Goal: Task Accomplishment & Management: Use online tool/utility

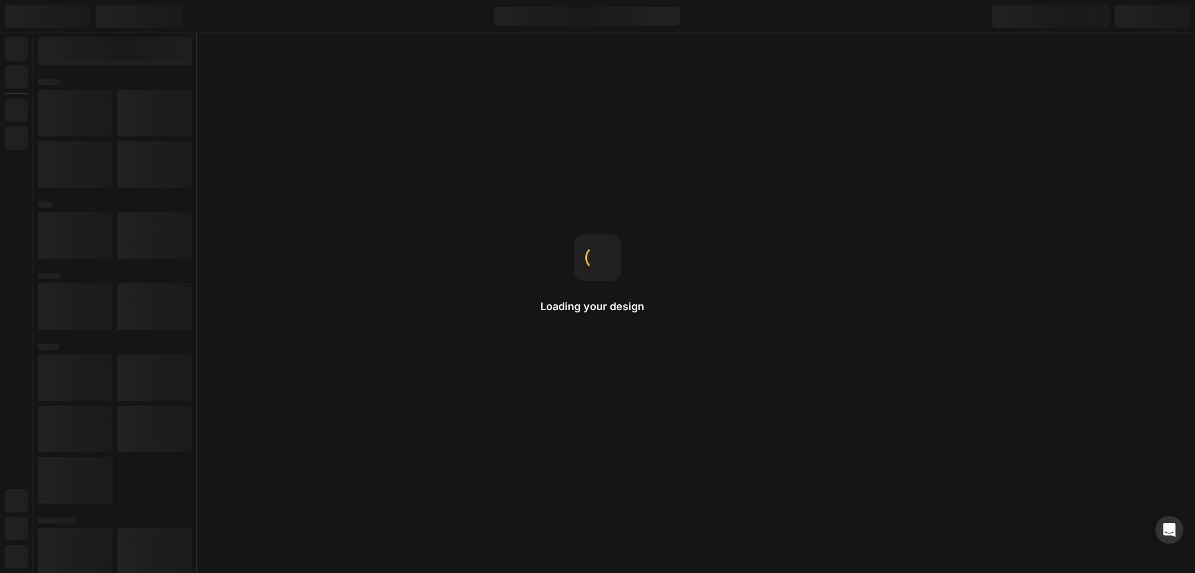
drag, startPoint x: 0, startPoint y: 0, endPoint x: 425, endPoint y: 316, distance: 529.6
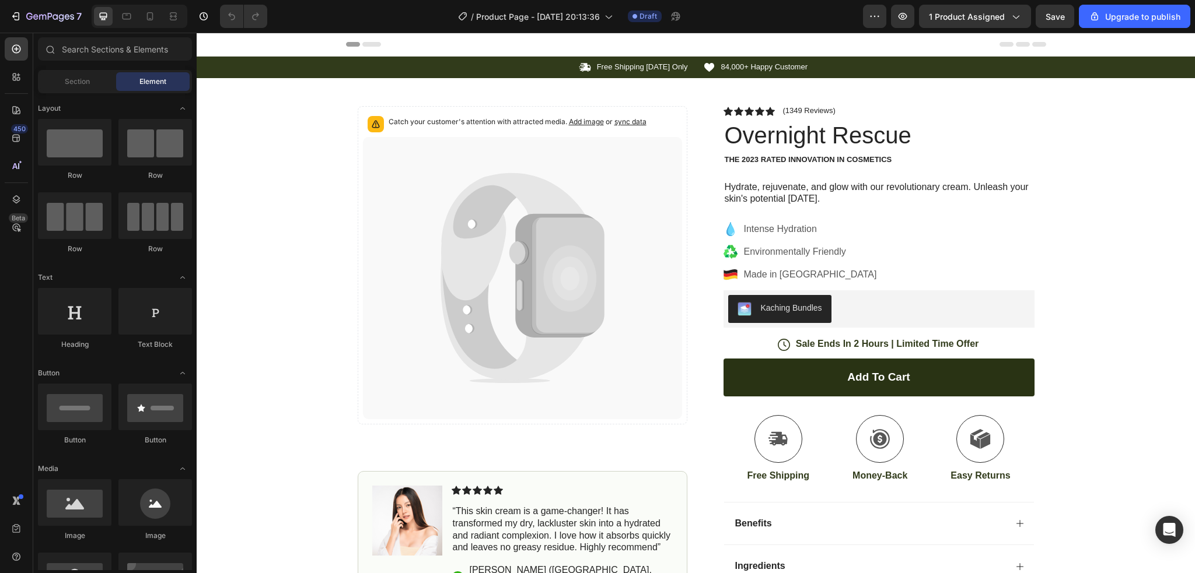
drag, startPoint x: 622, startPoint y: 348, endPoint x: 307, endPoint y: 284, distance: 321.5
click at [334, 307] on div "Icon Free Shipping Today Only Text Block Row Icon 84,000+ Happy Customer Text B…" at bounding box center [696, 354] width 998 height 594
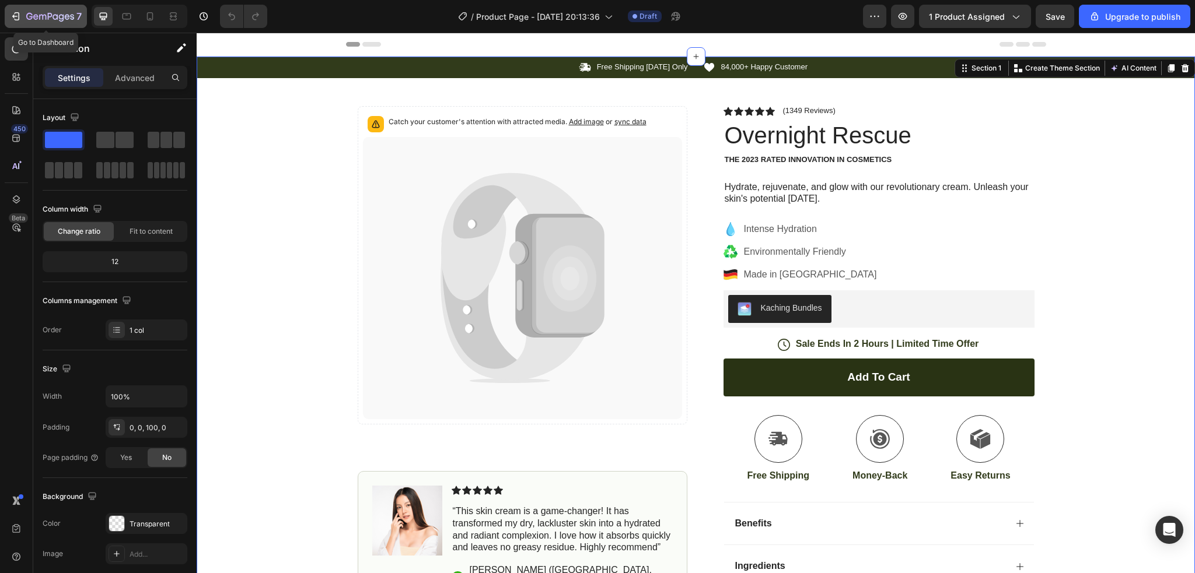
click at [6, 11] on button "7" at bounding box center [46, 16] width 82 height 23
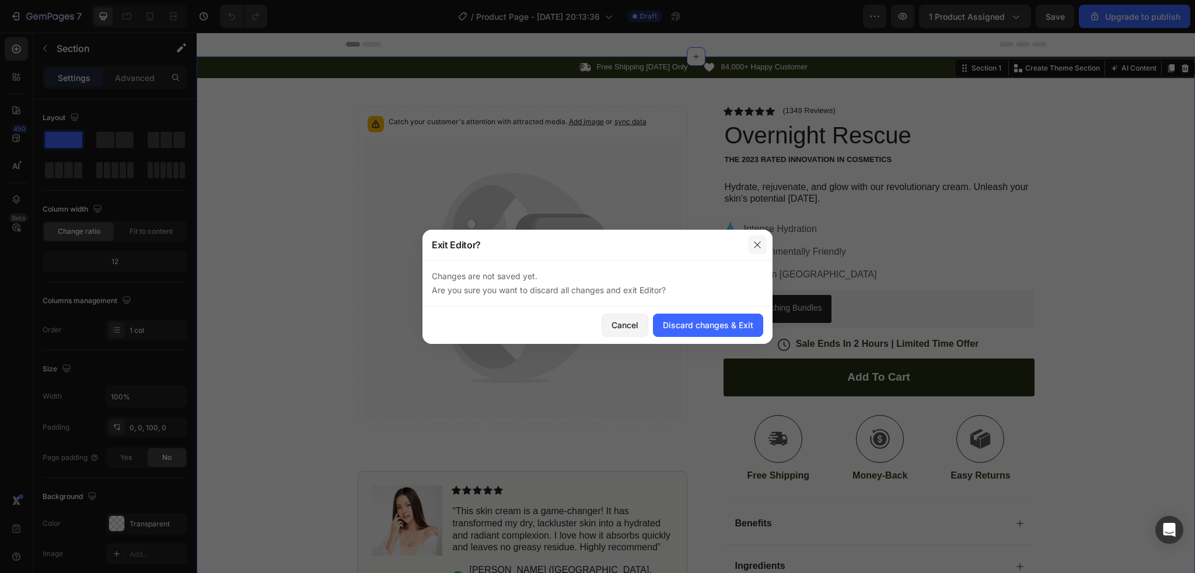
click at [755, 244] on icon "button" at bounding box center [757, 244] width 9 height 9
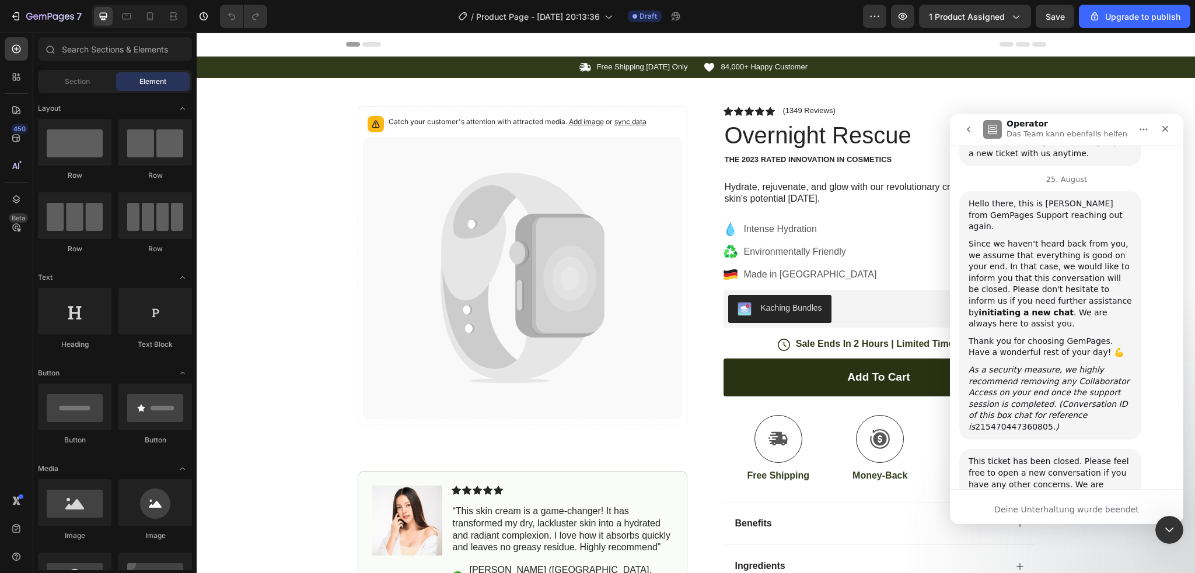
scroll to position [2642, 0]
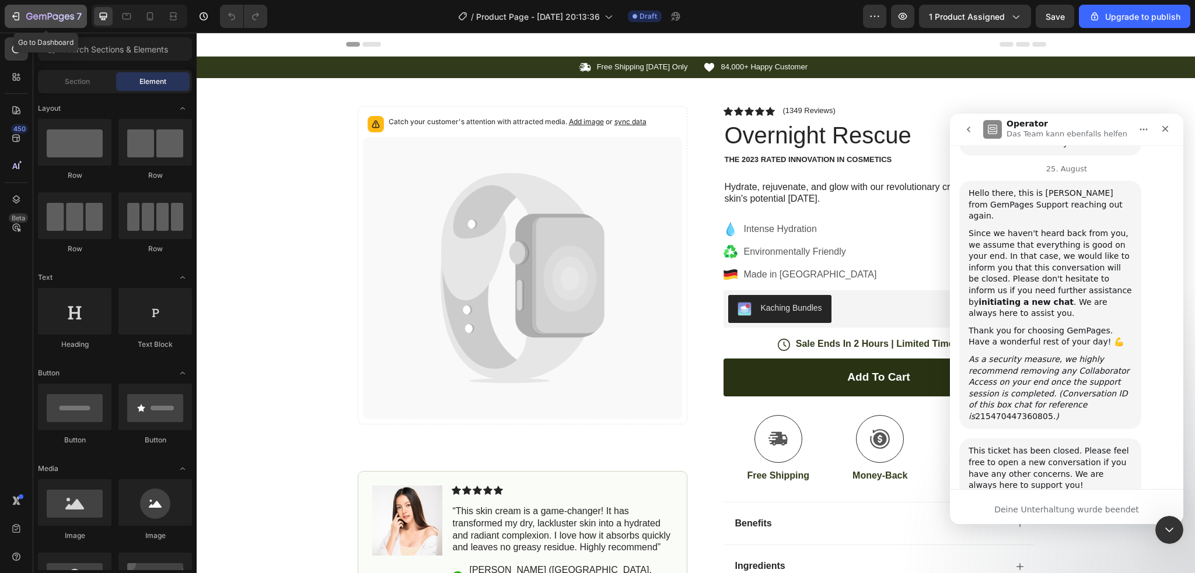
click at [15, 15] on icon "button" at bounding box center [16, 17] width 12 height 12
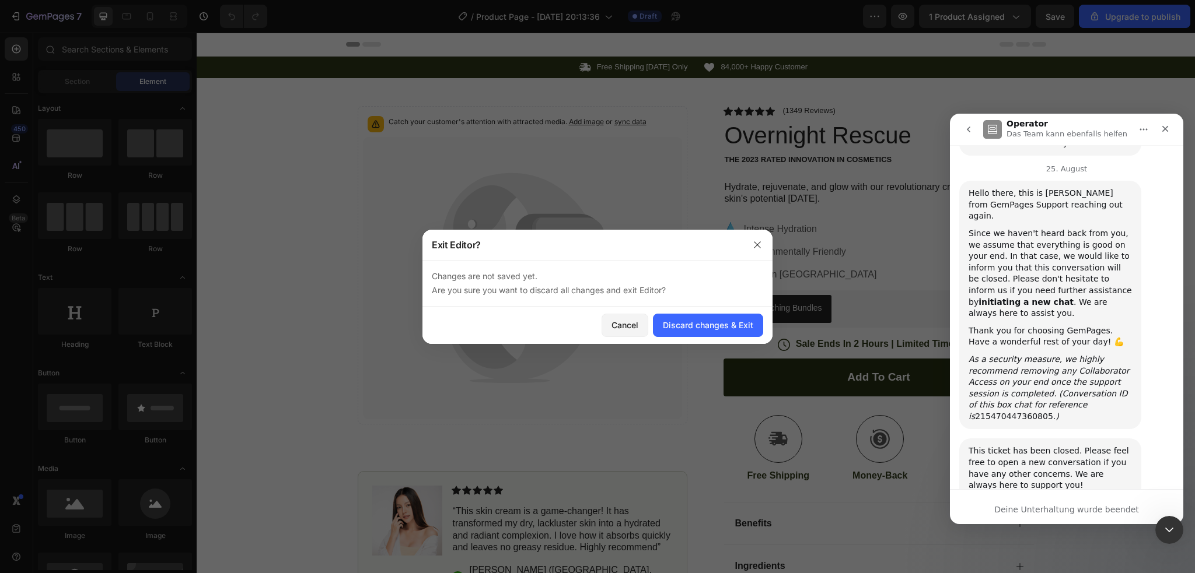
click at [696, 309] on div "Cancel Discard changes & Exit" at bounding box center [597, 325] width 350 height 37
click at [698, 314] on button "Discard changes & Exit" at bounding box center [708, 325] width 110 height 23
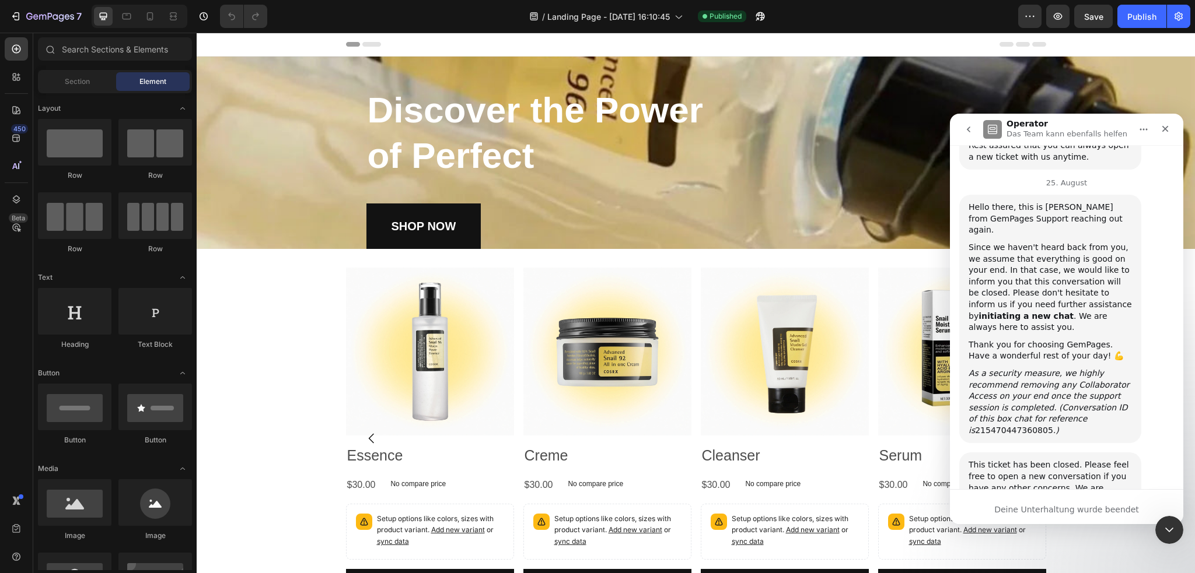
scroll to position [2642, 0]
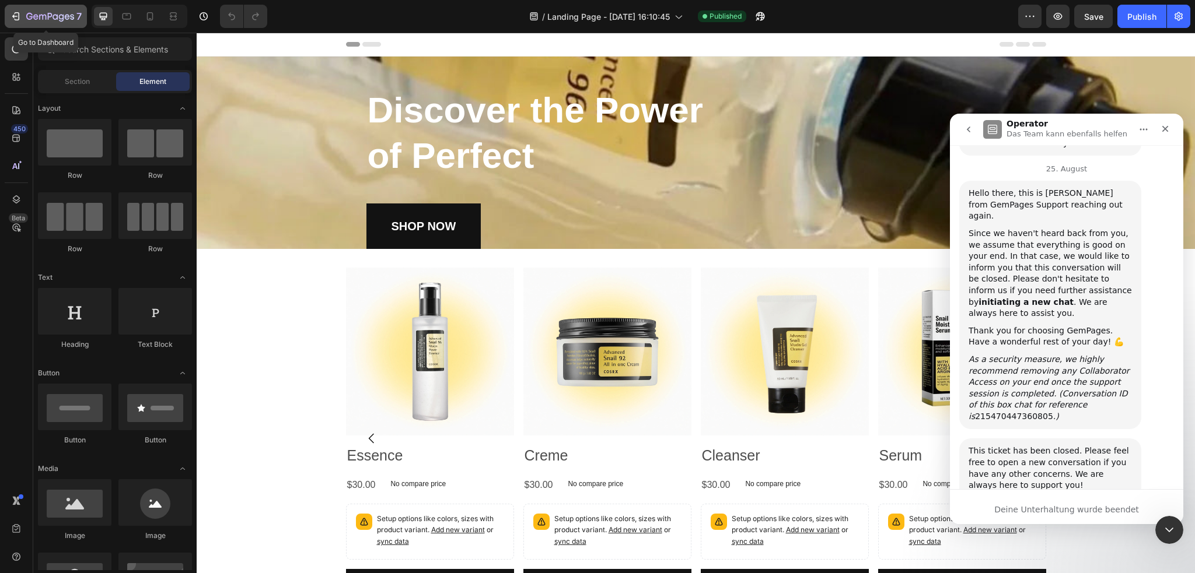
click at [16, 5] on button "7" at bounding box center [46, 16] width 82 height 23
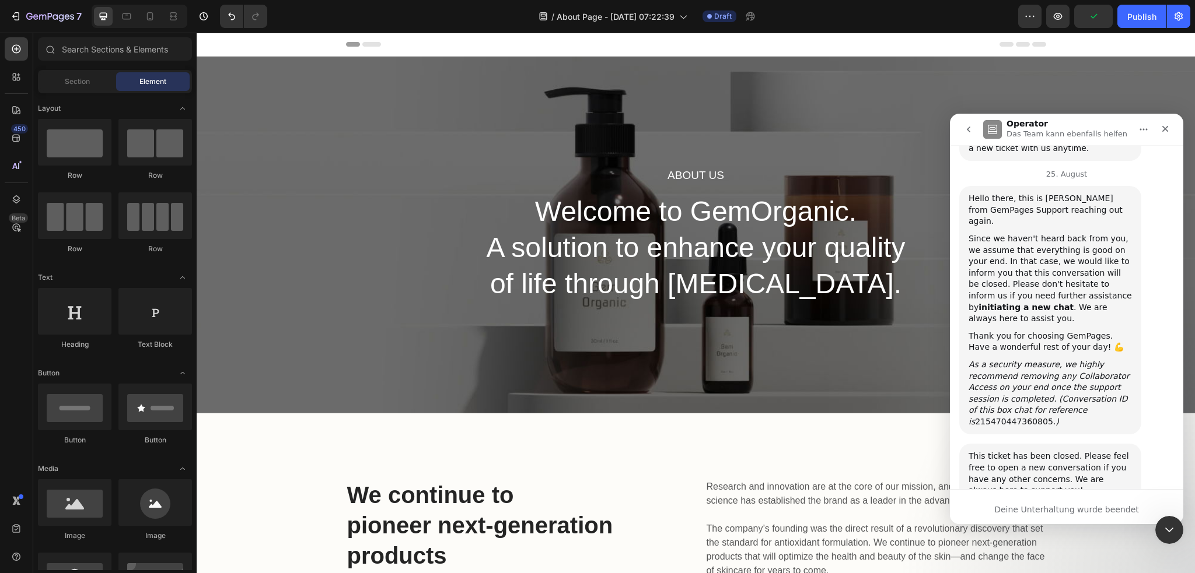
scroll to position [2642, 0]
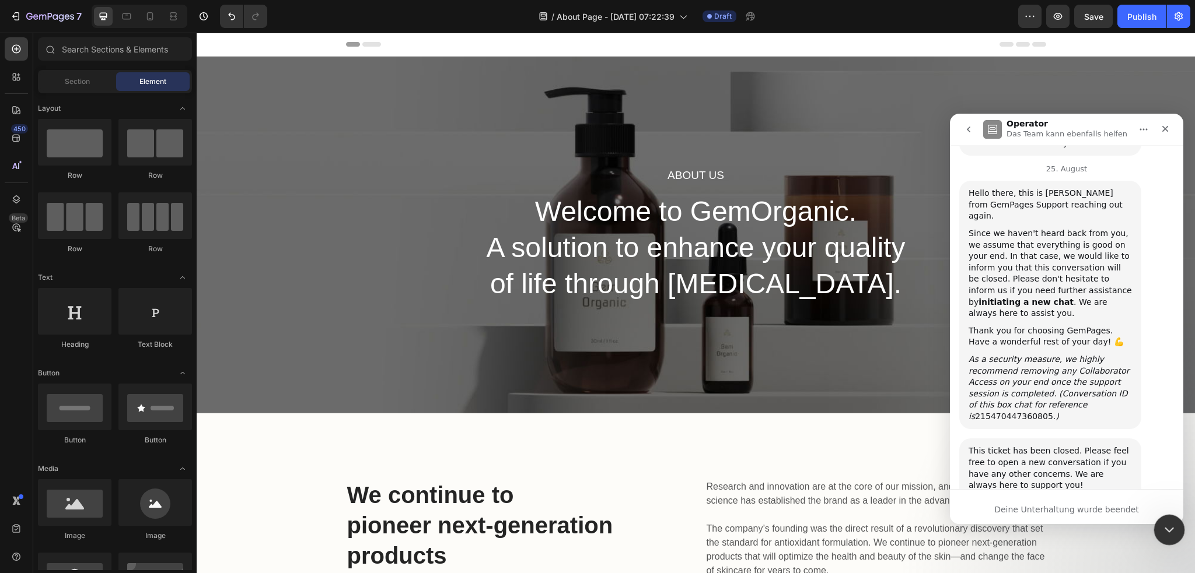
click at [1171, 527] on icon "Intercom-Nachrichtendienst schließen" at bounding box center [1167, 529] width 14 height 14
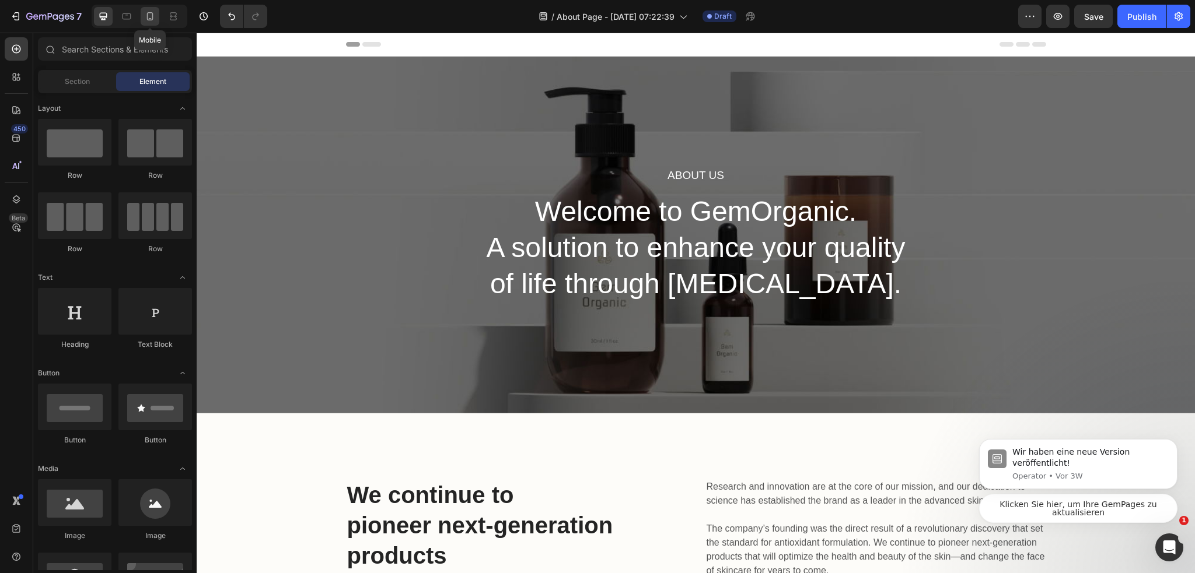
click at [154, 20] on icon at bounding box center [150, 17] width 12 height 12
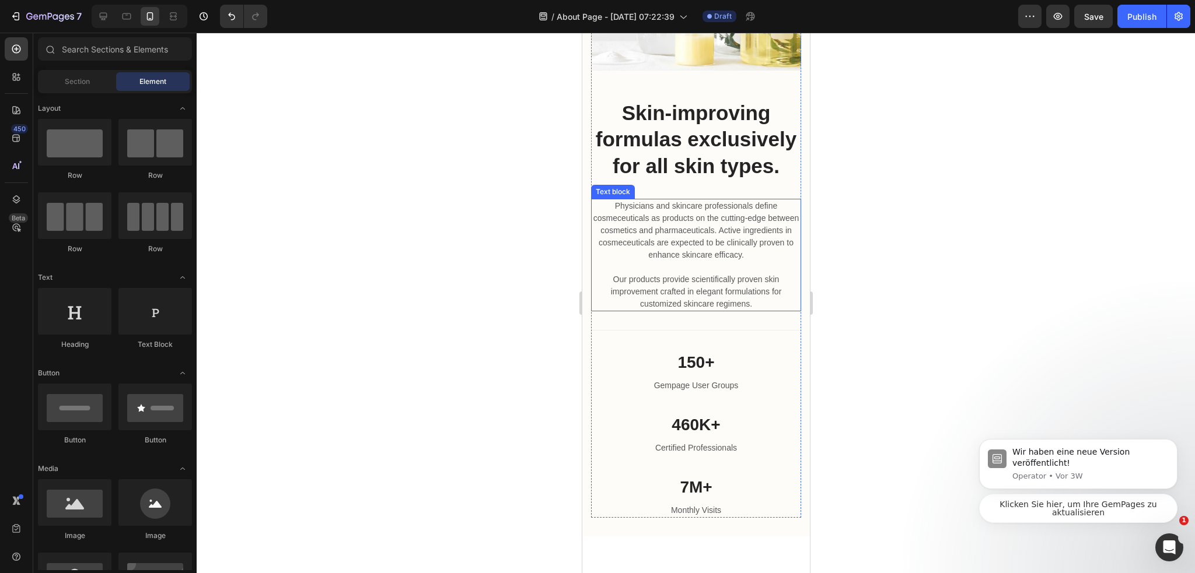
scroll to position [1575, 0]
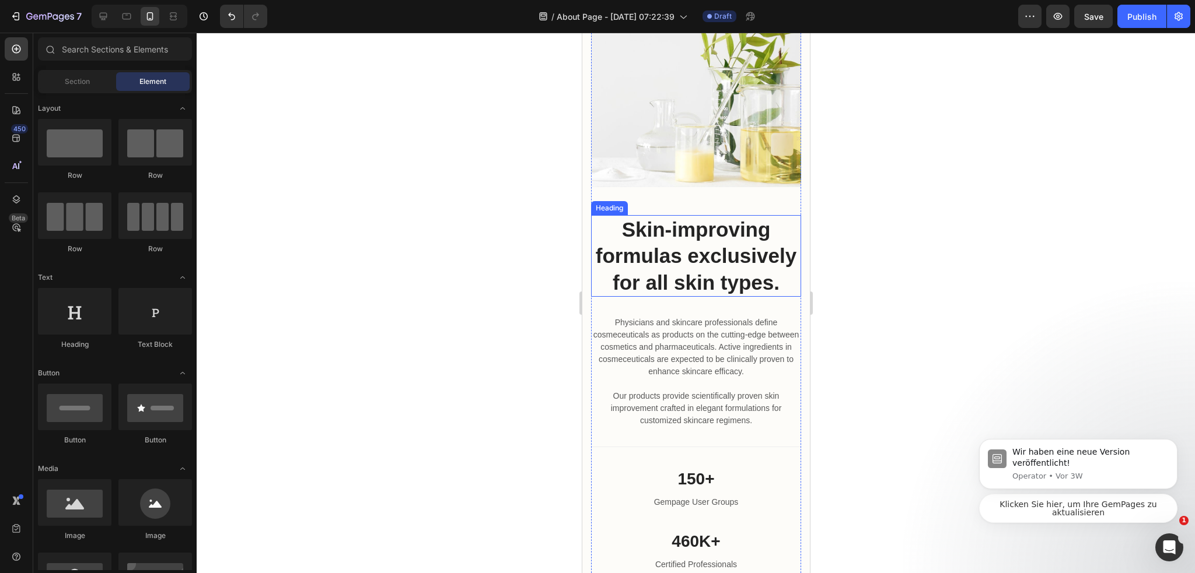
drag, startPoint x: 704, startPoint y: 282, endPoint x: 700, endPoint y: 277, distance: 6.3
click at [704, 282] on p "Skin-improving formulas exclusively for all skin types." at bounding box center [696, 256] width 208 height 80
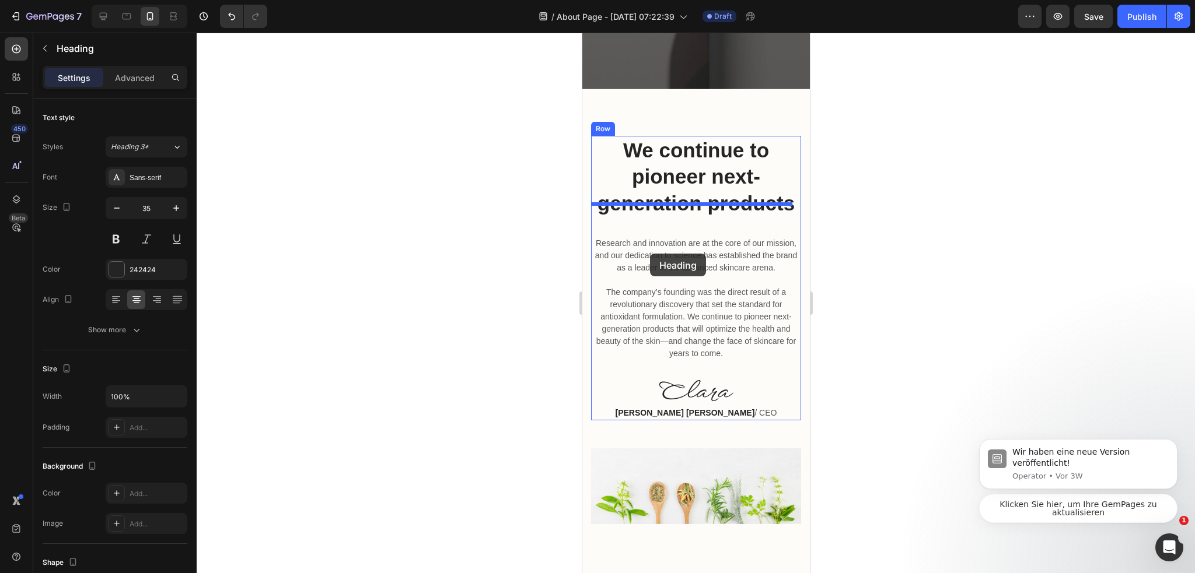
scroll to position [292, 0]
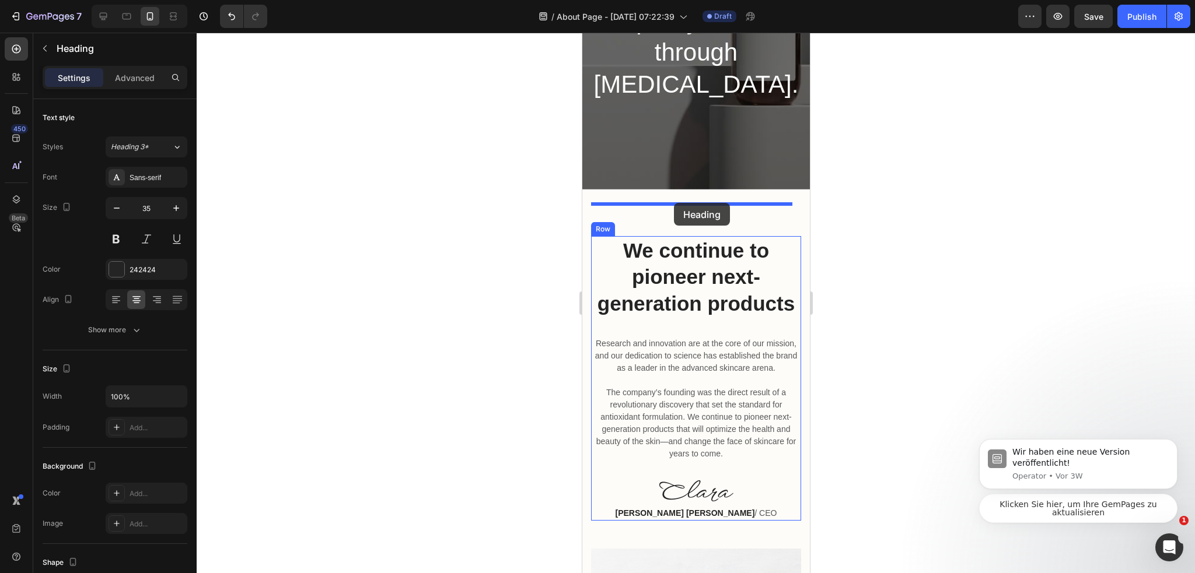
drag, startPoint x: 610, startPoint y: 258, endPoint x: 673, endPoint y: 203, distance: 84.0
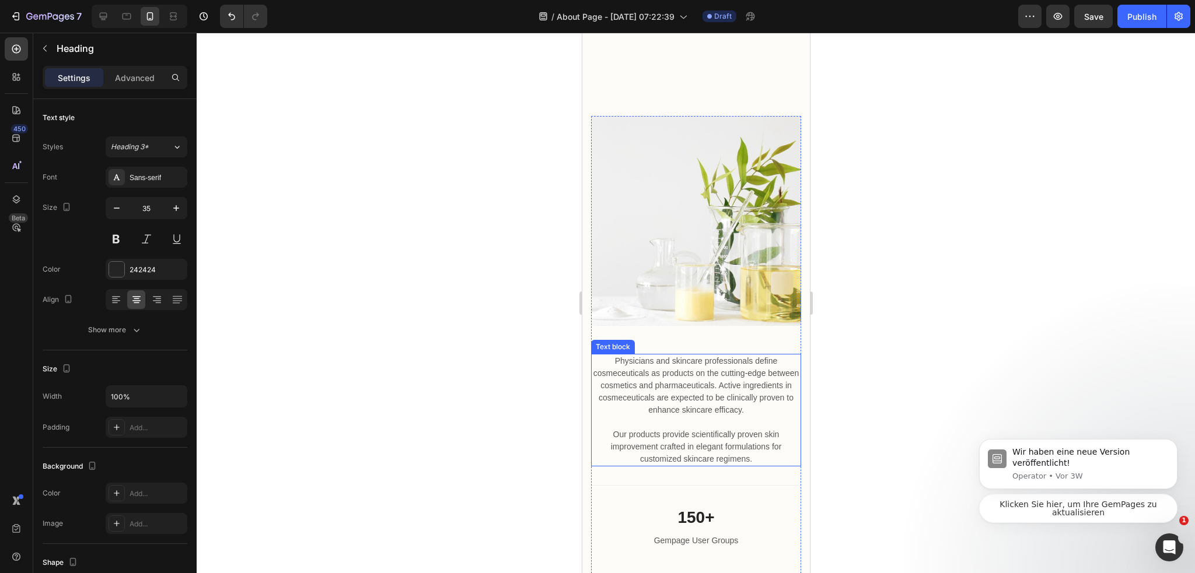
scroll to position [1750, 0]
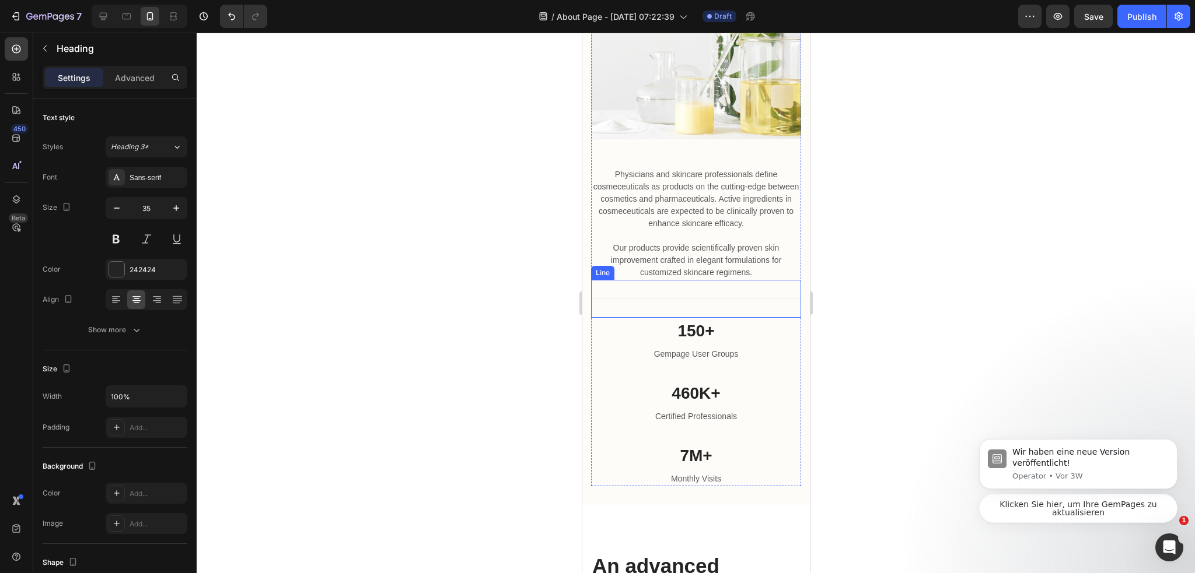
click at [701, 214] on p "Physicians and skincare professionals define cosmeceuticals as products on the …" at bounding box center [696, 224] width 208 height 110
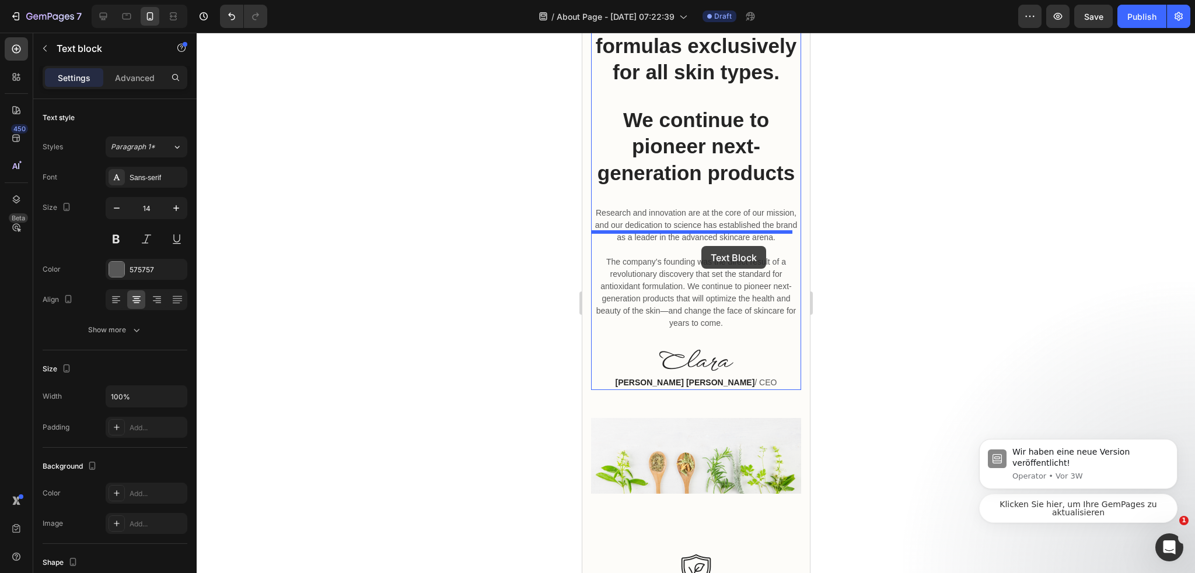
scroll to position [467, 0]
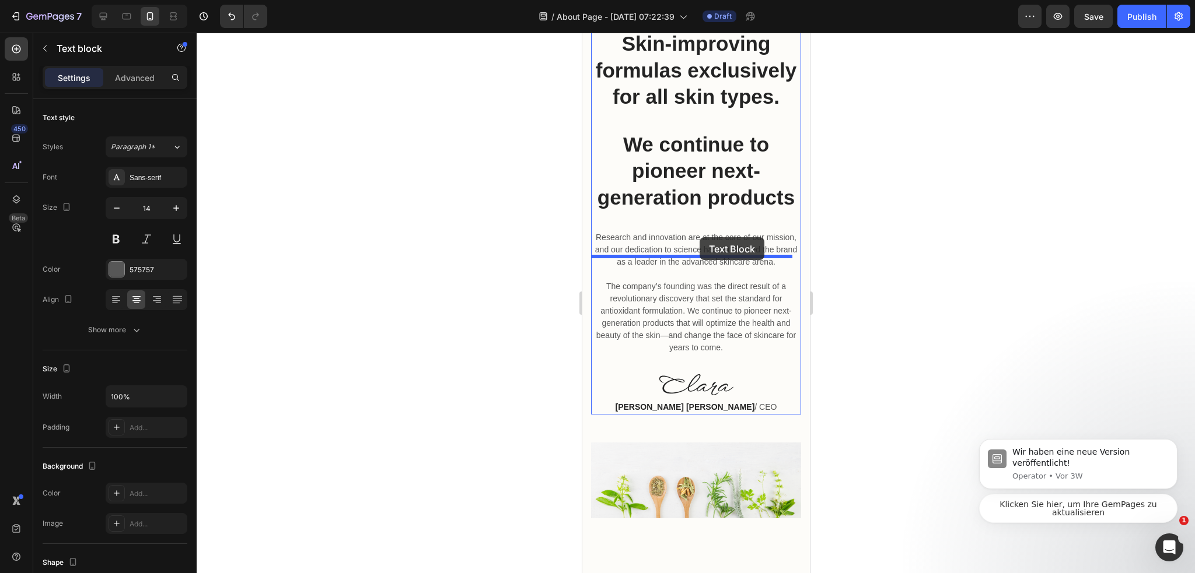
drag, startPoint x: 615, startPoint y: 323, endPoint x: 699, endPoint y: 240, distance: 118.0
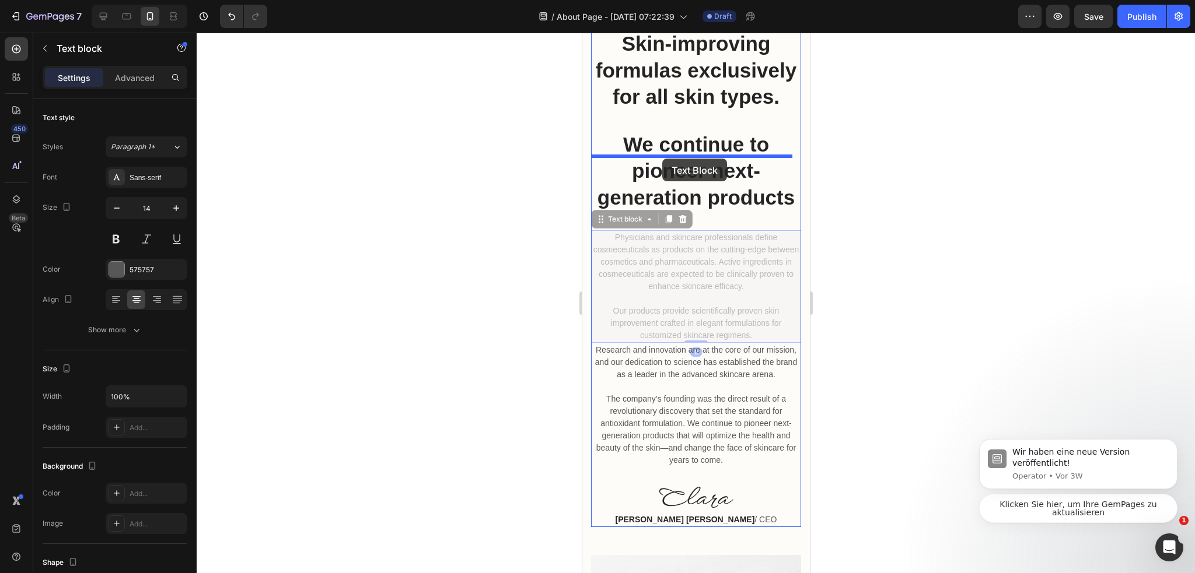
drag, startPoint x: 610, startPoint y: 238, endPoint x: 662, endPoint y: 155, distance: 97.8
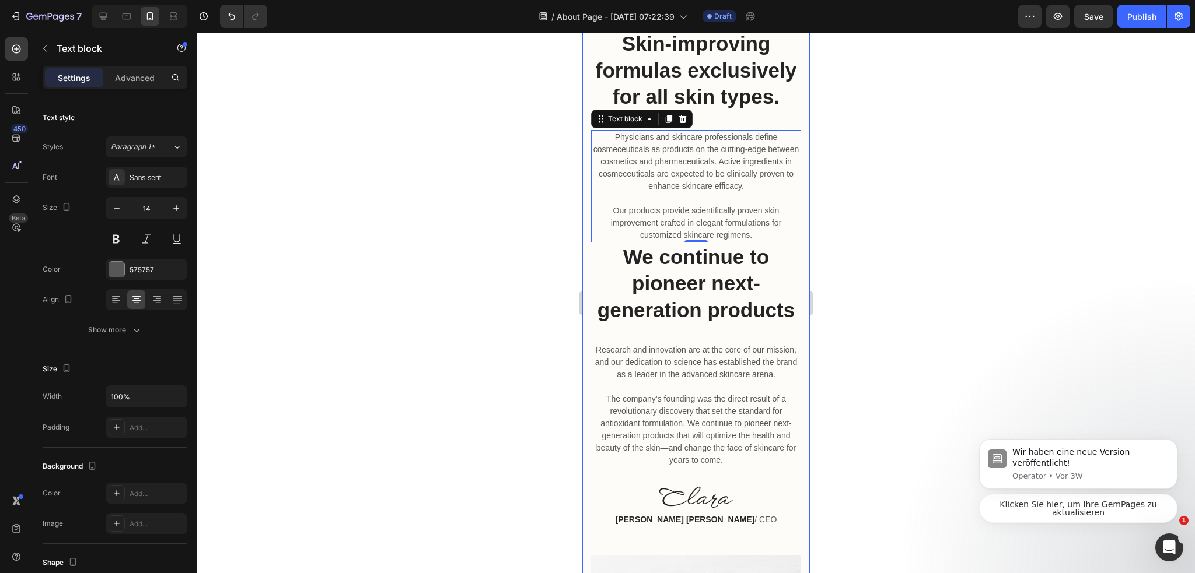
click at [865, 260] on div at bounding box center [696, 303] width 998 height 541
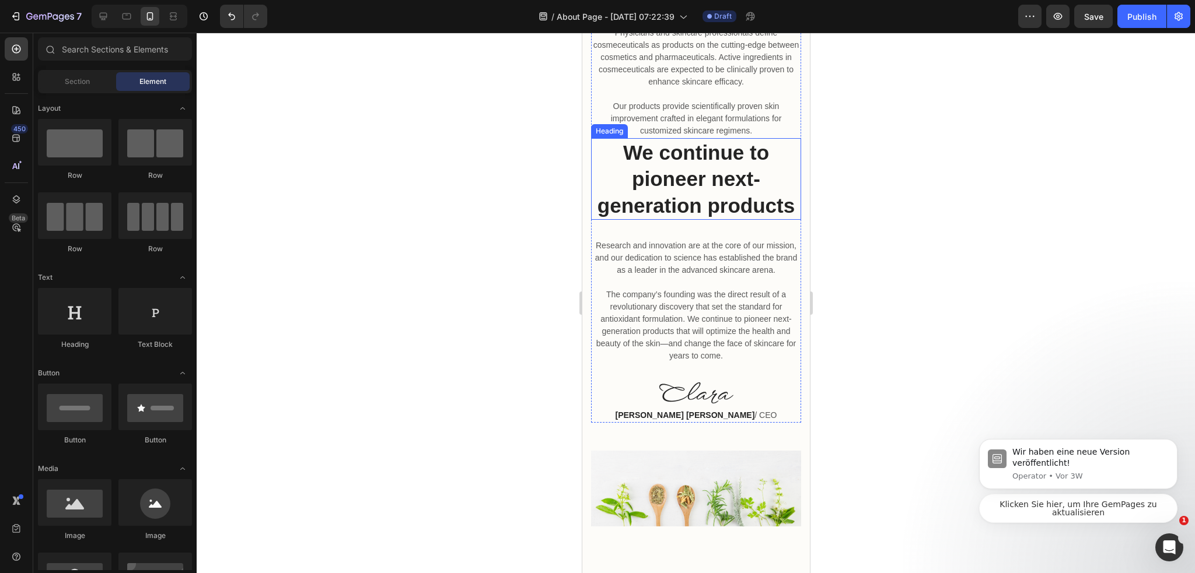
scroll to position [700, 0]
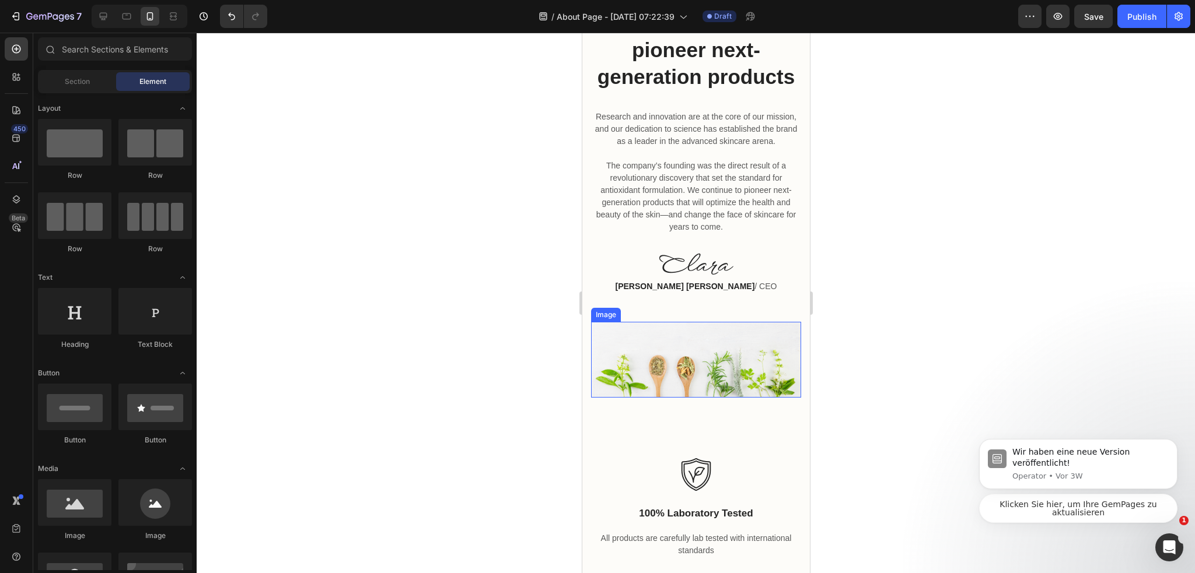
click at [692, 383] on img at bounding box center [695, 359] width 210 height 75
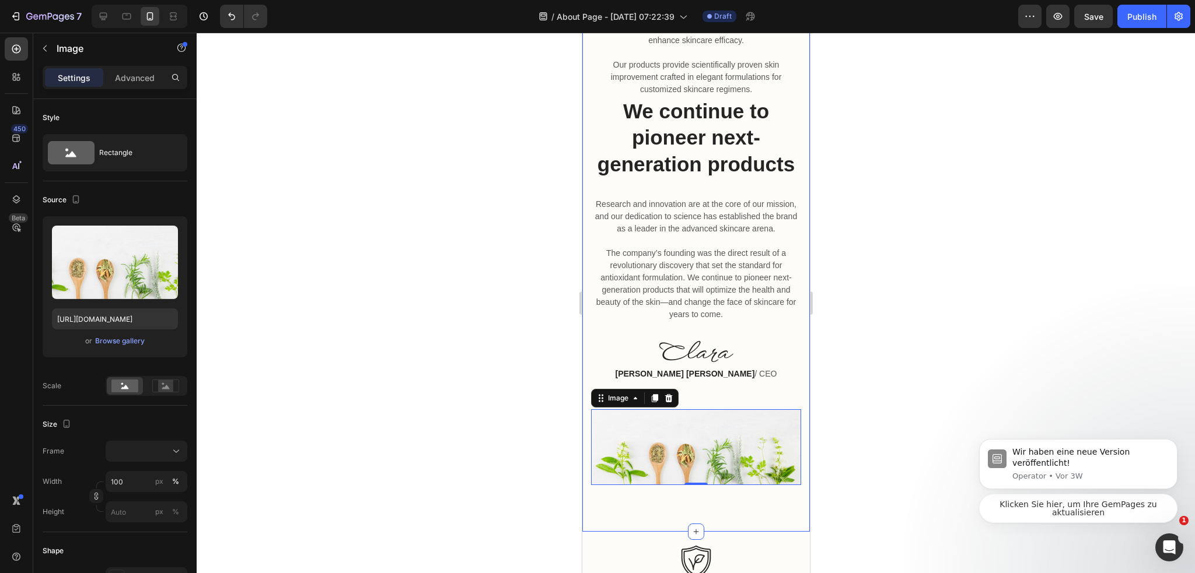
scroll to position [525, 0]
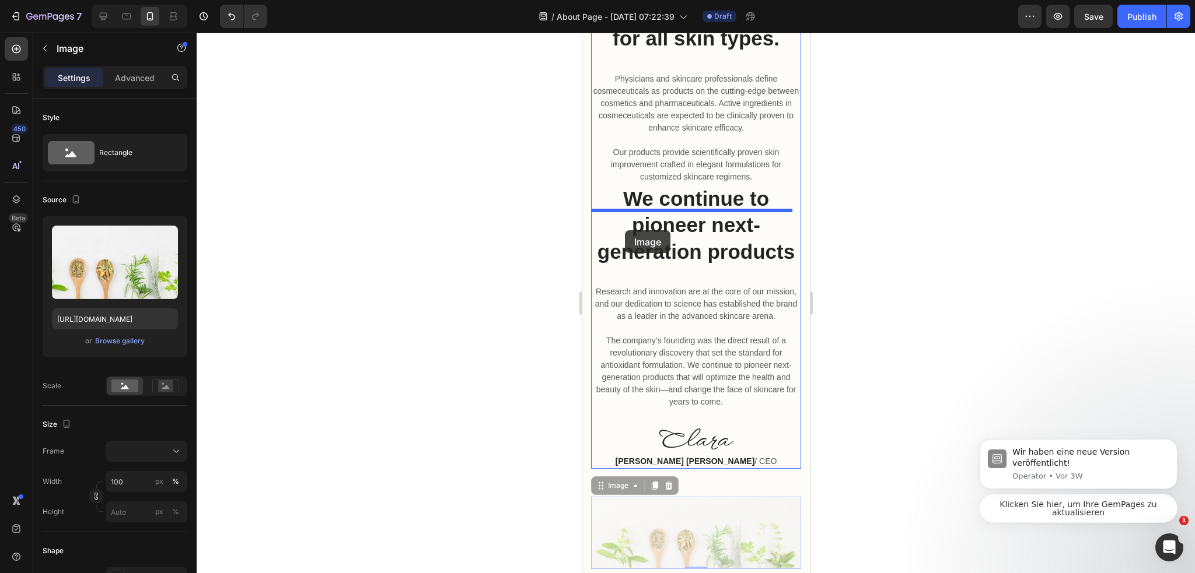
drag, startPoint x: 593, startPoint y: 515, endPoint x: 624, endPoint y: 230, distance: 286.4
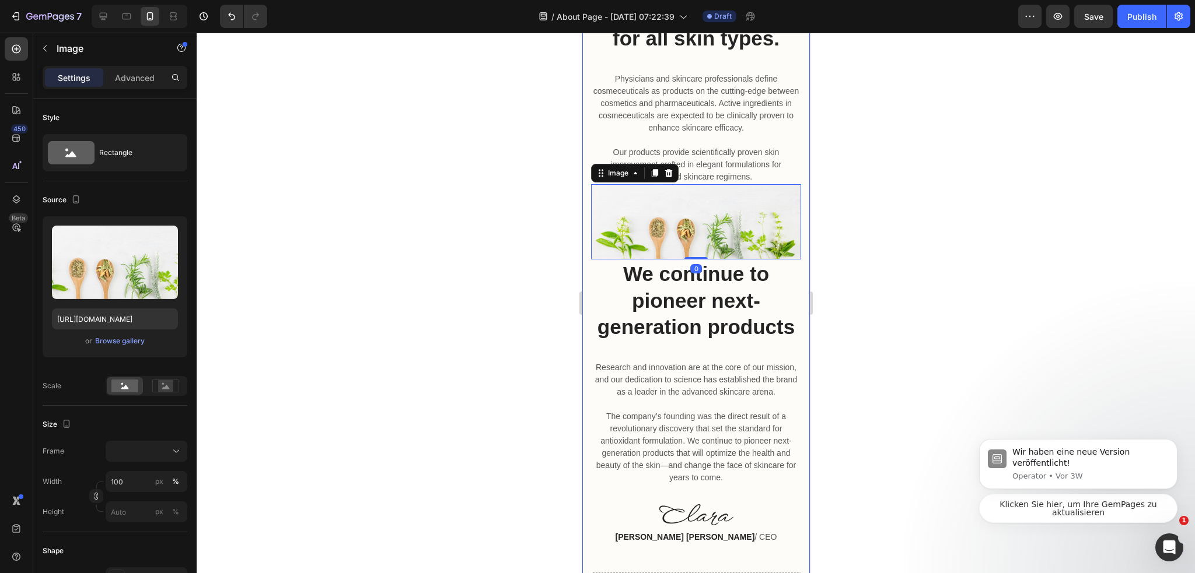
click at [882, 333] on div at bounding box center [696, 303] width 998 height 541
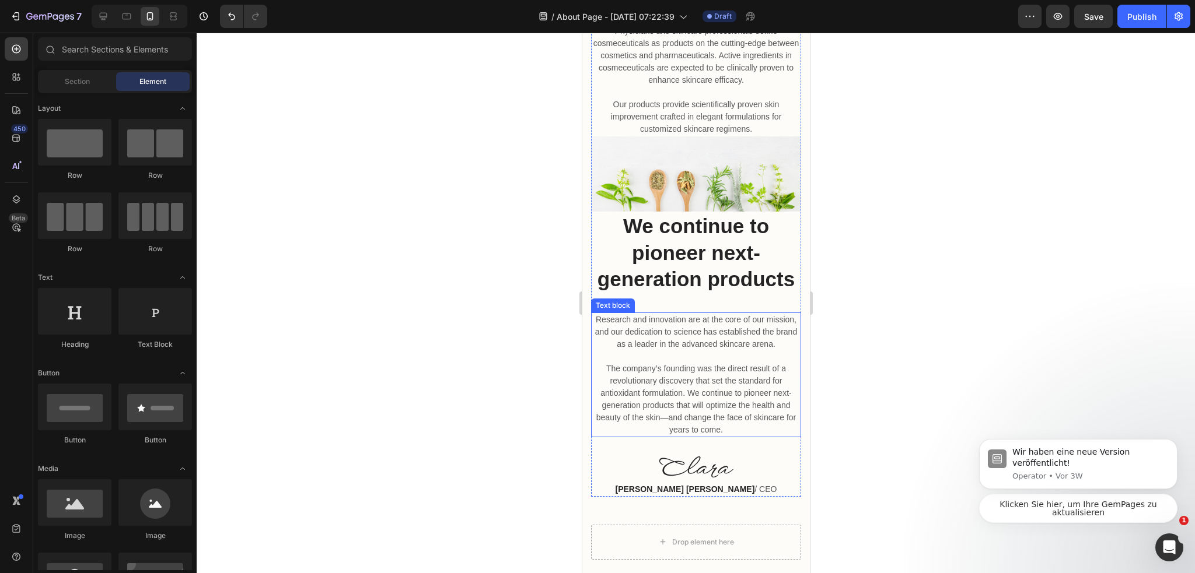
scroll to position [642, 0]
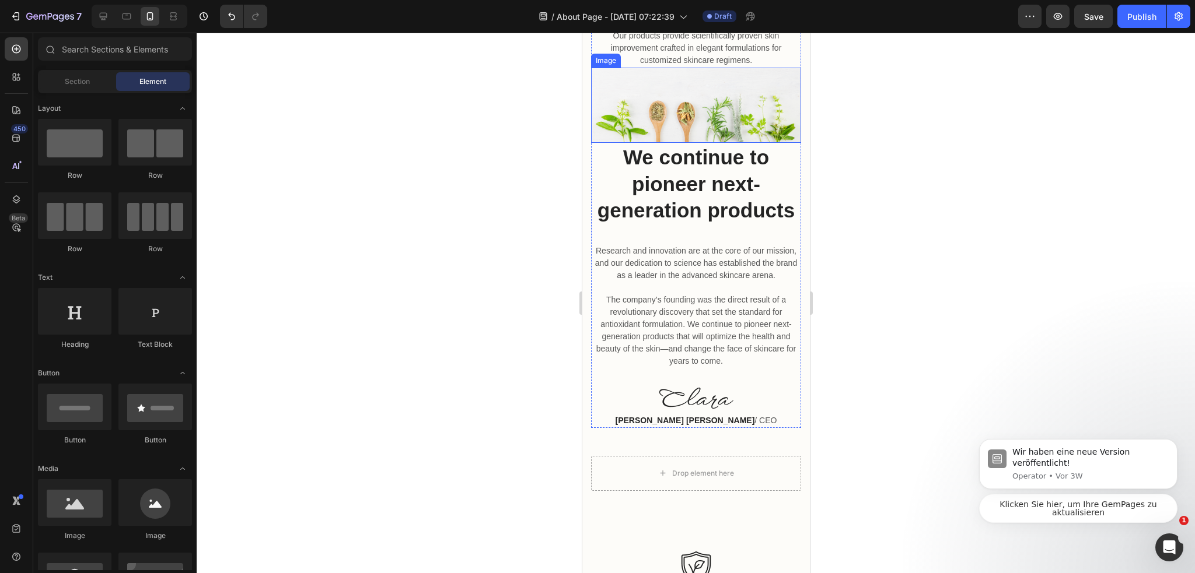
click at [687, 143] on img at bounding box center [695, 105] width 210 height 75
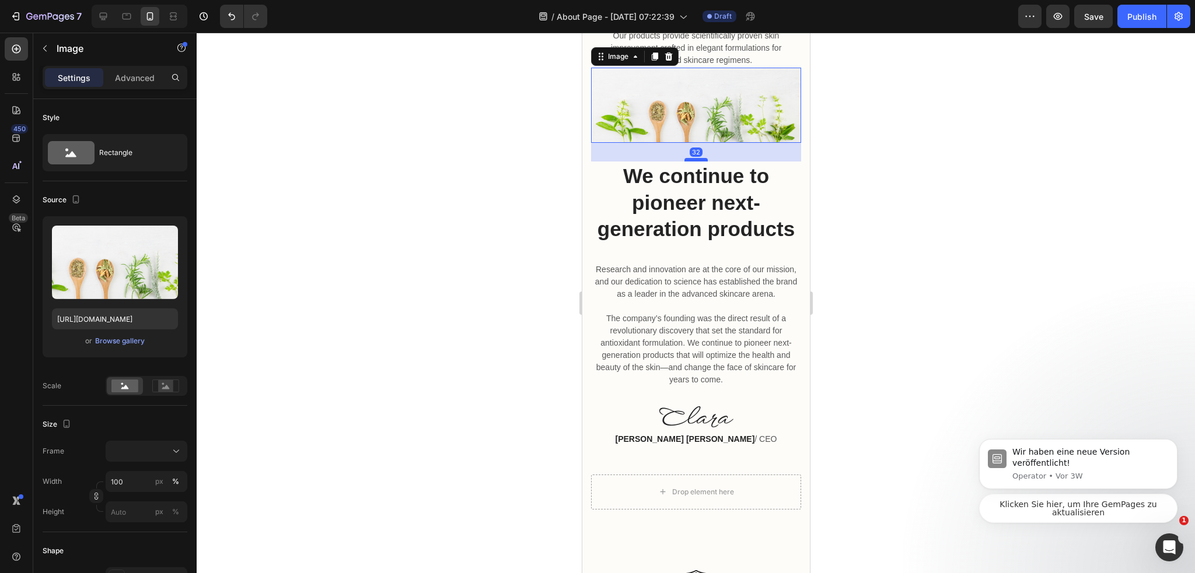
click at [697, 162] on div at bounding box center [695, 160] width 23 height 4
click at [912, 178] on div at bounding box center [696, 303] width 998 height 541
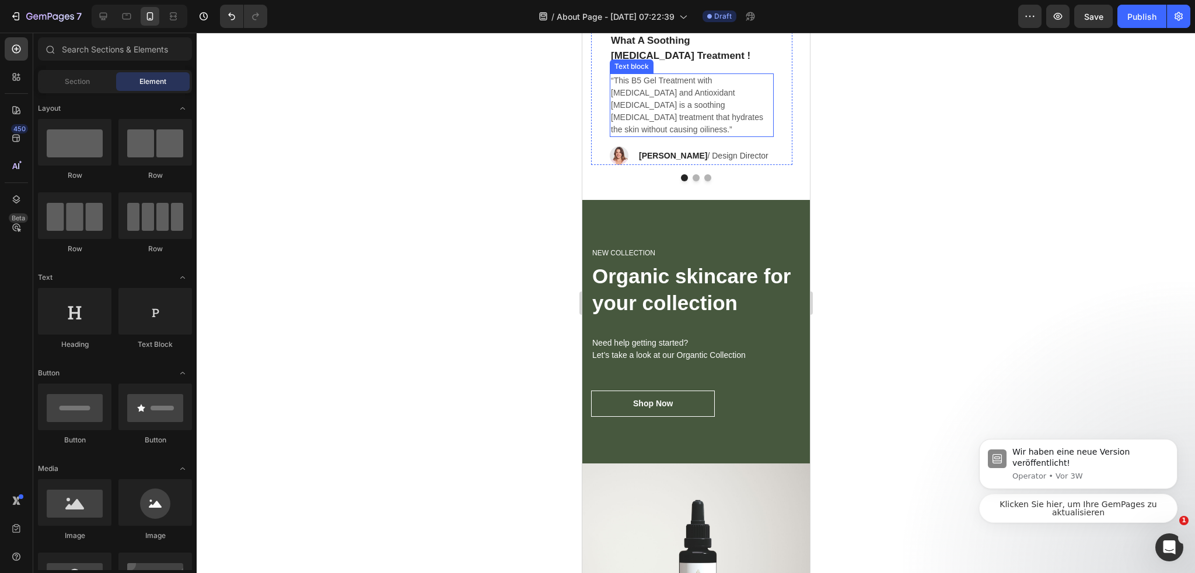
scroll to position [2917, 0]
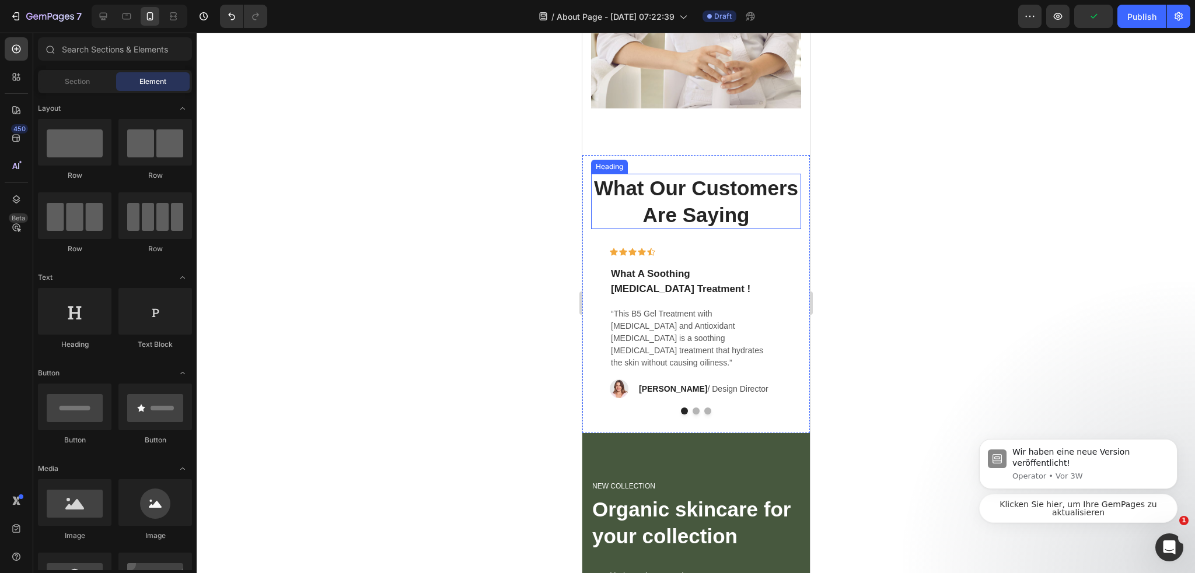
click at [780, 219] on p "What Our Customers Are Saying" at bounding box center [696, 201] width 208 height 53
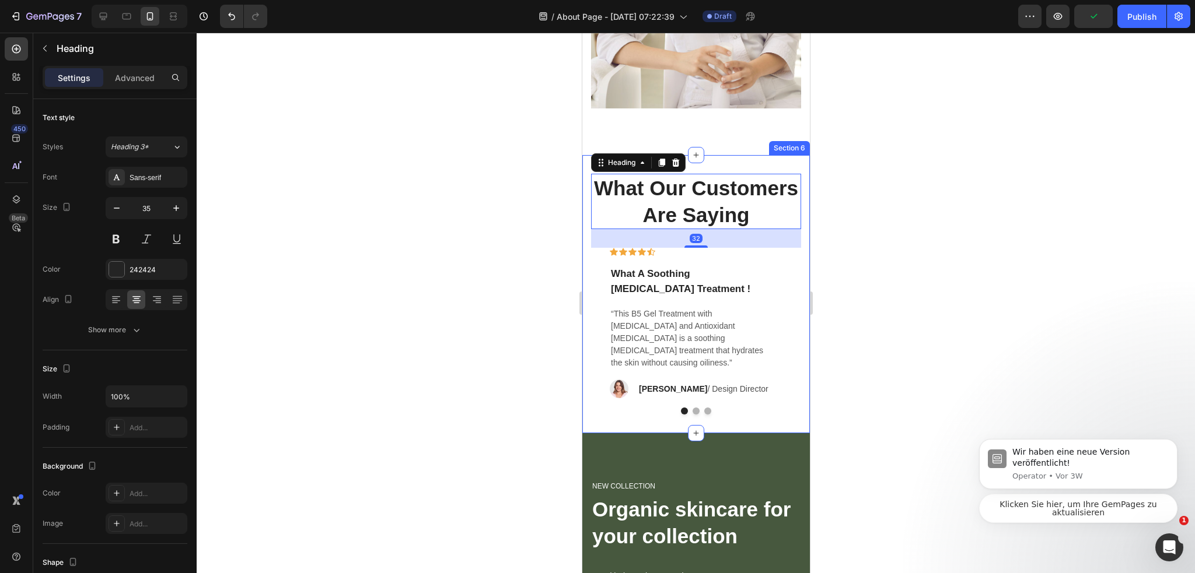
click at [767, 155] on div "What Our Customers Are Saying Heading 32 Icon Icon Icon Icon Icon Row What A So…" at bounding box center [696, 294] width 228 height 278
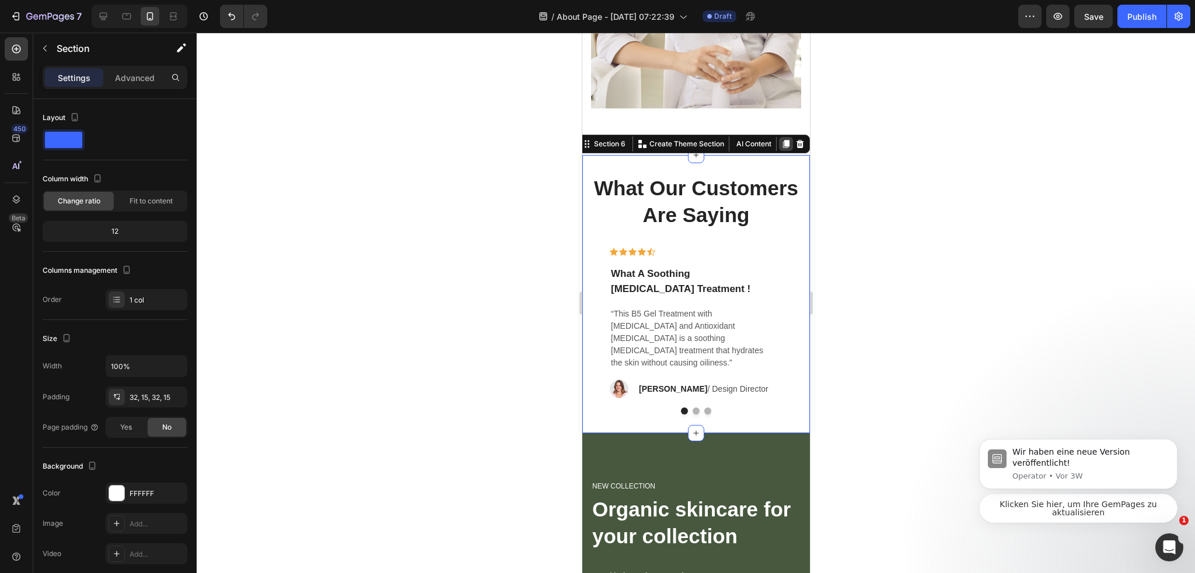
click at [782, 140] on icon at bounding box center [785, 144] width 6 height 8
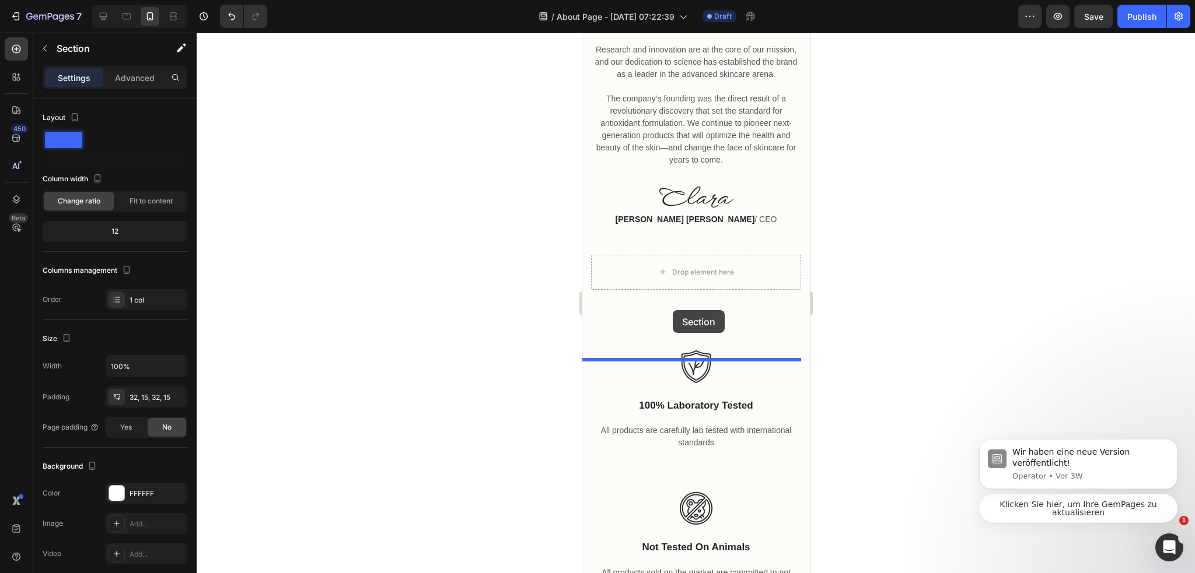
scroll to position [777, 0]
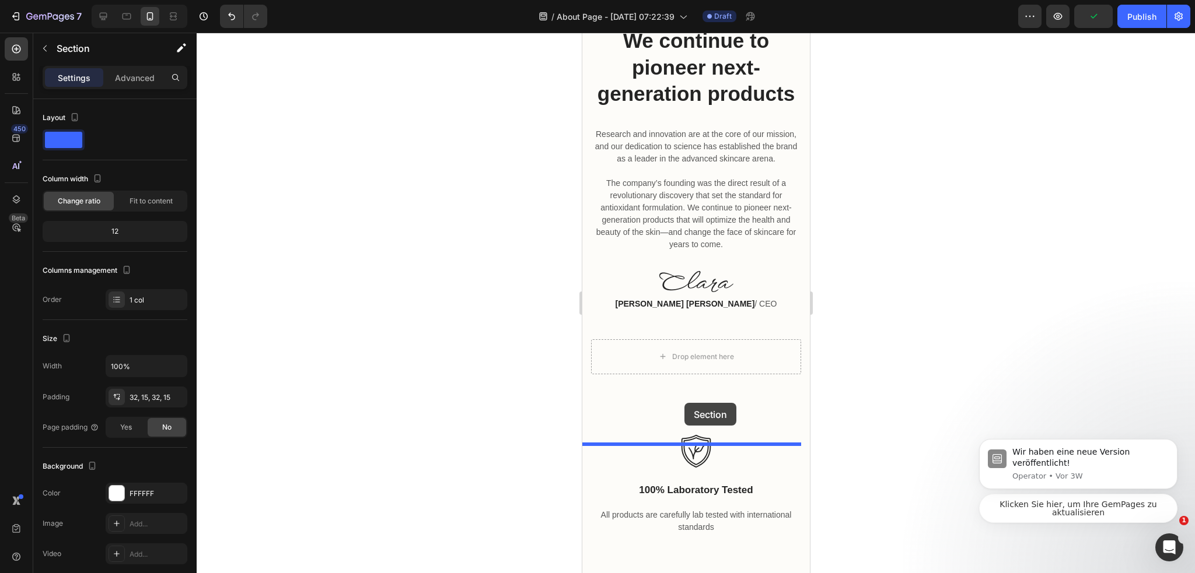
drag, startPoint x: 596, startPoint y: 293, endPoint x: 726, endPoint y: 394, distance: 164.8
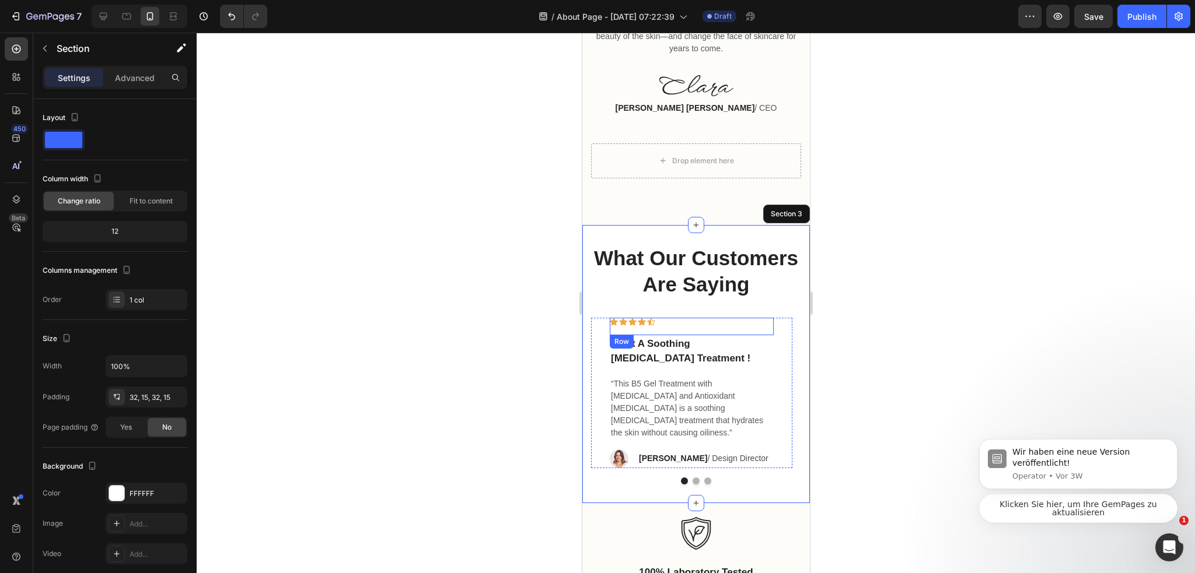
scroll to position [952, 0]
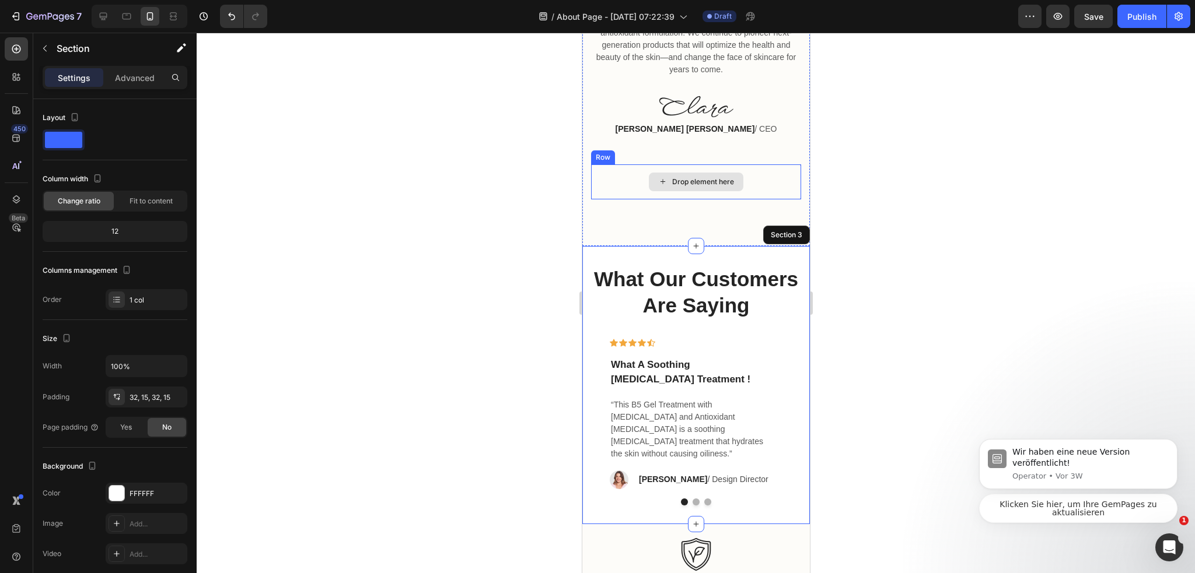
click at [768, 200] on div "Drop element here" at bounding box center [695, 182] width 210 height 35
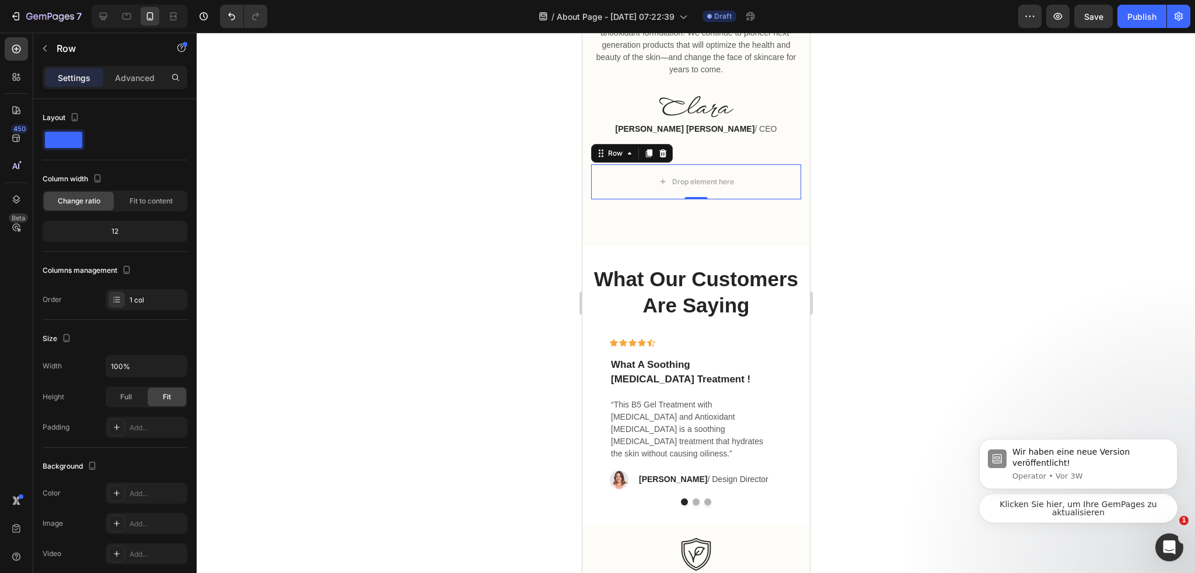
click at [671, 163] on div "Row" at bounding box center [631, 153] width 82 height 19
click at [662, 158] on icon at bounding box center [661, 153] width 9 height 9
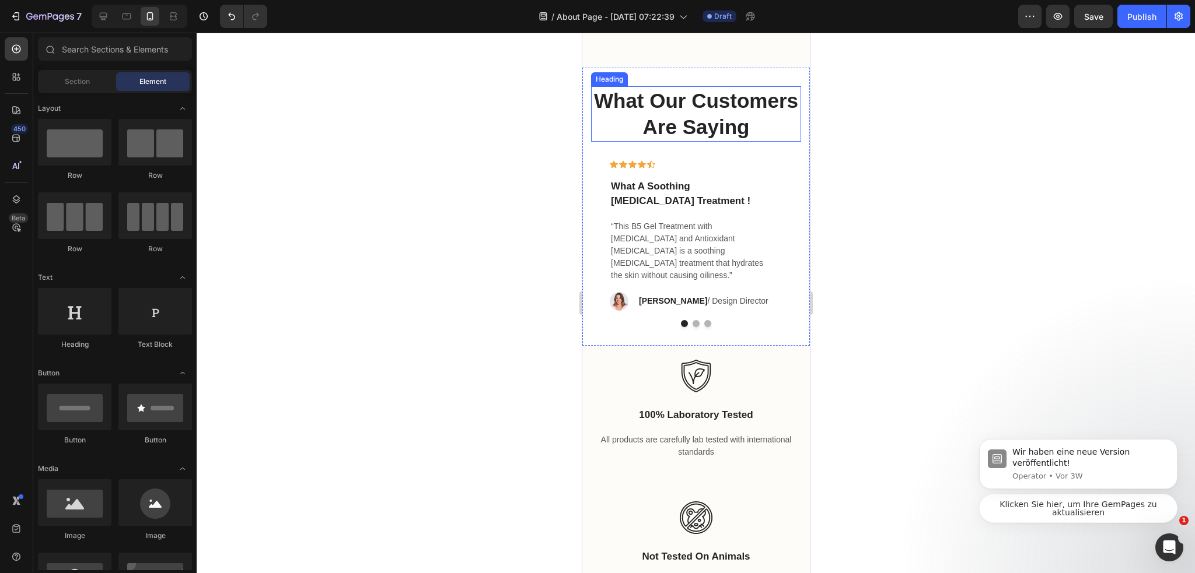
scroll to position [1010, 0]
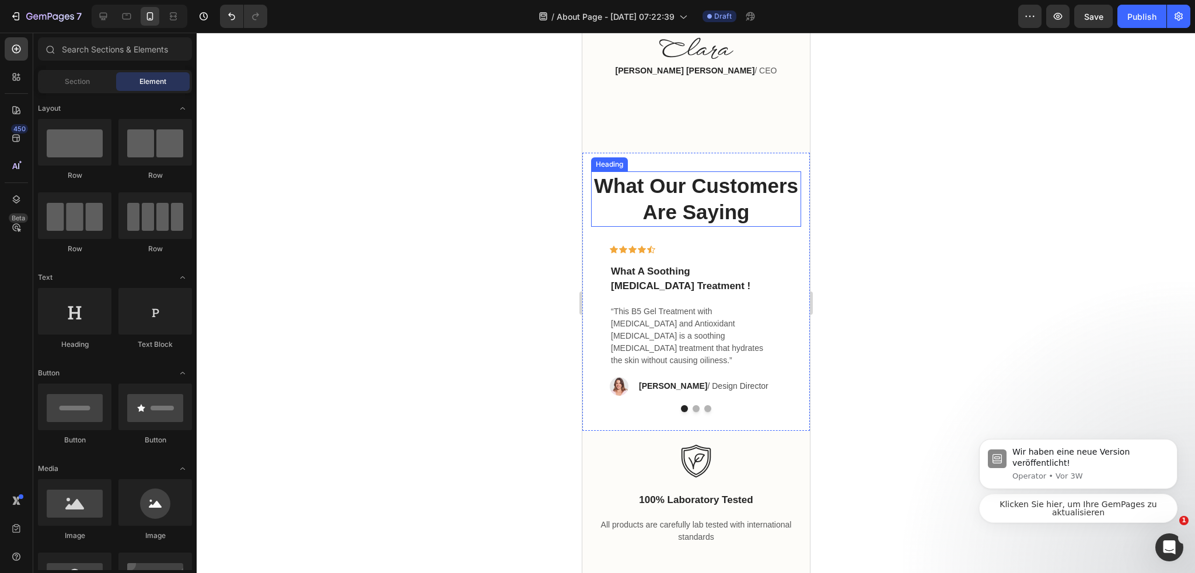
click at [715, 226] on p "What Our Customers Are Saying" at bounding box center [696, 199] width 208 height 53
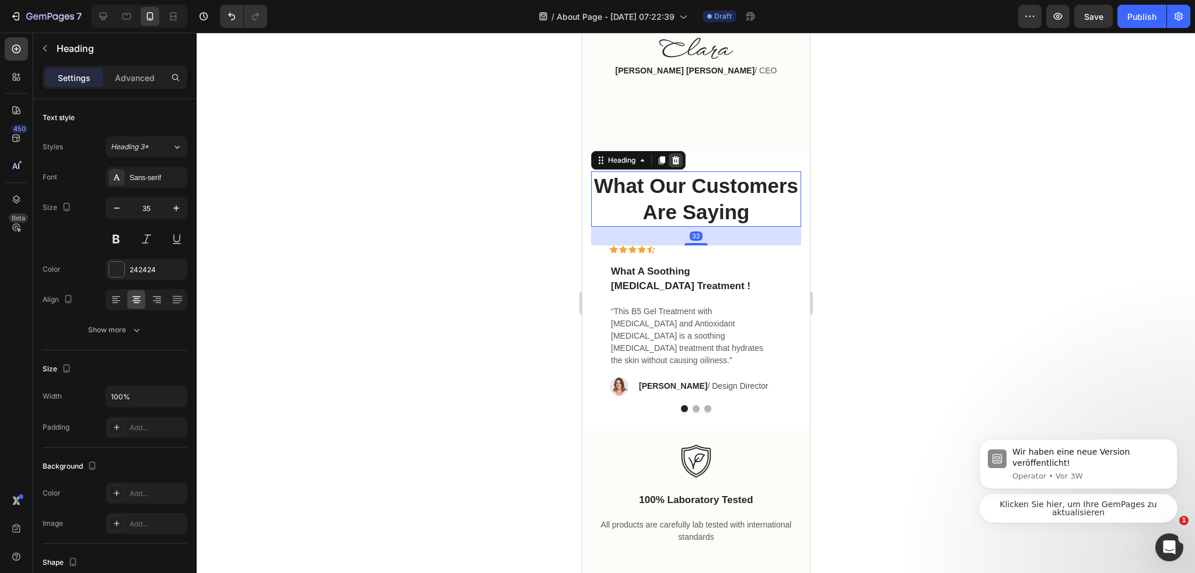
click at [682, 167] on div at bounding box center [675, 160] width 14 height 14
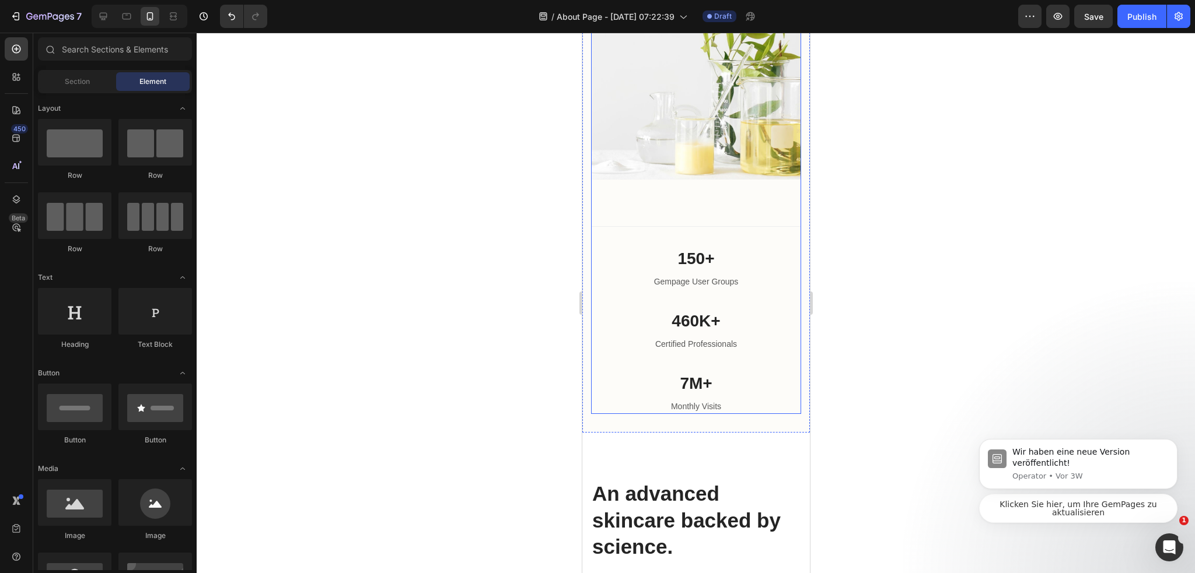
scroll to position [2002, 0]
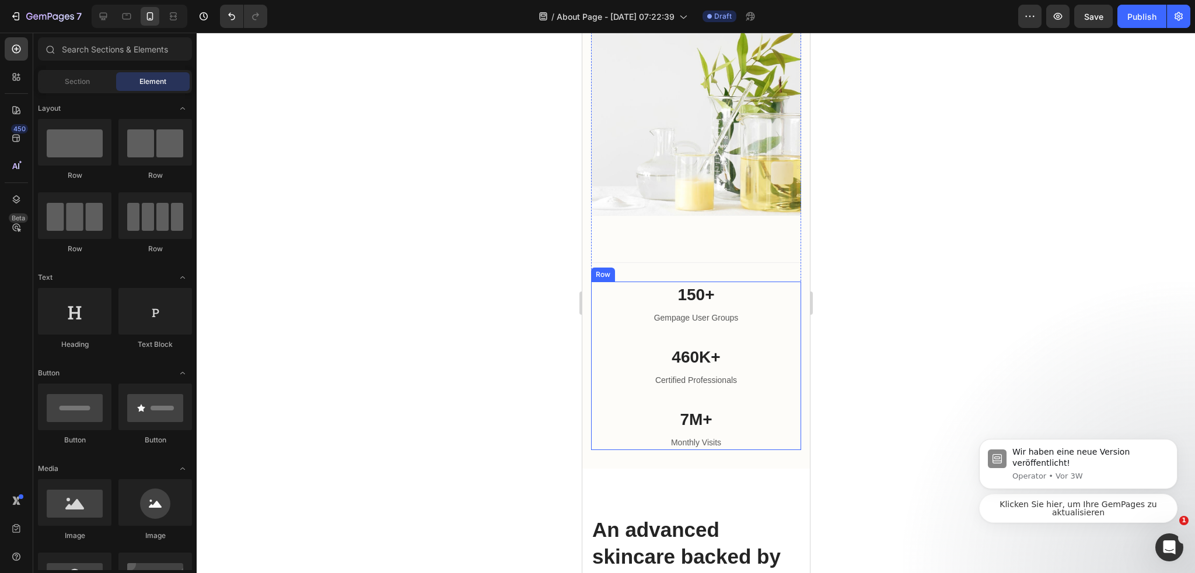
click at [780, 319] on div "150+ Heading Gempage User Groups Text block" at bounding box center [695, 313] width 210 height 62
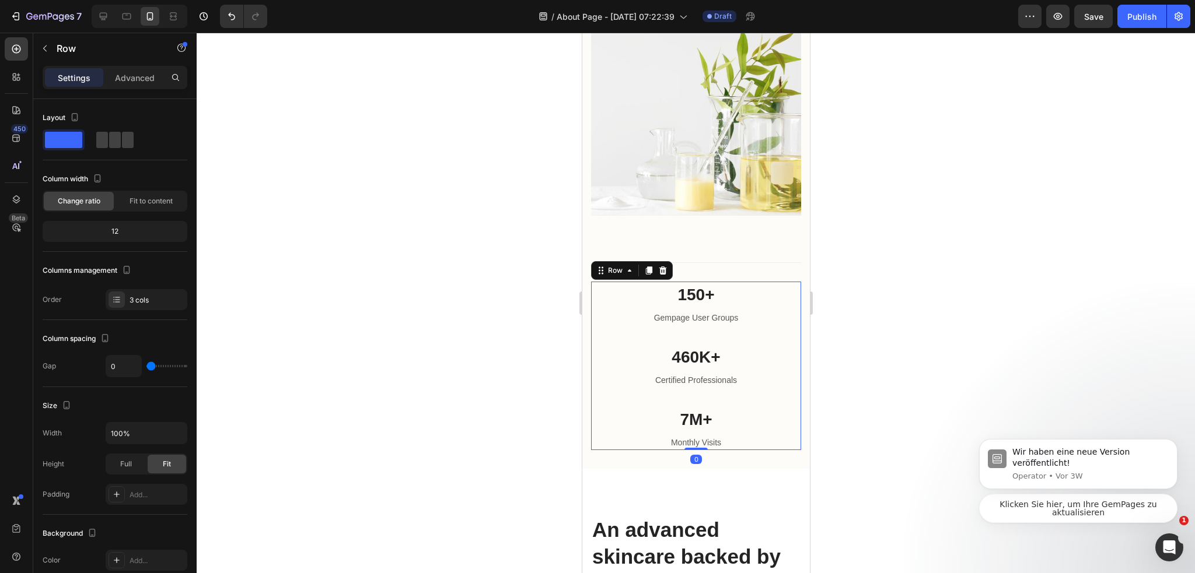
click at [661, 267] on icon at bounding box center [663, 271] width 8 height 8
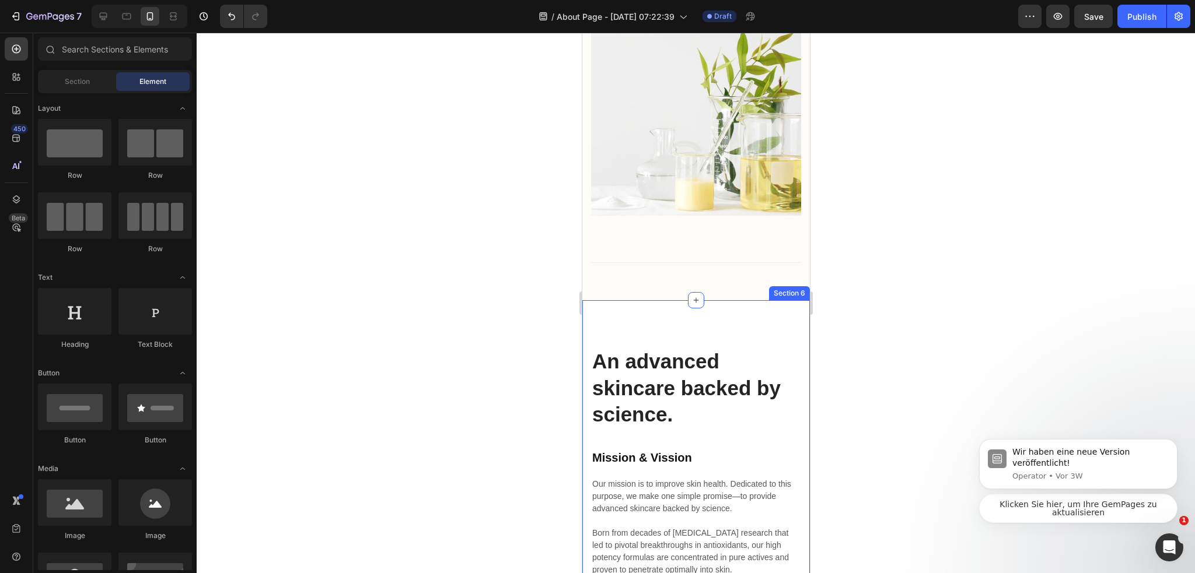
click at [682, 368] on p "An advanced skincare backed by science." at bounding box center [696, 388] width 208 height 80
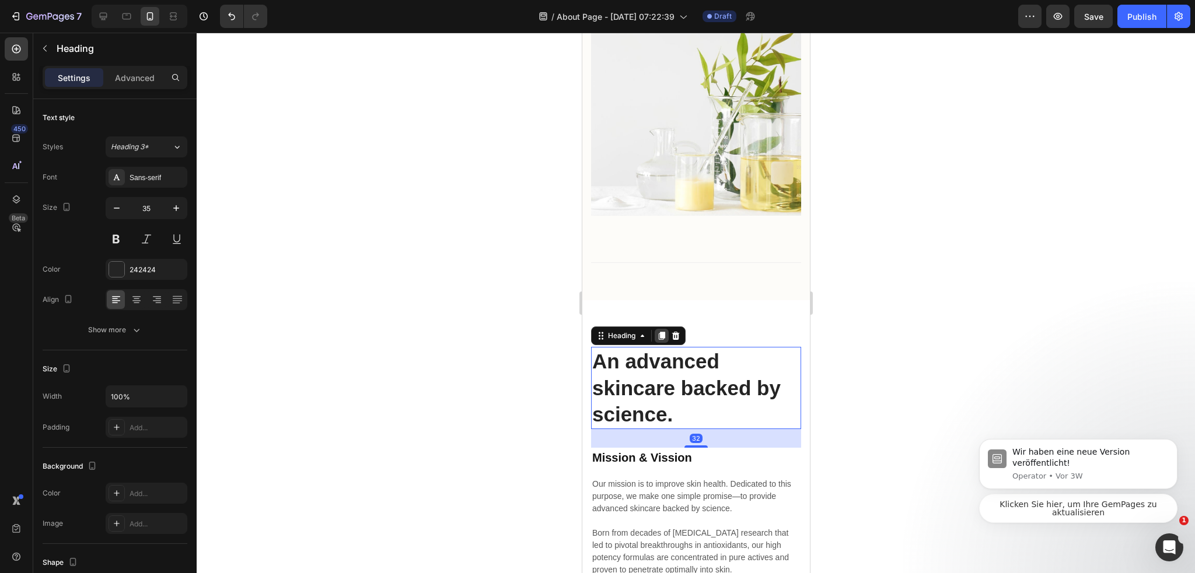
click at [659, 333] on div at bounding box center [661, 336] width 14 height 14
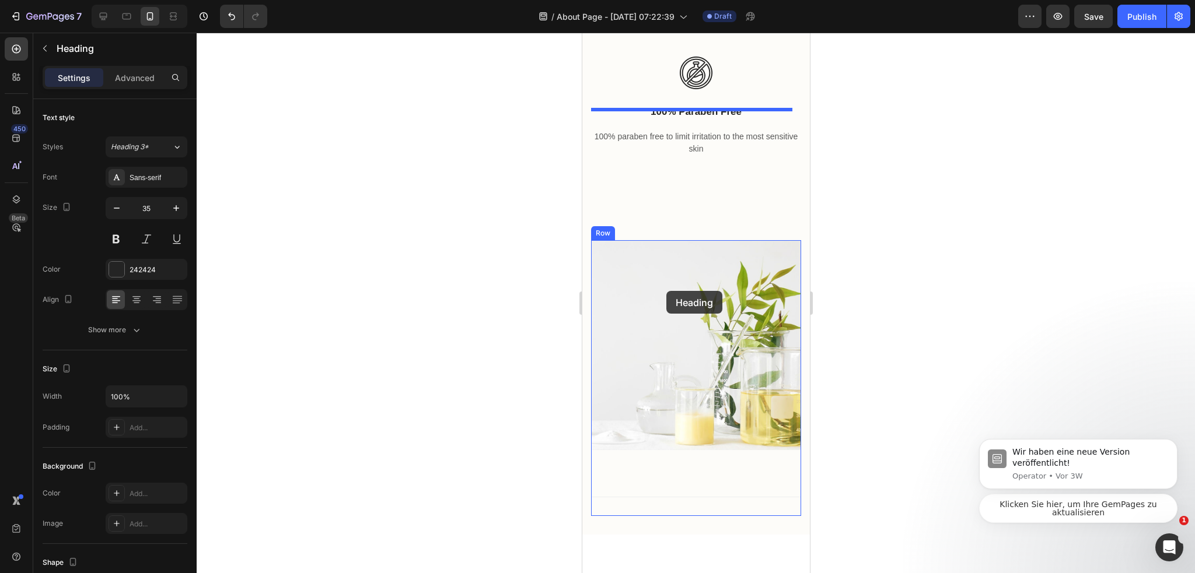
scroll to position [1652, 0]
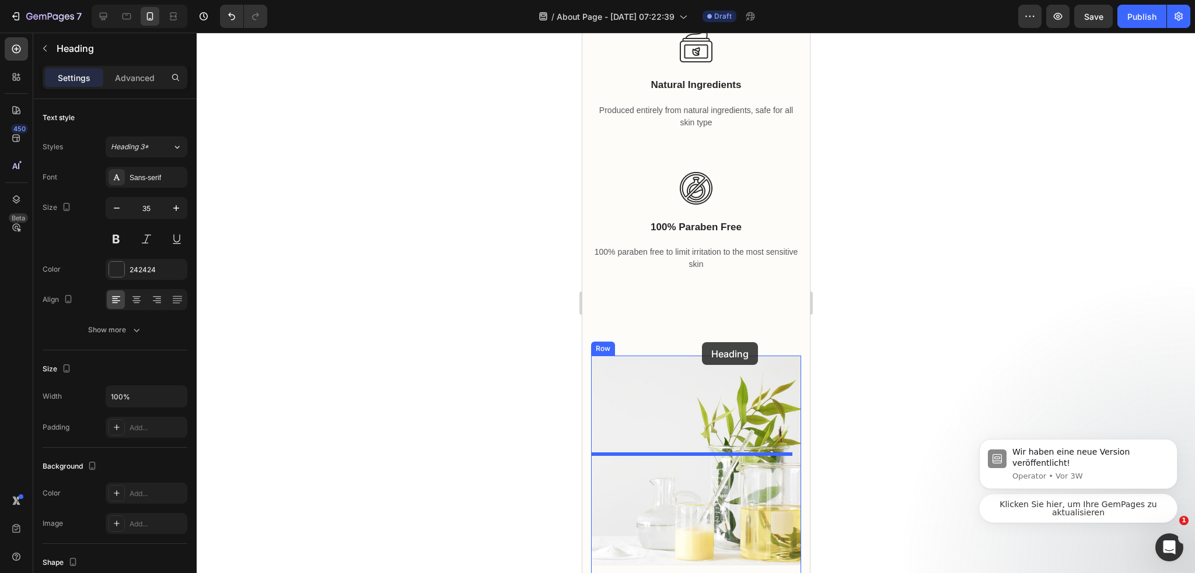
drag, startPoint x: 607, startPoint y: 426, endPoint x: 701, endPoint y: 342, distance: 126.0
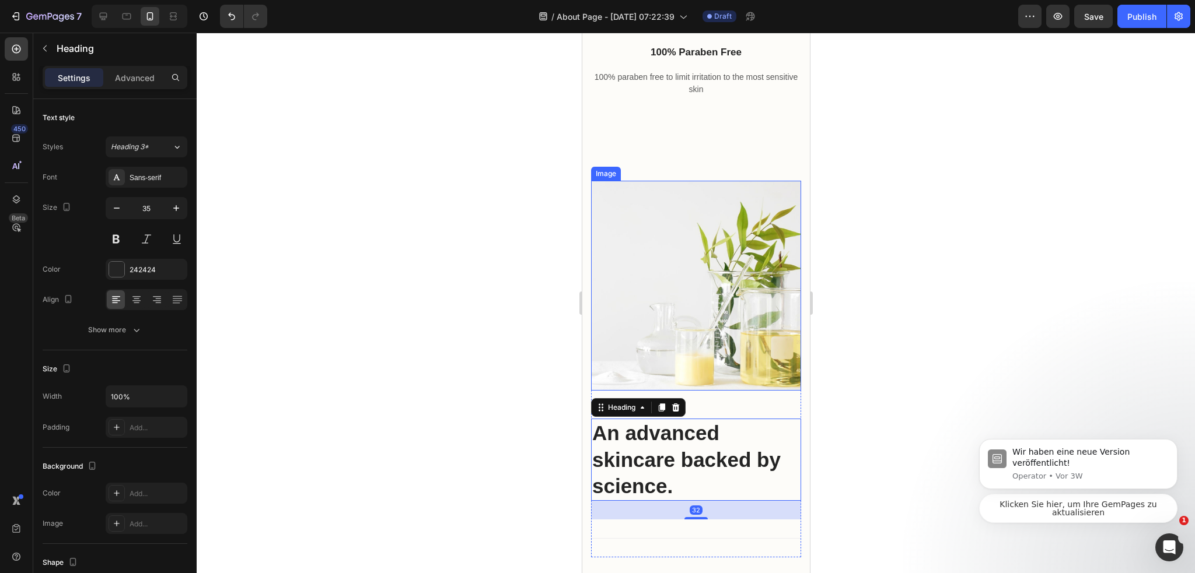
click at [671, 290] on img at bounding box center [695, 286] width 210 height 210
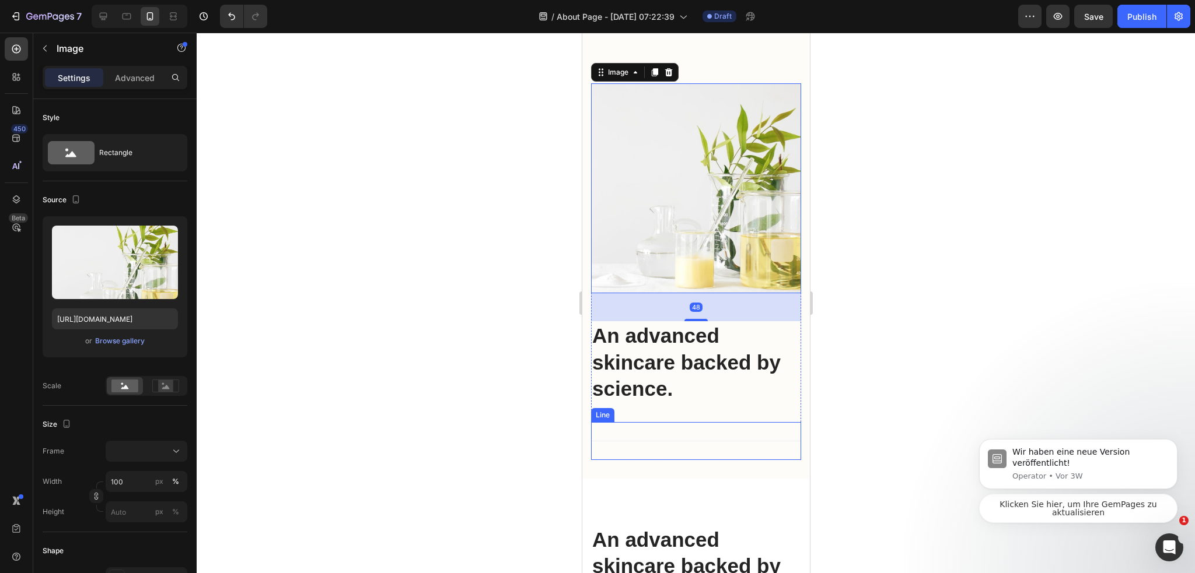
scroll to position [2060, 0]
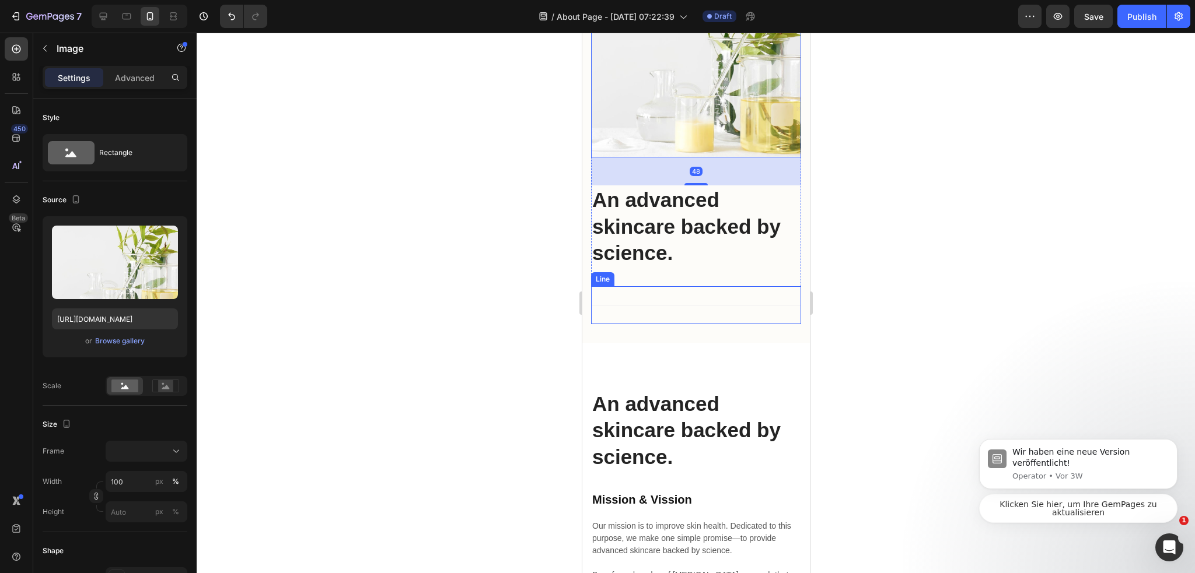
click at [677, 240] on p "An advanced skincare backed by science." at bounding box center [696, 227] width 208 height 80
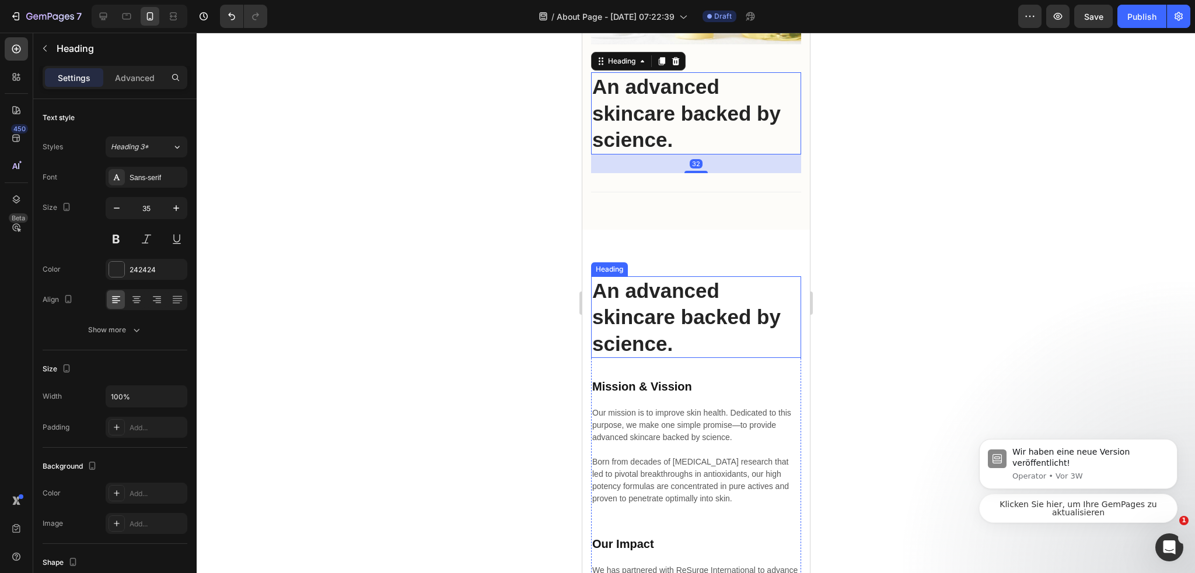
scroll to position [2235, 0]
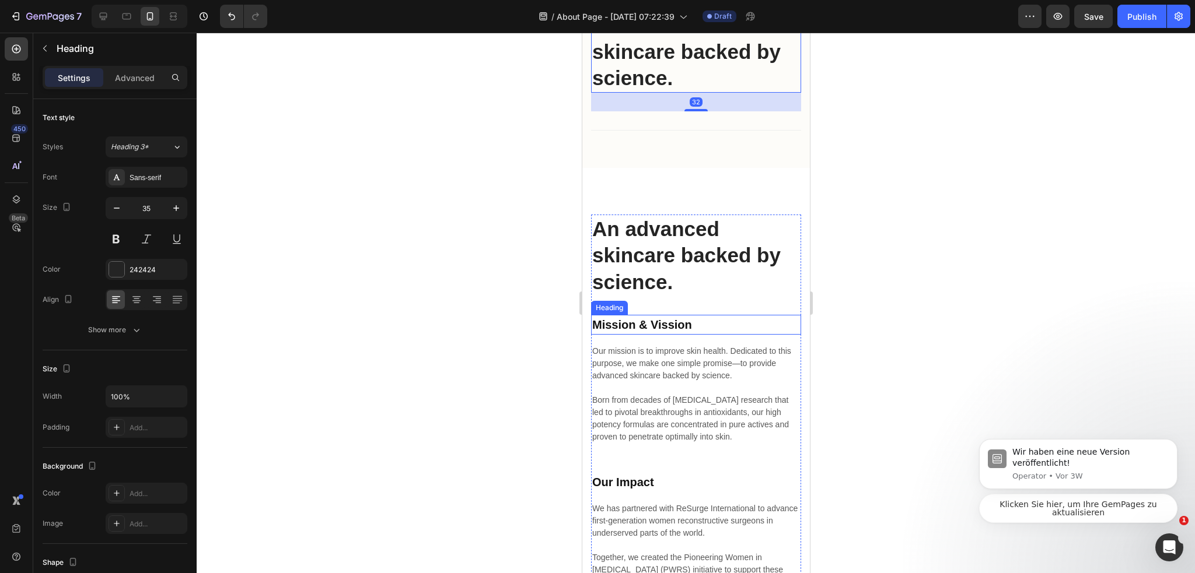
click at [718, 319] on p "Mission & Vission" at bounding box center [696, 325] width 208 height 18
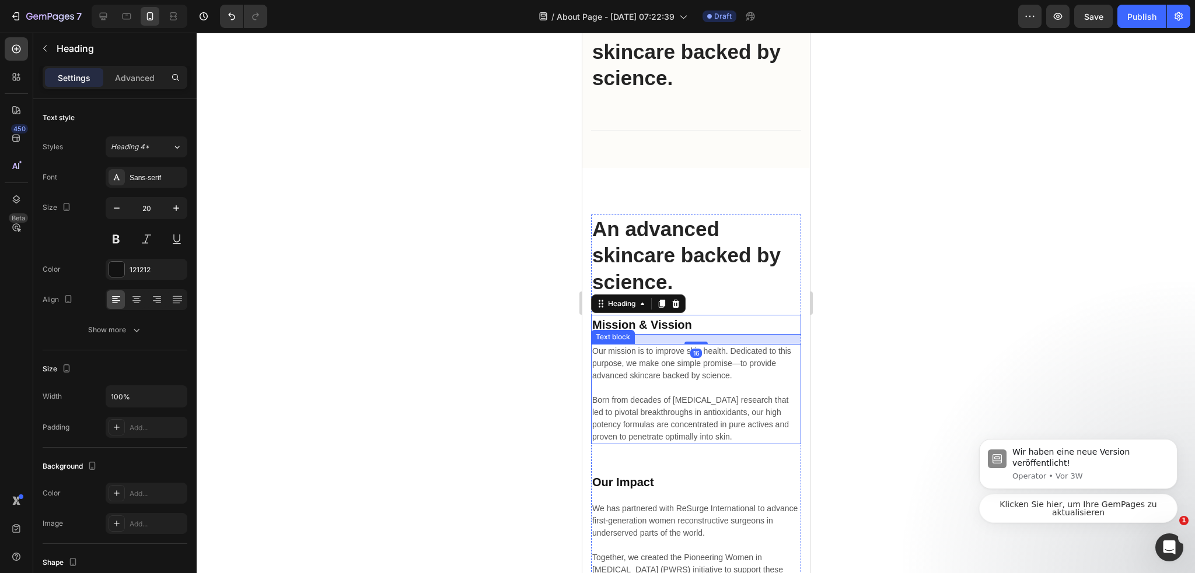
click at [700, 365] on p "Our mission is to improve skin health. Dedicated to this purpose, we make one s…" at bounding box center [696, 394] width 208 height 98
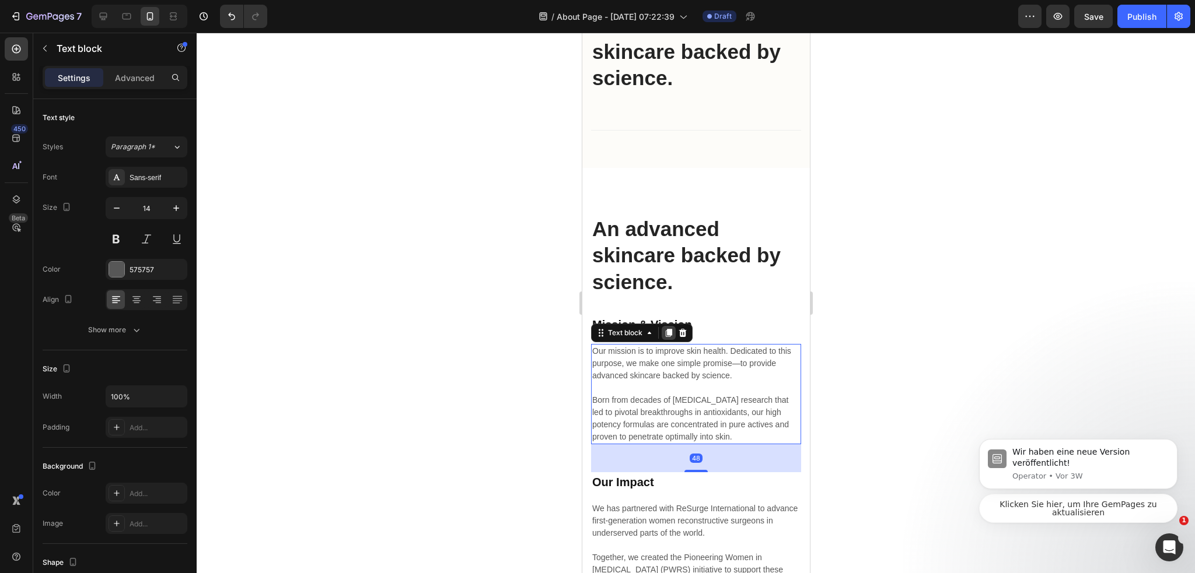
click at [666, 328] on icon at bounding box center [667, 332] width 9 height 9
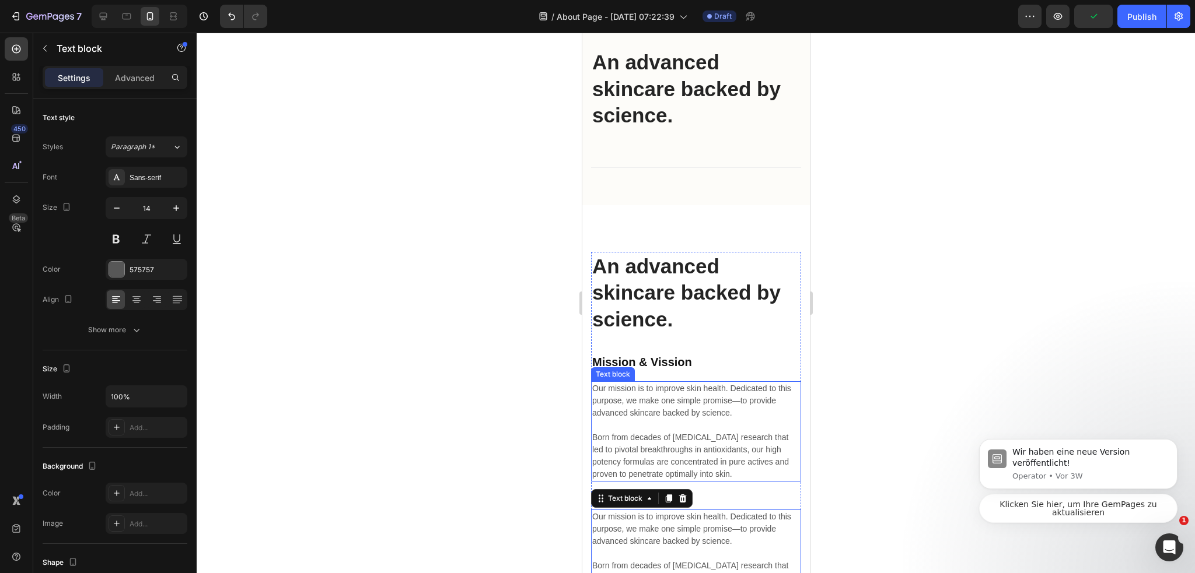
scroll to position [2177, 0]
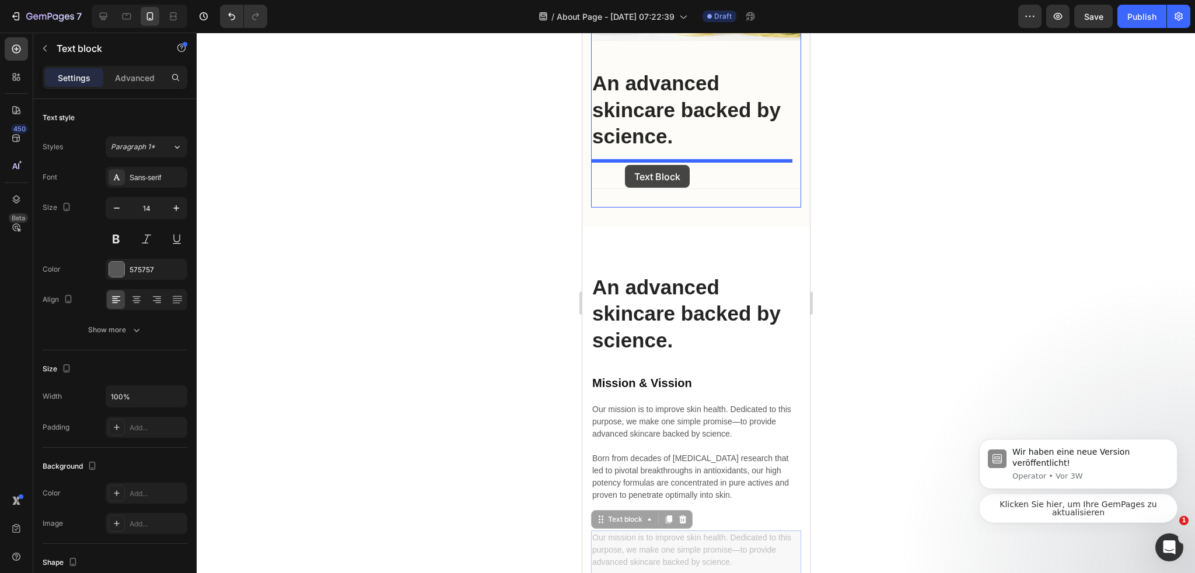
drag, startPoint x: 611, startPoint y: 515, endPoint x: 624, endPoint y: 165, distance: 350.3
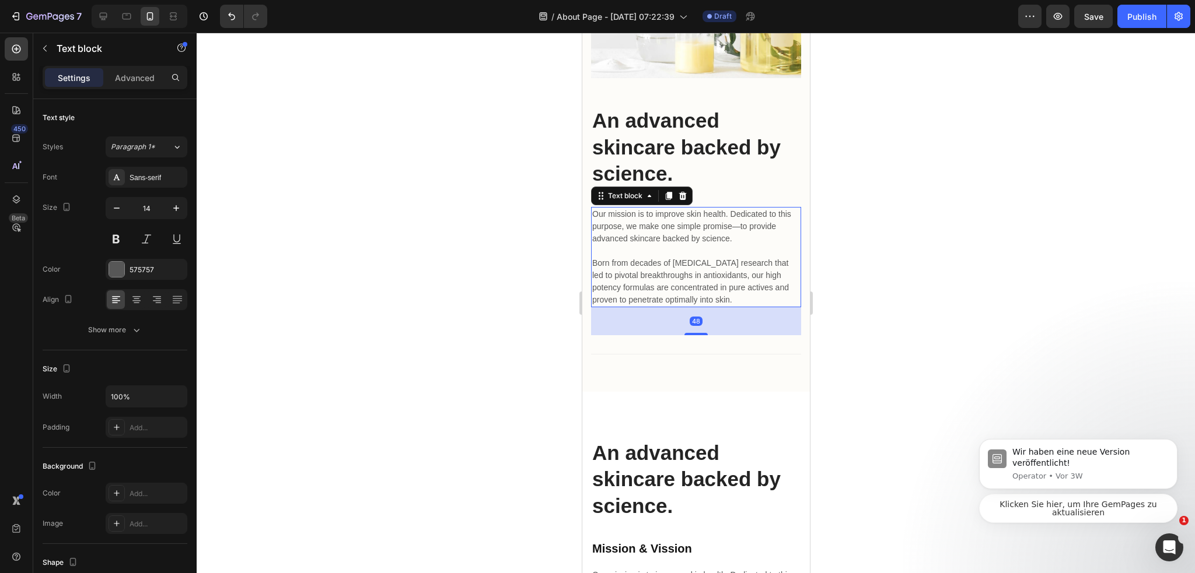
scroll to position [2119, 0]
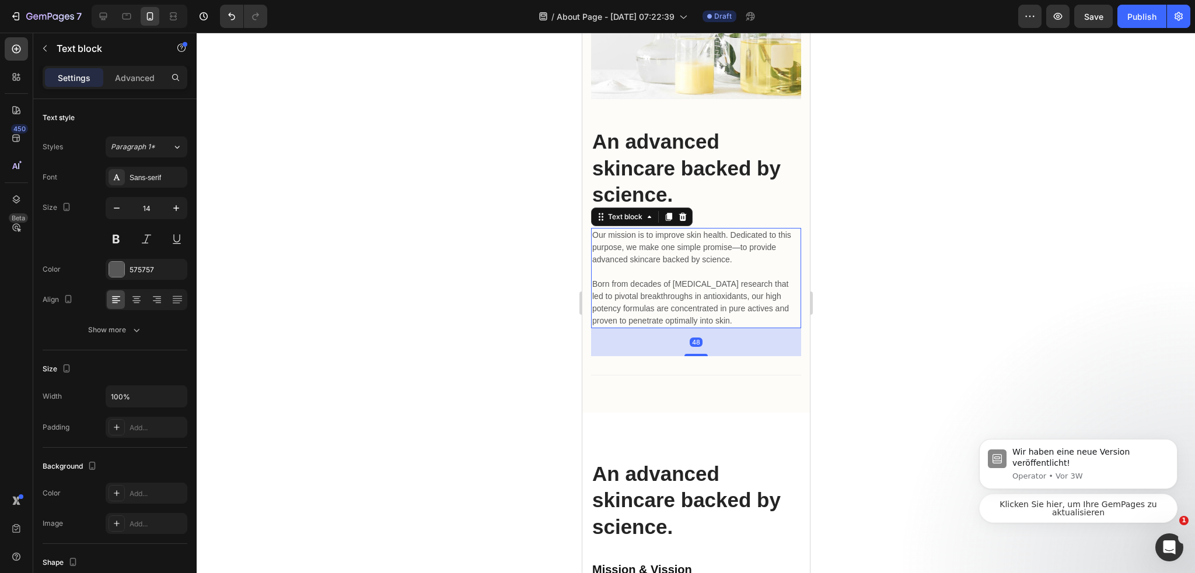
click at [869, 279] on div at bounding box center [696, 303] width 998 height 541
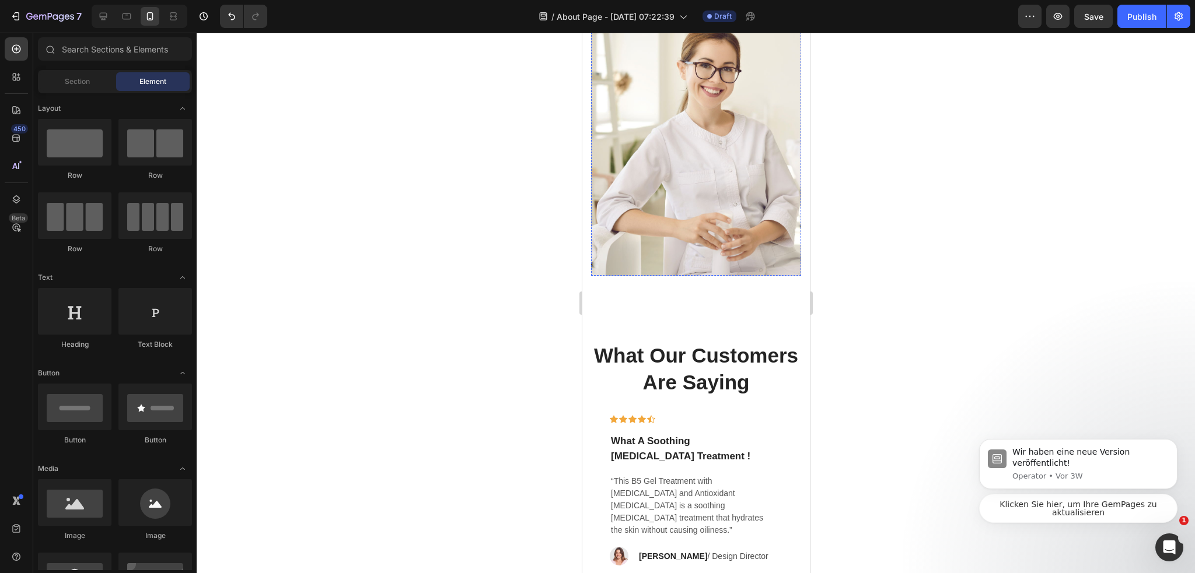
scroll to position [3111, 0]
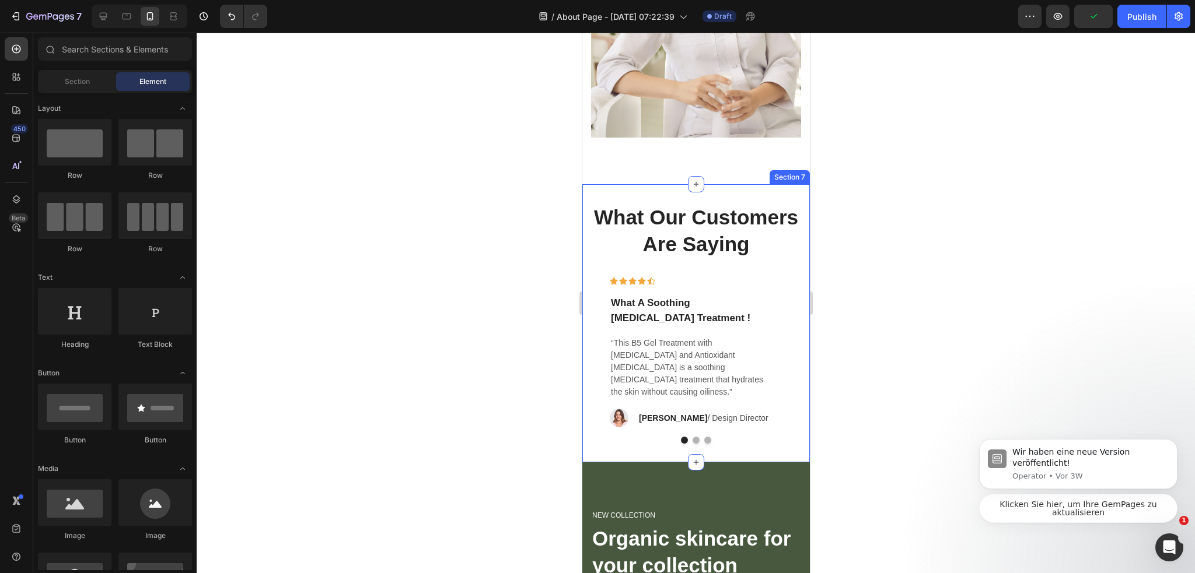
click at [757, 189] on div "What Our Customers Are Saying Heading Icon Icon Icon Icon Icon Row What A Sooth…" at bounding box center [696, 323] width 228 height 278
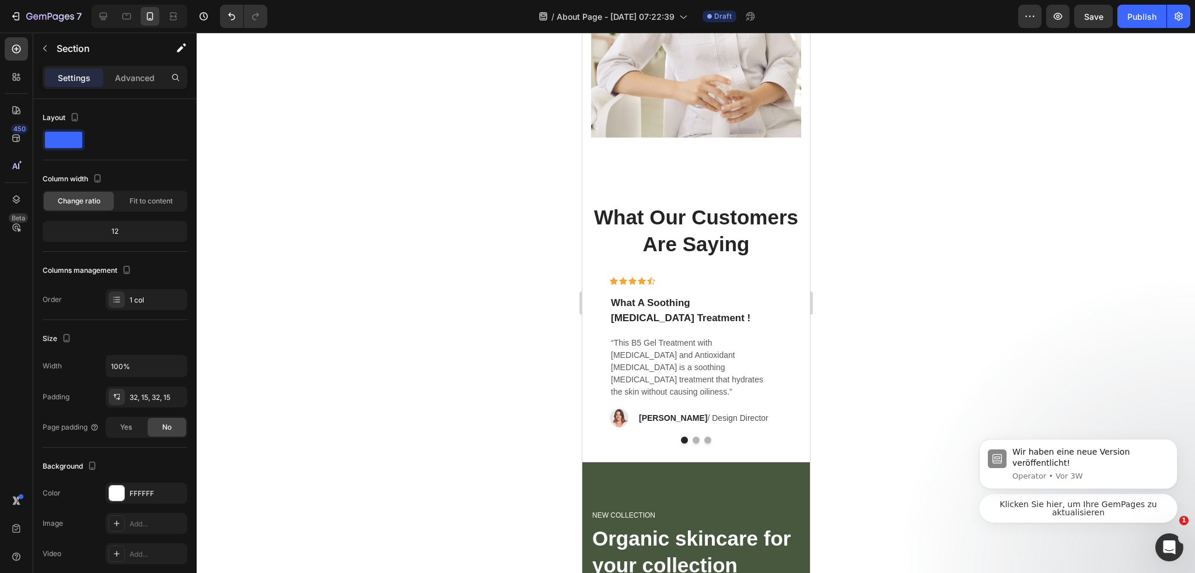
click at [740, 184] on div "What Our Customers Are Saying Heading Icon Icon Icon Icon Icon Row What A Sooth…" at bounding box center [696, 323] width 228 height 278
click at [718, 184] on div "What Our Customers Are Saying Heading Icon Icon Icon Icon Icon Row What A Sooth…" at bounding box center [696, 323] width 228 height 278
click at [710, 188] on div "What Our Customers Are Saying Heading Icon Icon Icon Icon Icon Row What A Sooth…" at bounding box center [696, 323] width 228 height 278
click at [706, 204] on p "What Our Customers Are Saying" at bounding box center [696, 230] width 208 height 53
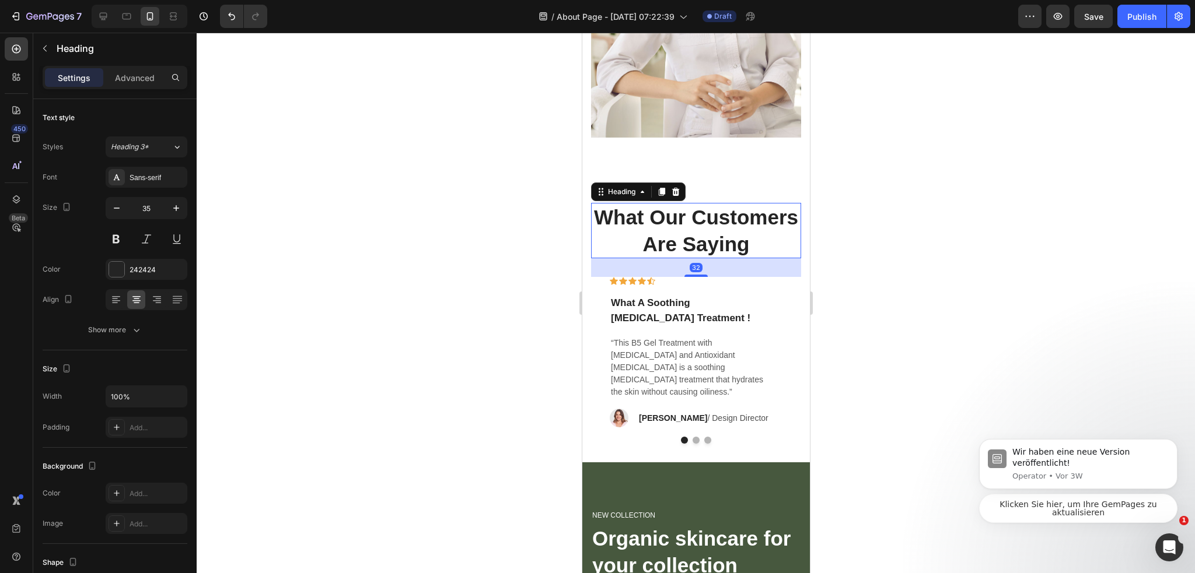
click at [589, 198] on div "What Our Customers Are Saying Heading 32 Icon Icon Icon Icon Icon Row What A So…" at bounding box center [696, 323] width 228 height 278
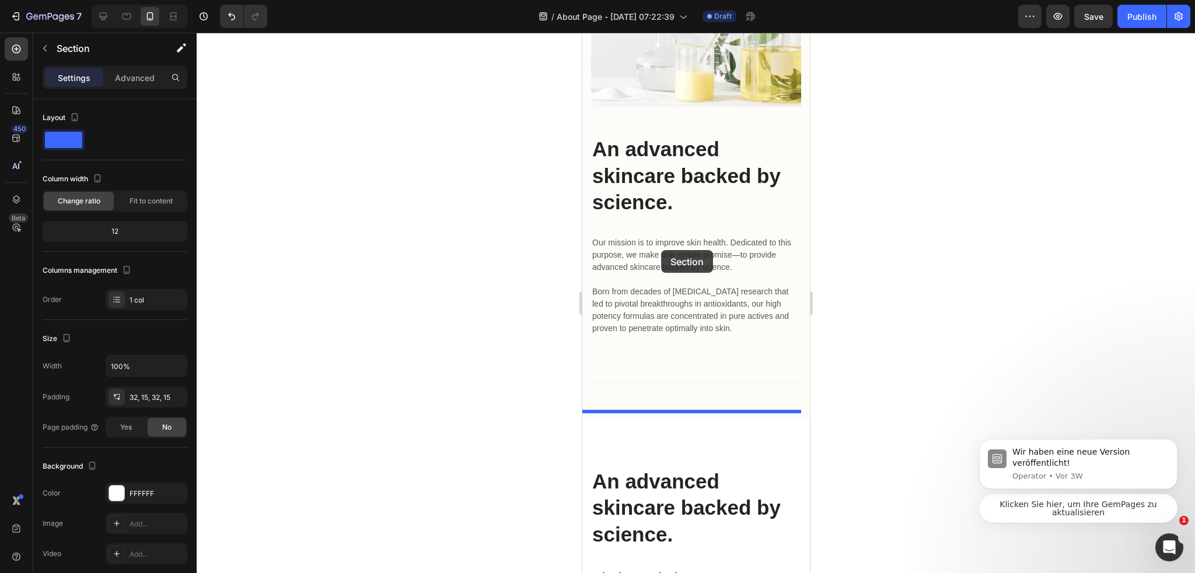
scroll to position [2060, 0]
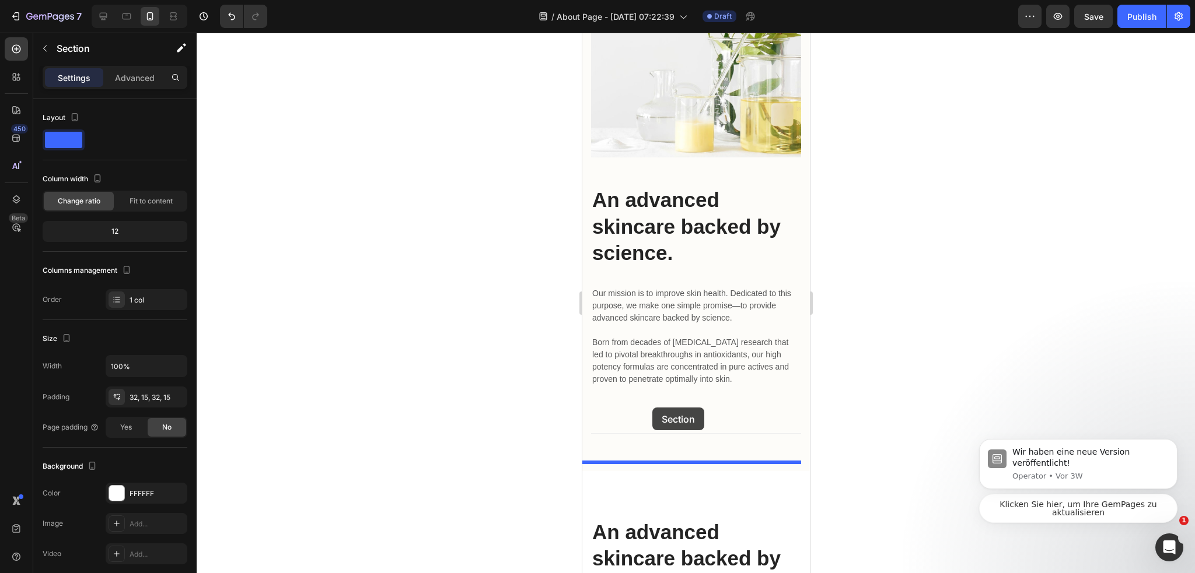
drag, startPoint x: 591, startPoint y: 166, endPoint x: 682, endPoint y: 412, distance: 263.0
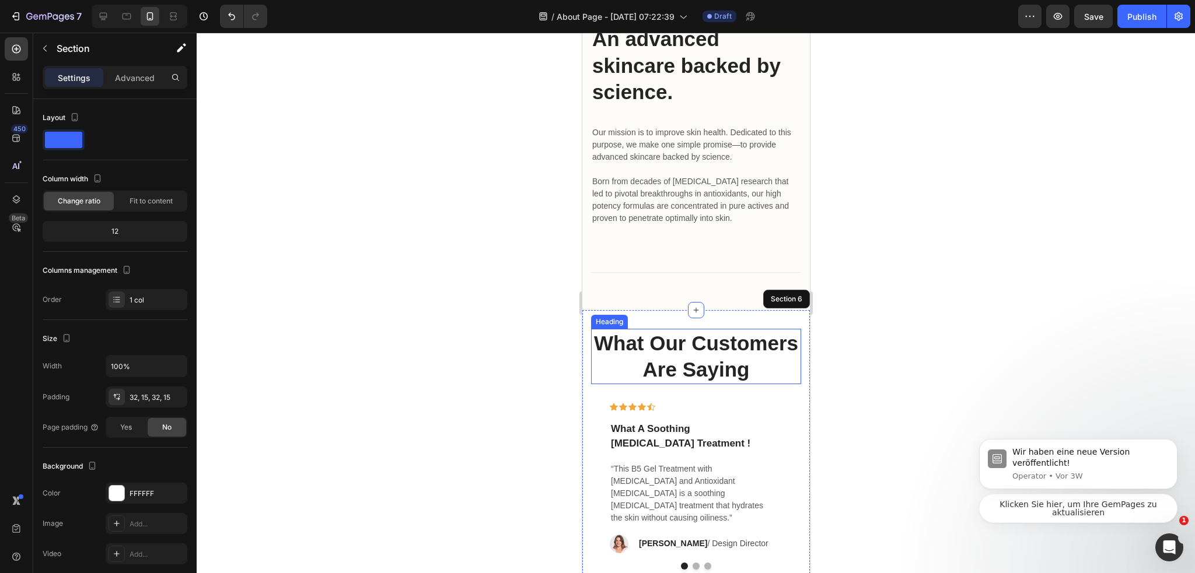
scroll to position [2119, 0]
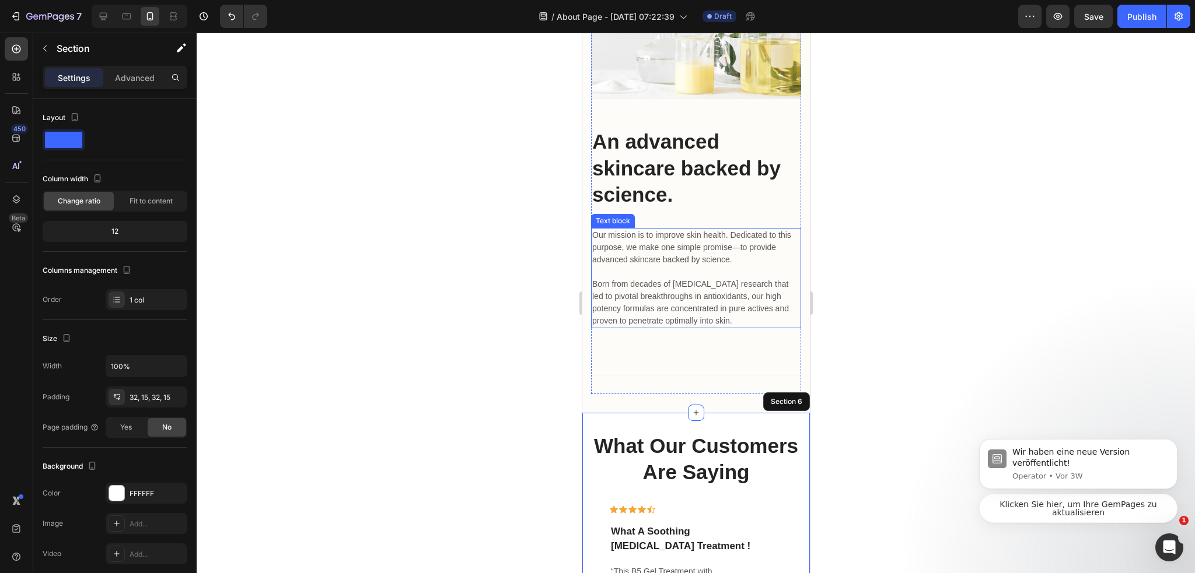
click at [720, 313] on p "Our mission is to improve skin health. Dedicated to this purpose, we make one s…" at bounding box center [696, 278] width 208 height 98
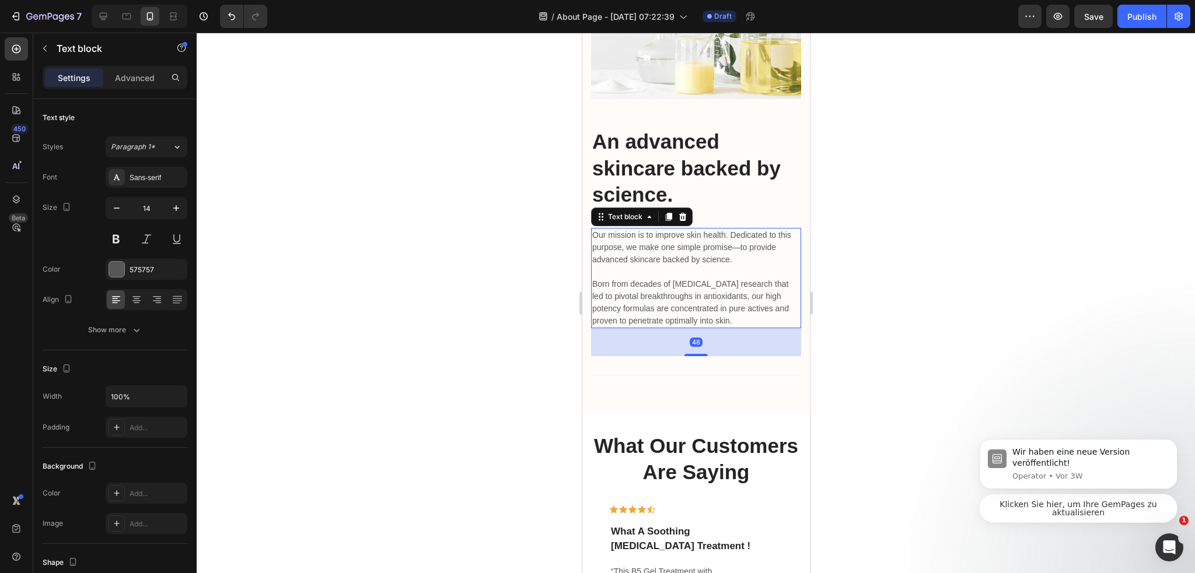
click at [725, 260] on p "Our mission is to improve skin health. Dedicated to this purpose, we make one s…" at bounding box center [696, 278] width 208 height 98
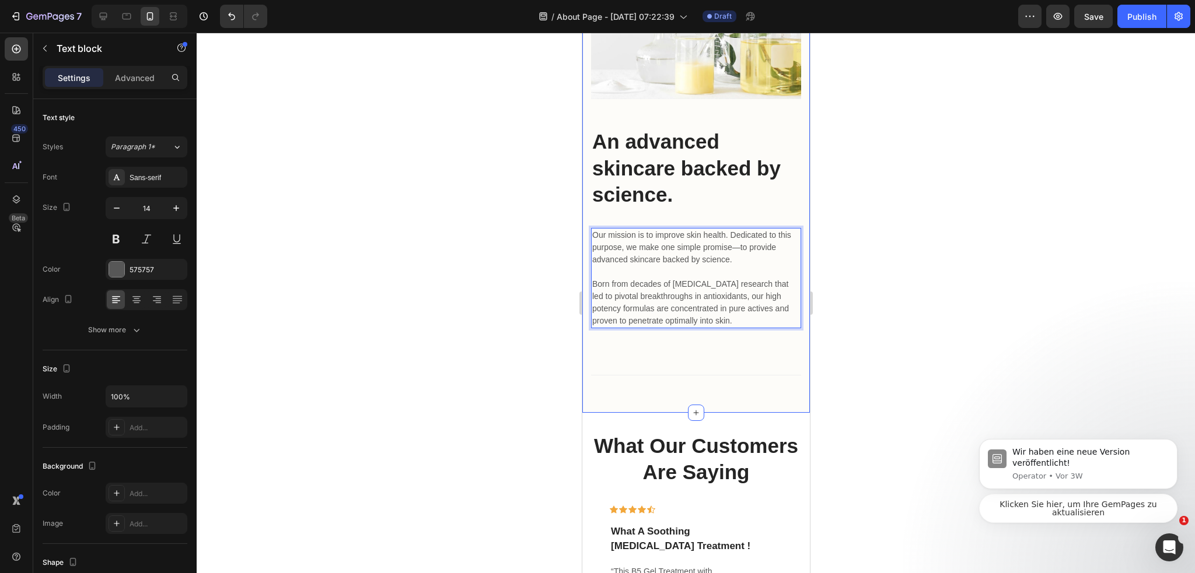
drag, startPoint x: 862, startPoint y: 222, endPoint x: 854, endPoint y: 228, distance: 9.7
click at [863, 222] on div at bounding box center [696, 303] width 998 height 541
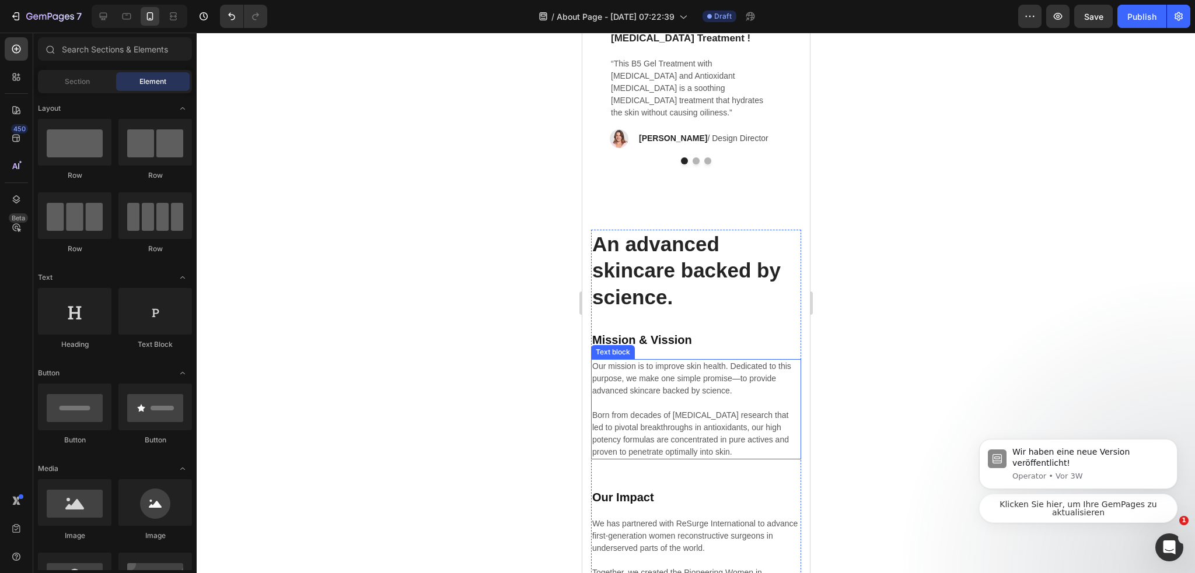
scroll to position [2586, 0]
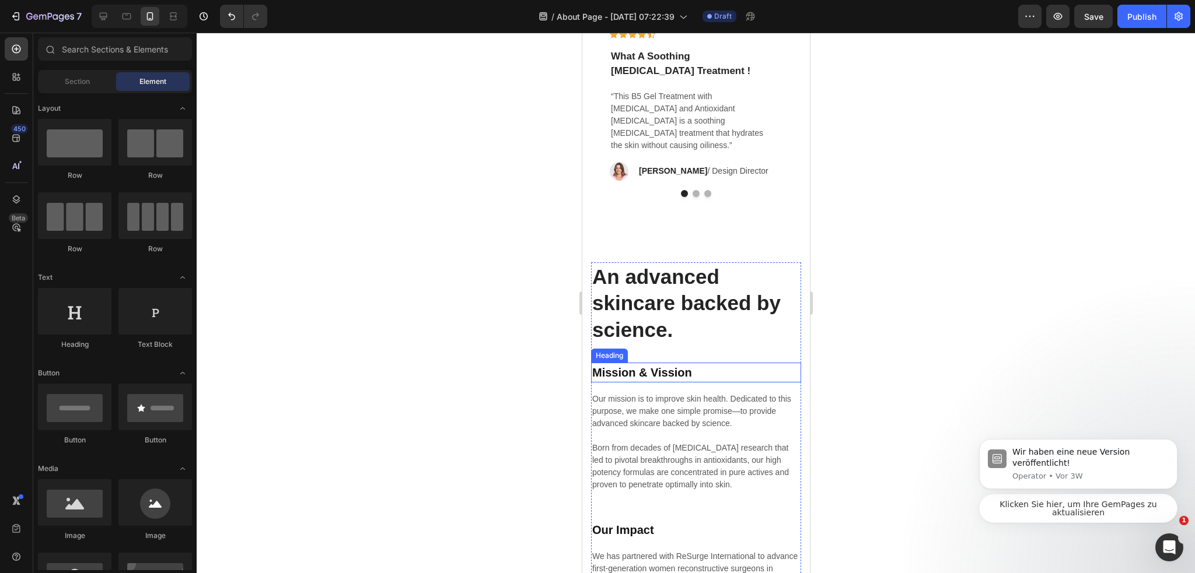
click at [668, 382] on p "Mission & Vission" at bounding box center [696, 373] width 208 height 18
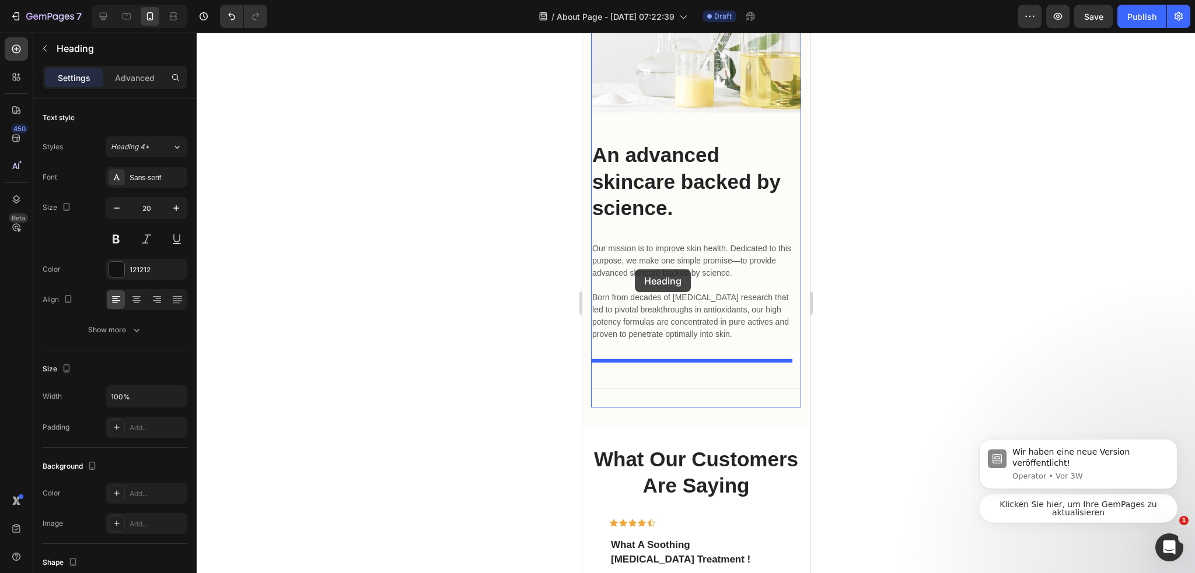
scroll to position [2060, 0]
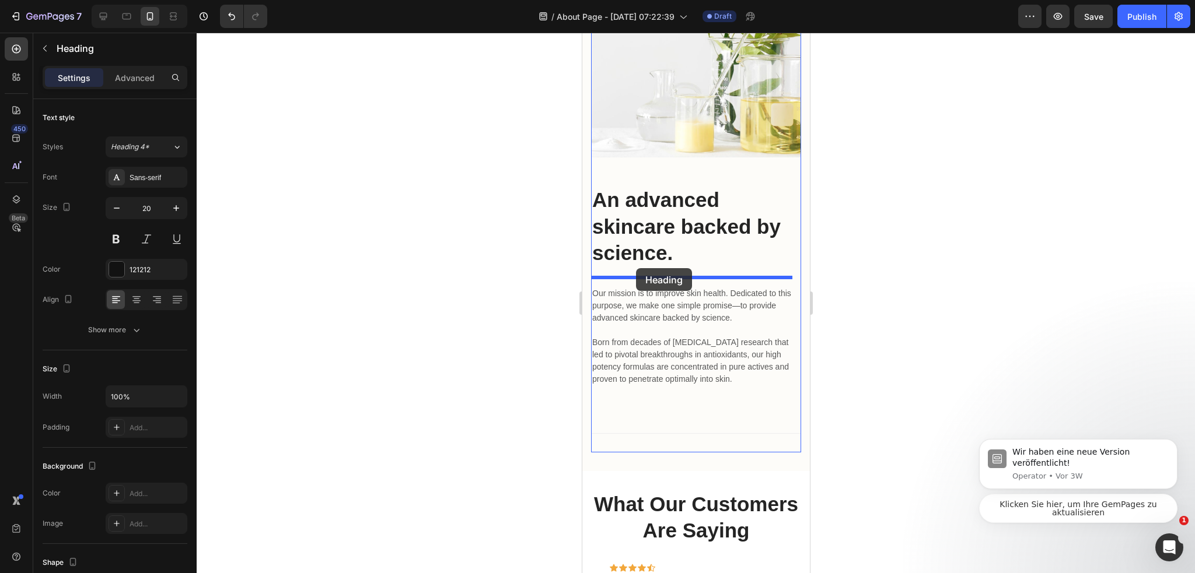
drag, startPoint x: 602, startPoint y: 366, endPoint x: 635, endPoint y: 268, distance: 102.9
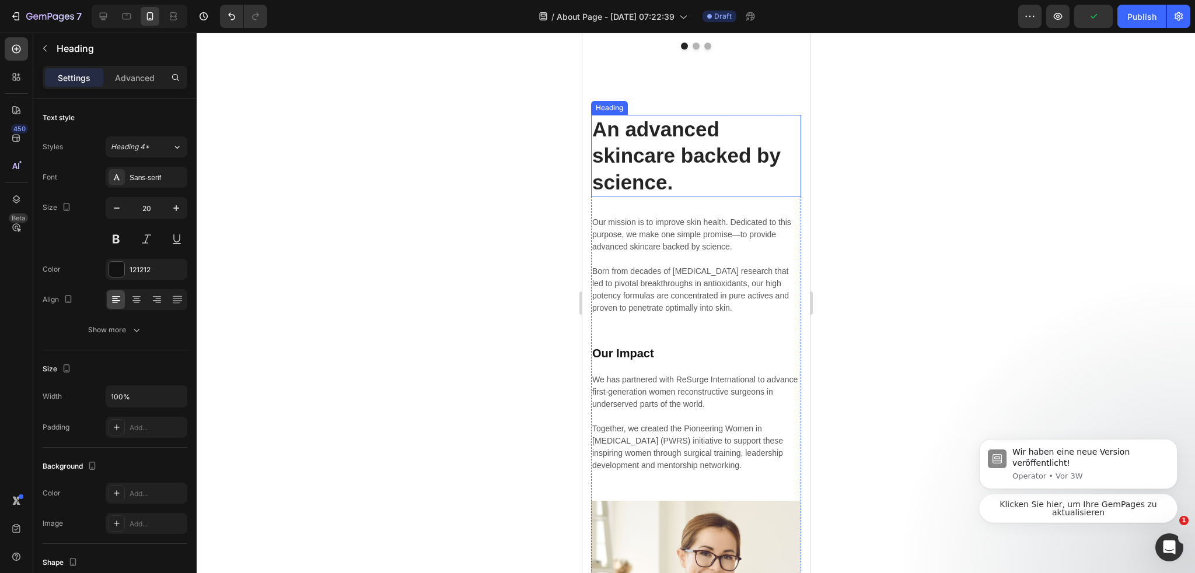
scroll to position [2819, 0]
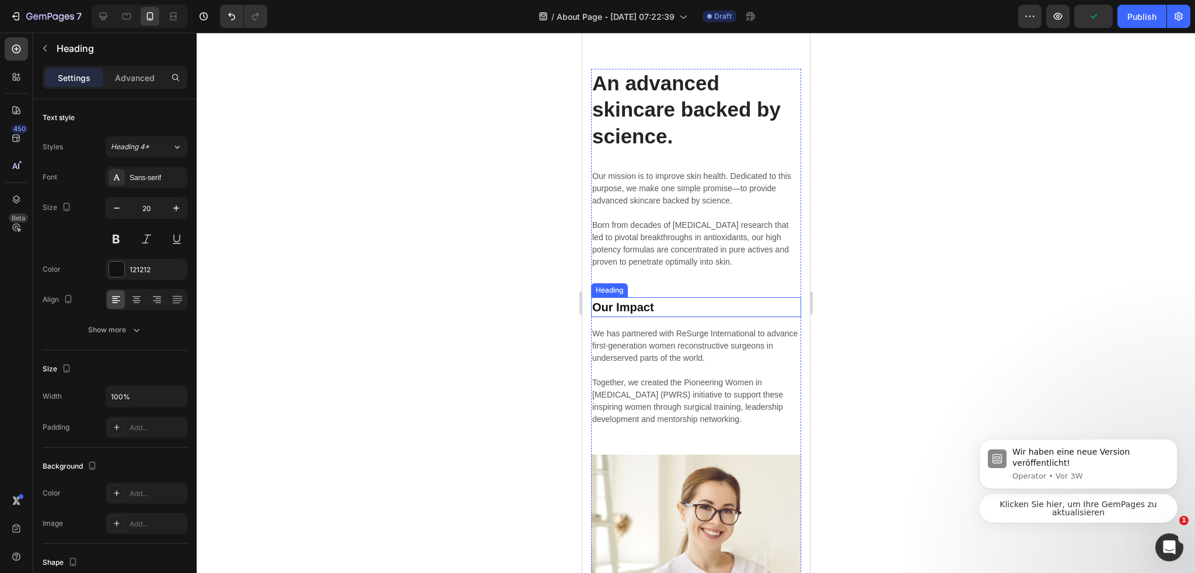
click at [634, 307] on p "Our Impact" at bounding box center [696, 308] width 208 height 18
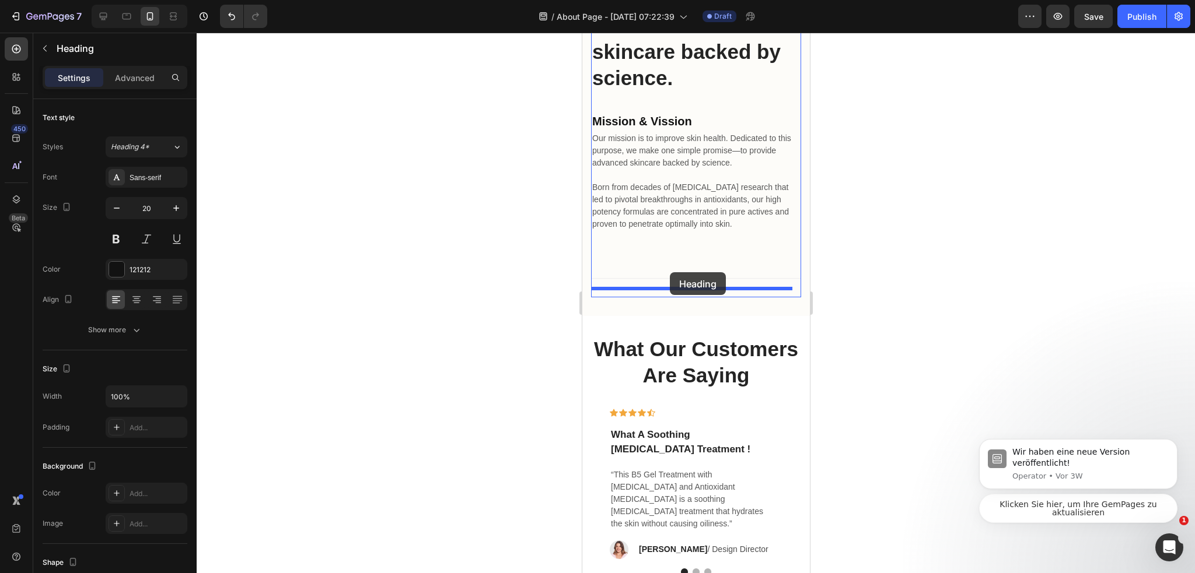
scroll to position [2177, 0]
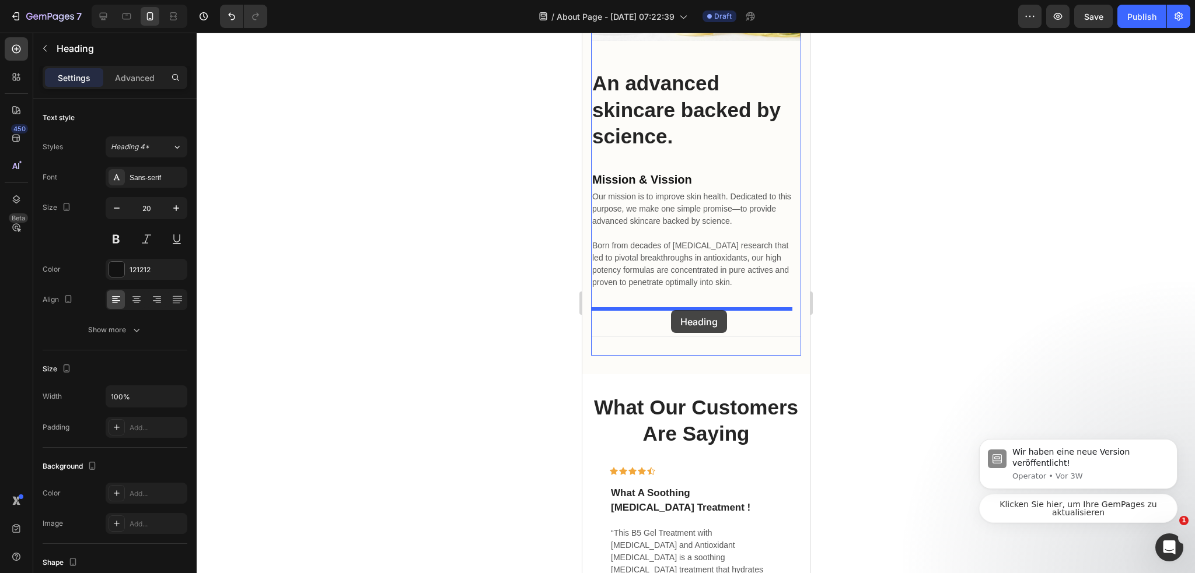
drag, startPoint x: 610, startPoint y: 284, endPoint x: 670, endPoint y: 310, distance: 65.8
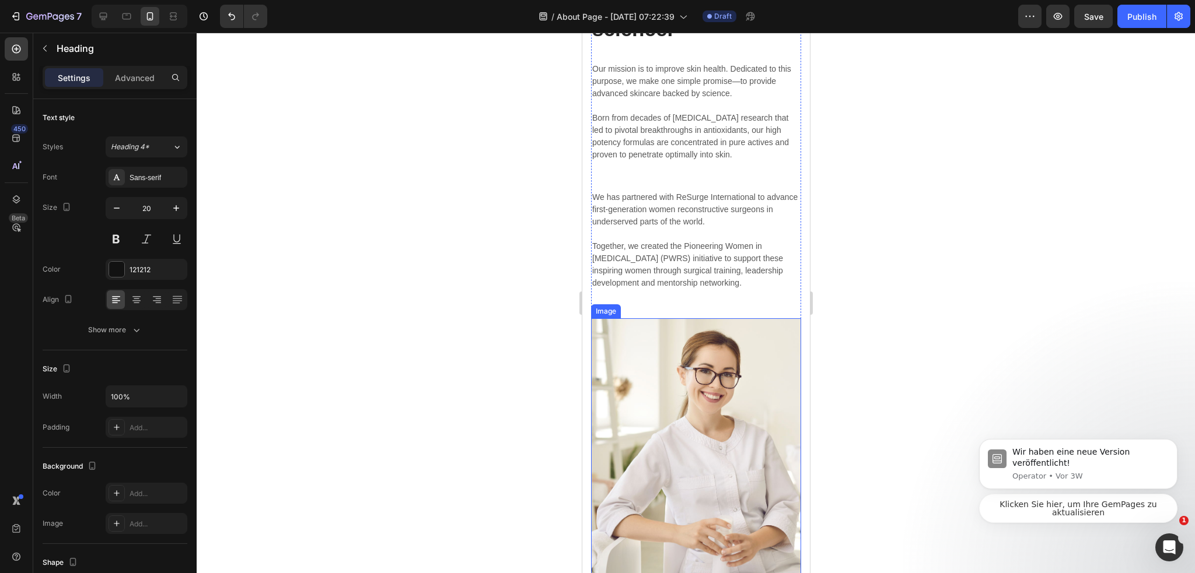
scroll to position [2819, 0]
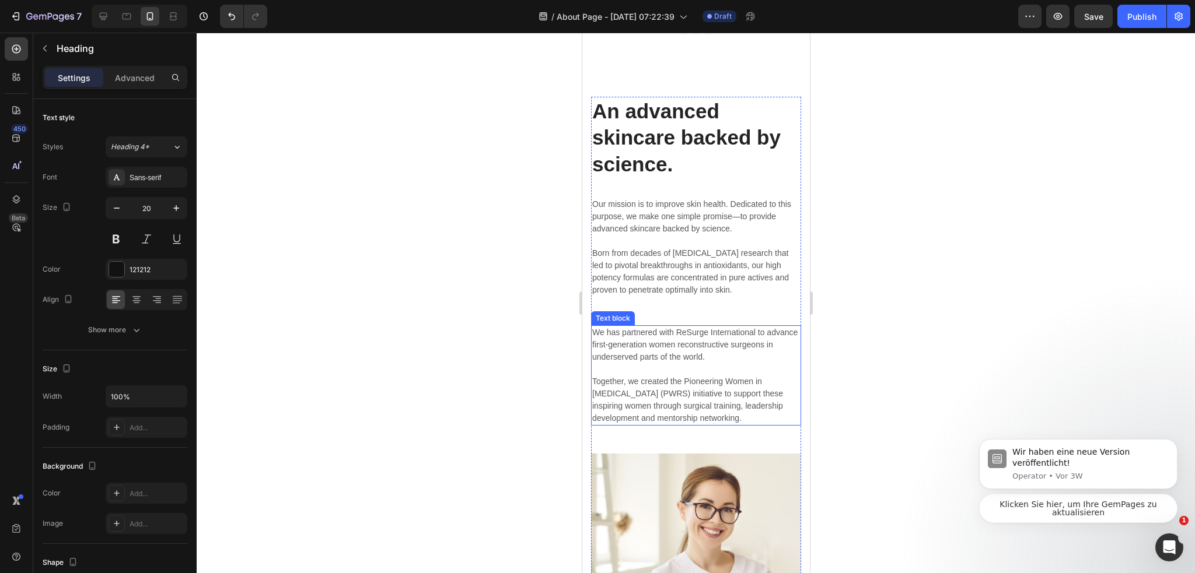
click at [670, 401] on p "We has partnered with ReSurge International to advance first-generation women r…" at bounding box center [696, 376] width 208 height 98
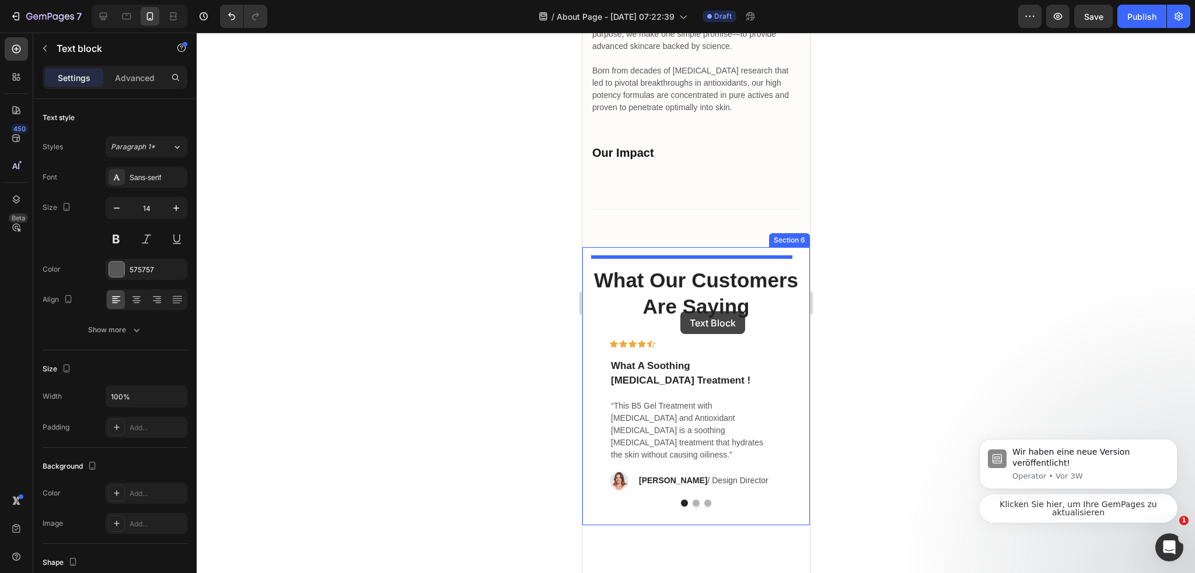
scroll to position [2177, 0]
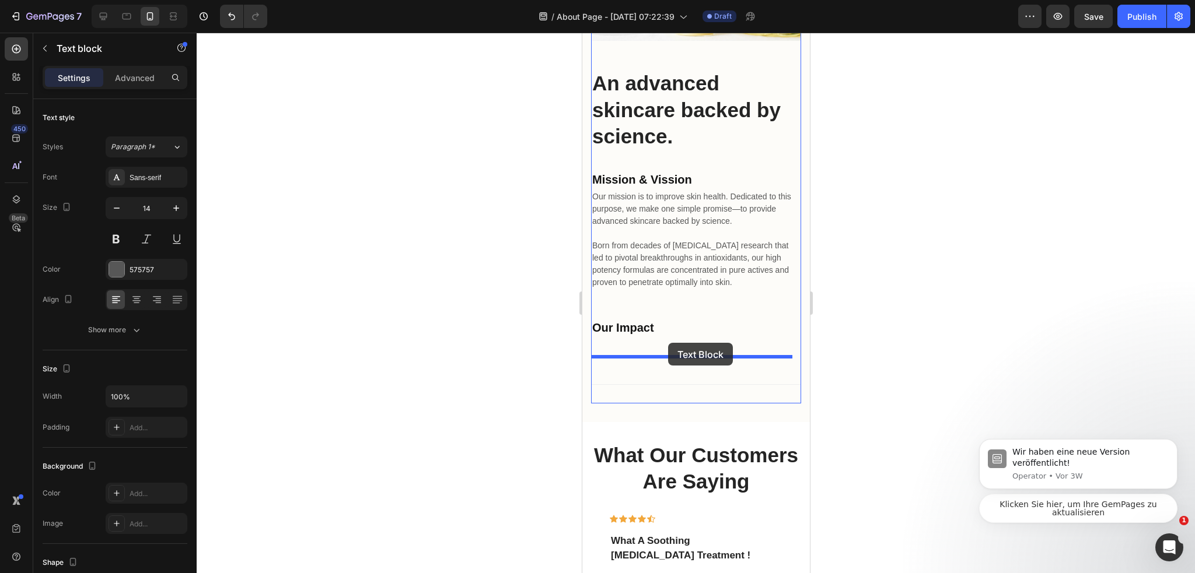
drag, startPoint x: 622, startPoint y: 335, endPoint x: 667, endPoint y: 343, distance: 46.1
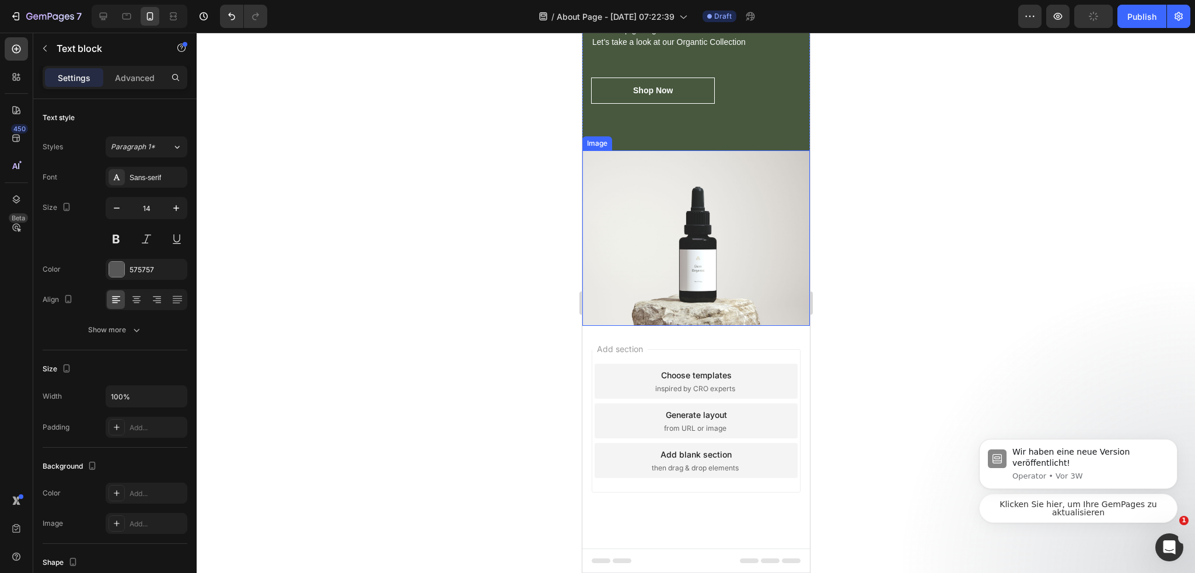
scroll to position [3724, 0]
click at [731, 254] on img at bounding box center [696, 239] width 228 height 176
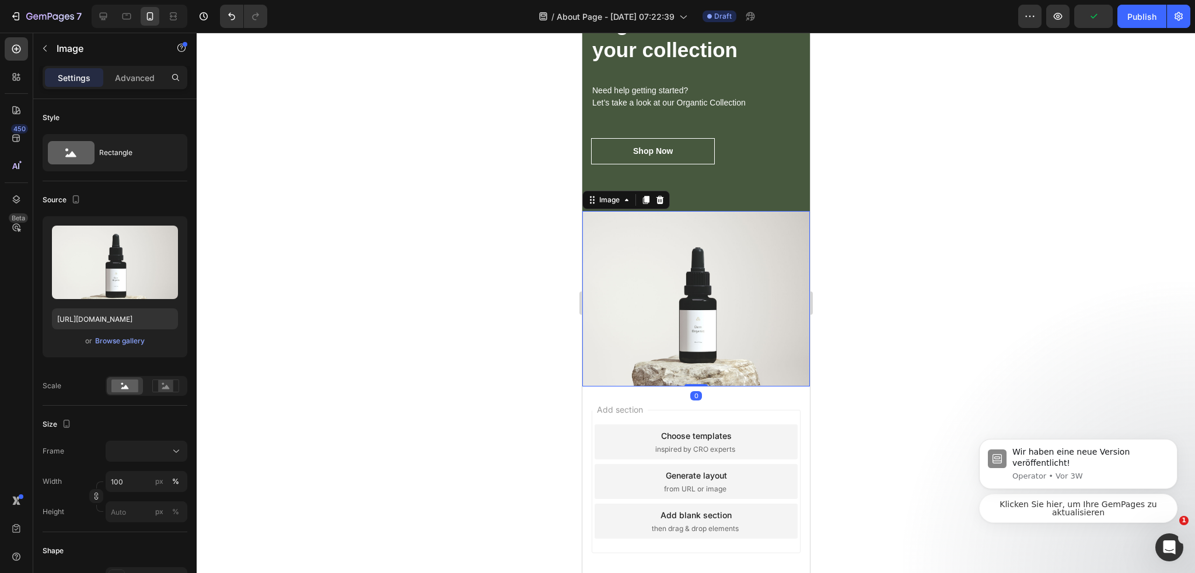
scroll to position [3491, 0]
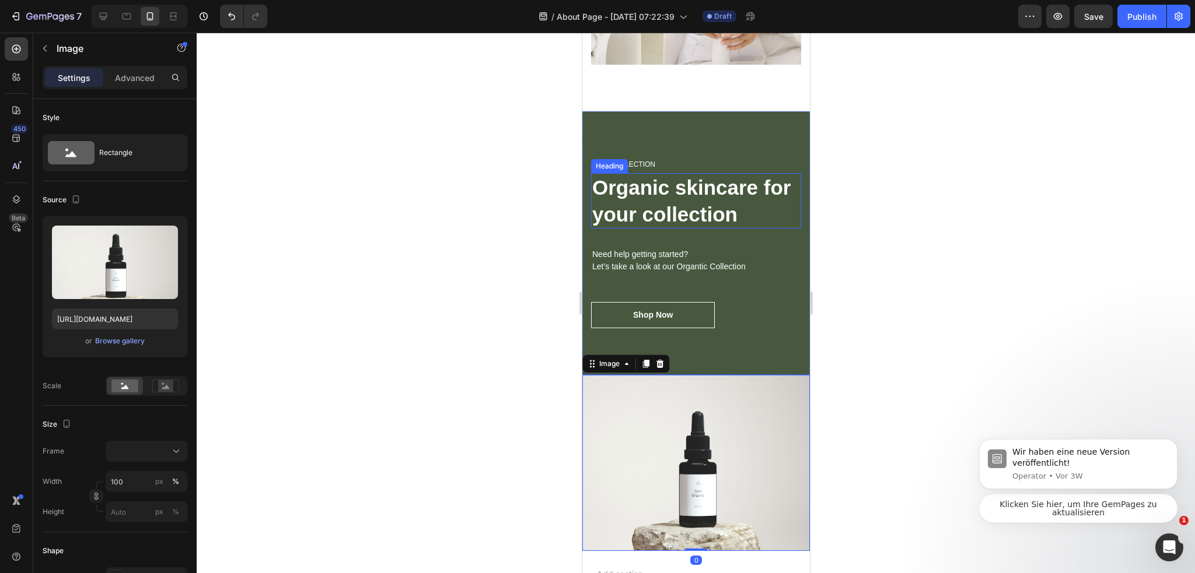
click at [702, 160] on h2 "NEW COLLECTION" at bounding box center [695, 164] width 210 height 13
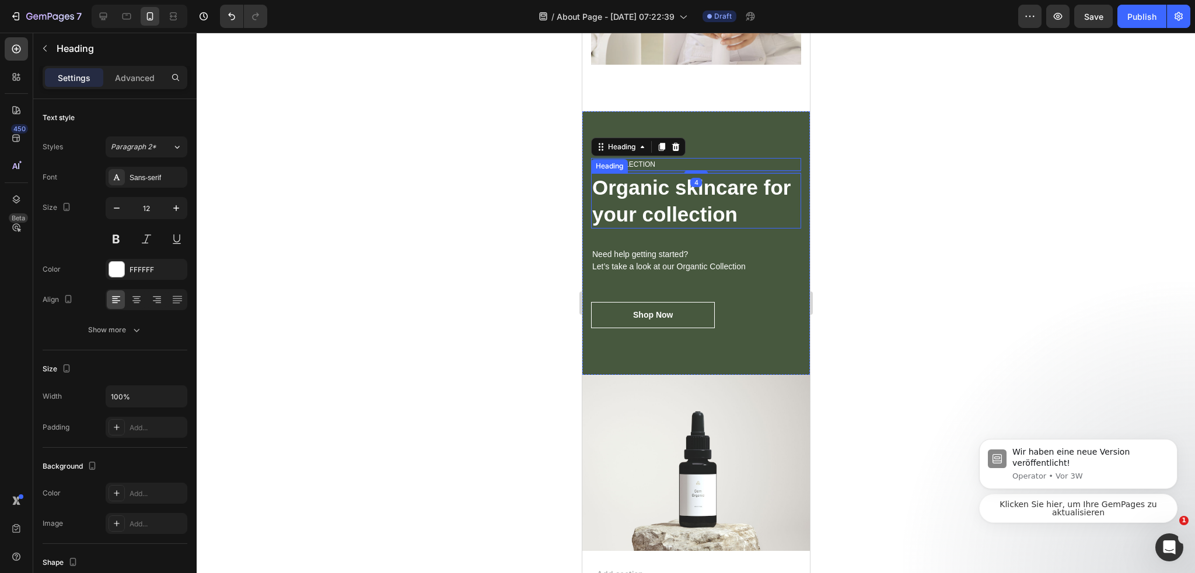
click at [736, 228] on p "Organic skincare for your collection" at bounding box center [696, 200] width 208 height 53
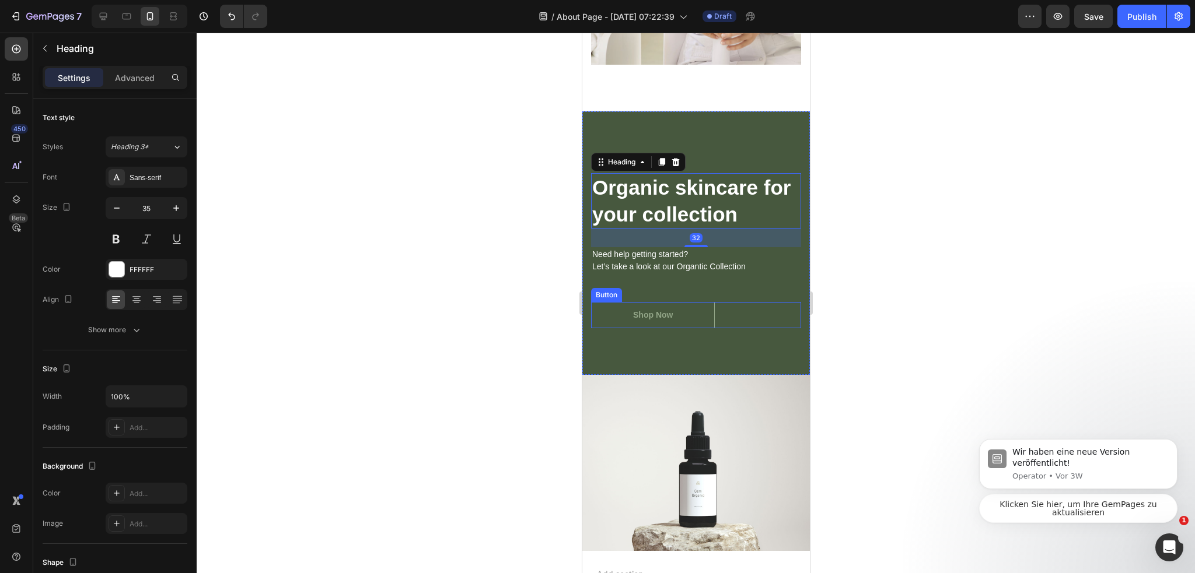
click at [689, 321] on button "Shop Now" at bounding box center [652, 315] width 124 height 26
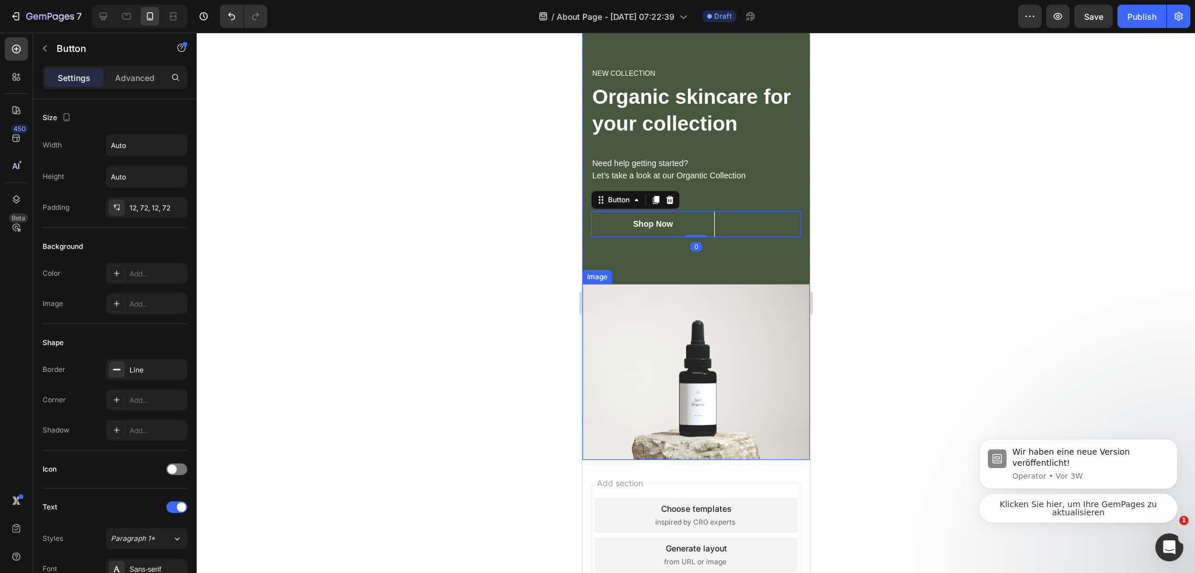
scroll to position [3666, 0]
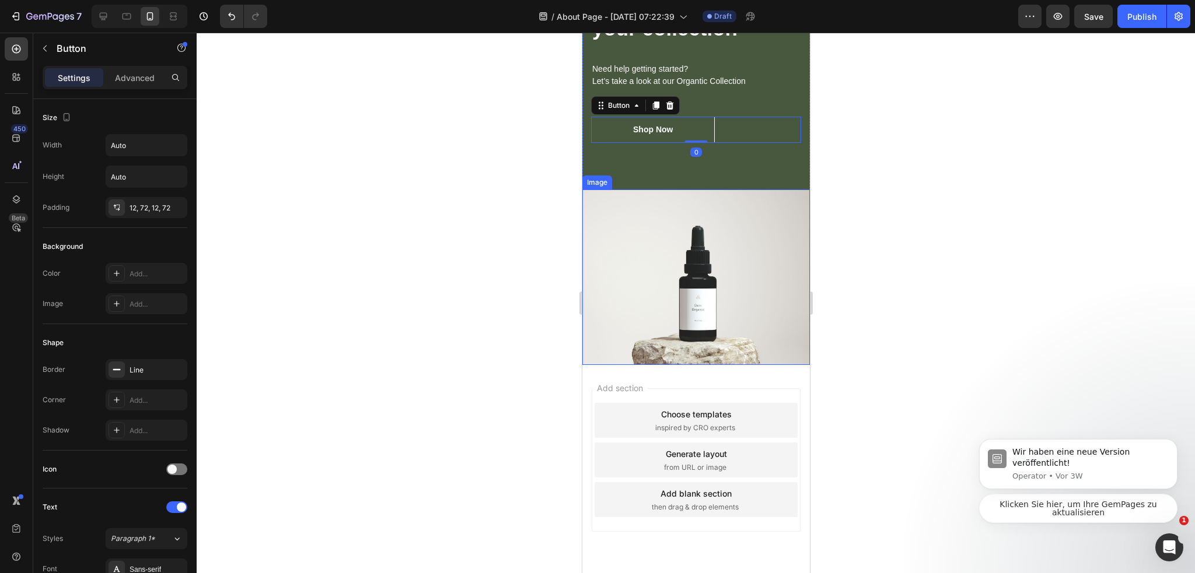
click at [721, 299] on img at bounding box center [696, 278] width 228 height 176
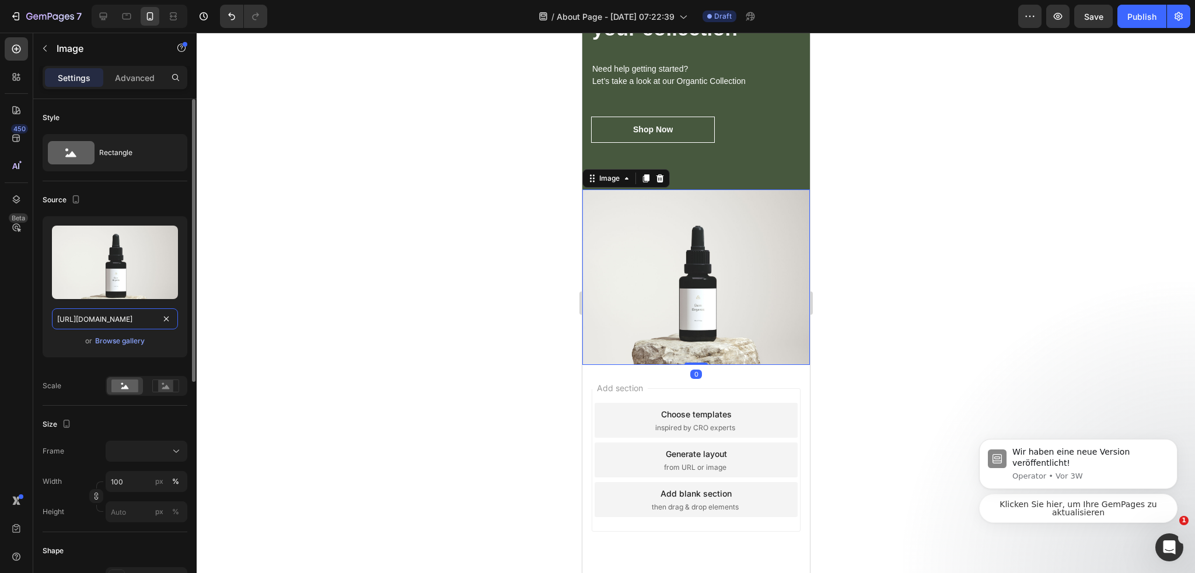
drag, startPoint x: 166, startPoint y: 314, endPoint x: 159, endPoint y: 321, distance: 9.9
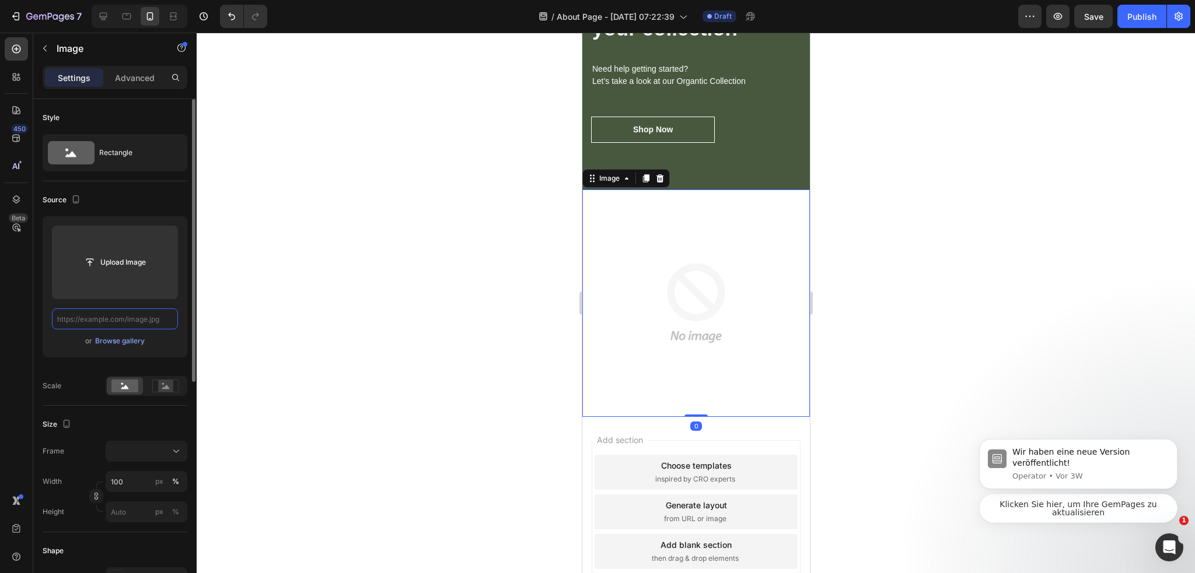
scroll to position [0, 0]
click at [126, 338] on div "Browse gallery" at bounding box center [120, 341] width 50 height 11
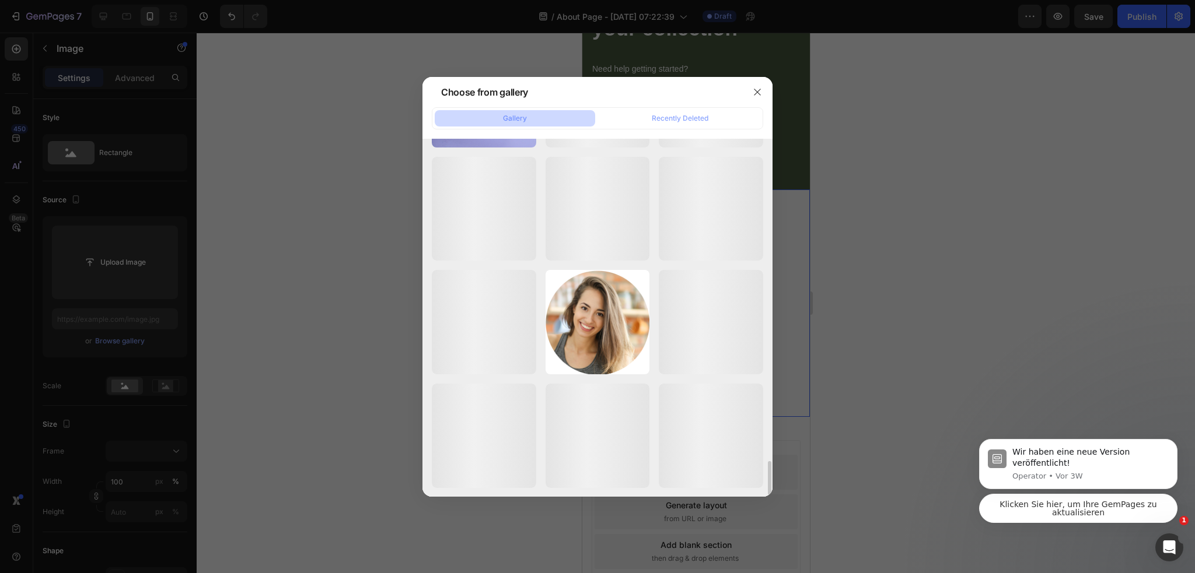
scroll to position [2775, 0]
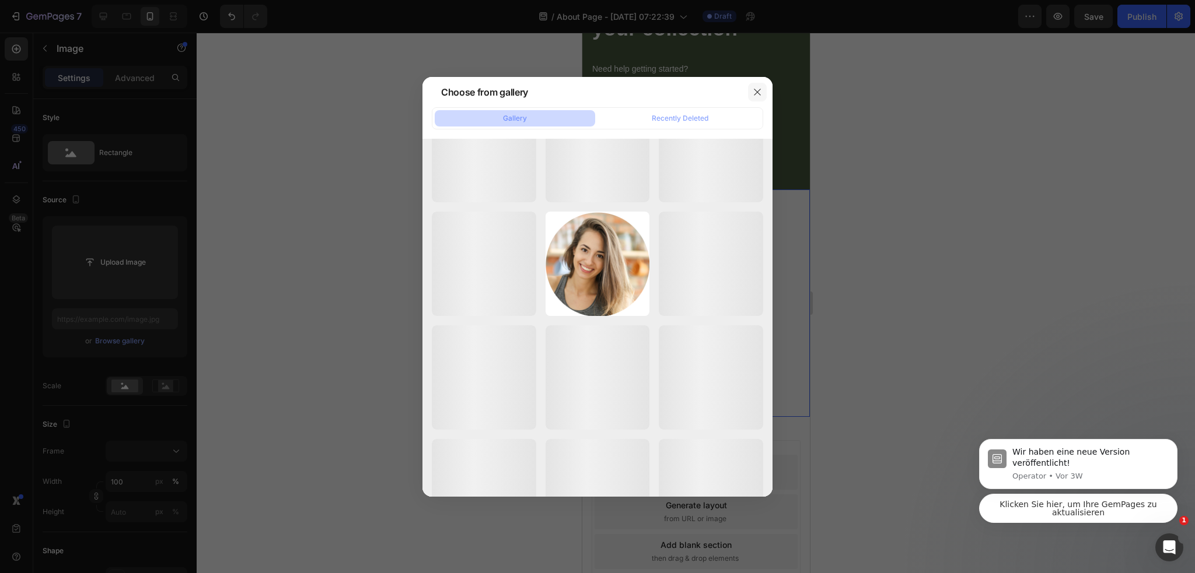
drag, startPoint x: 761, startPoint y: 92, endPoint x: 747, endPoint y: 90, distance: 13.6
click at [761, 92] on icon "button" at bounding box center [757, 92] width 9 height 9
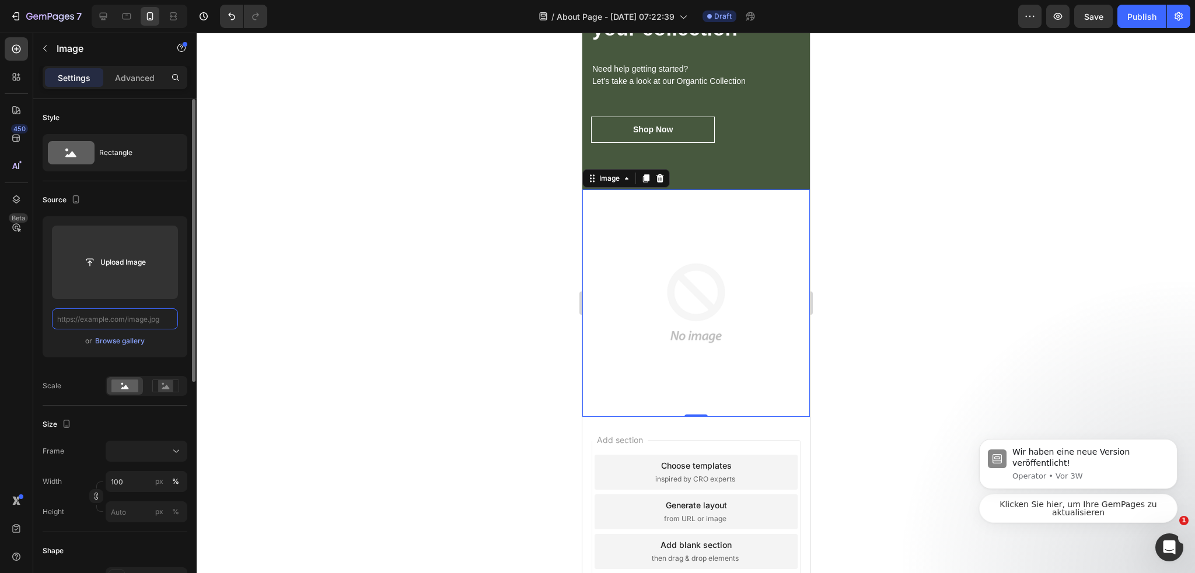
click at [144, 312] on input "text" at bounding box center [115, 319] width 126 height 21
paste input "https://cdn.shopify.com/s/files/1/0974/3948/2195/files/597d7ee831bf707096c86a1a…"
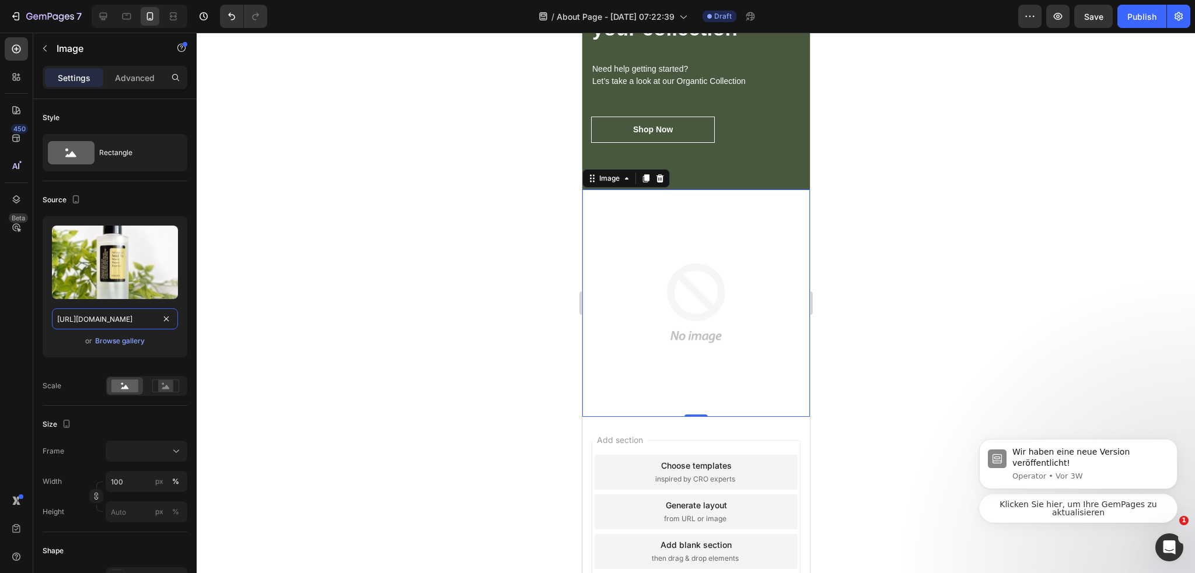
scroll to position [0, 277]
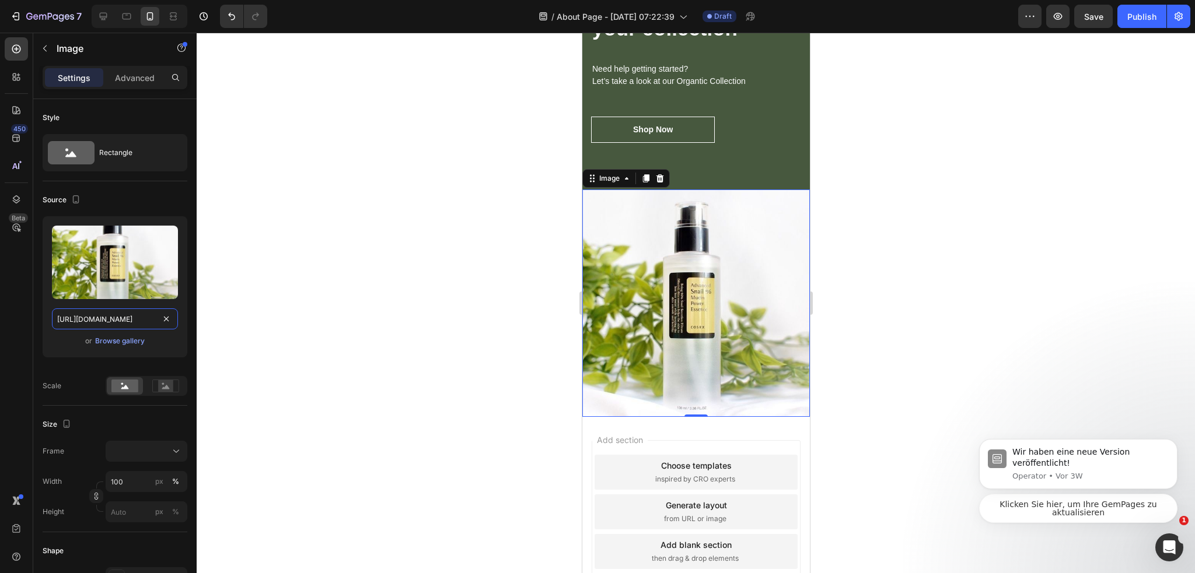
type input "https://cdn.shopify.com/s/files/1/0974/3948/2195/files/597d7ee831bf707096c86a1a…"
click at [436, 289] on div at bounding box center [696, 303] width 998 height 541
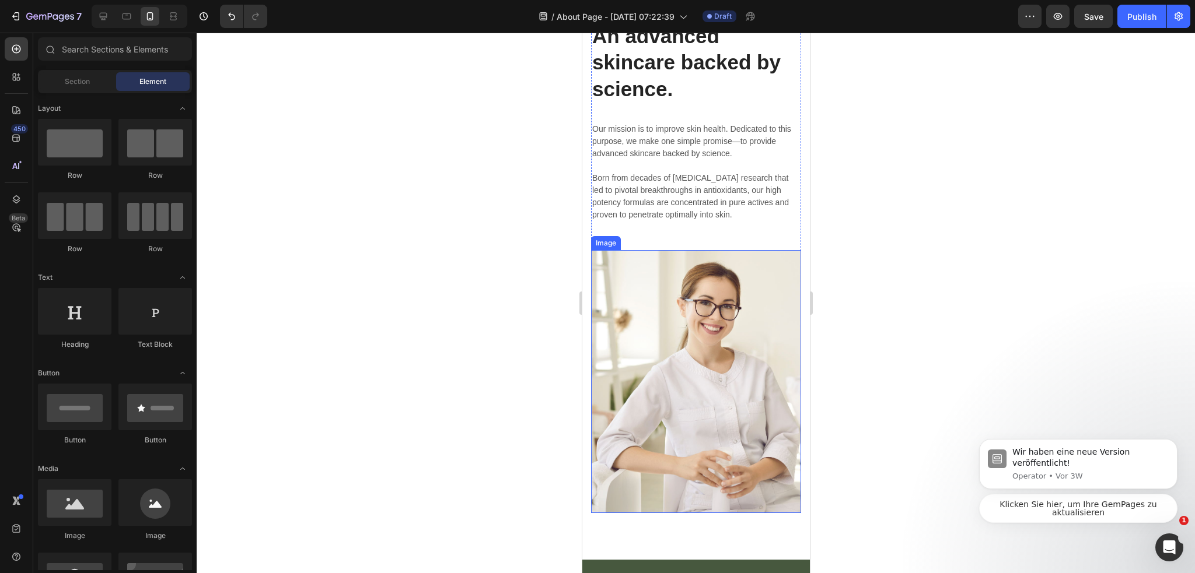
scroll to position [3015, 0]
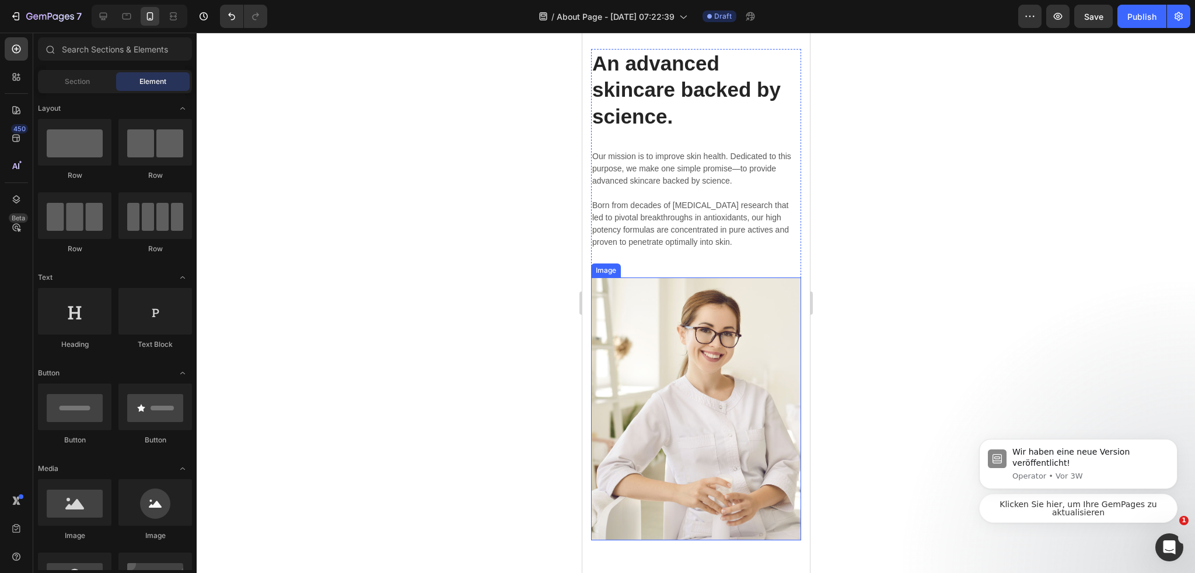
click at [724, 342] on img at bounding box center [695, 409] width 210 height 263
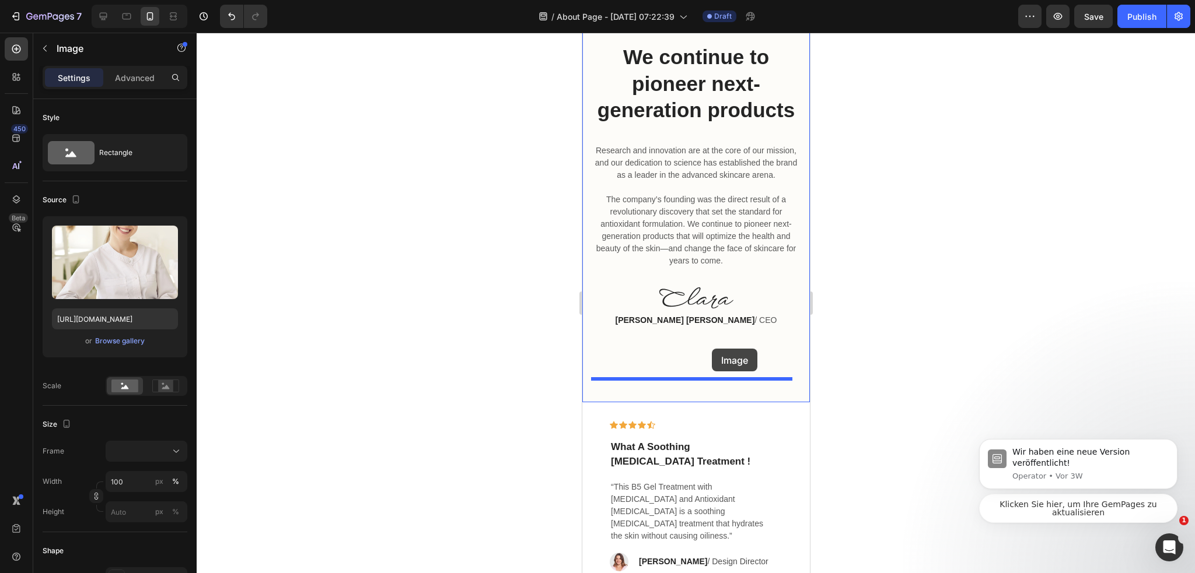
scroll to position [740, 0]
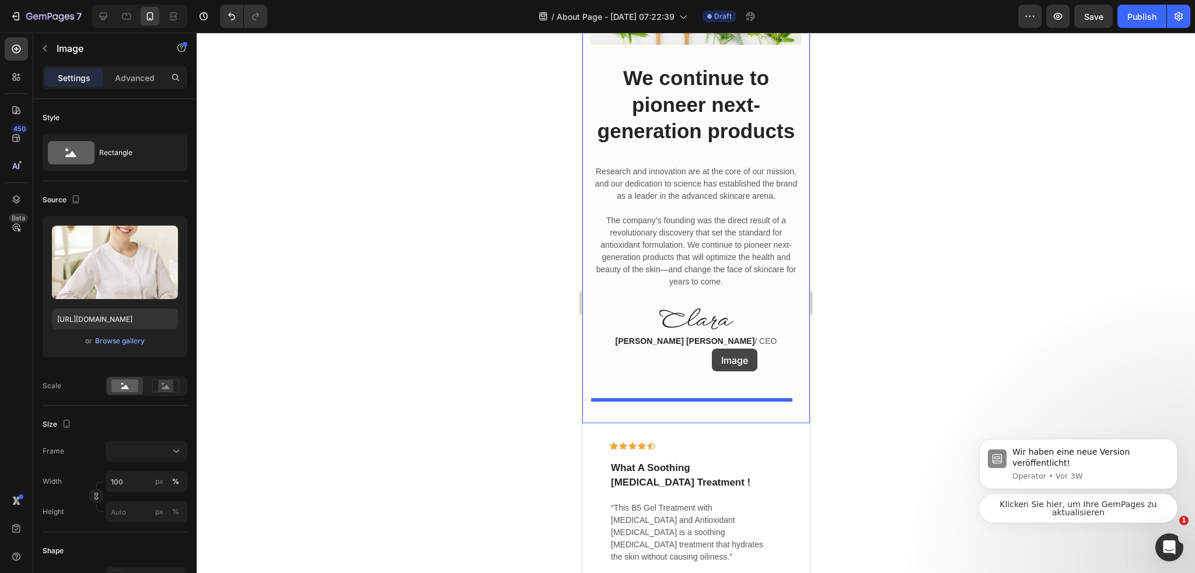
drag, startPoint x: 608, startPoint y: 380, endPoint x: 711, endPoint y: 349, distance: 107.4
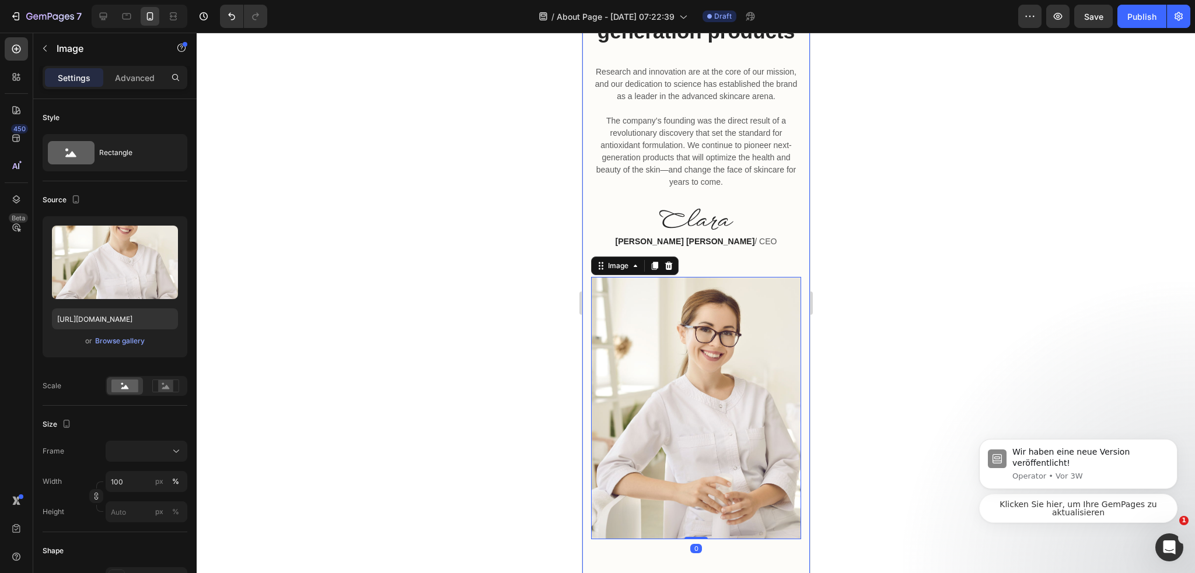
scroll to position [915, 0]
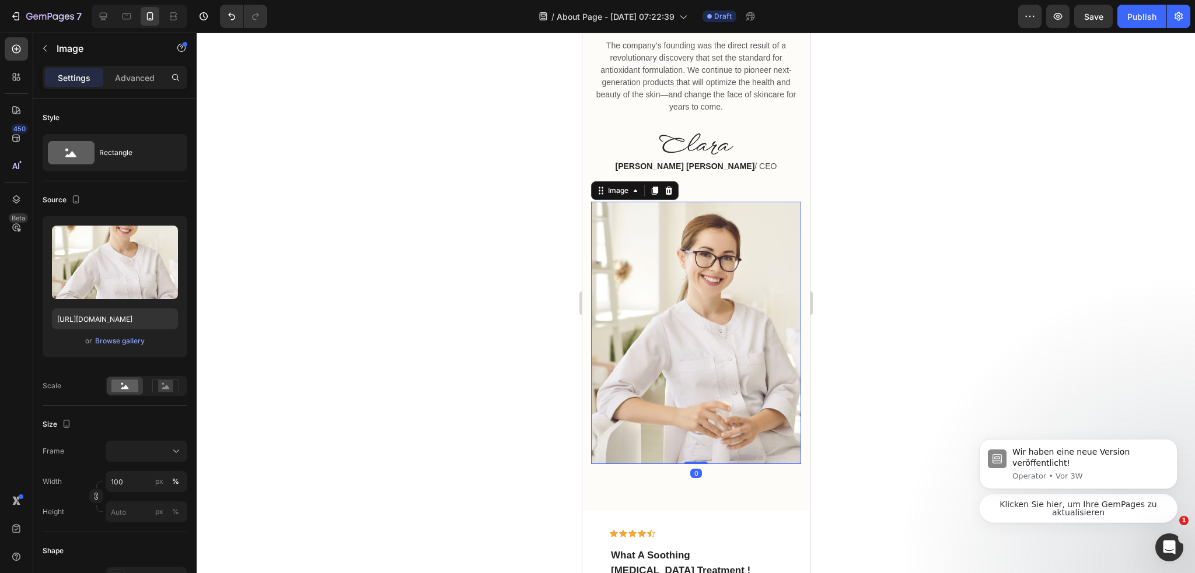
click at [884, 317] on div at bounding box center [696, 303] width 998 height 541
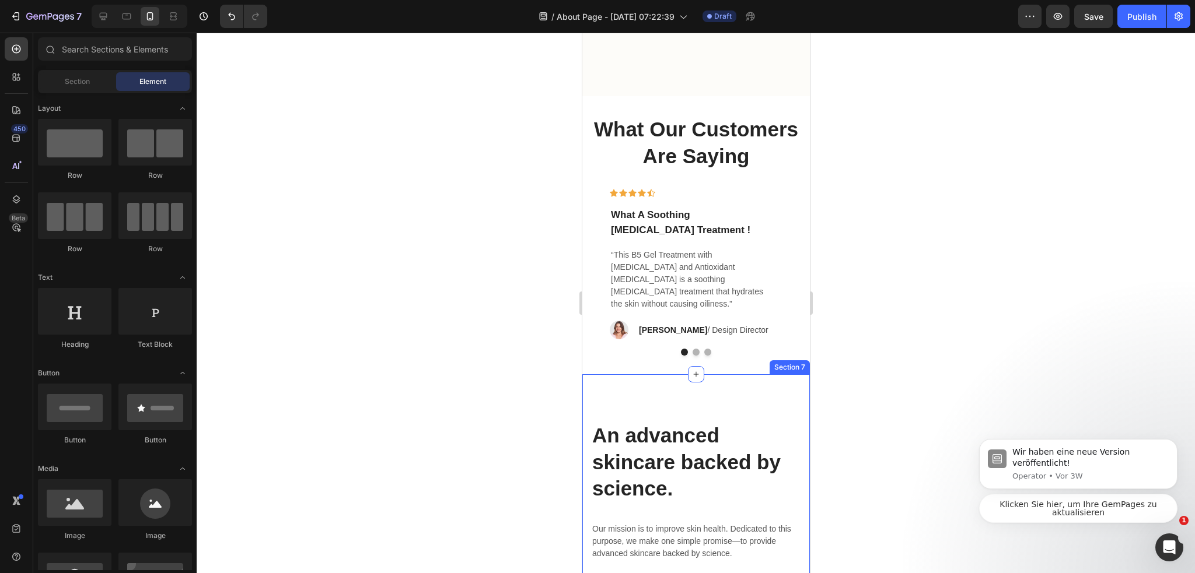
scroll to position [3050, 0]
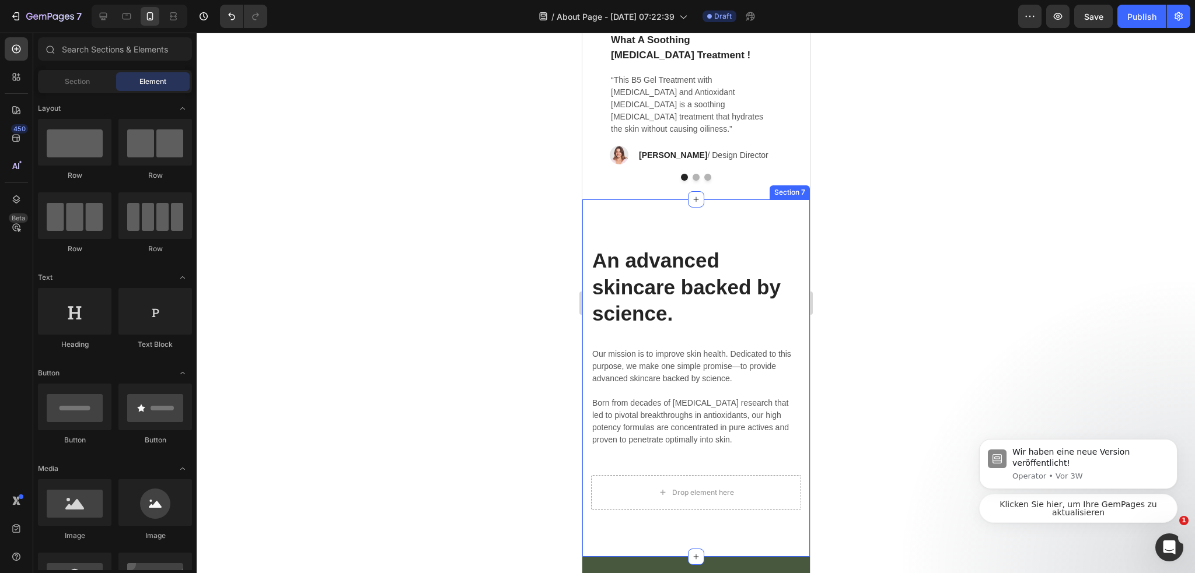
click at [774, 255] on div "An advanced skincare backed by science. Heading Our mission is to improve skin …" at bounding box center [696, 379] width 228 height 358
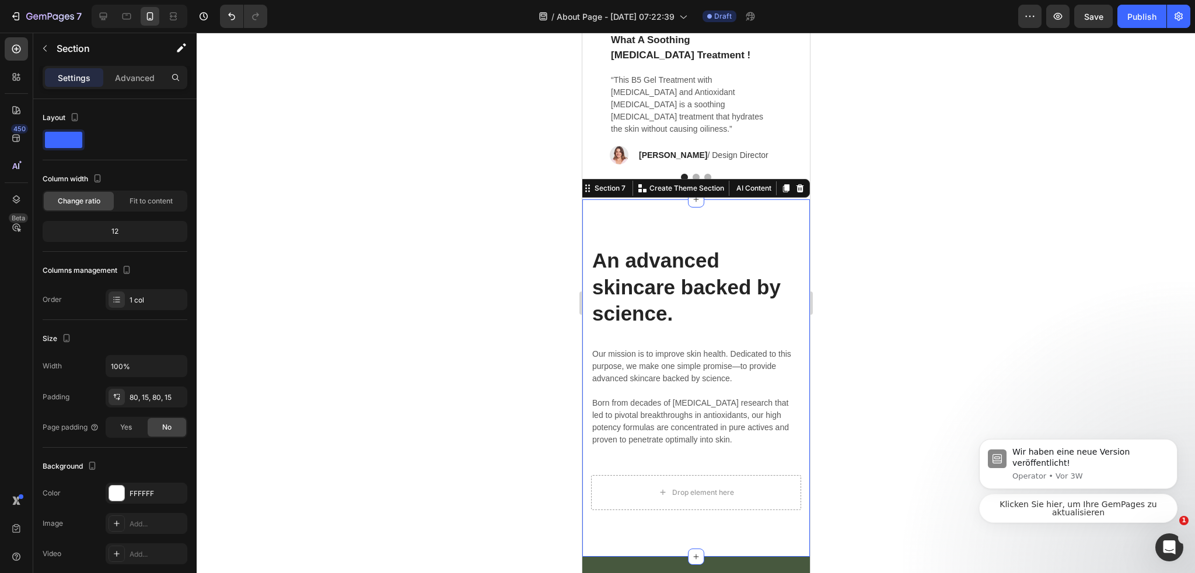
click at [796, 195] on div at bounding box center [799, 188] width 14 height 14
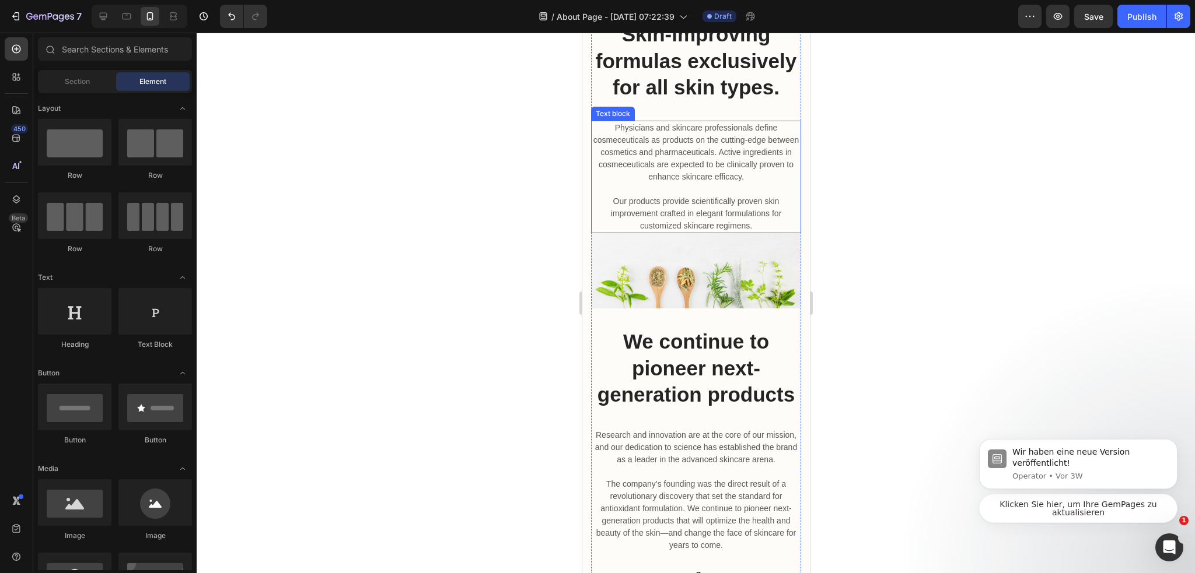
scroll to position [476, 0]
click at [701, 229] on p "Physicians and skincare professionals define cosmeceuticals as products on the …" at bounding box center [696, 177] width 208 height 110
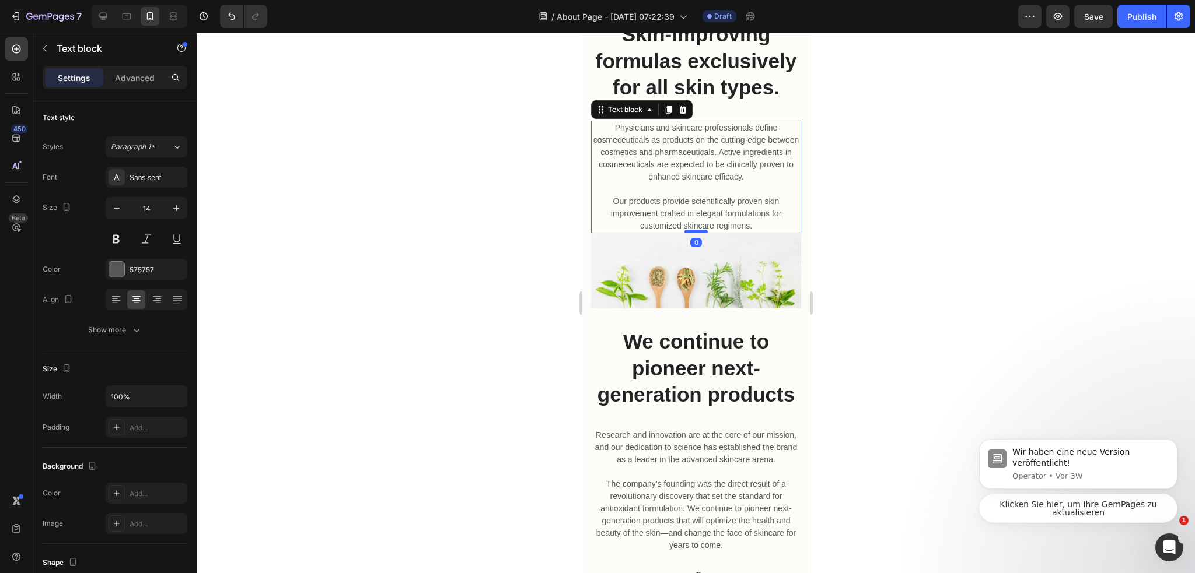
click at [695, 233] on div at bounding box center [695, 232] width 23 height 4
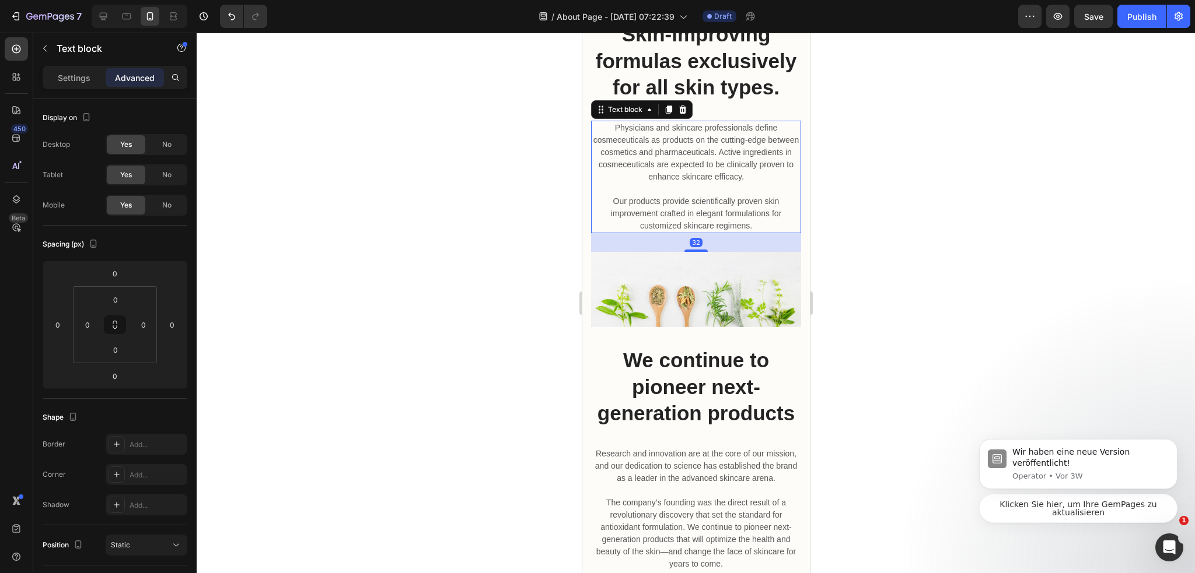
drag, startPoint x: 695, startPoint y: 256, endPoint x: 699, endPoint y: 279, distance: 23.7
click at [698, 252] on div at bounding box center [695, 251] width 23 height 2
type input "32"
click at [716, 394] on p "We continue to pioneer next-generation products" at bounding box center [696, 387] width 208 height 80
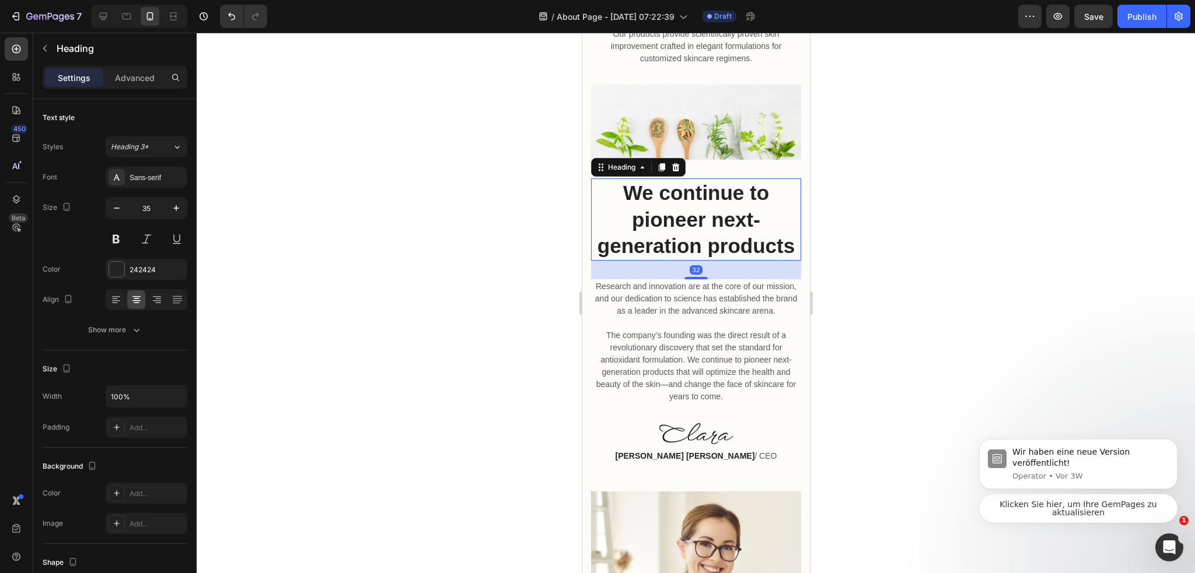
scroll to position [593, 0]
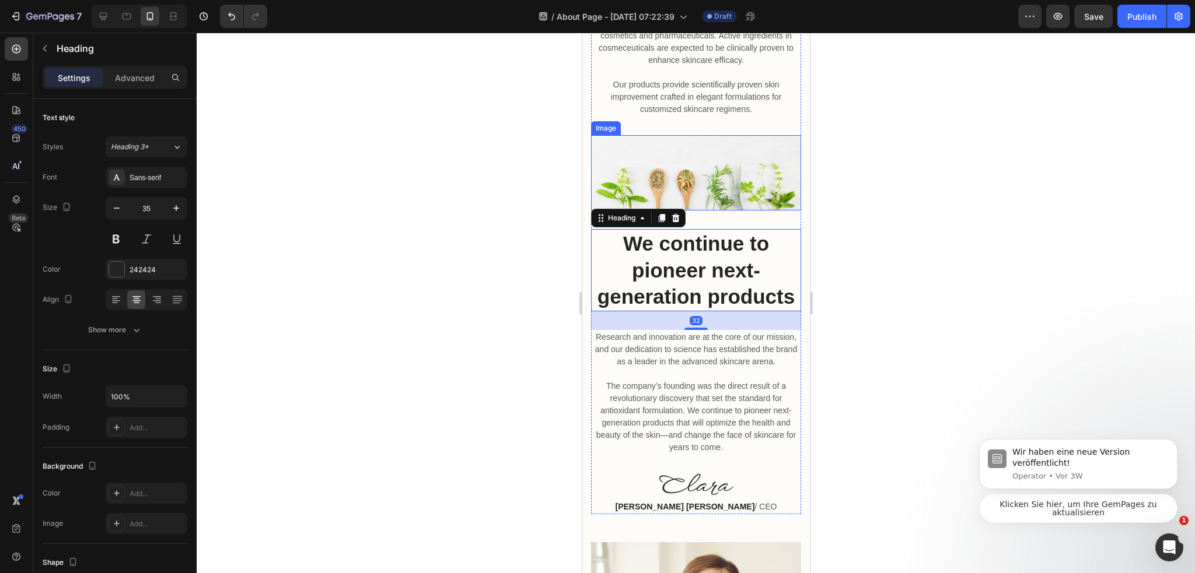
drag, startPoint x: 715, startPoint y: 223, endPoint x: 718, endPoint y: 230, distance: 7.6
click at [715, 211] on img at bounding box center [695, 172] width 210 height 75
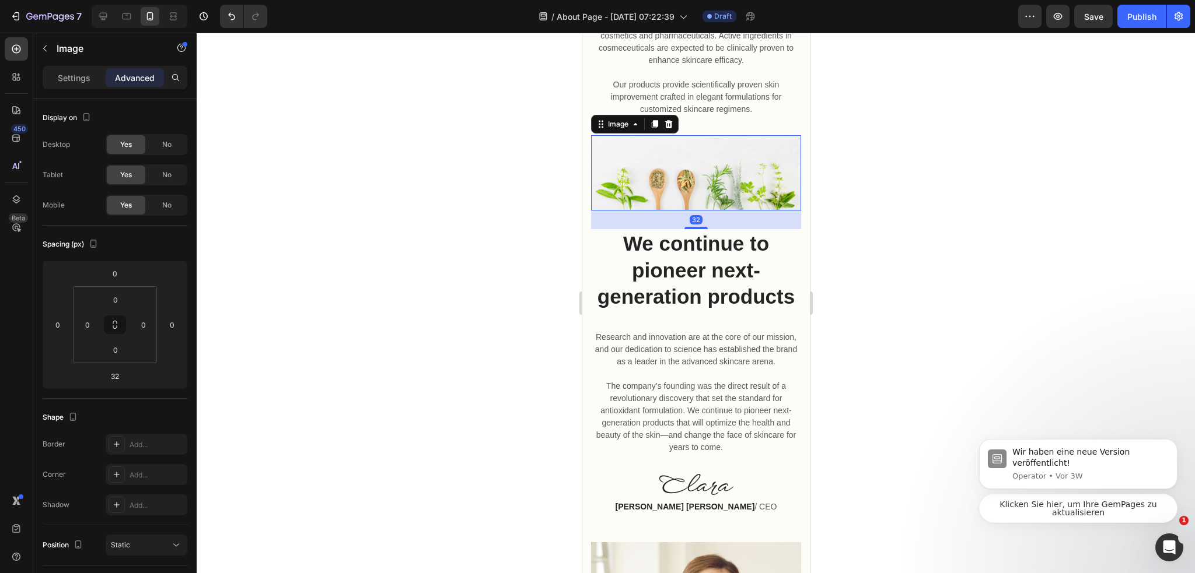
click at [947, 333] on div at bounding box center [696, 303] width 998 height 541
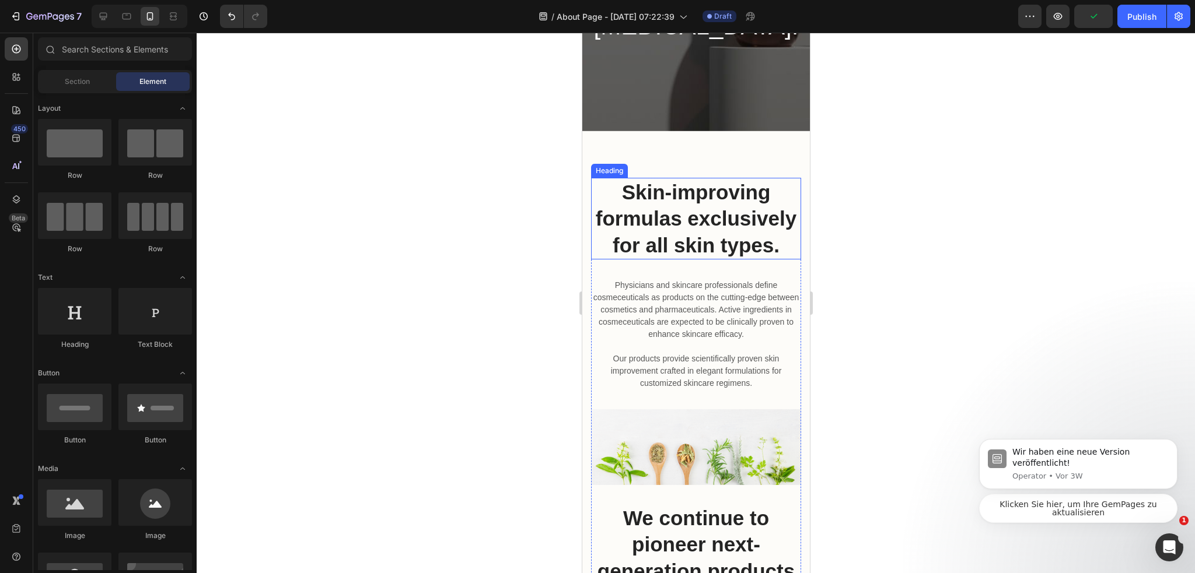
scroll to position [58, 0]
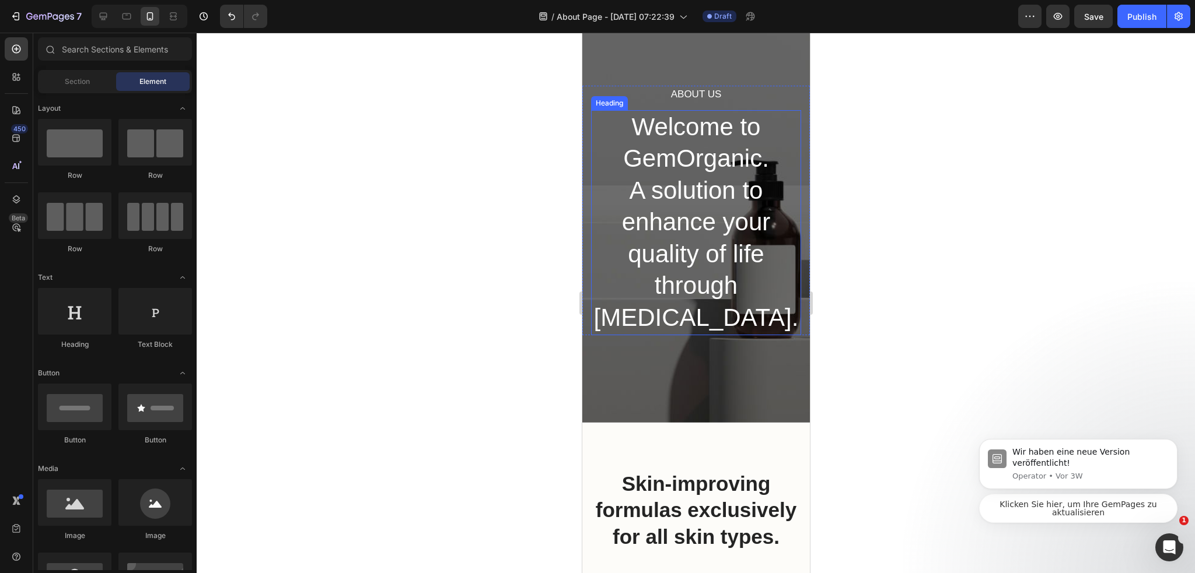
click at [594, 119] on p "Welcome to GemOrganic. A solution to enhance your quality of life through skin …" at bounding box center [696, 222] width 208 height 223
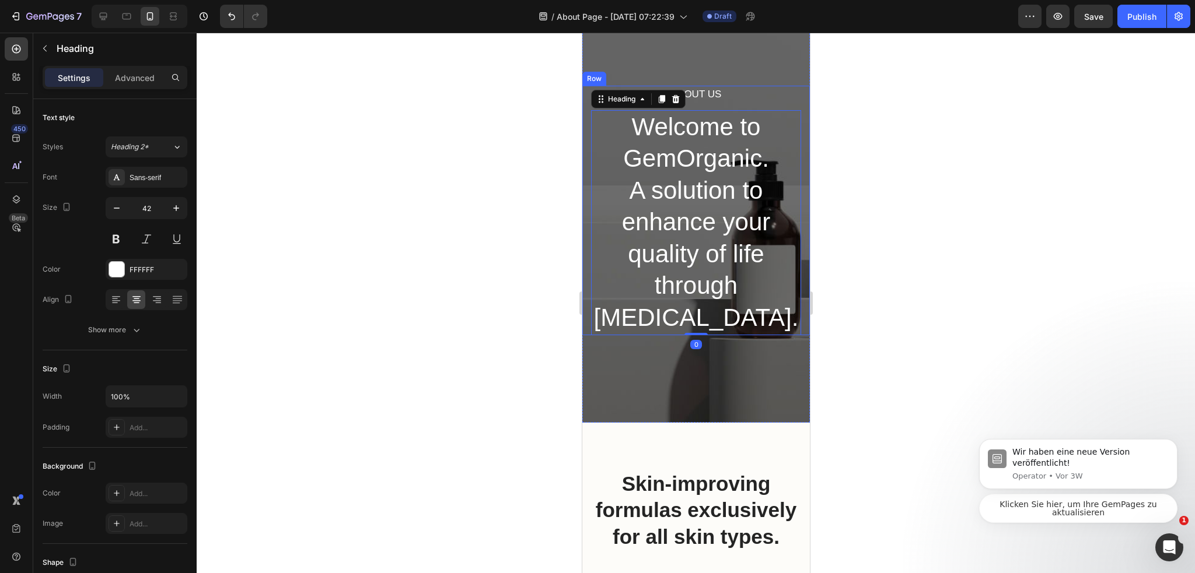
click at [585, 89] on div "About Us Heading Welcome to GemOrganic. A solution to enhance your quality of l…" at bounding box center [696, 211] width 228 height 250
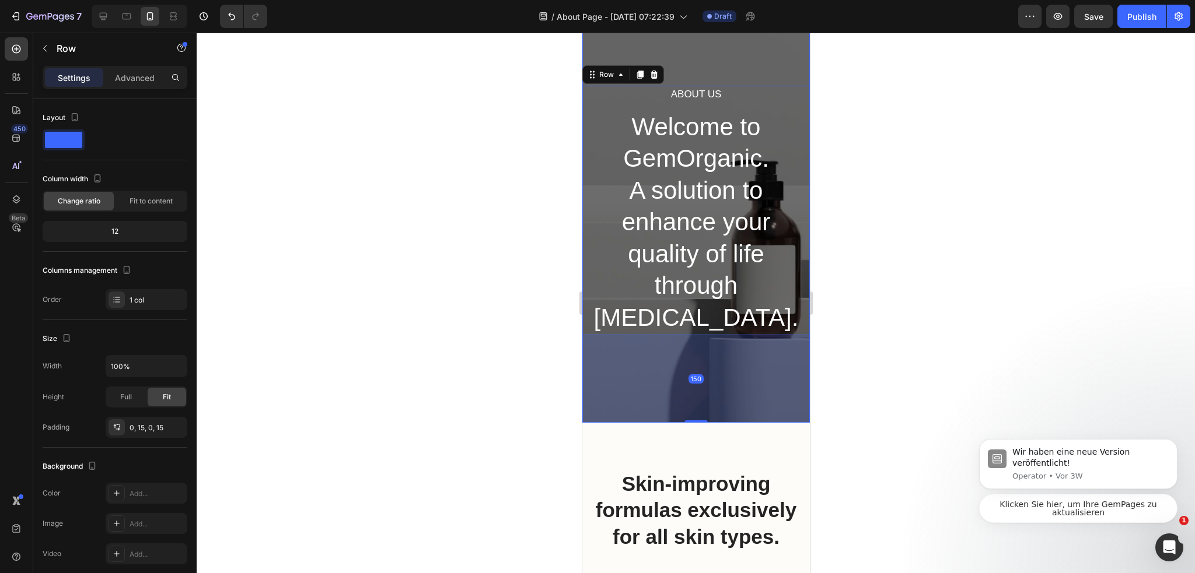
click at [590, 58] on div "About Us Heading Welcome to GemOrganic. A solution to enhance your quality of l…" at bounding box center [696, 210] width 228 height 425
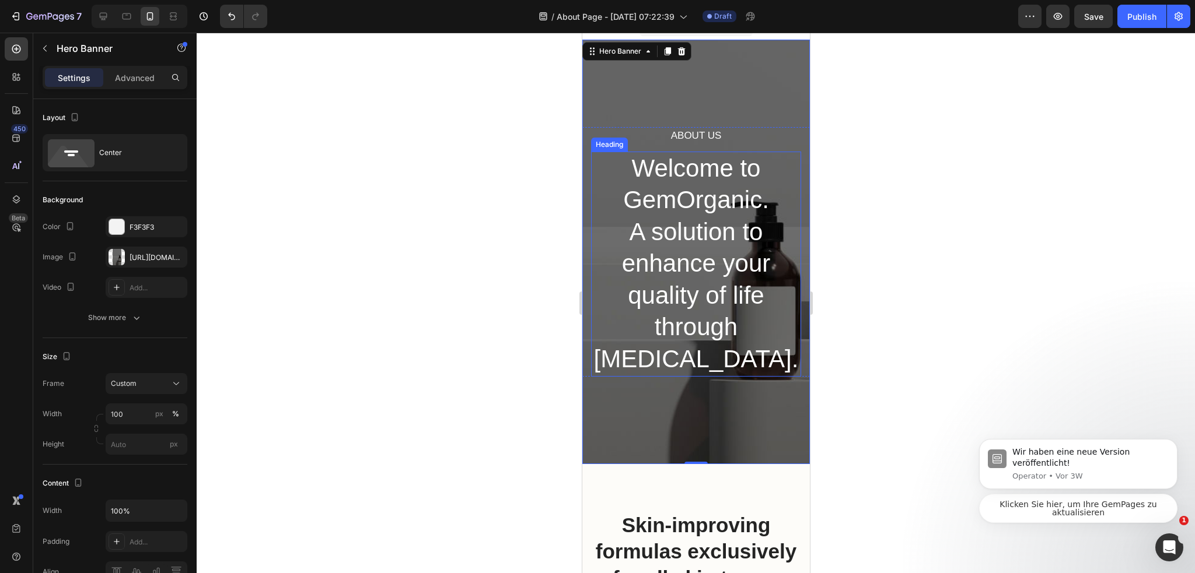
scroll to position [0, 0]
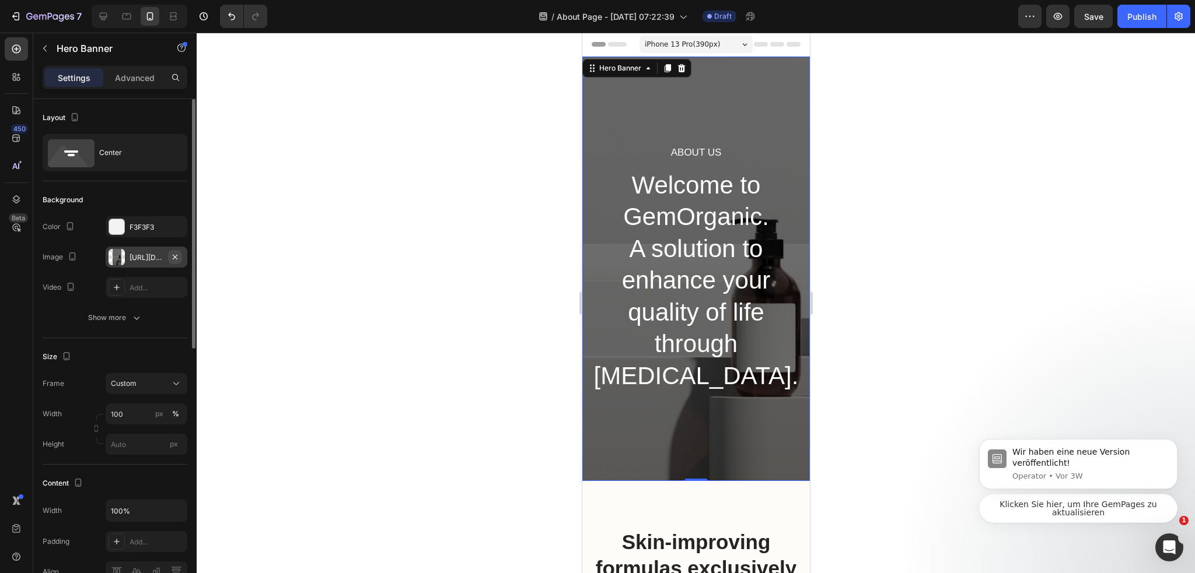
click at [173, 256] on icon "button" at bounding box center [174, 257] width 9 height 9
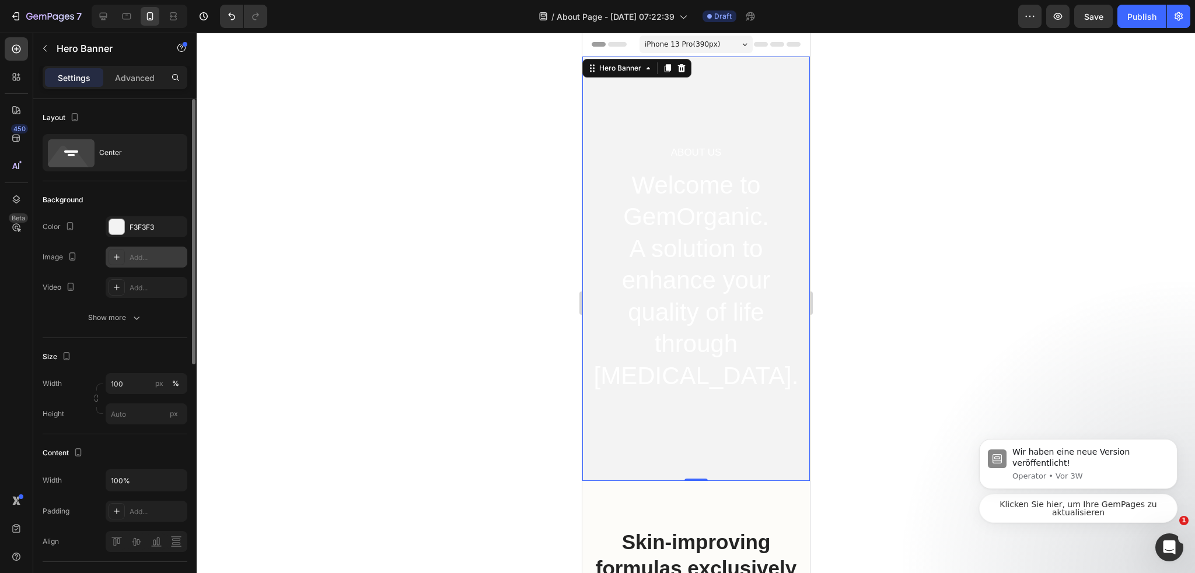
click at [607, 101] on div "About Us Heading Welcome to GemOrganic. A solution to enhance your quality of l…" at bounding box center [696, 269] width 228 height 425
click at [54, 47] on button "button" at bounding box center [45, 48] width 19 height 19
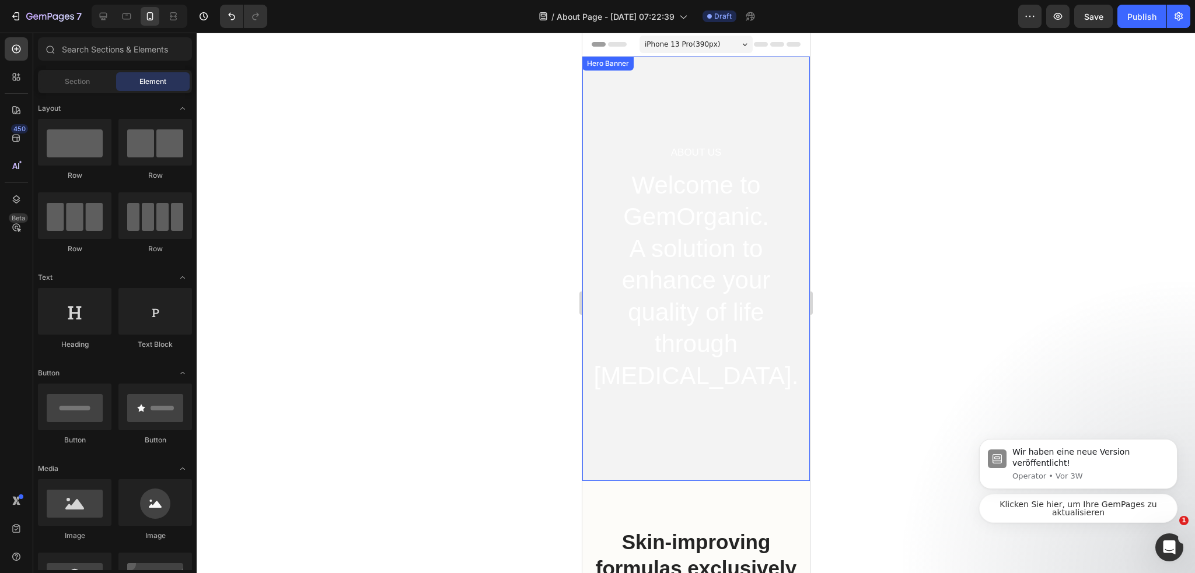
click at [603, 93] on div "About Us Heading Welcome to GemOrganic. A solution to enhance your quality of l…" at bounding box center [696, 269] width 228 height 425
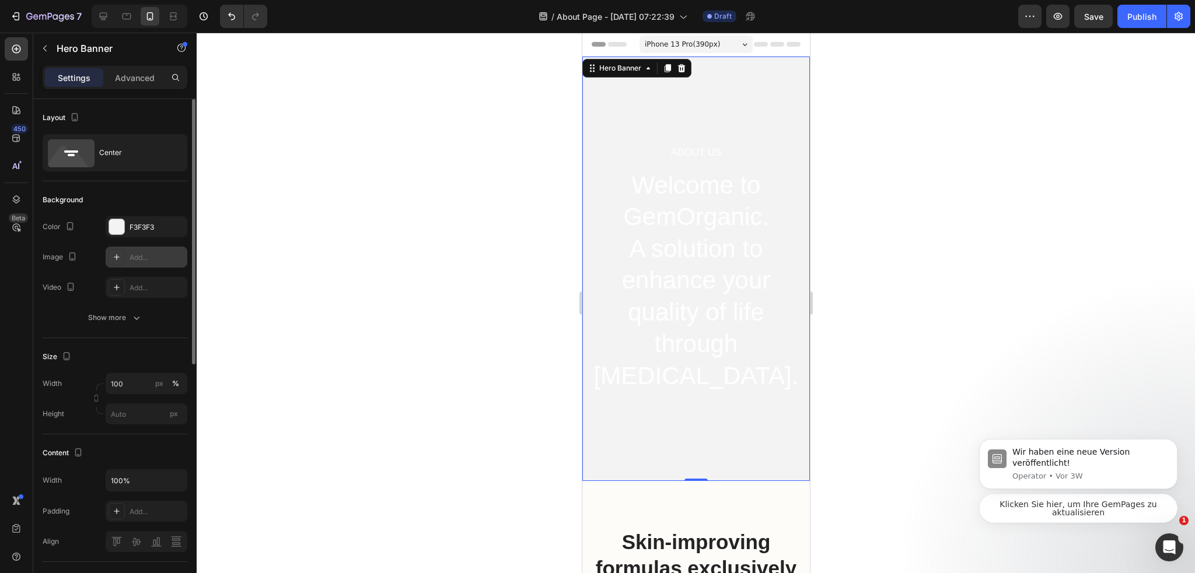
click at [141, 259] on div "Add..." at bounding box center [157, 258] width 55 height 11
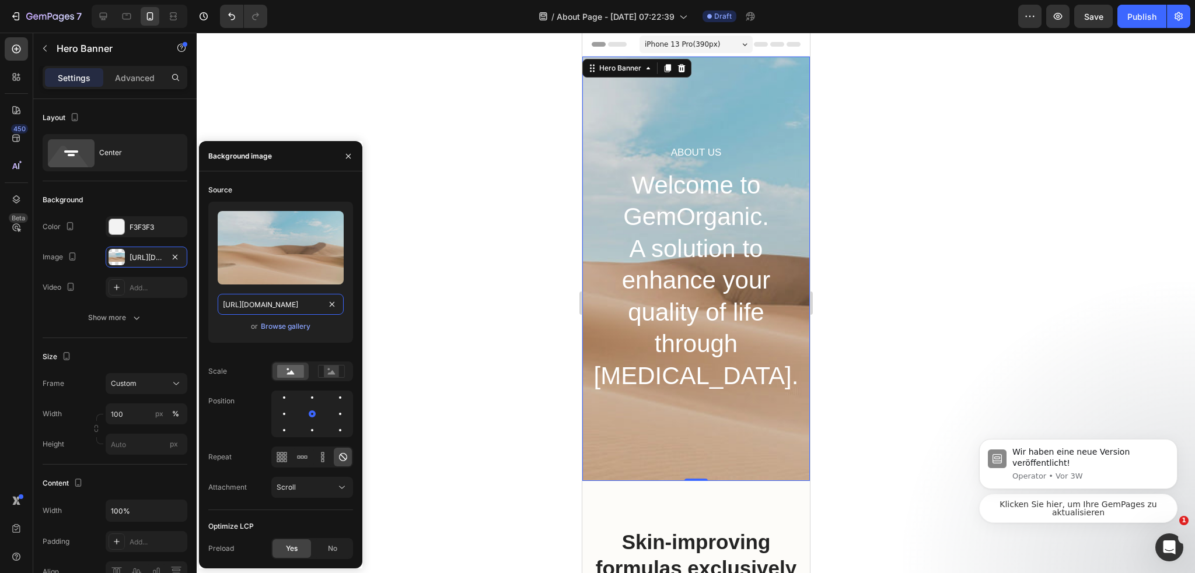
drag, startPoint x: 289, startPoint y: 310, endPoint x: 326, endPoint y: 302, distance: 37.0
click at [289, 310] on input "https://cdn.shopify.com/s/files/1/2005/9307/files/background_settings.jpg" at bounding box center [281, 304] width 126 height 21
click at [341, 299] on input "https://cdn.shopify.com/s/files/1/2005/9307/files/background_settings.jpg" at bounding box center [281, 304] width 126 height 21
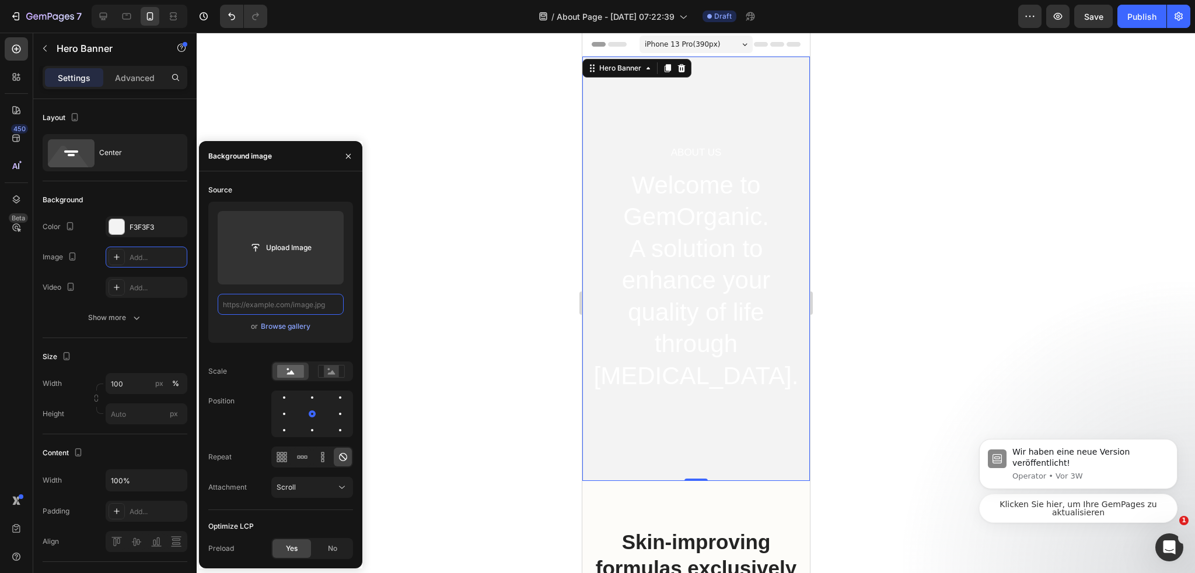
paste input "https://cdn.shopify.com/s/files/1/0974/3948/2195/files/freeimgen_1756186209902.…"
type input "https://cdn.shopify.com/s/files/1/0974/3948/2195/files/freeimgen_1756186209902.…"
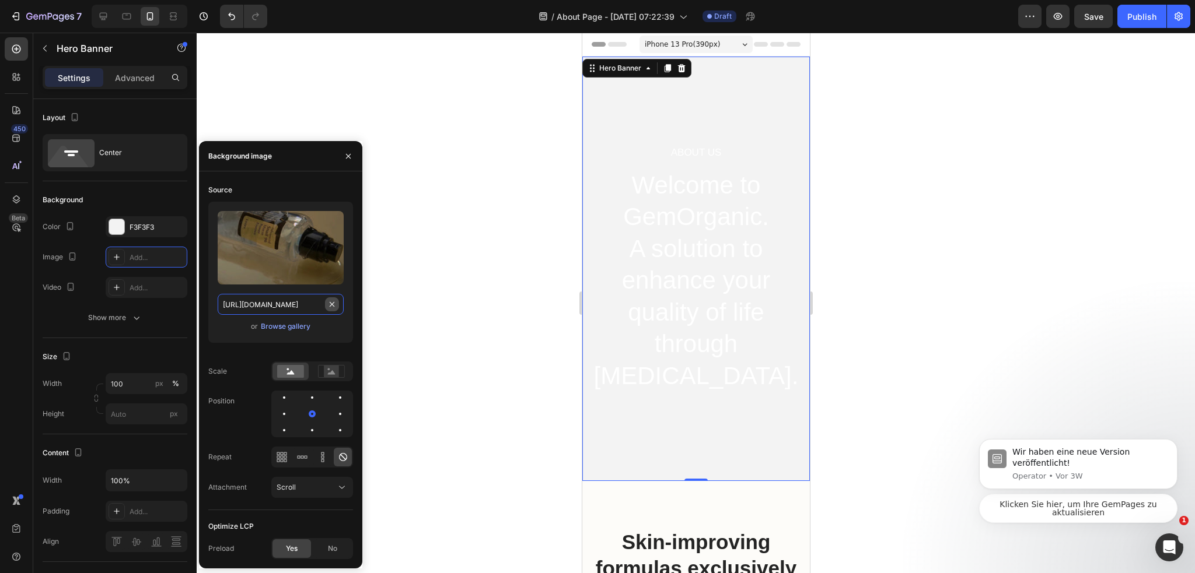
scroll to position [0, 246]
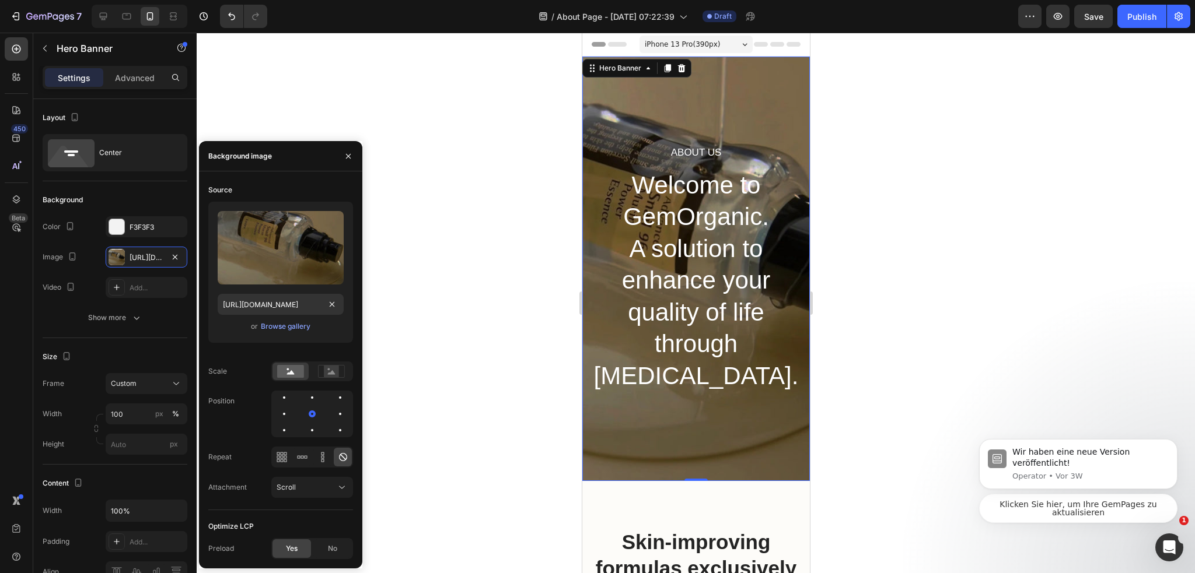
click at [537, 270] on div at bounding box center [696, 303] width 998 height 541
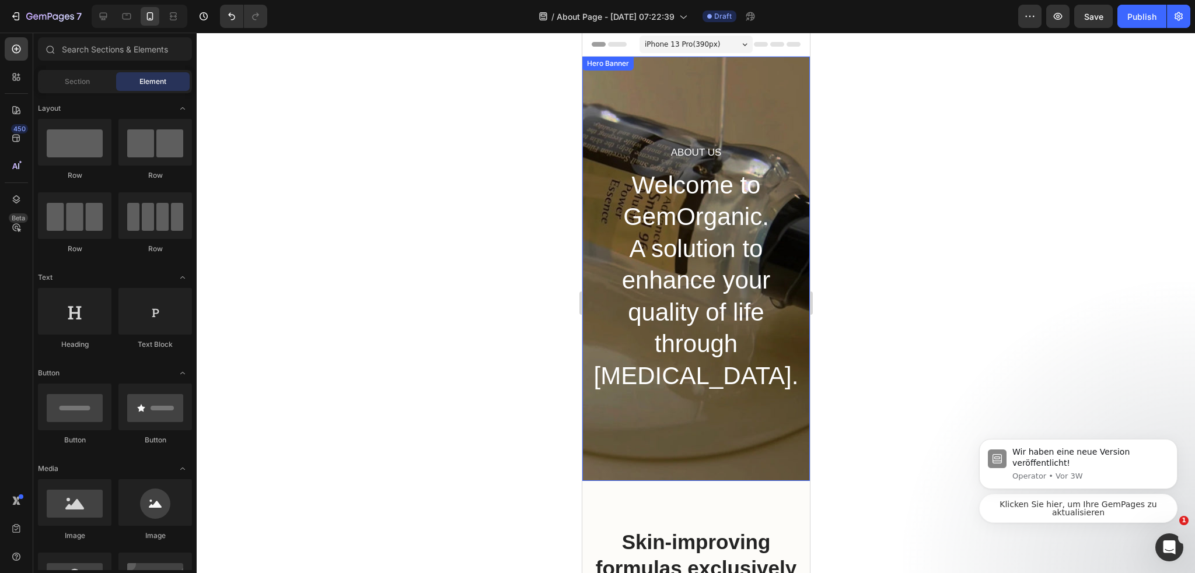
click at [617, 74] on div "About Us Heading Welcome to GemOrganic. A solution to enhance your quality of l…" at bounding box center [696, 269] width 228 height 425
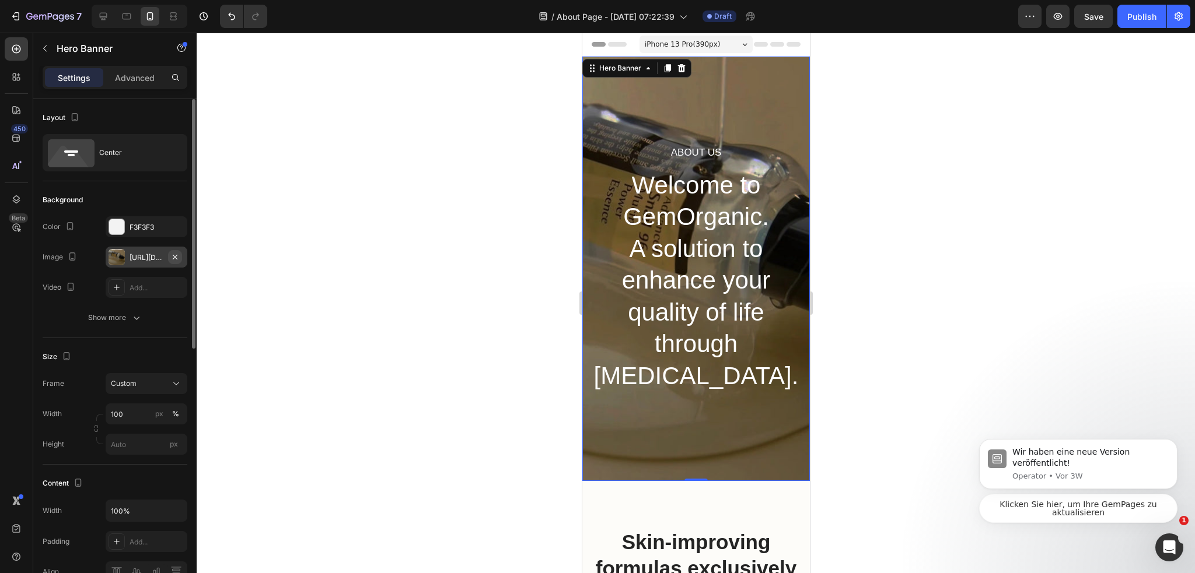
click at [175, 259] on icon "button" at bounding box center [174, 257] width 9 height 9
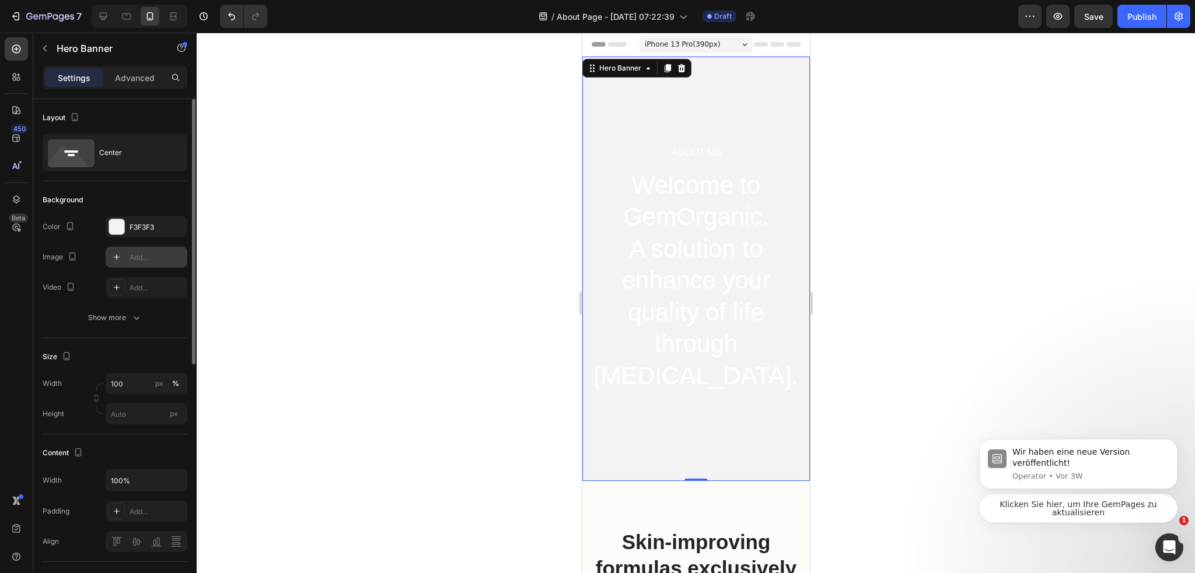
click at [162, 258] on div "Add..." at bounding box center [157, 258] width 55 height 11
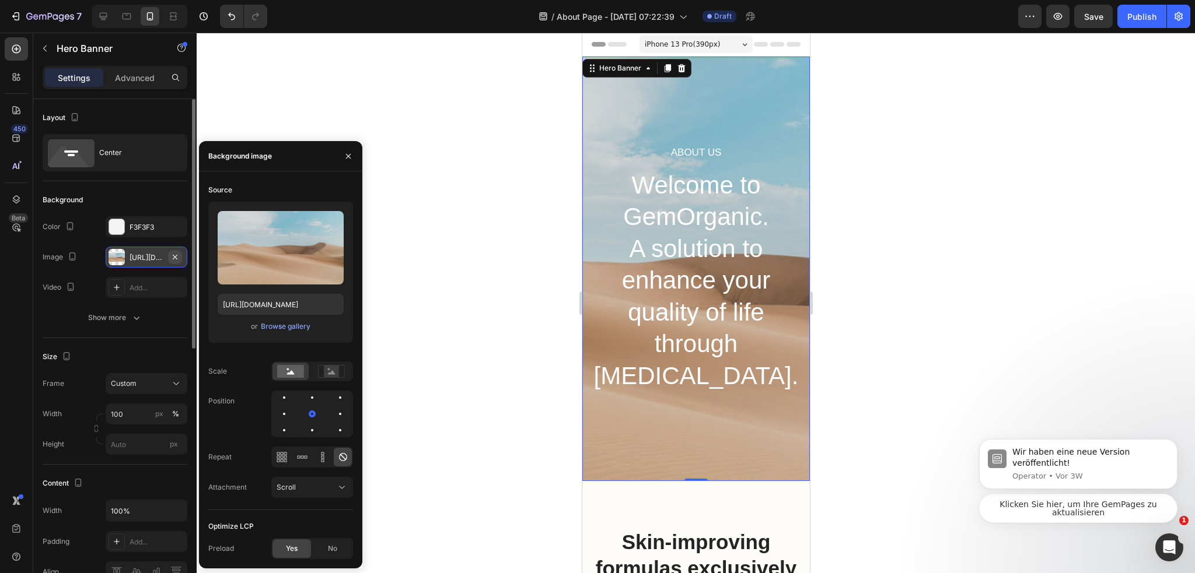
click at [173, 254] on icon "button" at bounding box center [174, 257] width 9 height 9
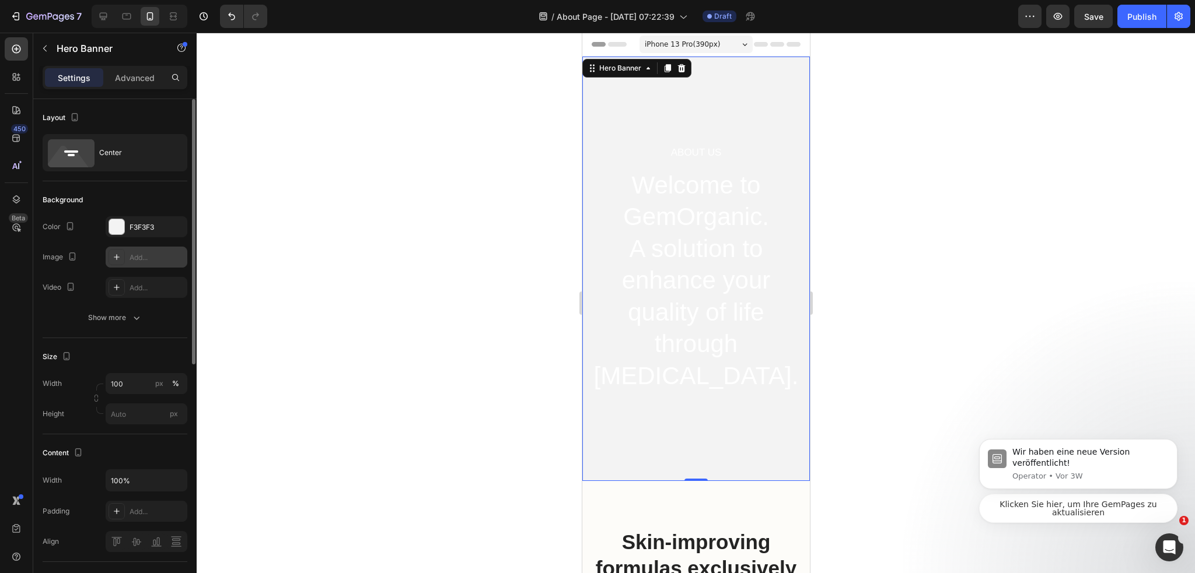
click at [145, 256] on div "Add..." at bounding box center [157, 258] width 55 height 11
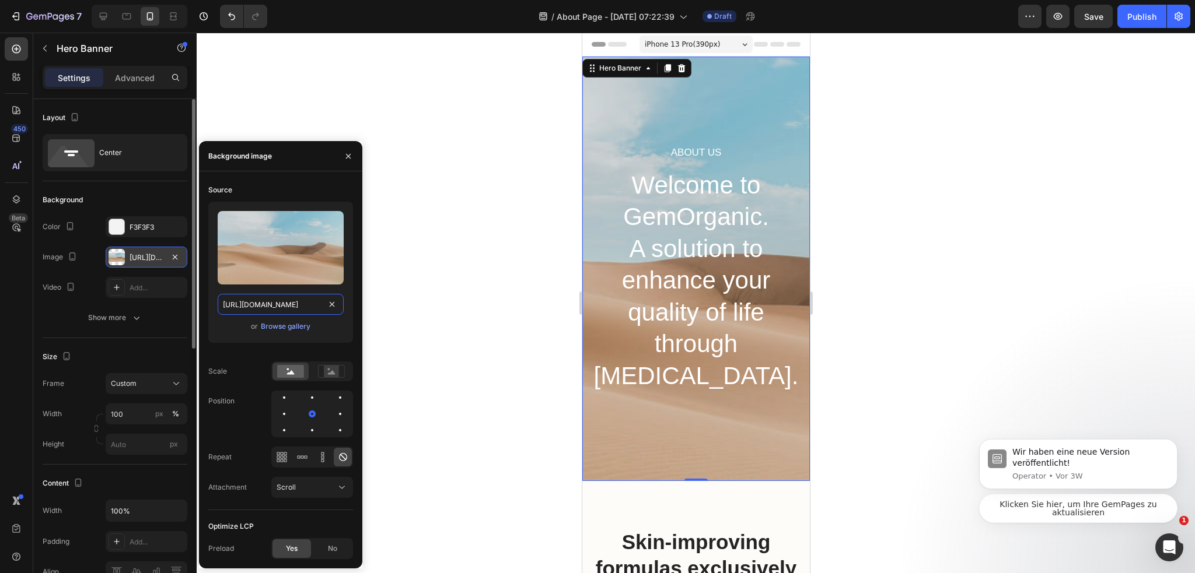
click at [287, 299] on input "https://cdn.shopify.com/s/files/1/2005/9307/files/background_settings.jpg" at bounding box center [281, 304] width 126 height 21
paste input "0974/3948/2195/files/FullSizeRender_cc0638f2-a441-4784-902e-8514283509bc.png?v=…"
type input "https://cdn.shopify.com/s/files/1/0974/3948/2195/files/FullSizeRender_cc0638f2-…"
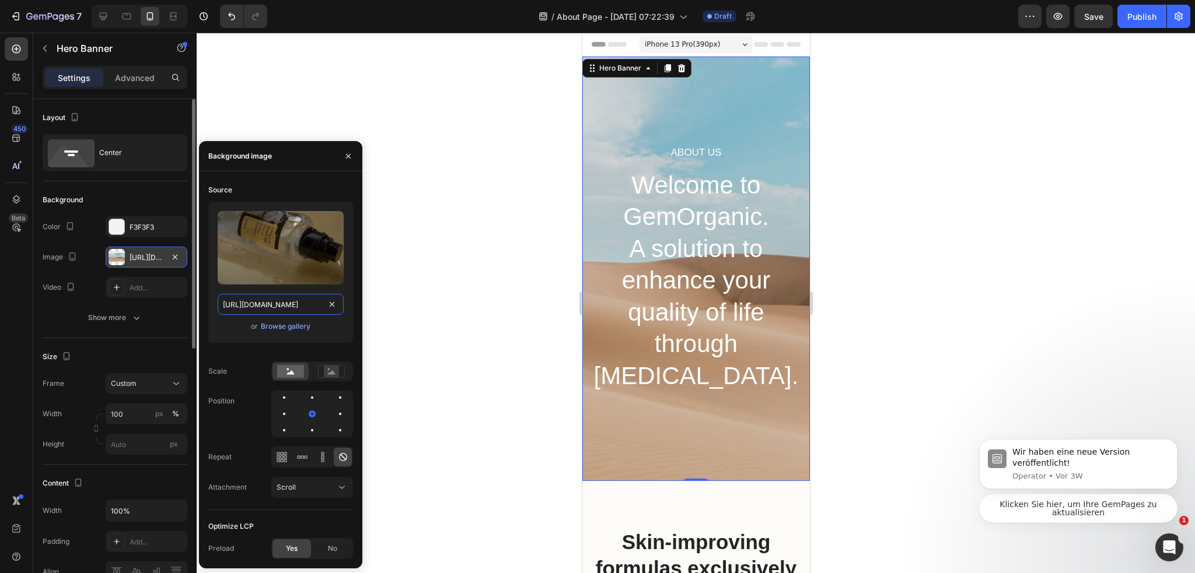
scroll to position [0, 349]
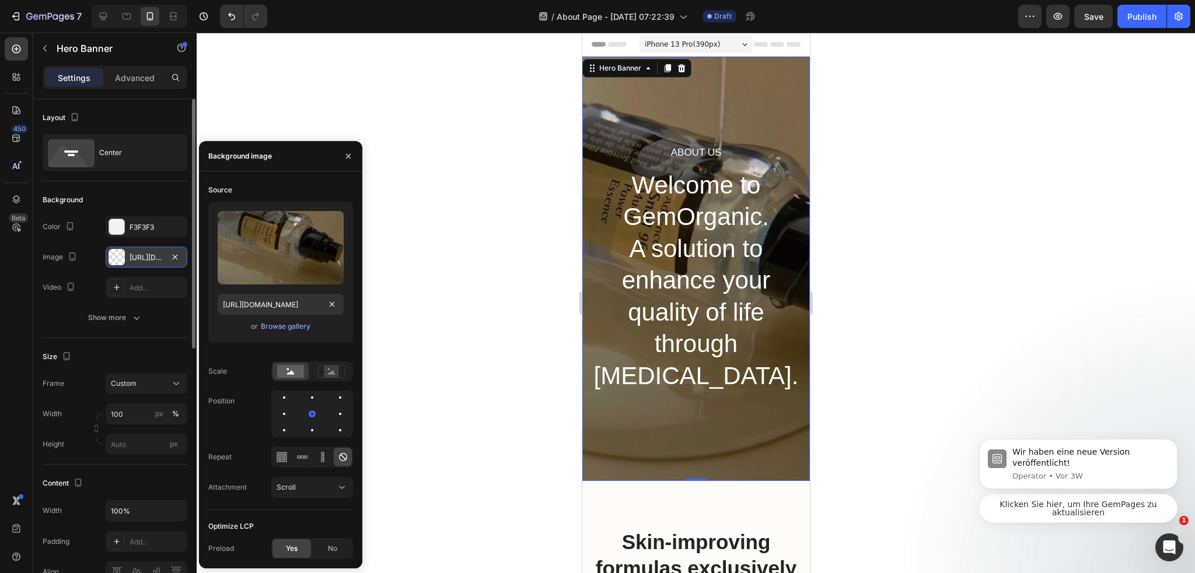
click at [474, 272] on div at bounding box center [696, 303] width 998 height 541
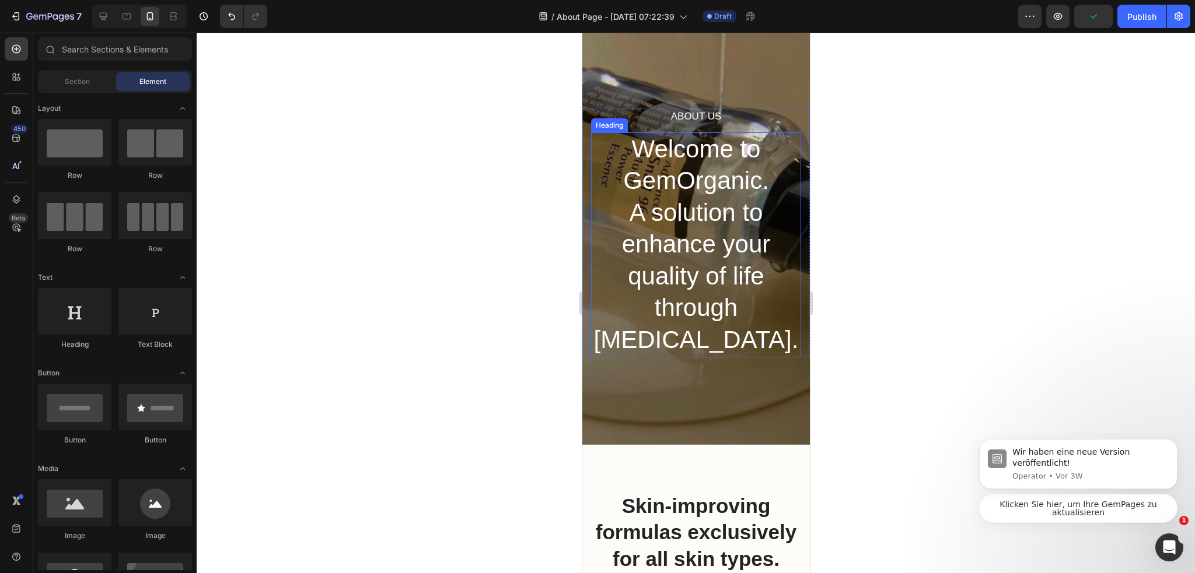
scroll to position [0, 0]
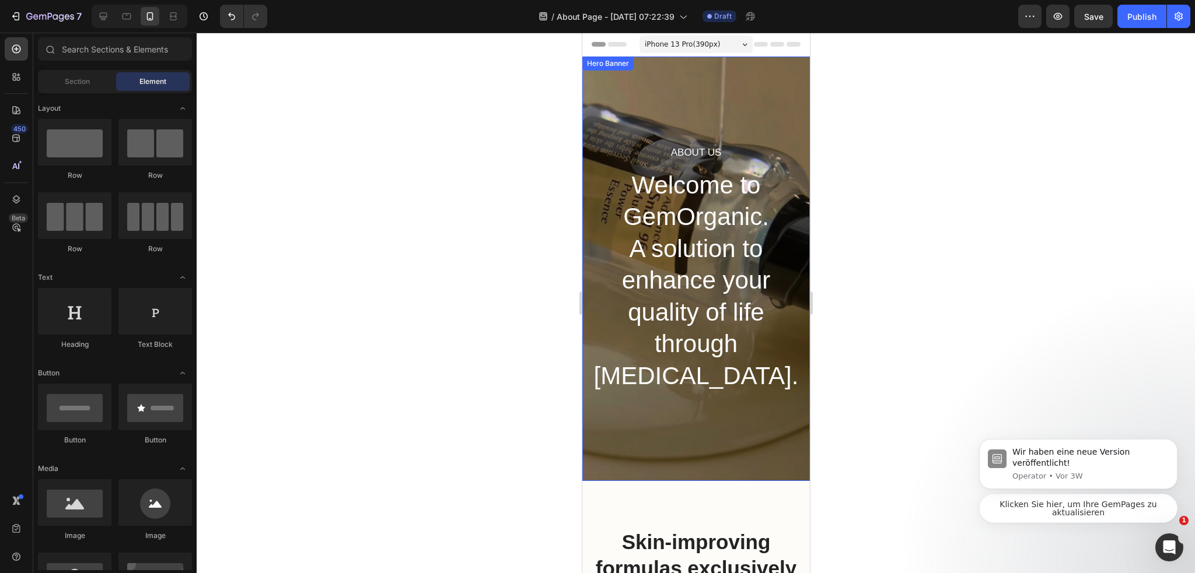
click at [703, 148] on p "About Us" at bounding box center [696, 152] width 208 height 15
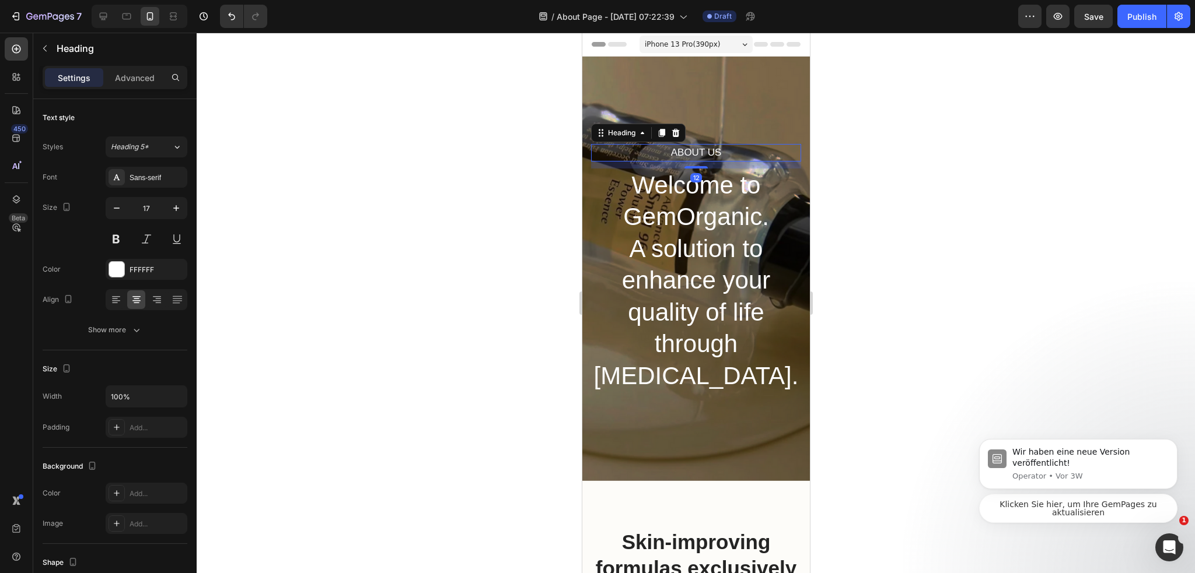
click at [961, 209] on div at bounding box center [696, 303] width 998 height 541
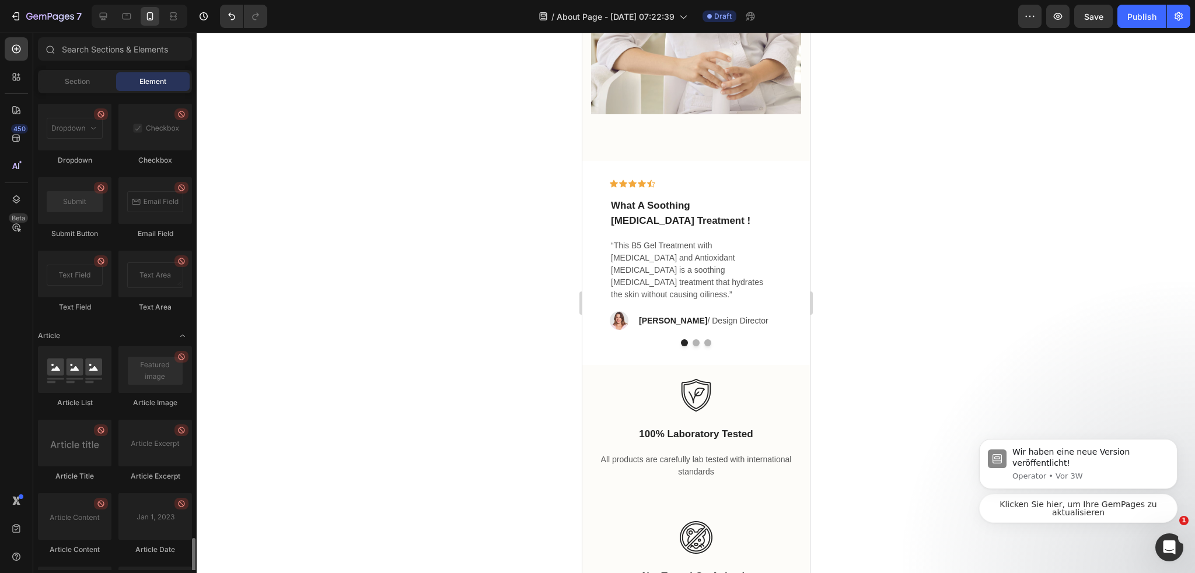
scroll to position [2980, 0]
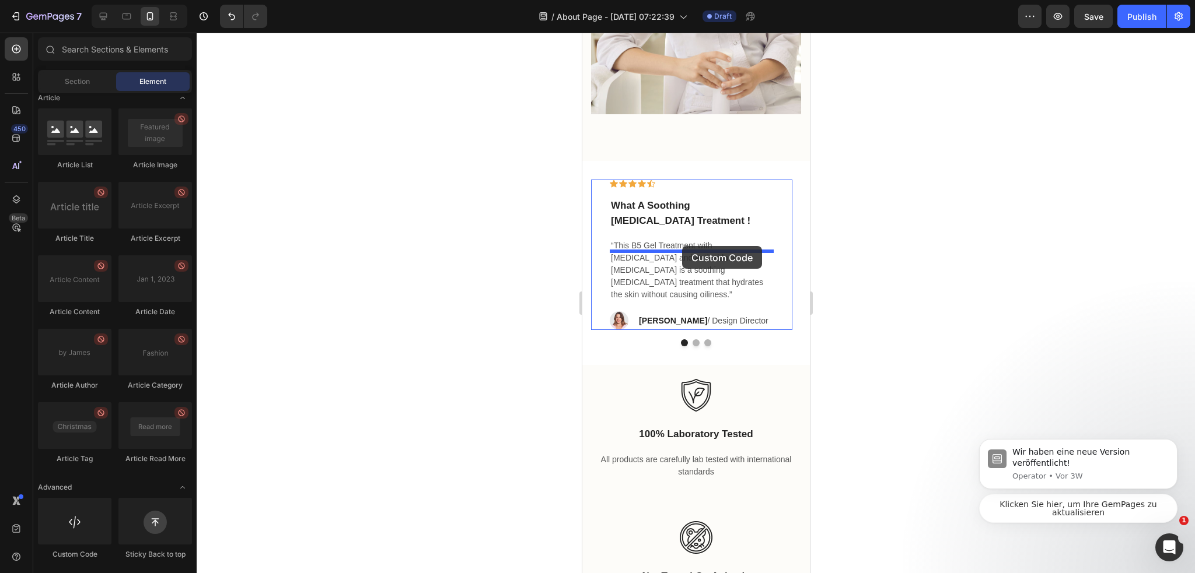
drag, startPoint x: 731, startPoint y: 543, endPoint x: 681, endPoint y: 246, distance: 301.0
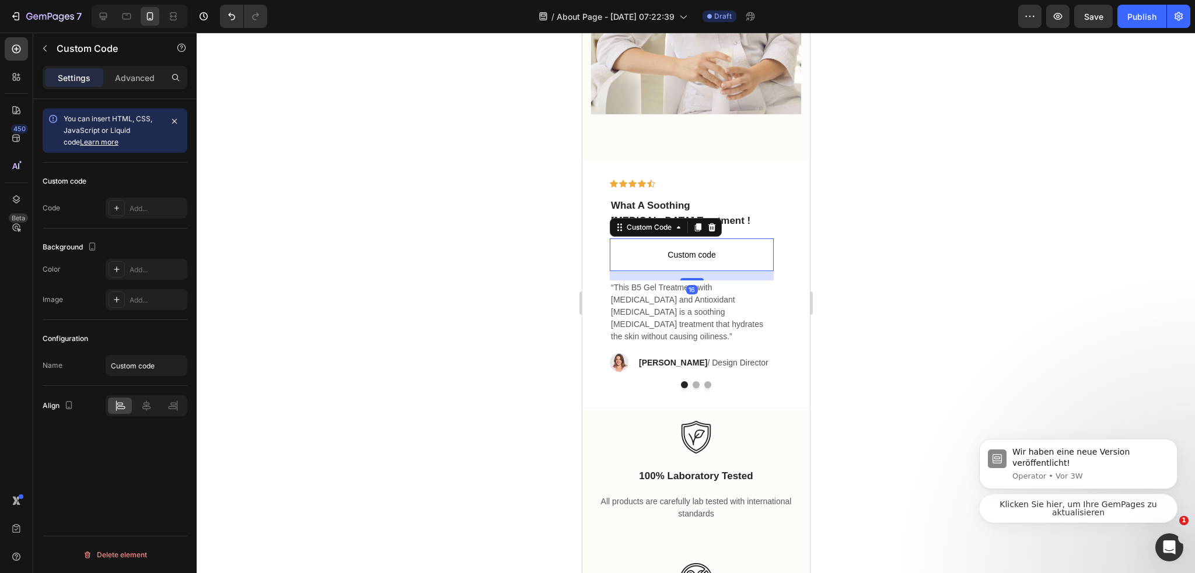
click at [695, 262] on span "Custom code" at bounding box center [691, 255] width 164 height 14
click at [144, 212] on div "Add..." at bounding box center [157, 209] width 55 height 11
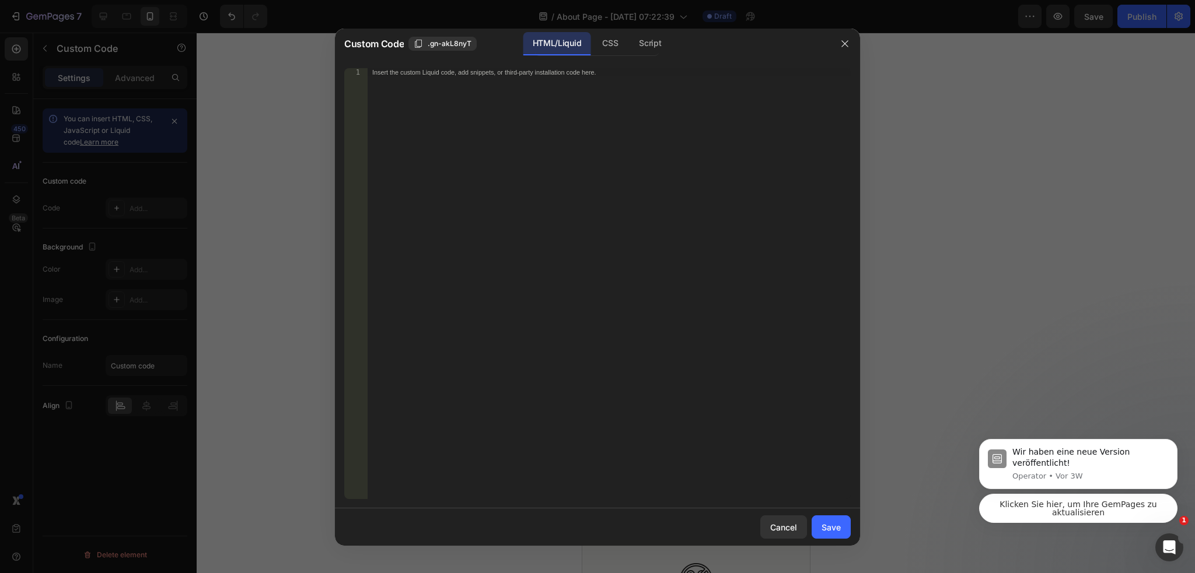
click at [588, 131] on div "Insert the custom Liquid code, add snippets, or third-party installation code h…" at bounding box center [609, 291] width 483 height 447
paste textarea "<iframe src="https://assets.pinterest.com/ext/embed.html?id=1042301907524969379…"
type textarea "<iframe src="https://assets.pinterest.com/ext/embed.html?id=1042301907524969379…"
click at [838, 528] on div "Save" at bounding box center [830, 528] width 19 height 12
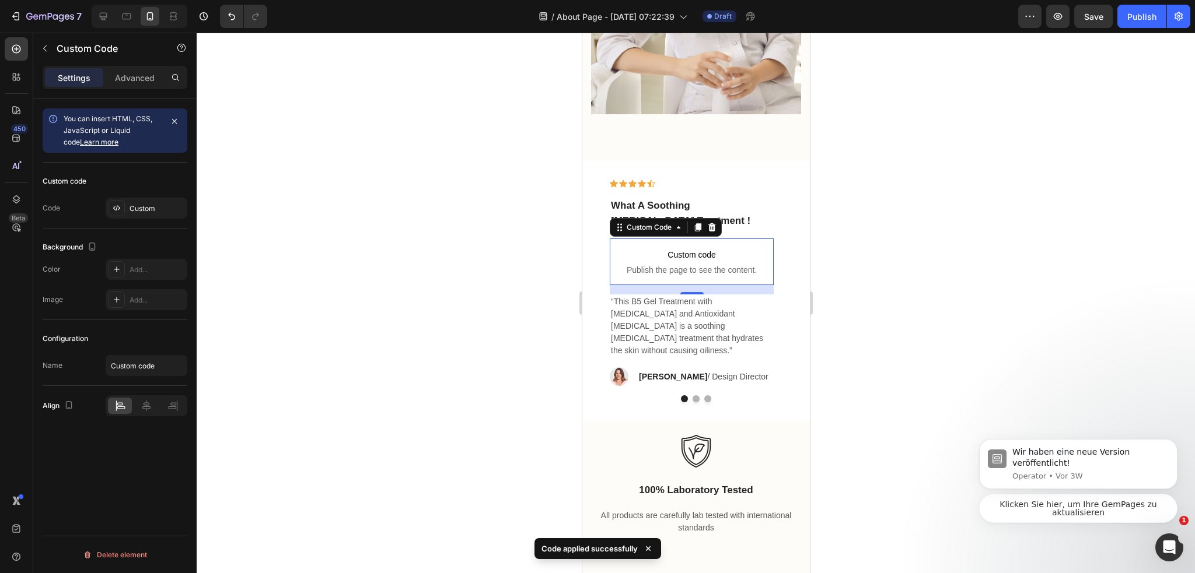
click at [894, 296] on div at bounding box center [696, 303] width 998 height 541
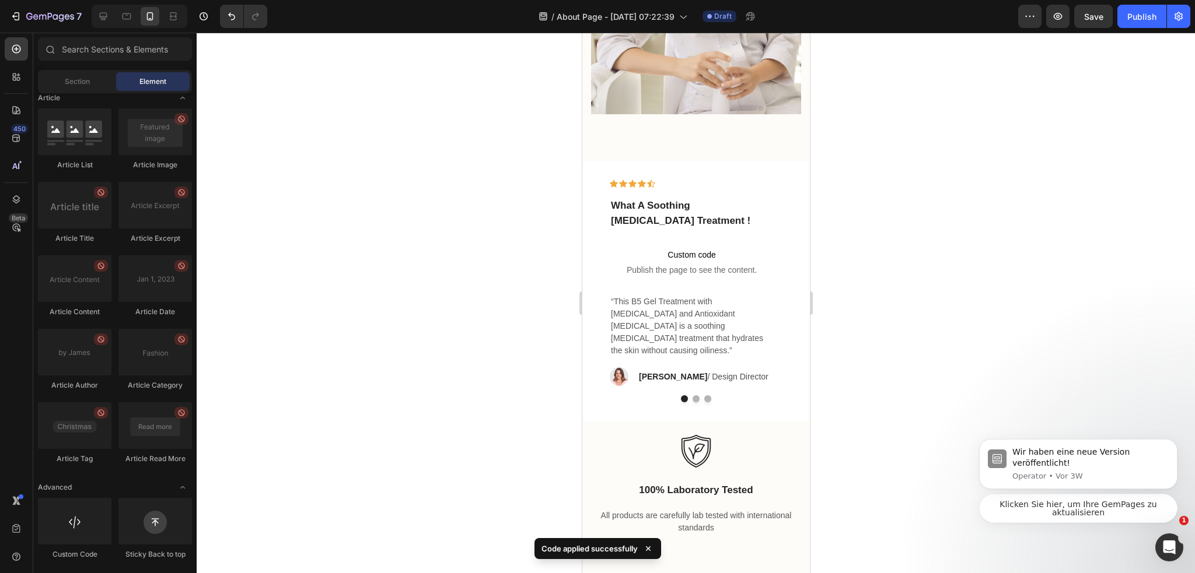
drag, startPoint x: 1135, startPoint y: 12, endPoint x: 1123, endPoint y: 39, distance: 28.7
click at [1135, 13] on div "Publish" at bounding box center [1141, 17] width 29 height 12
drag, startPoint x: 1056, startPoint y: 22, endPoint x: 1014, endPoint y: 90, distance: 80.6
drag, startPoint x: 1014, startPoint y: 90, endPoint x: 1020, endPoint y: 71, distance: 20.8
click at [1020, 71] on div at bounding box center [696, 303] width 998 height 541
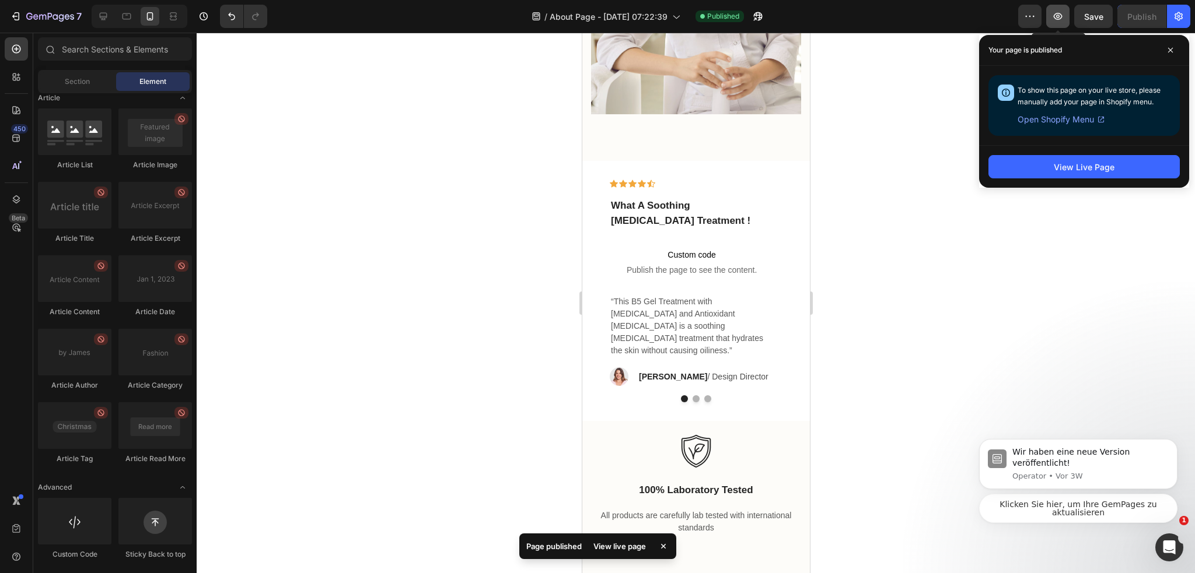
click at [1063, 20] on icon "button" at bounding box center [1058, 17] width 12 height 12
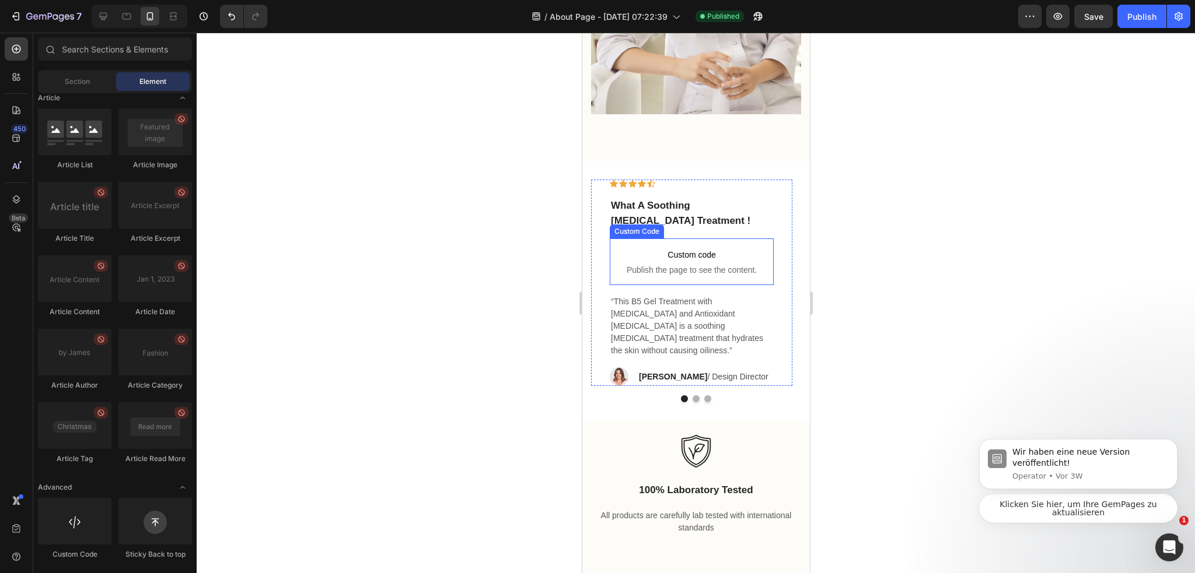
click at [737, 262] on span "Custom code" at bounding box center [691, 255] width 164 height 14
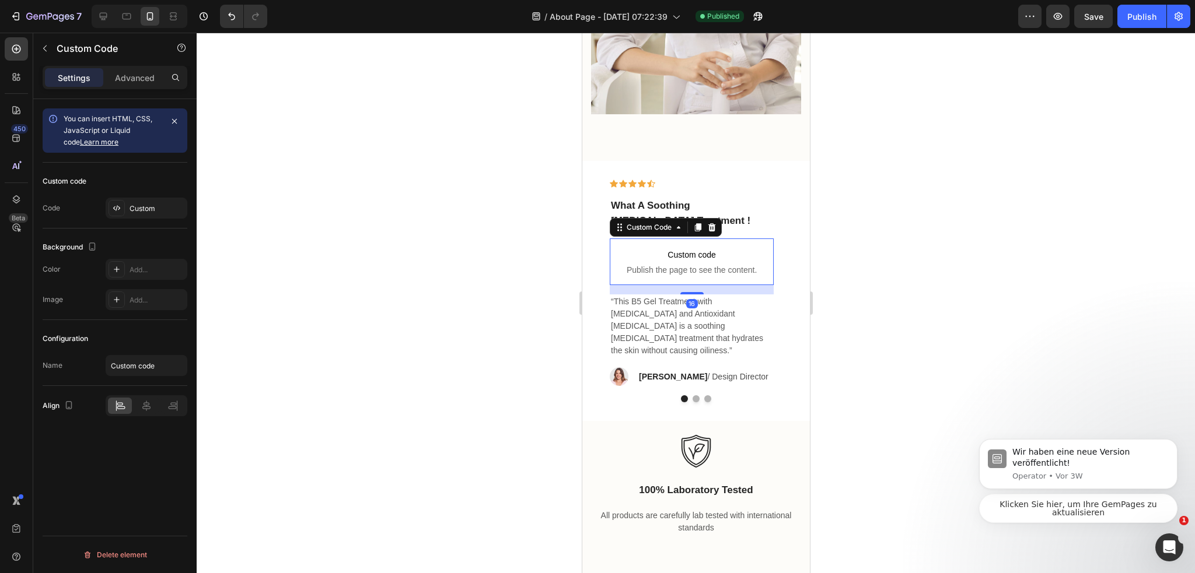
click at [709, 232] on div "Custom Code" at bounding box center [665, 227] width 112 height 19
click at [710, 232] on icon at bounding box center [710, 227] width 9 height 9
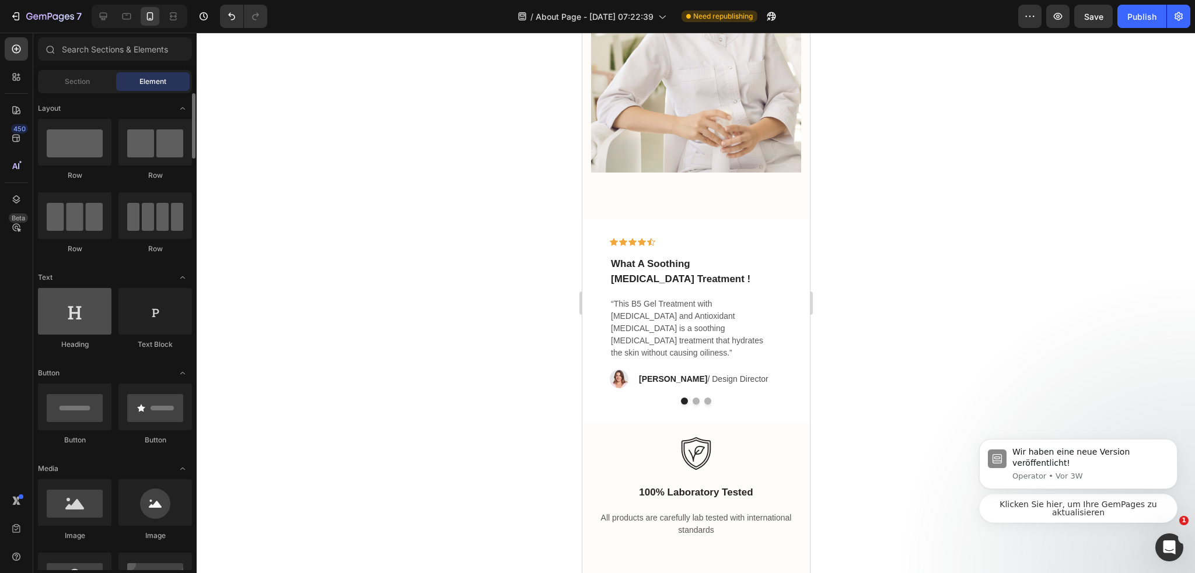
scroll to position [175, 0]
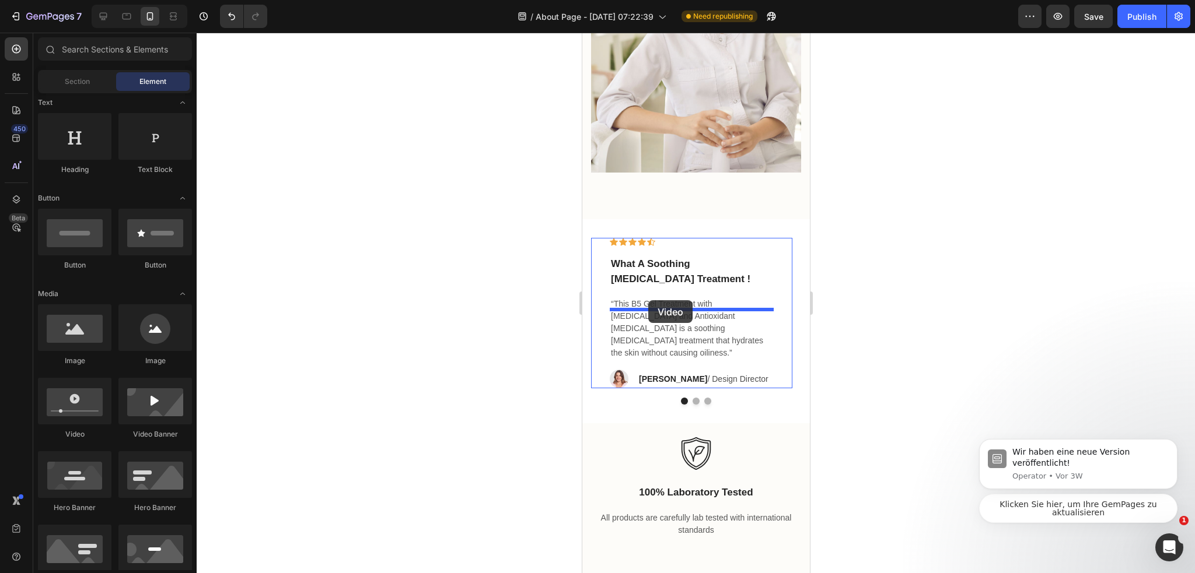
drag, startPoint x: 663, startPoint y: 431, endPoint x: 651, endPoint y: 303, distance: 128.9
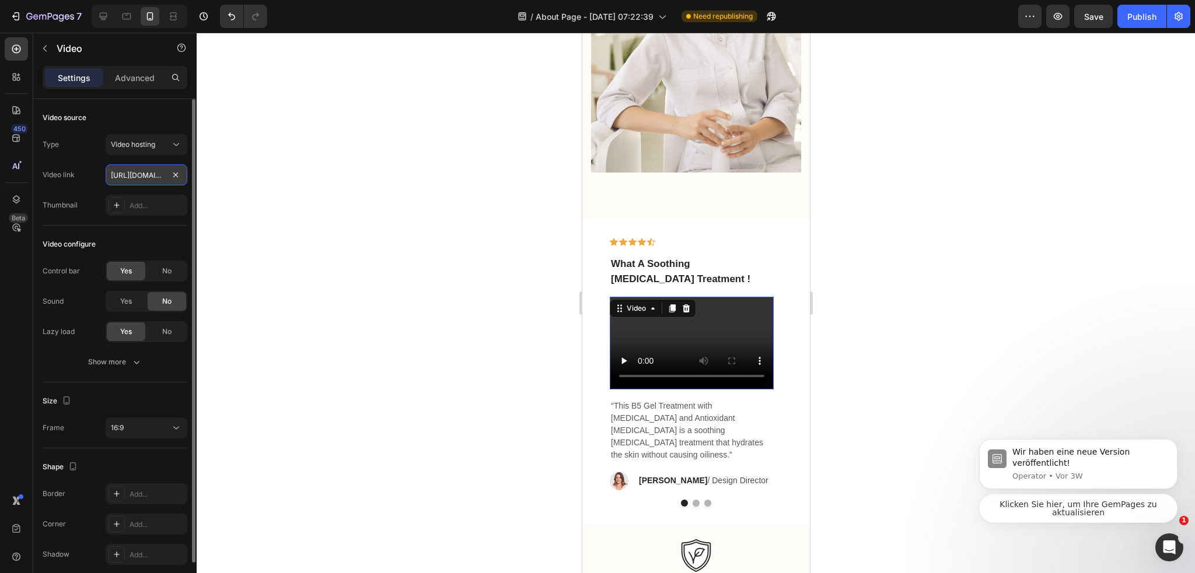
click at [153, 179] on input "https://cdn.shopify.com/videos/c/o/v/2cd3deb506b54b009063f7270ab5cf2e.mp4" at bounding box center [147, 175] width 82 height 21
paste input "https://cdn.shopify.com/videos/c/o/v/453b4c64e97444708ba1fe700506a516.mp4"
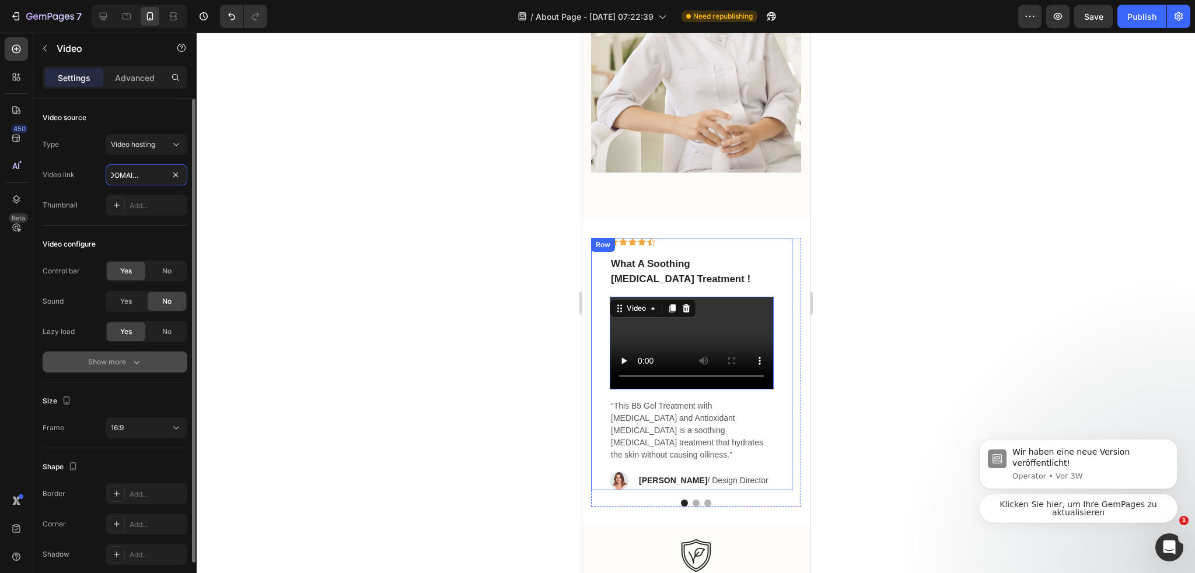
scroll to position [47, 0]
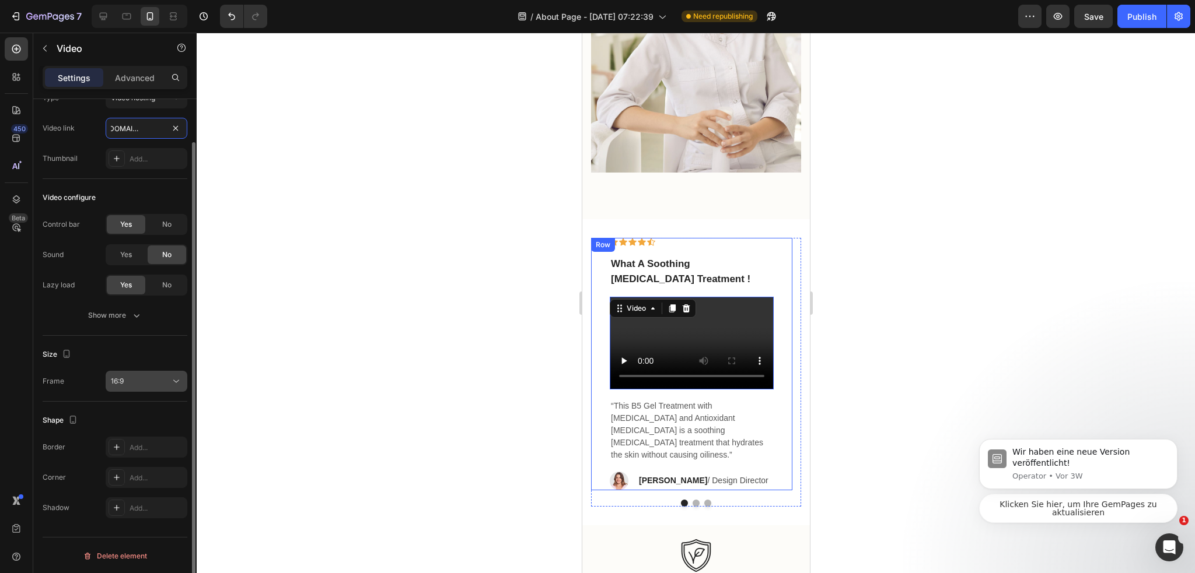
type input "https://cdn.shopify.com/videos/c/o/v/453b4c64e97444708ba1fe700506a516.mp4"
click at [153, 381] on div "16:9" at bounding box center [141, 381] width 60 height 11
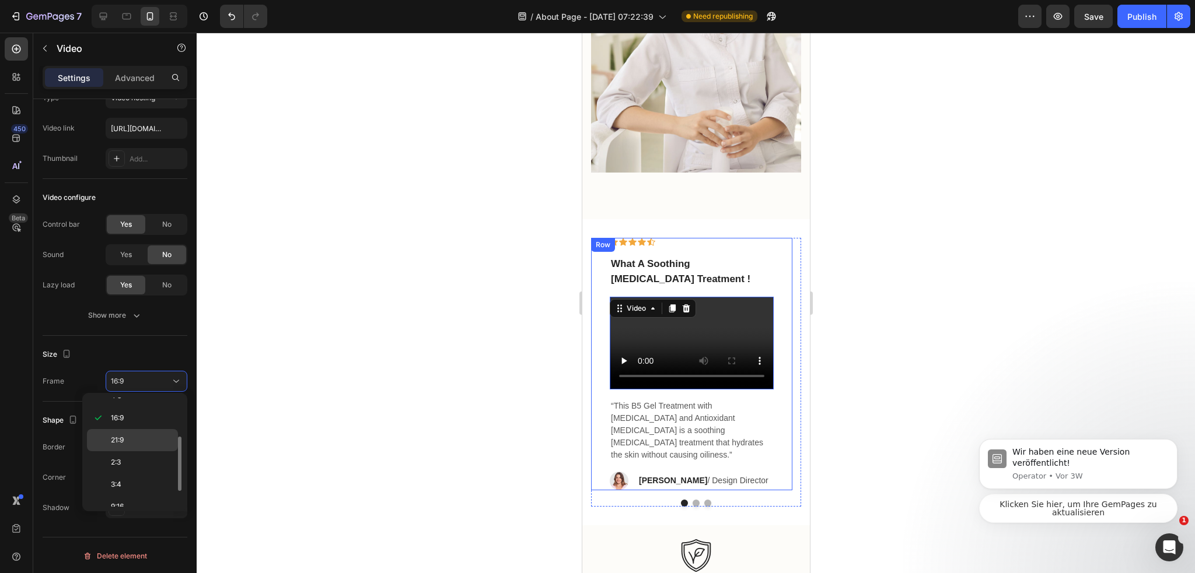
scroll to position [110, 0]
click at [144, 488] on div "9:16" at bounding box center [132, 499] width 91 height 22
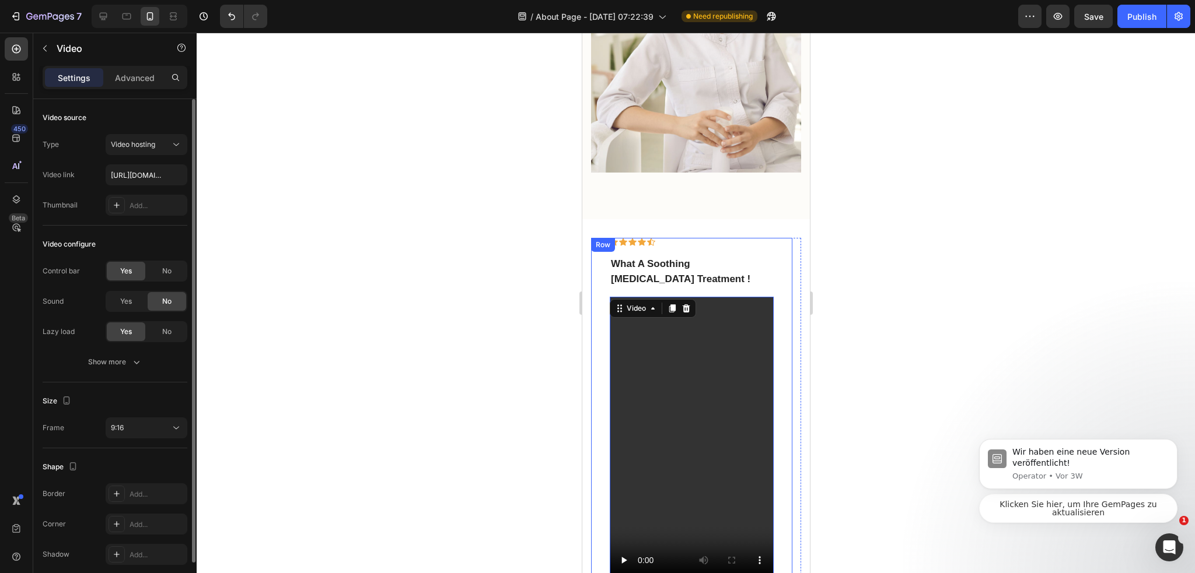
scroll to position [47, 0]
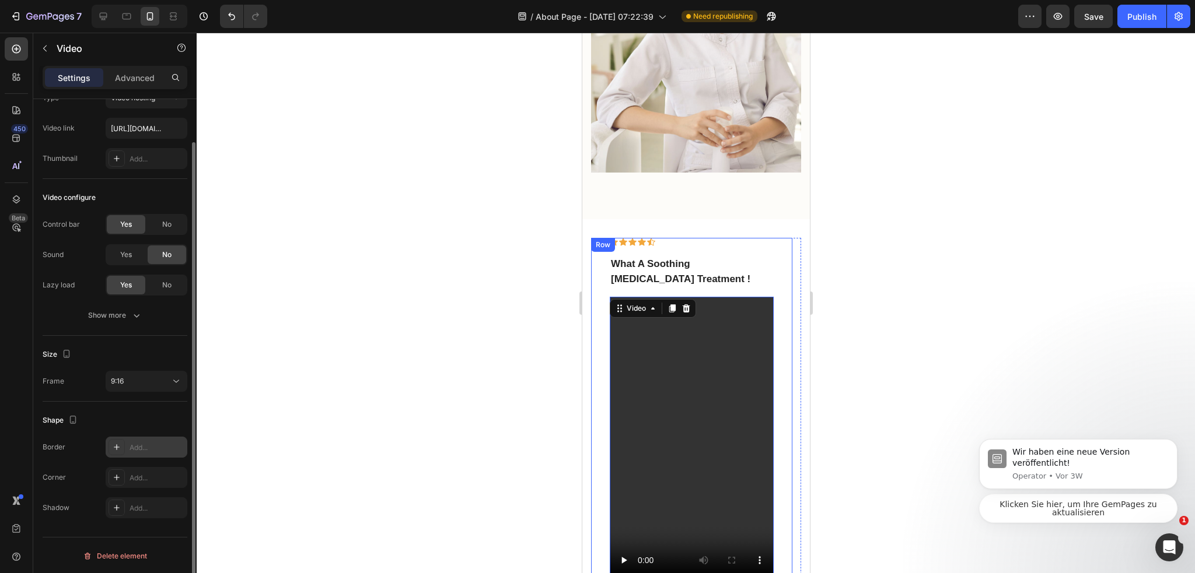
click at [145, 440] on div "Add..." at bounding box center [147, 447] width 82 height 21
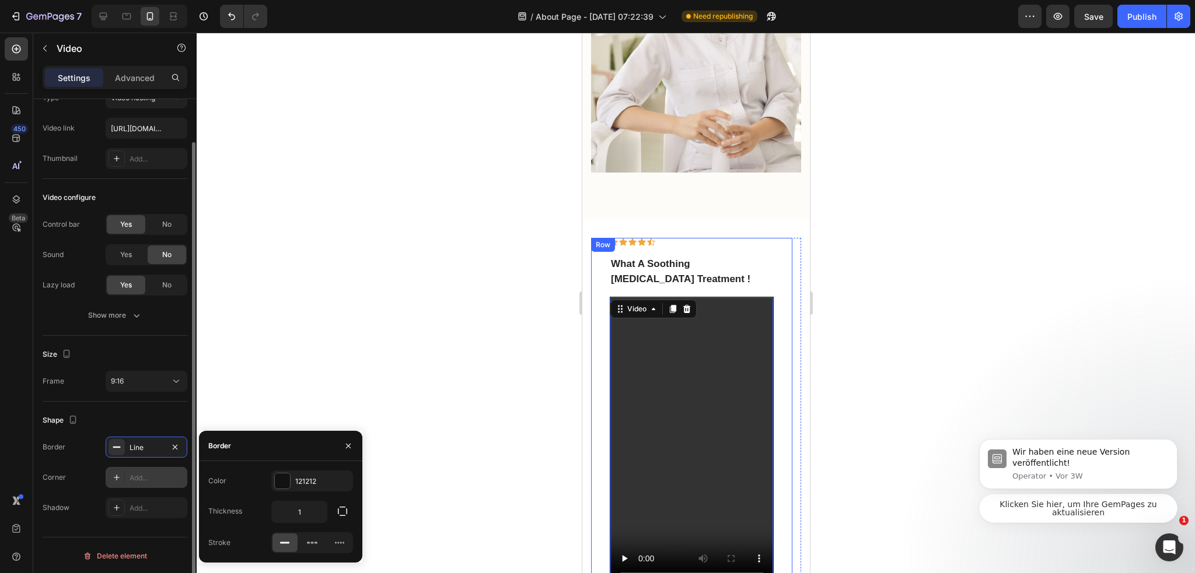
click at [138, 474] on div "Add..." at bounding box center [157, 478] width 55 height 11
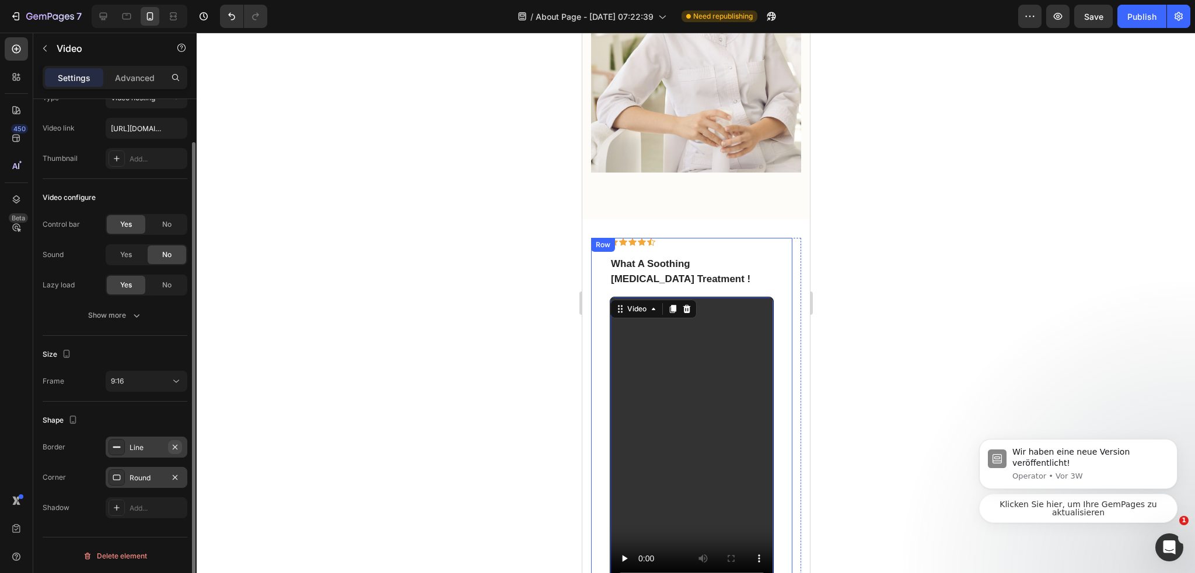
click at [174, 448] on icon "button" at bounding box center [174, 447] width 9 height 9
click at [125, 320] on button "Show more" at bounding box center [115, 315] width 145 height 21
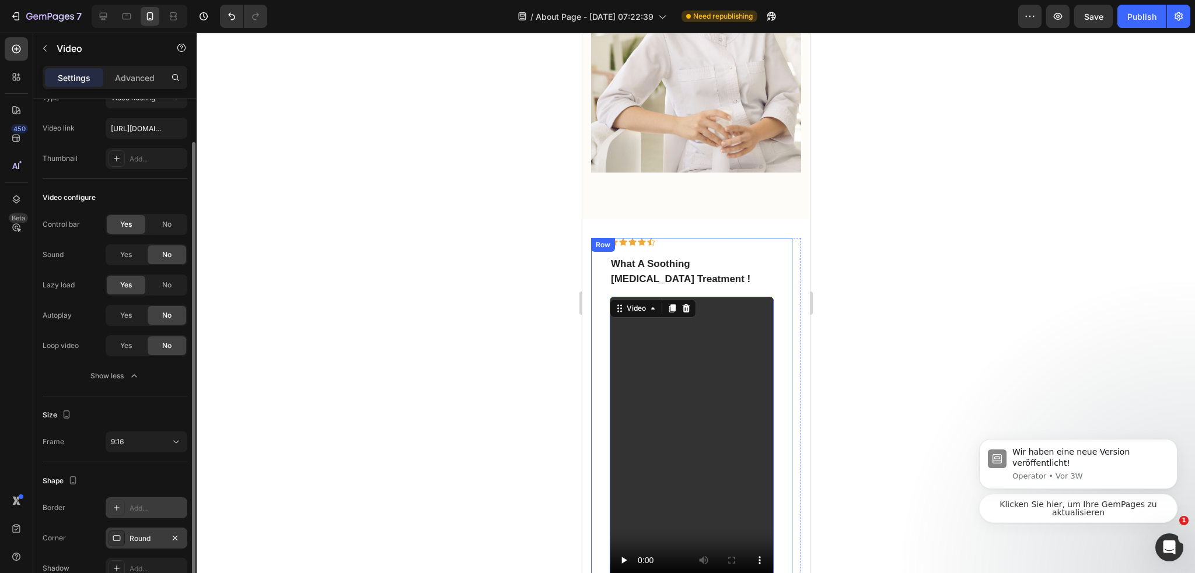
scroll to position [0, 0]
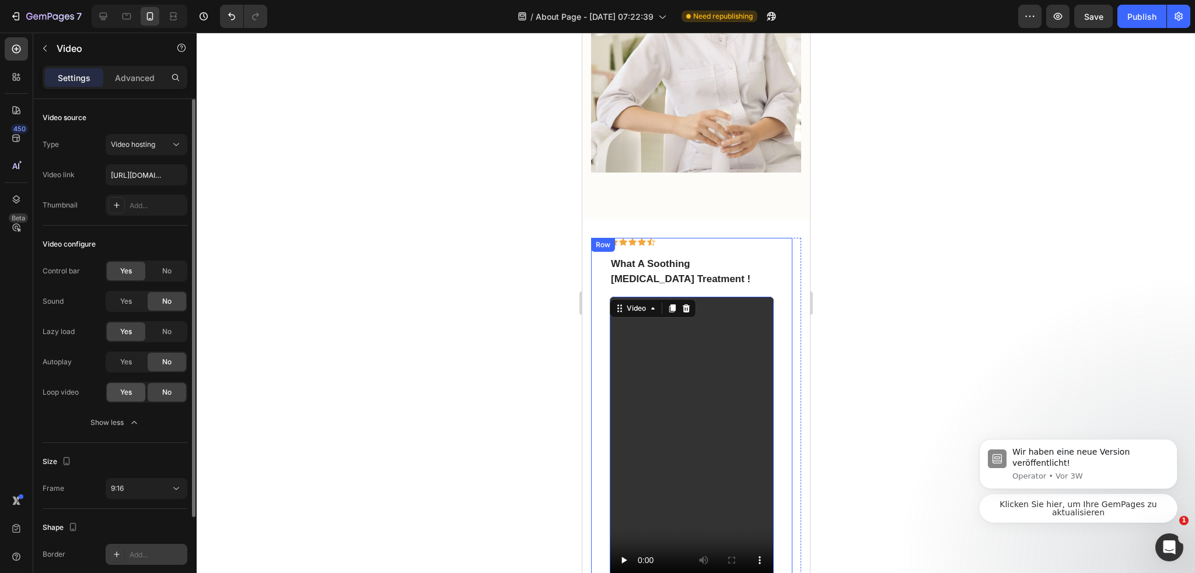
click at [135, 393] on div "Yes" at bounding box center [126, 392] width 39 height 19
click at [133, 366] on div "Yes" at bounding box center [126, 362] width 39 height 19
click at [170, 280] on div "Yes No" at bounding box center [147, 271] width 82 height 21
click at [170, 277] on div "No" at bounding box center [167, 271] width 39 height 19
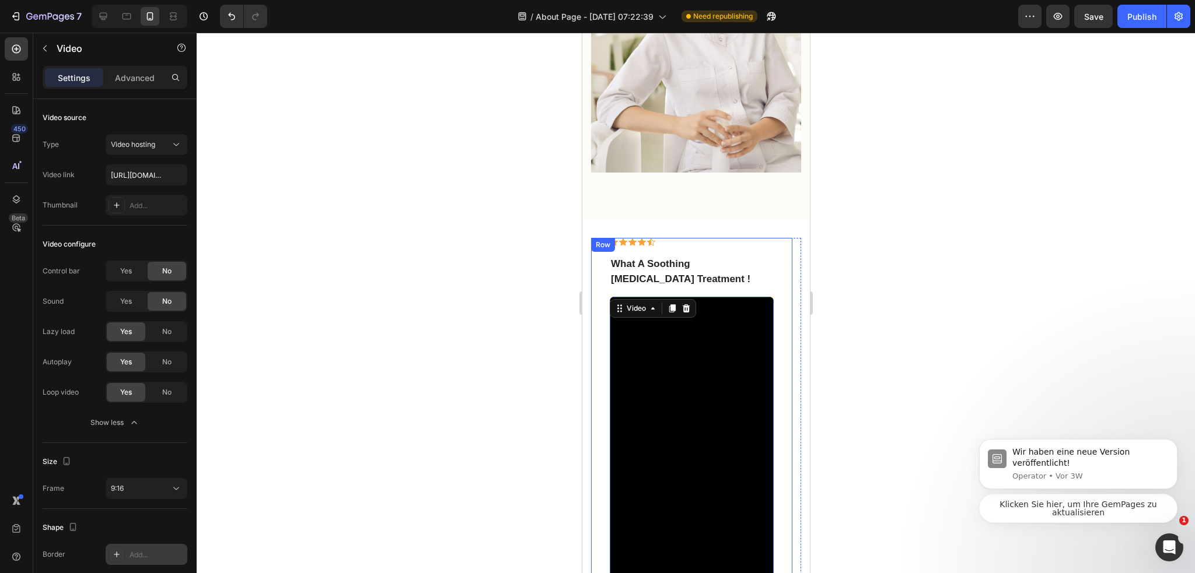
click at [144, 88] on div "Settings Advanced" at bounding box center [115, 77] width 145 height 23
click at [141, 86] on div "Advanced" at bounding box center [135, 77] width 58 height 19
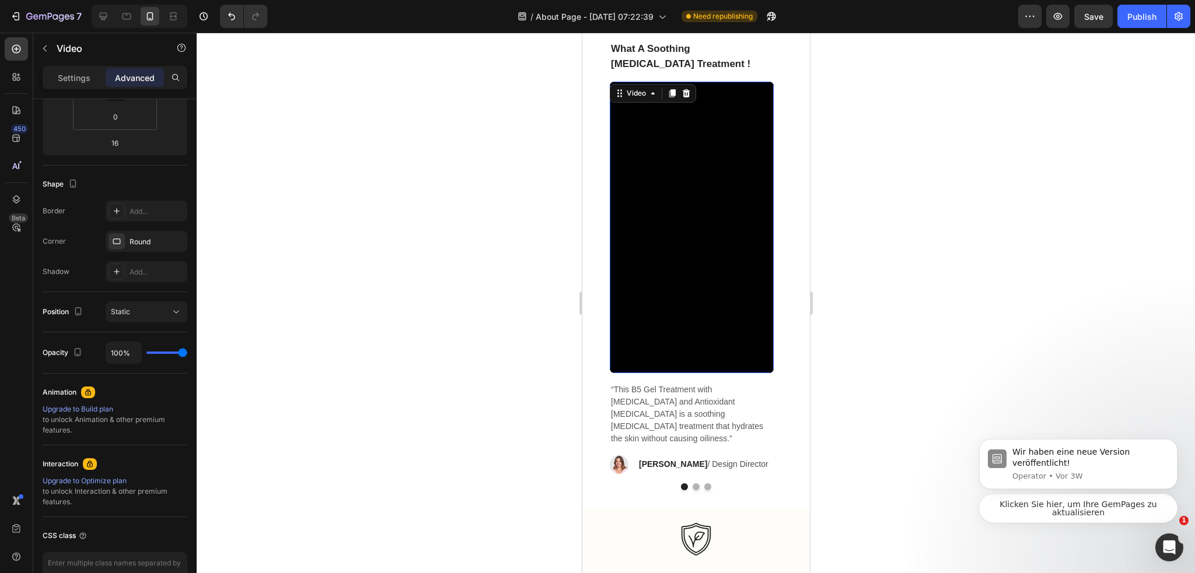
scroll to position [1458, 0]
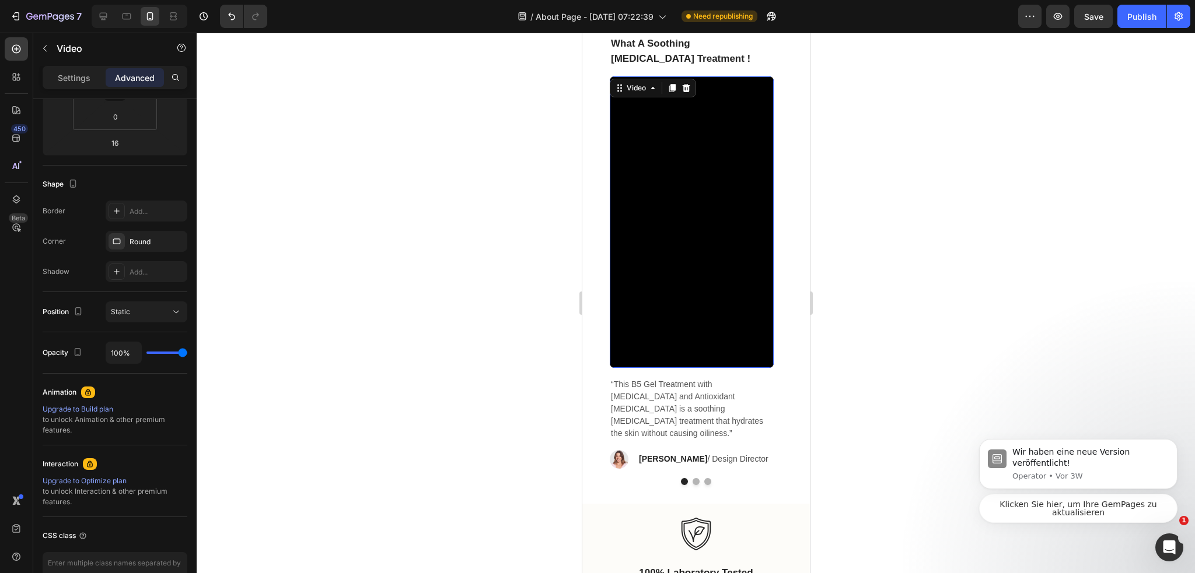
click at [687, 279] on video at bounding box center [691, 222] width 164 height 292
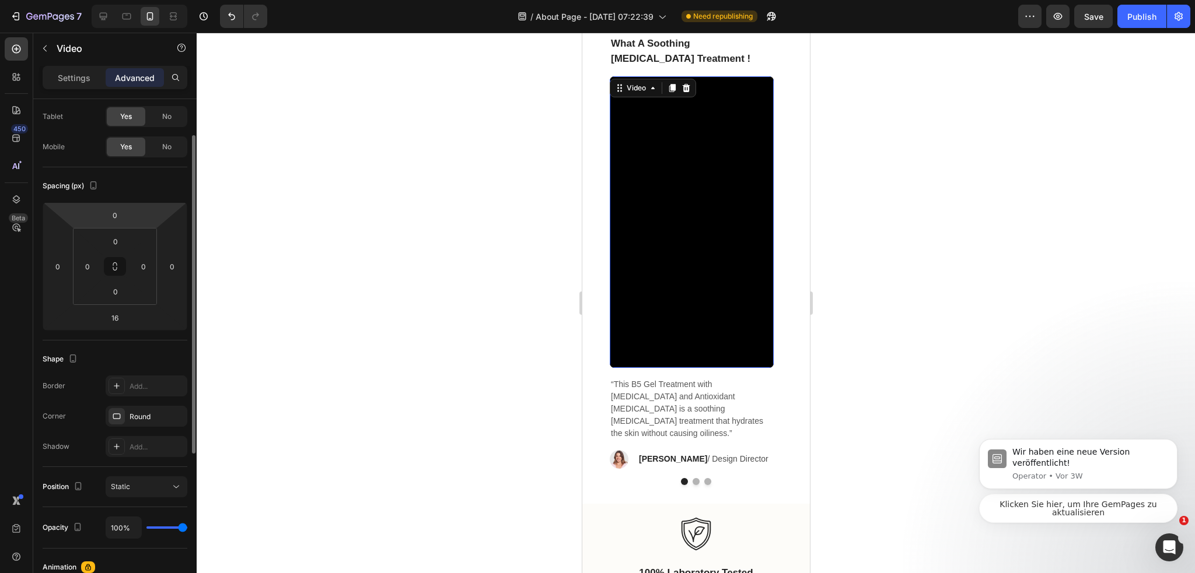
scroll to position [0, 0]
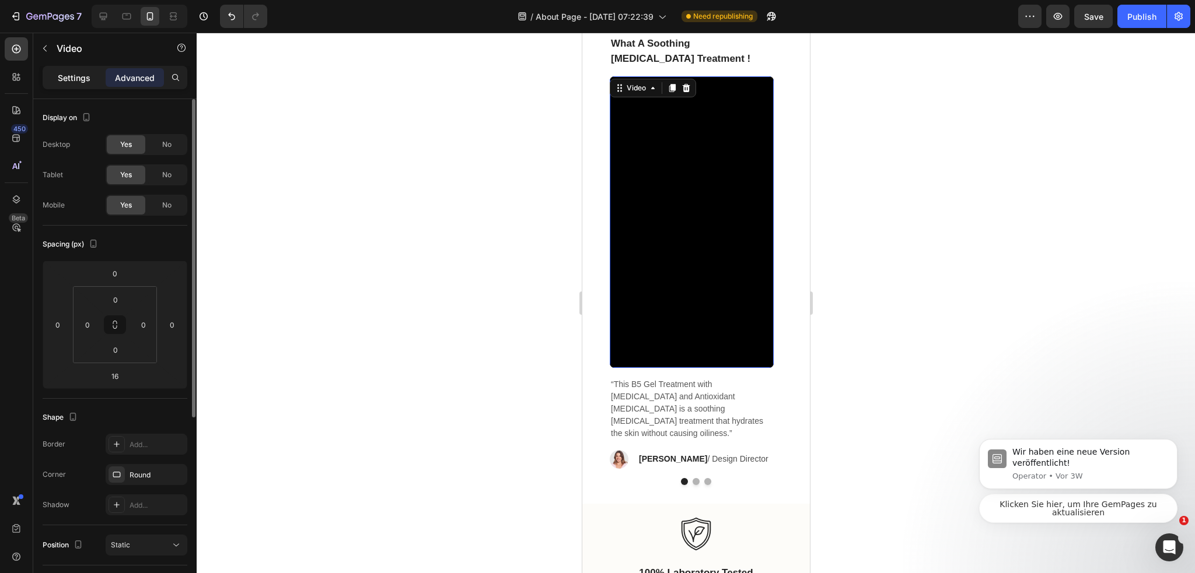
click at [63, 79] on p "Settings" at bounding box center [74, 78] width 33 height 12
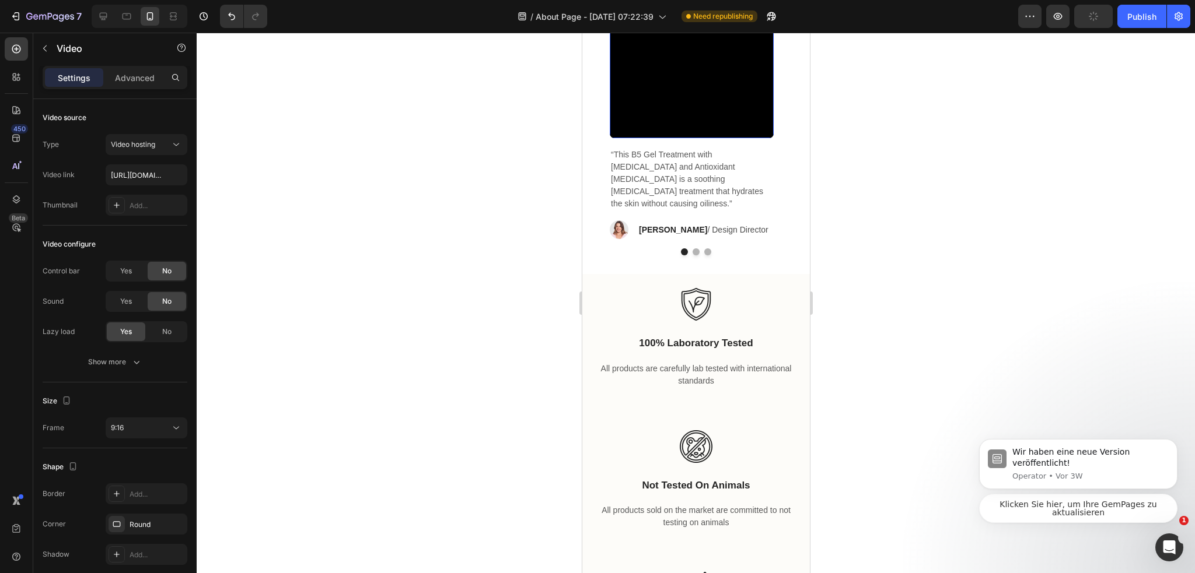
click at [827, 347] on div at bounding box center [696, 303] width 998 height 541
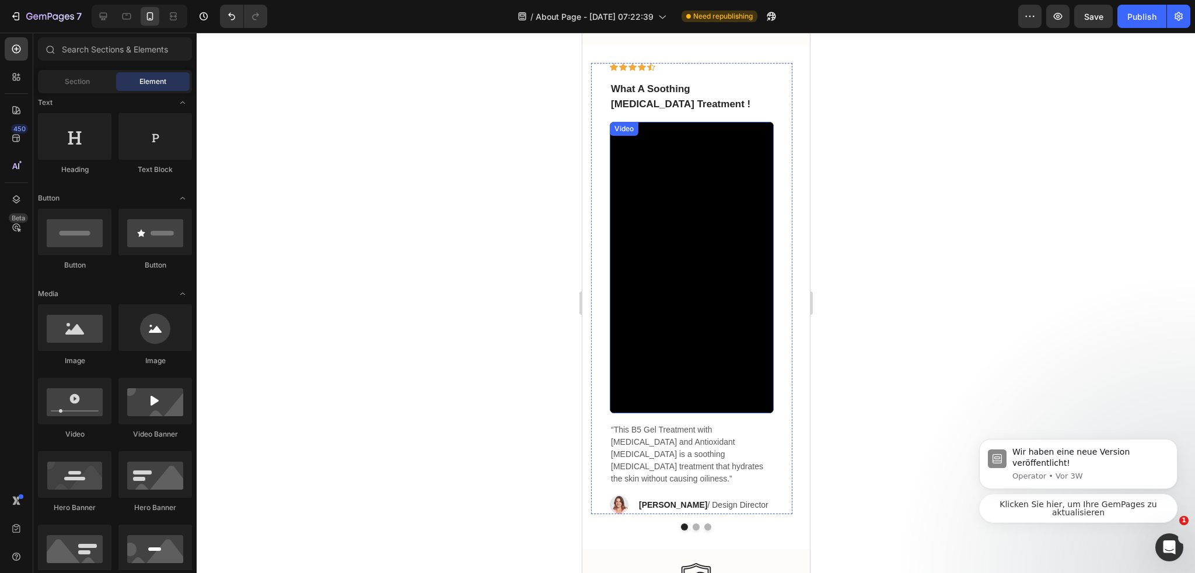
click at [703, 311] on video at bounding box center [691, 268] width 164 height 292
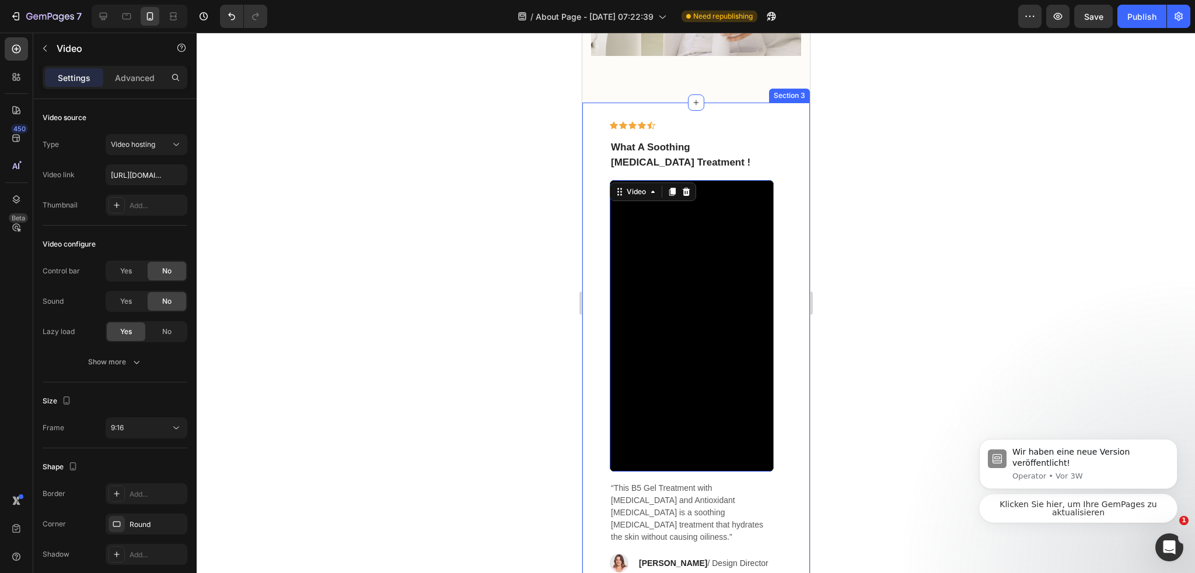
click at [854, 317] on div at bounding box center [696, 303] width 998 height 541
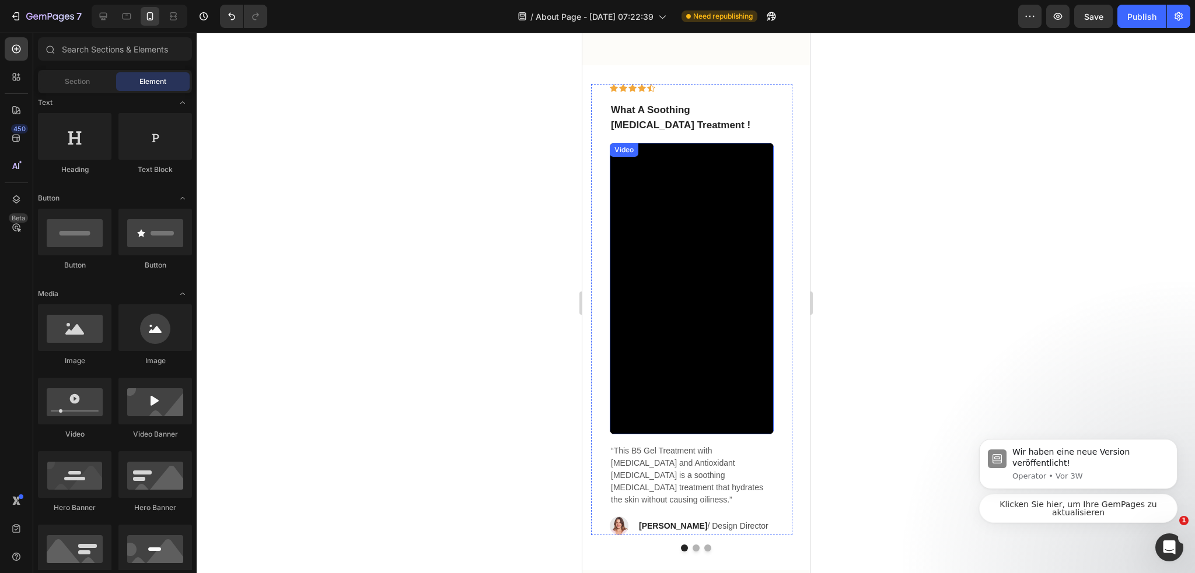
scroll to position [1400, 0]
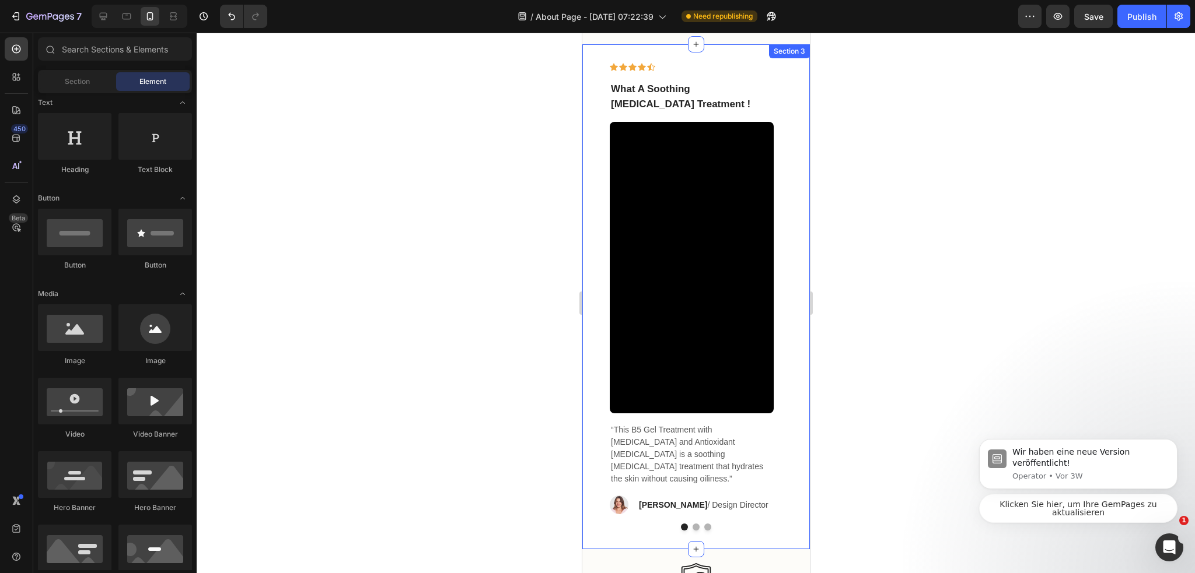
click at [853, 236] on div at bounding box center [696, 303] width 998 height 541
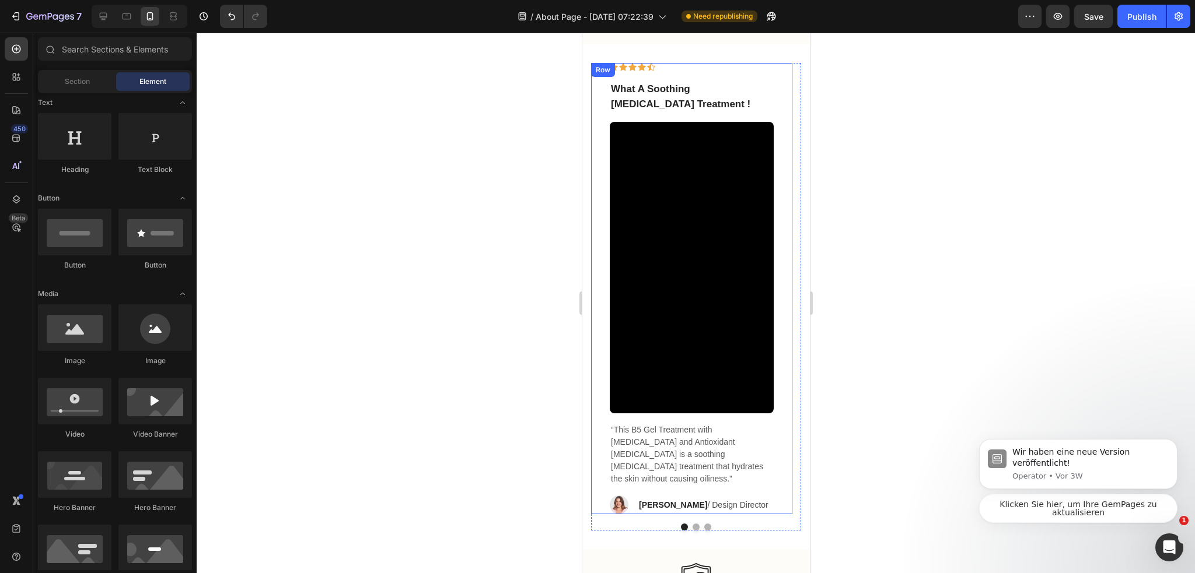
click at [779, 314] on div "Icon Icon Icon Icon Icon Row What A Soothing Skin Care Treatment ! Text block V…" at bounding box center [690, 289] width 201 height 452
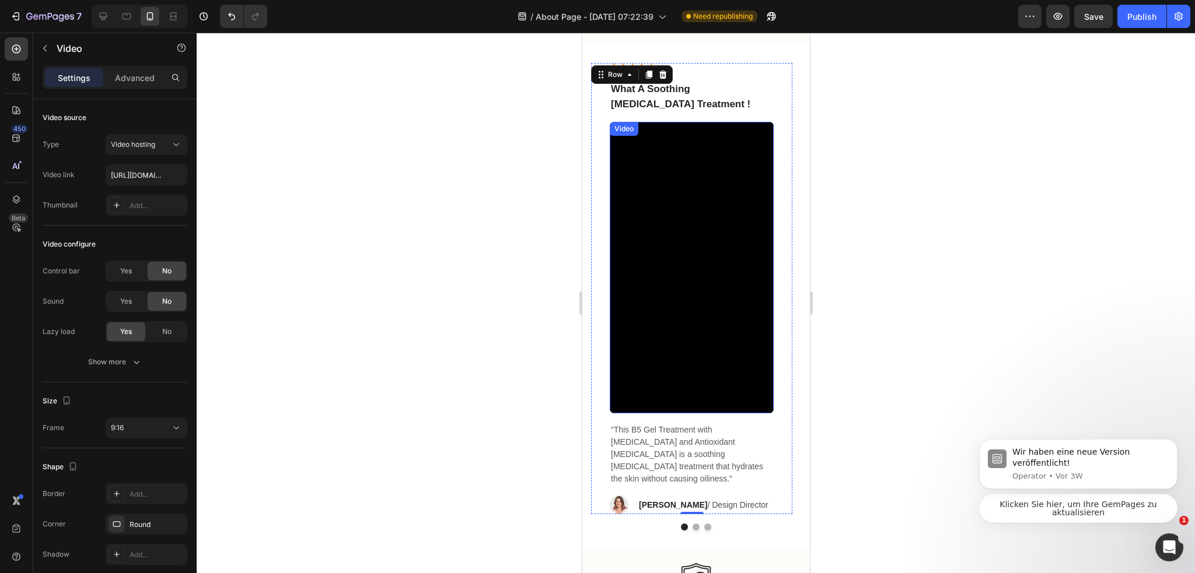
click at [720, 311] on video at bounding box center [691, 268] width 164 height 292
click at [698, 455] on p "“This B5 Gel Treatment with [MEDICAL_DATA] and Antioxidant [MEDICAL_DATA] is a …" at bounding box center [691, 454] width 162 height 61
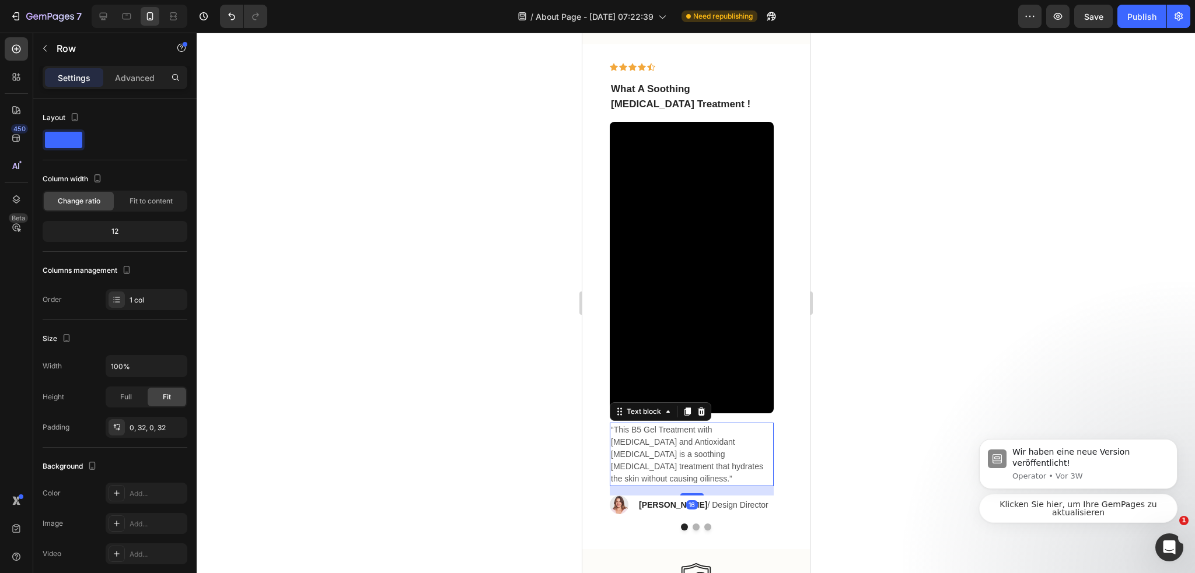
click at [789, 269] on div "Icon Icon Icon Icon Icon Row What A Soothing Skin Care Treatment ! Text block V…" at bounding box center [690, 289] width 201 height 452
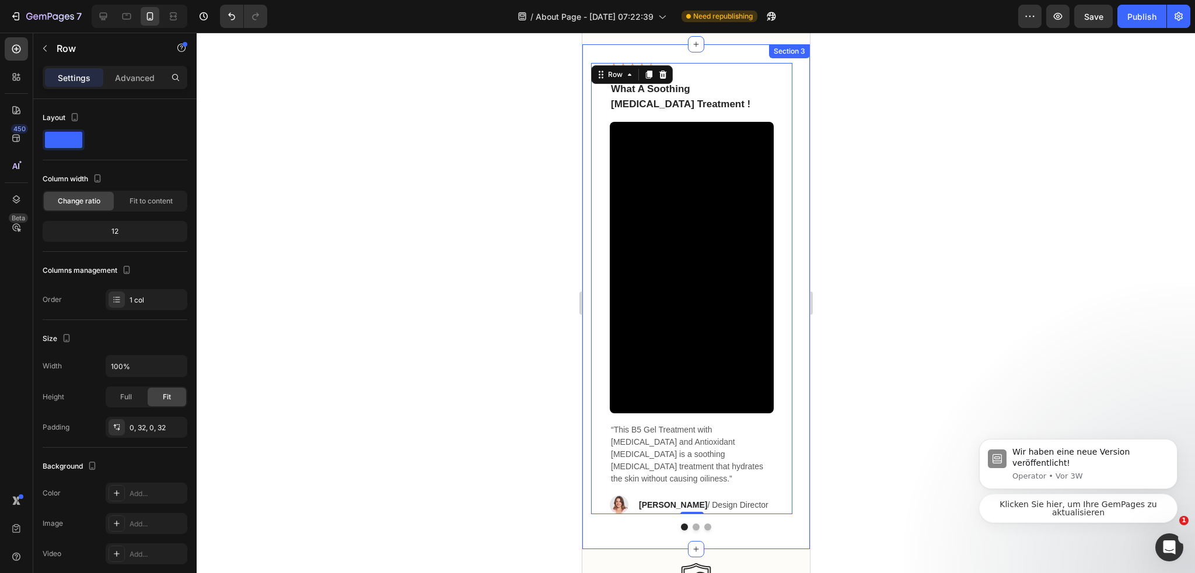
click at [691, 532] on div "Icon Icon Icon Icon Icon Row What A Soothing Skin Care Treatment ! Text block V…" at bounding box center [696, 296] width 228 height 505
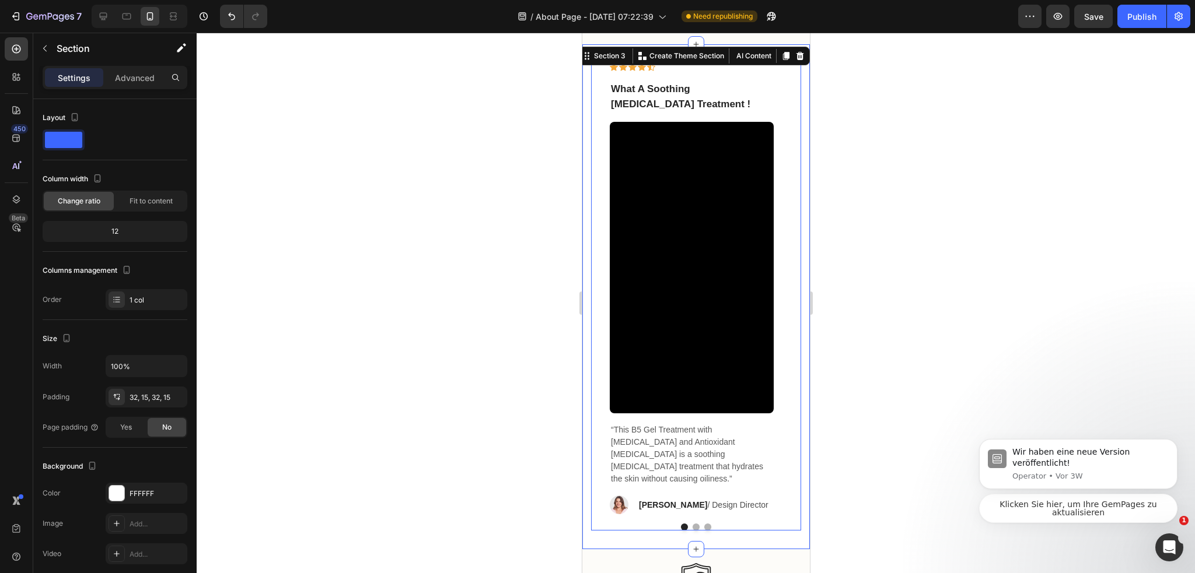
click at [692, 529] on button "Dot" at bounding box center [695, 527] width 7 height 7
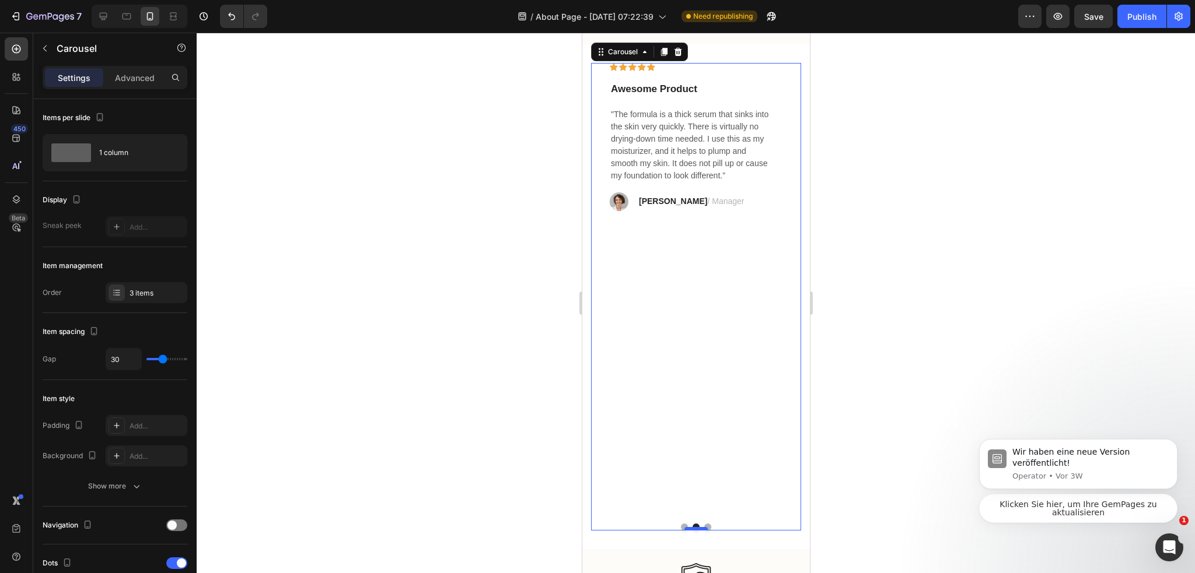
click at [684, 529] on div at bounding box center [695, 529] width 23 height 4
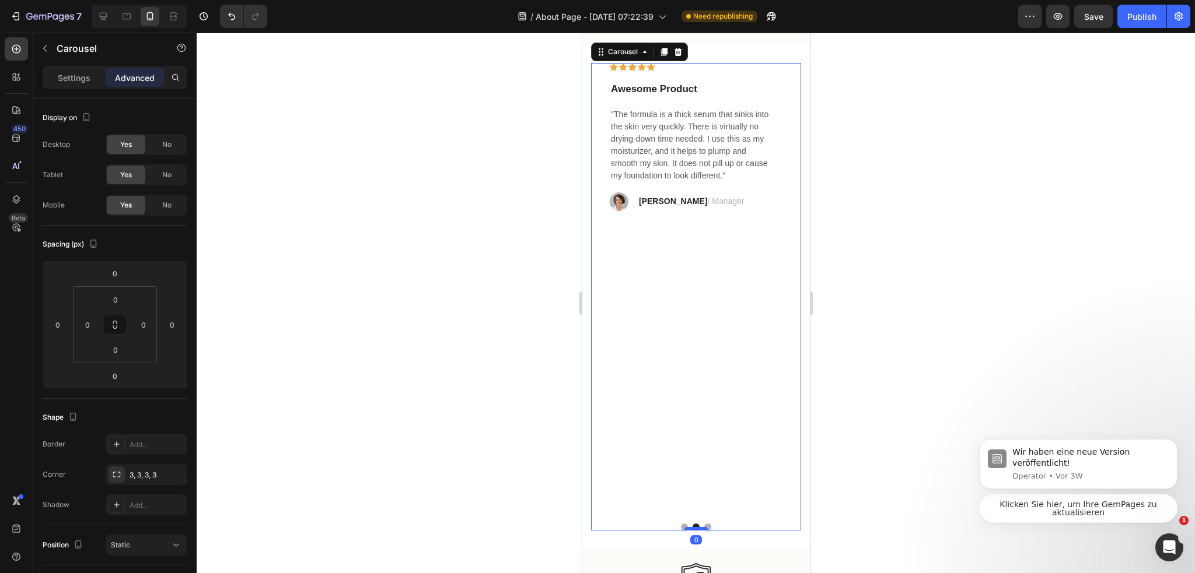
click at [684, 529] on div at bounding box center [695, 529] width 23 height 4
click at [680, 528] on button "Dot" at bounding box center [683, 527] width 7 height 7
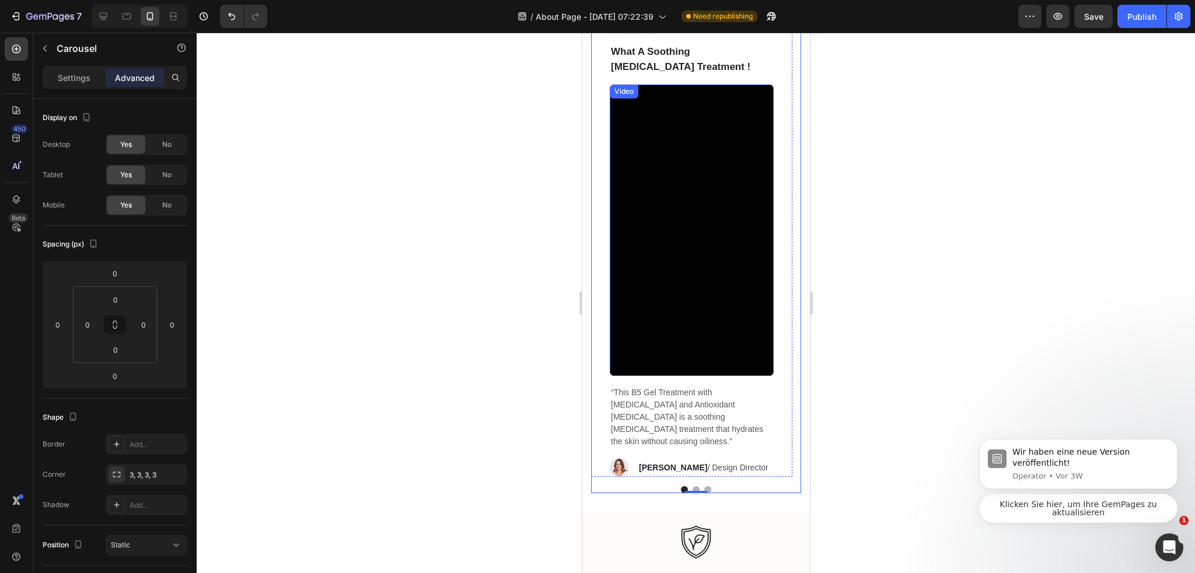
scroll to position [1517, 0]
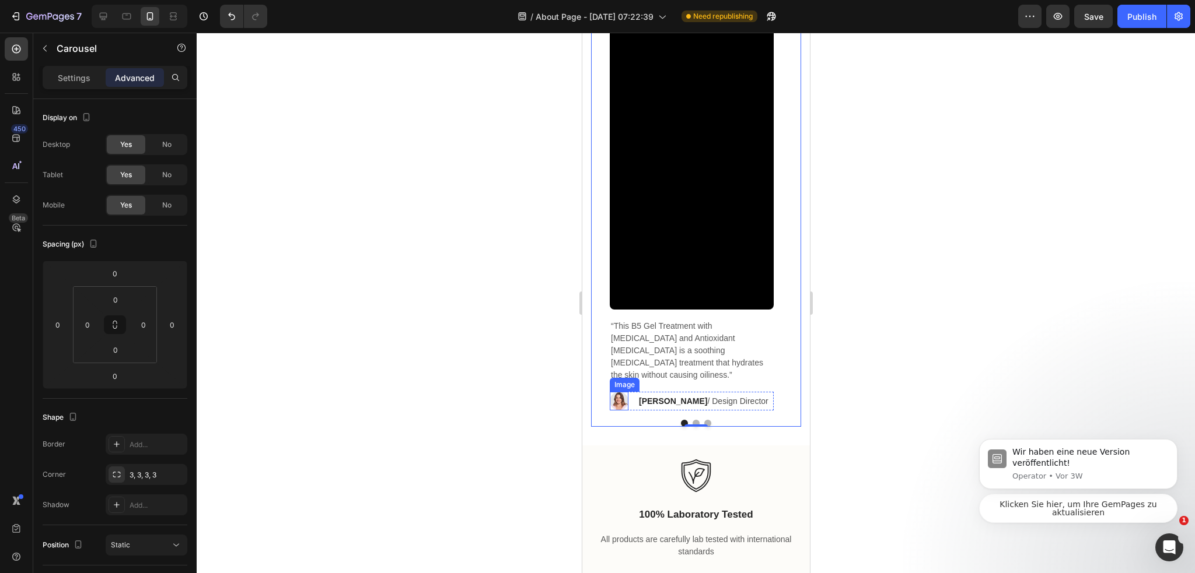
click at [617, 392] on img at bounding box center [618, 401] width 19 height 19
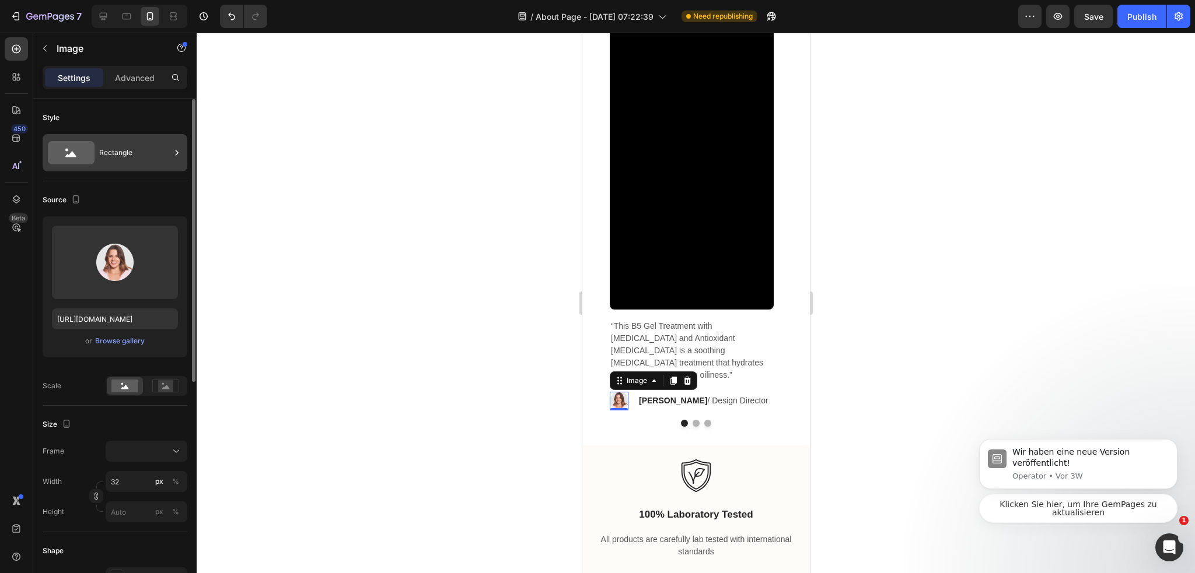
click at [135, 158] on div "Rectangle" at bounding box center [134, 152] width 71 height 27
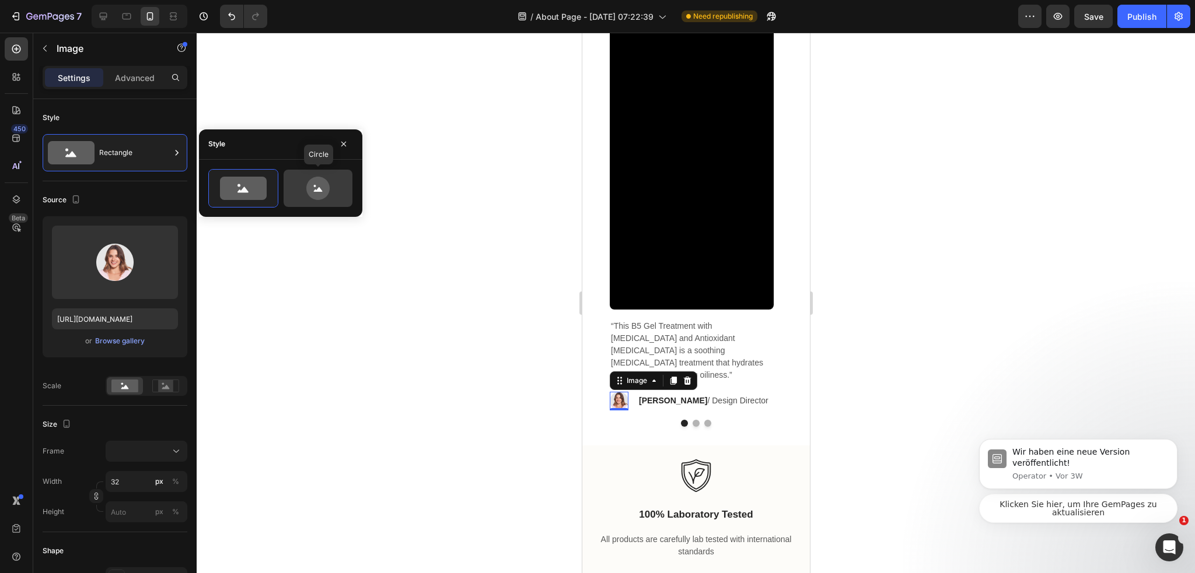
click at [333, 195] on icon at bounding box center [318, 188] width 55 height 23
type input "80"
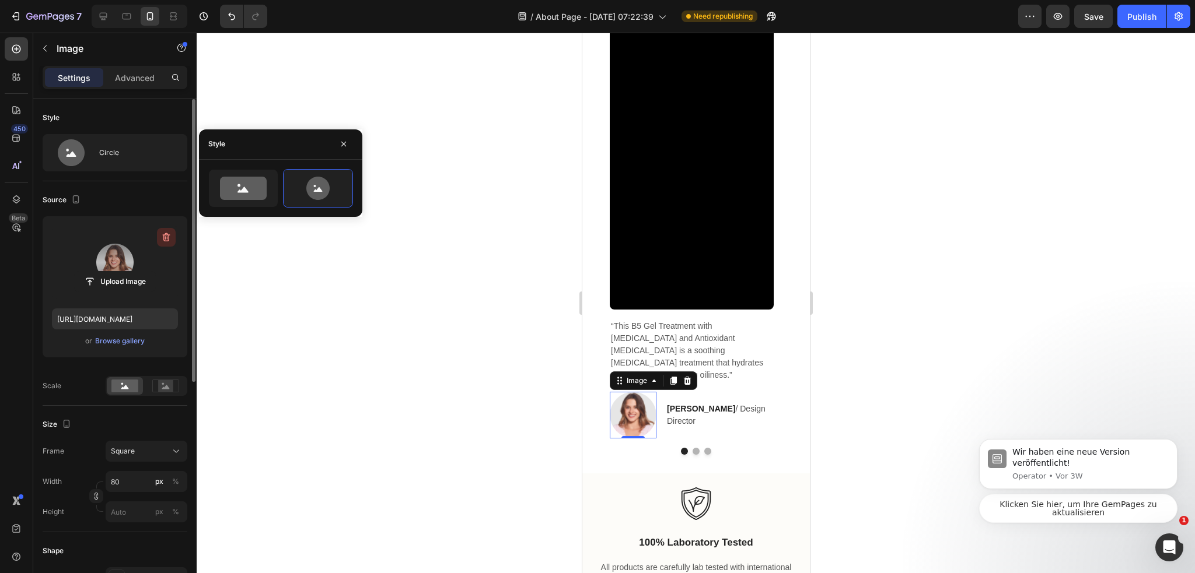
click at [163, 238] on icon "button" at bounding box center [166, 238] width 12 height 12
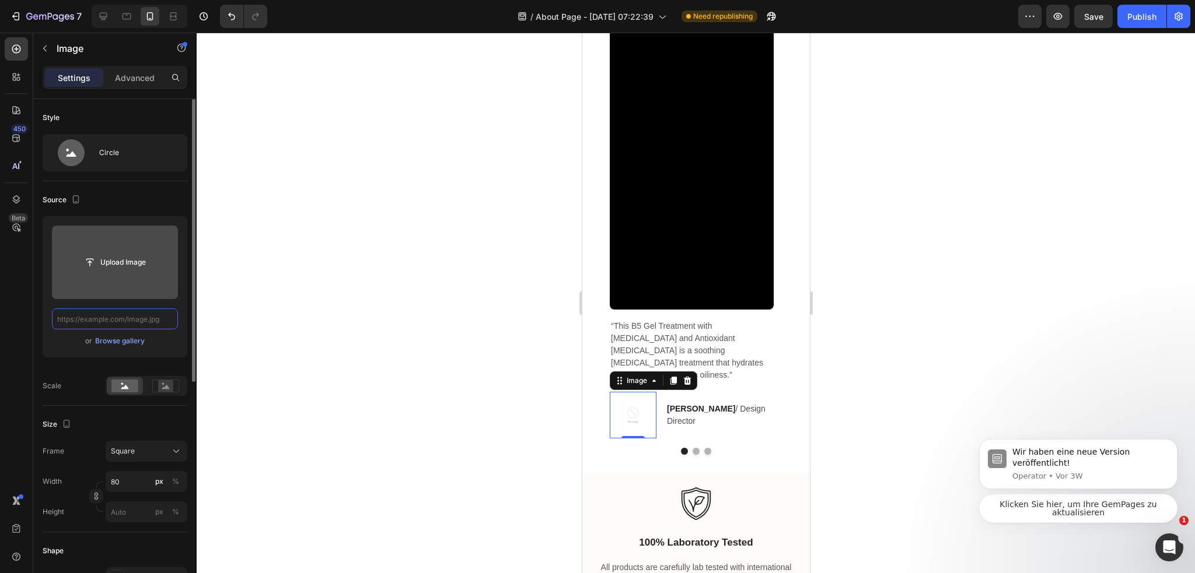
click at [149, 313] on input "text" at bounding box center [115, 319] width 126 height 21
paste input "https://cdn.shopify.com/s/files/1/0974/3948/2195/files/freeimgen_1756187582622.…"
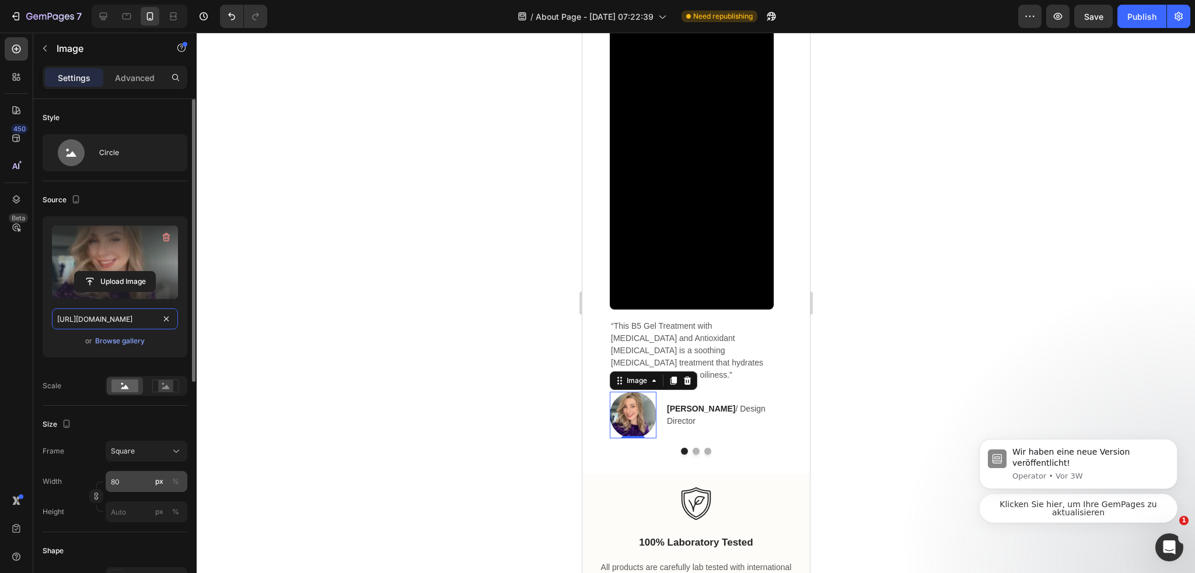
type input "https://cdn.shopify.com/s/files/1/0974/3948/2195/files/freeimgen_1756187582622.…"
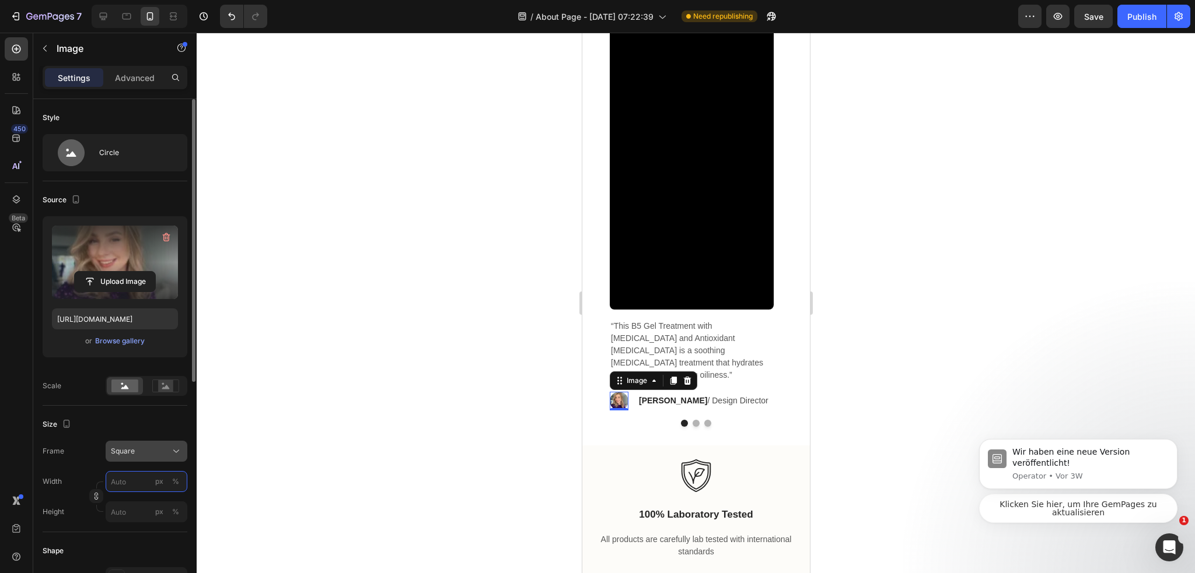
type input "5"
type input "50"
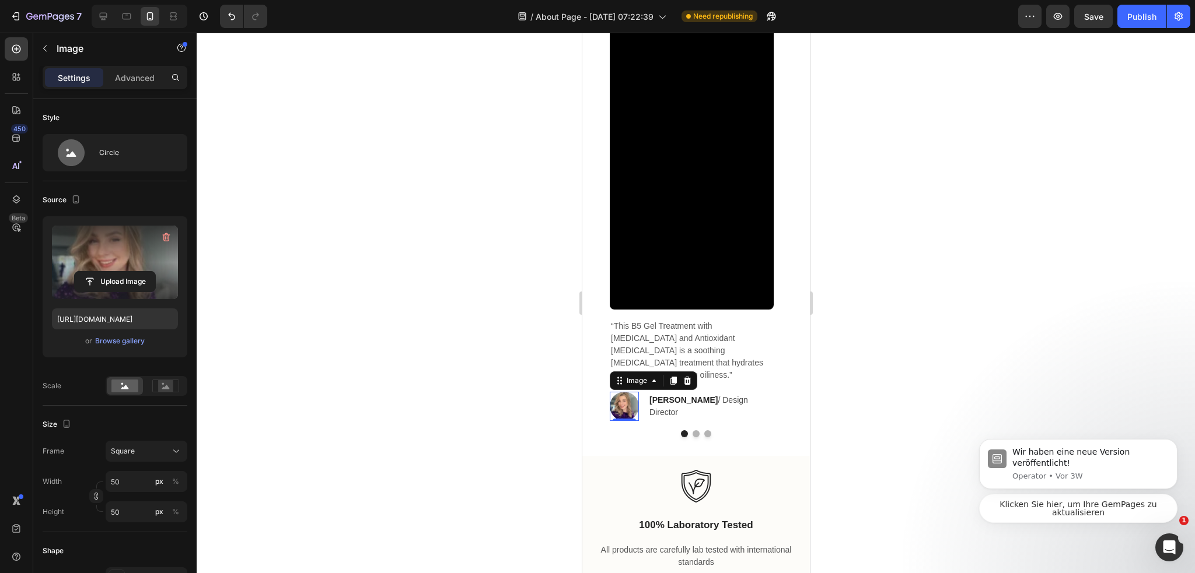
click at [368, 275] on div at bounding box center [696, 303] width 998 height 541
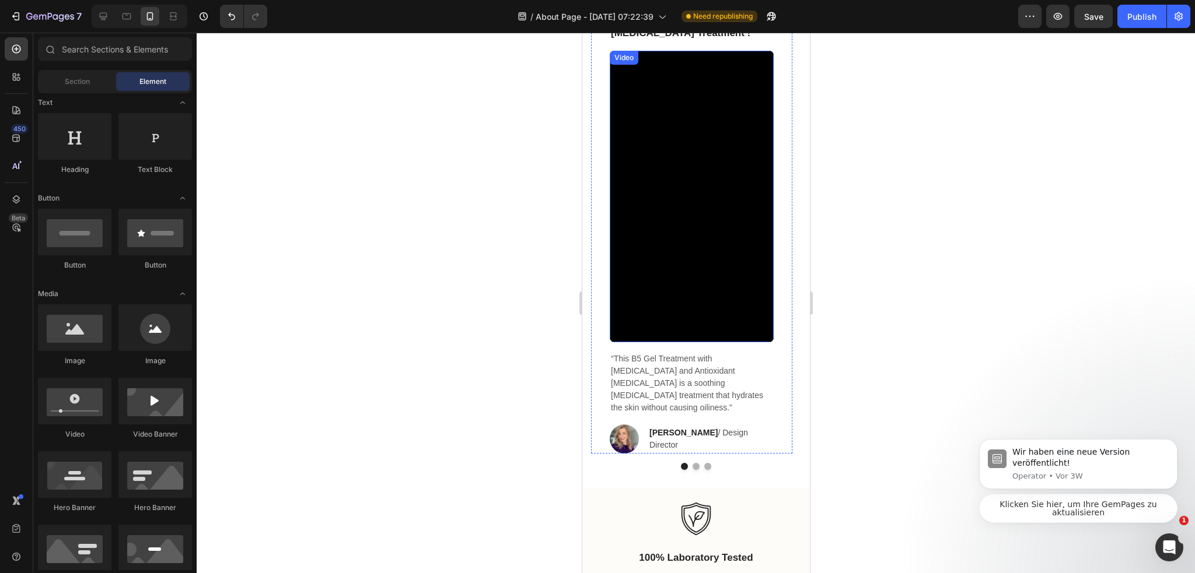
scroll to position [1458, 0]
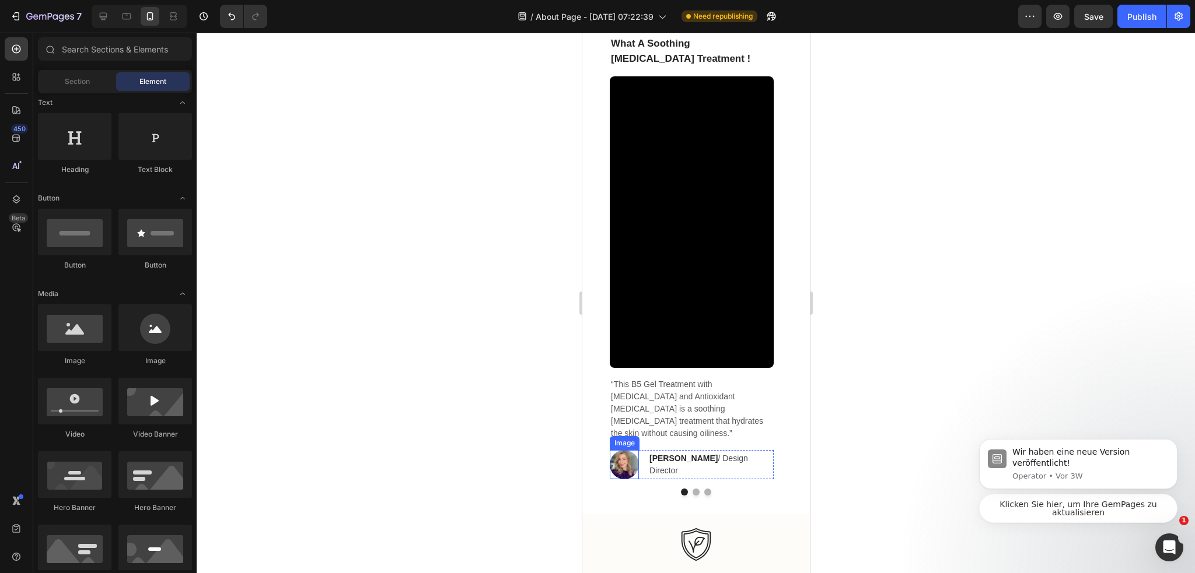
click at [629, 450] on img at bounding box center [623, 464] width 29 height 29
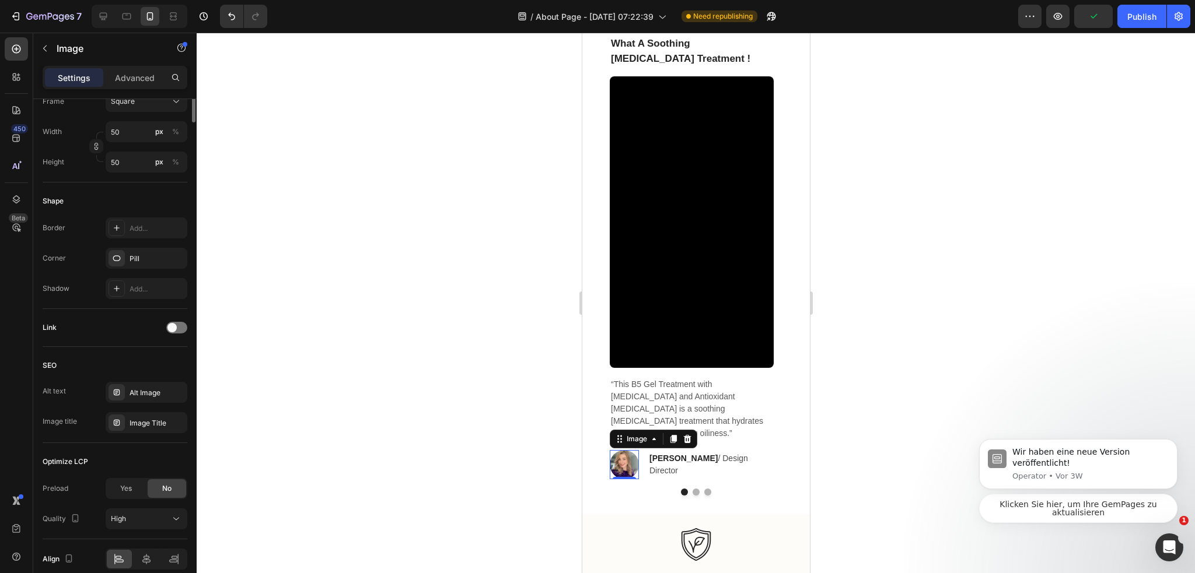
scroll to position [58, 0]
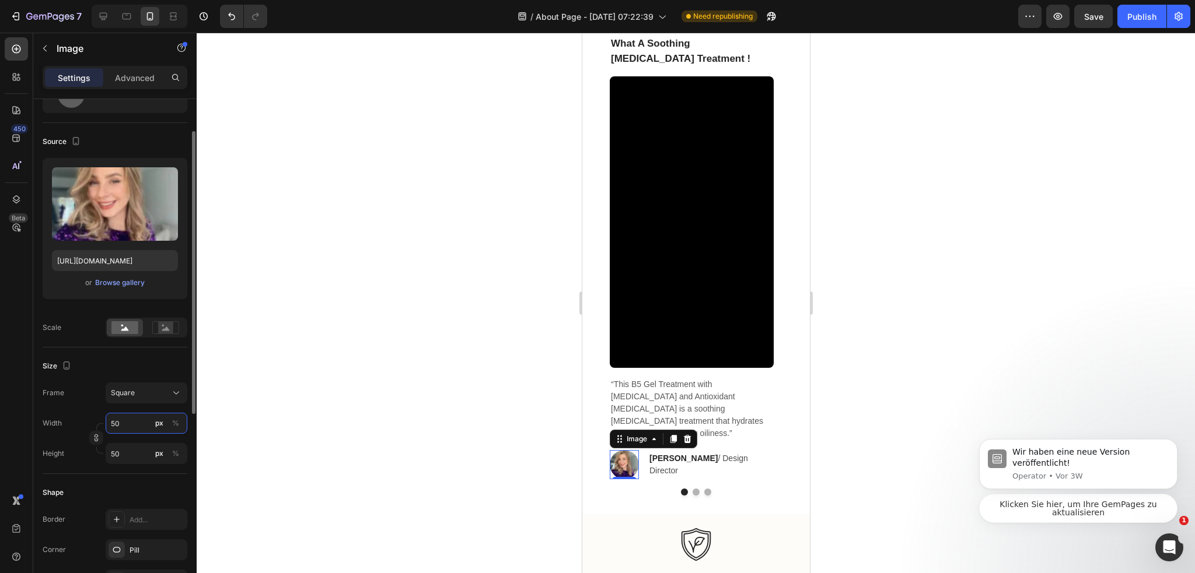
click at [122, 427] on input "50" at bounding box center [147, 423] width 82 height 21
type input "4"
type input "40"
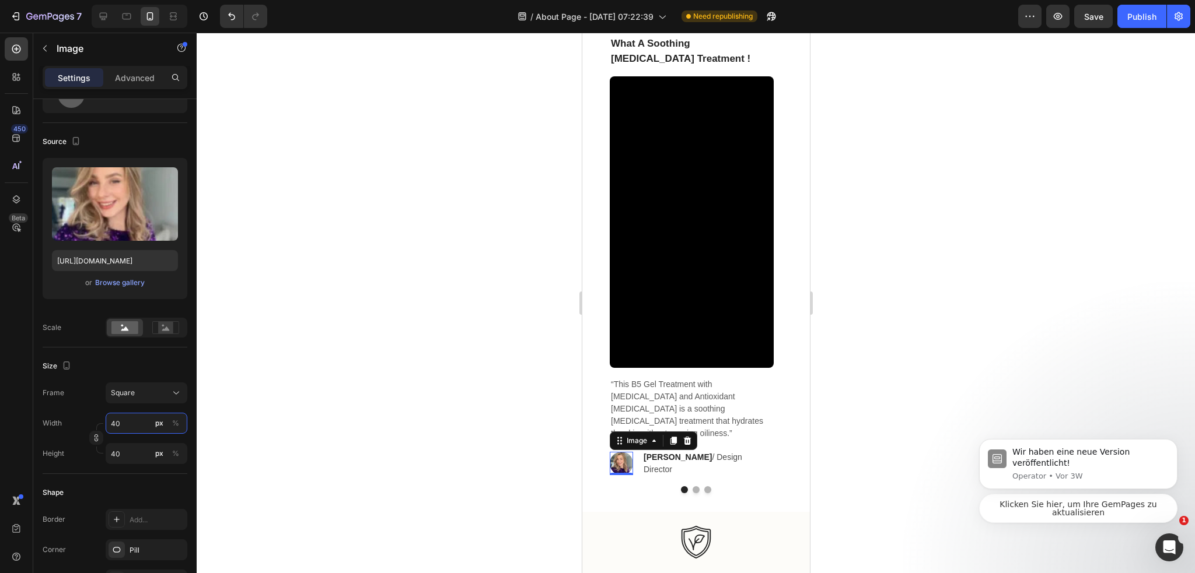
type input "40"
click at [265, 331] on div at bounding box center [696, 303] width 998 height 541
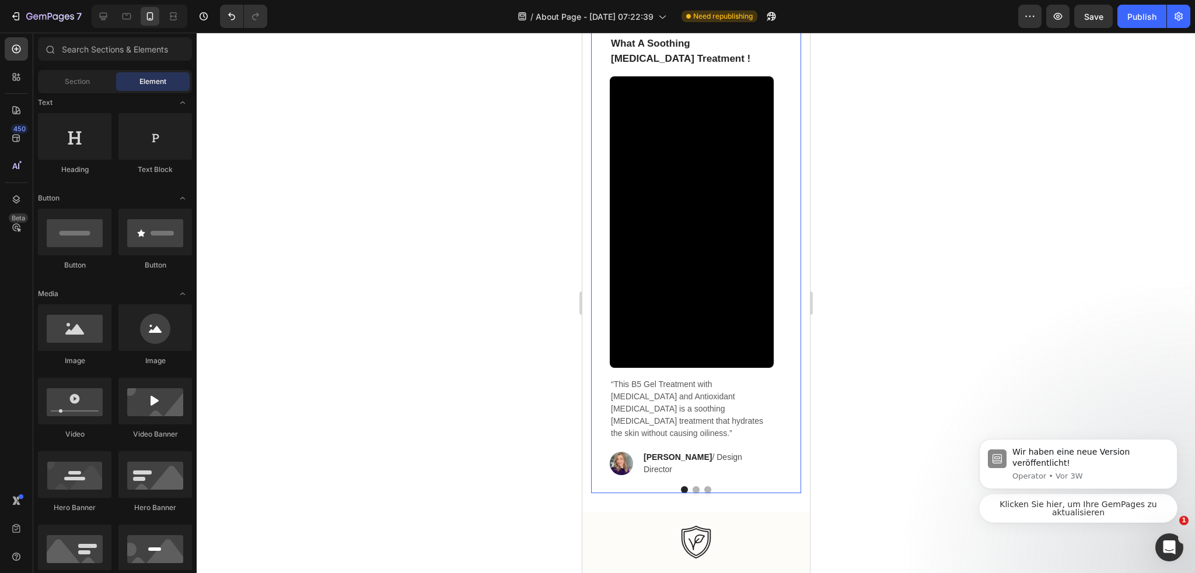
click at [692, 487] on button "Dot" at bounding box center [695, 490] width 7 height 7
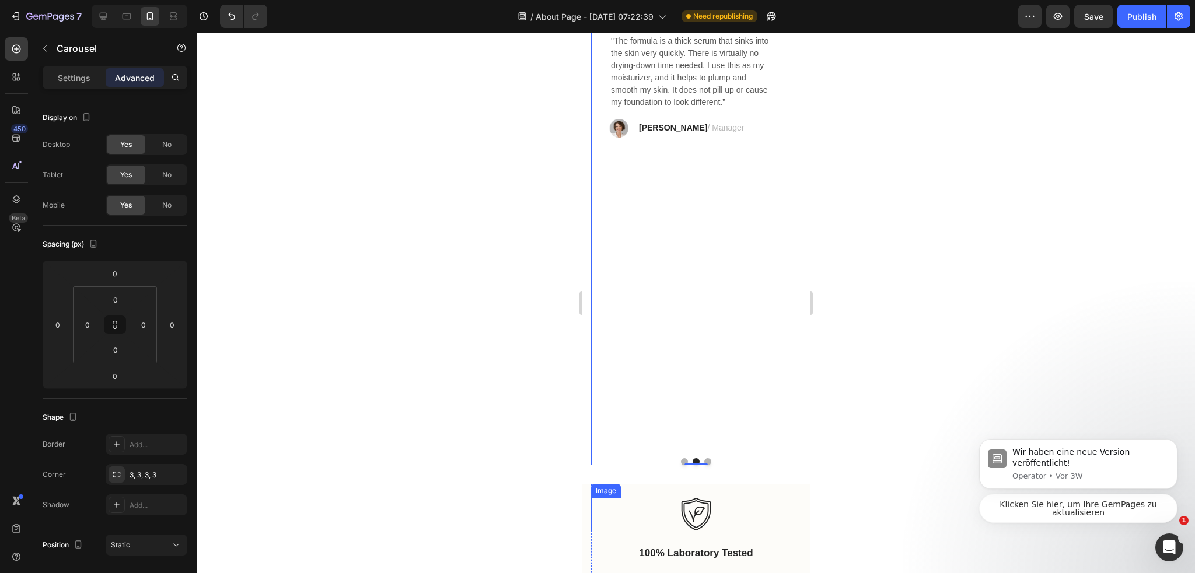
scroll to position [1517, 0]
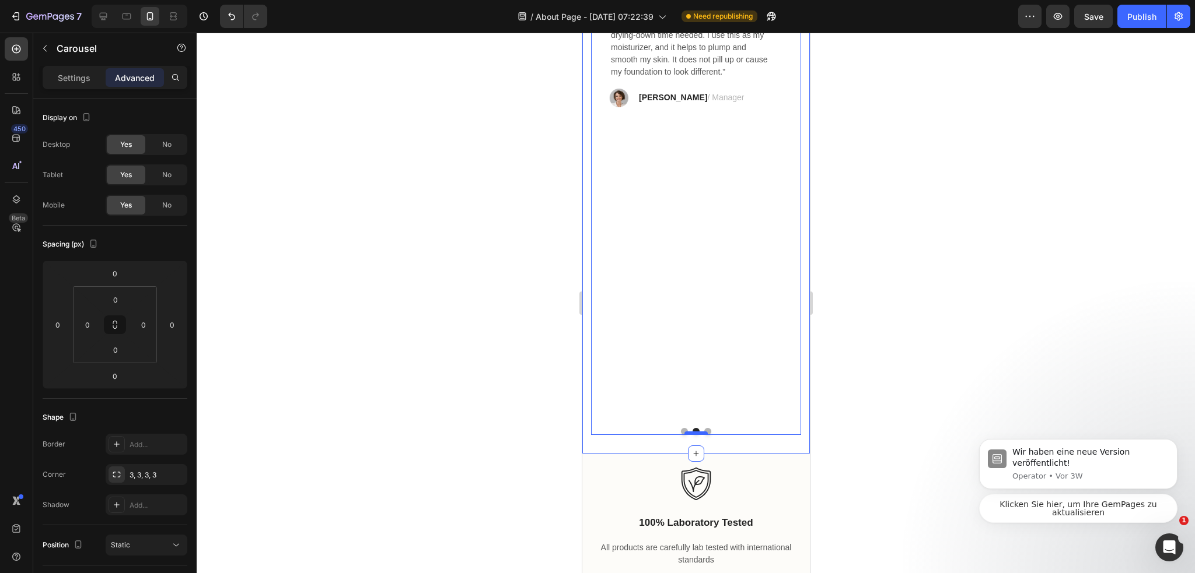
click at [684, 432] on div at bounding box center [695, 434] width 23 height 4
click at [680, 428] on button "Dot" at bounding box center [683, 431] width 7 height 7
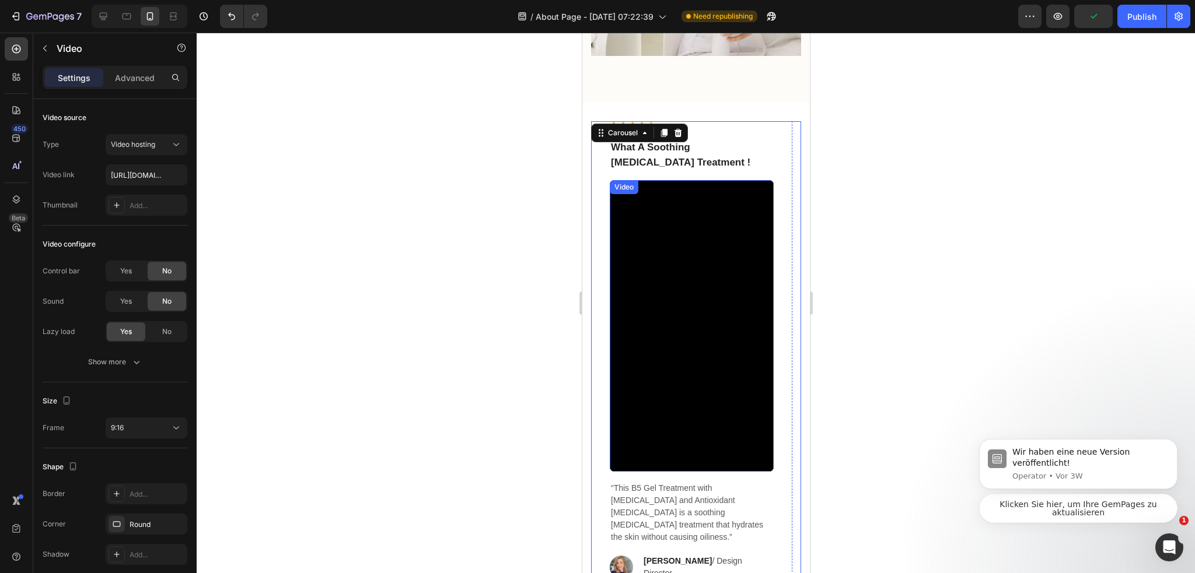
click at [694, 316] on video at bounding box center [691, 326] width 164 height 292
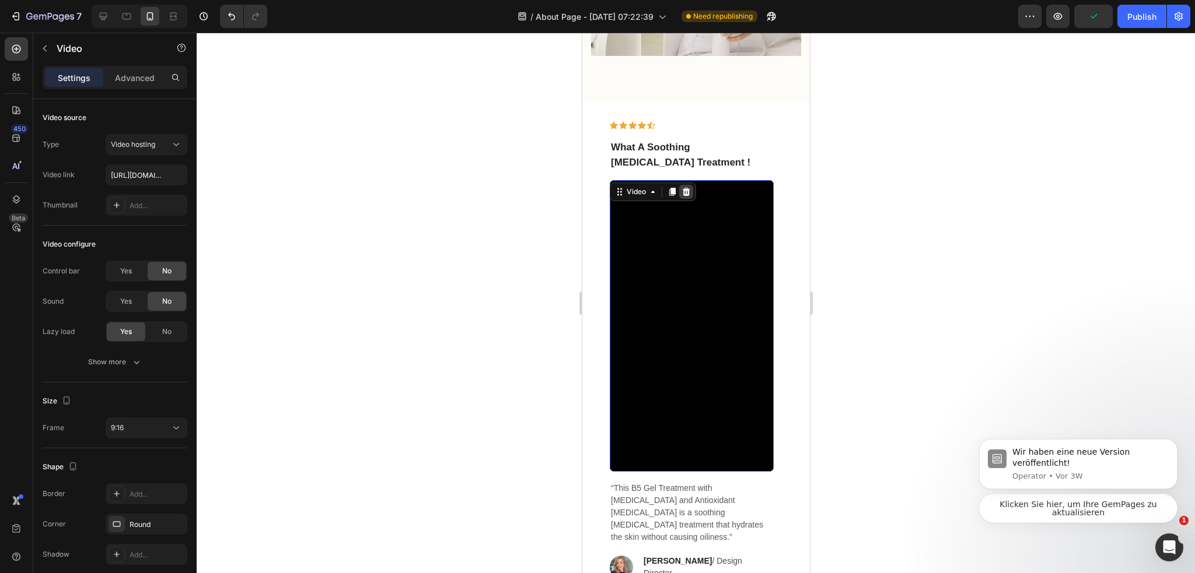
click at [690, 199] on div at bounding box center [685, 192] width 14 height 14
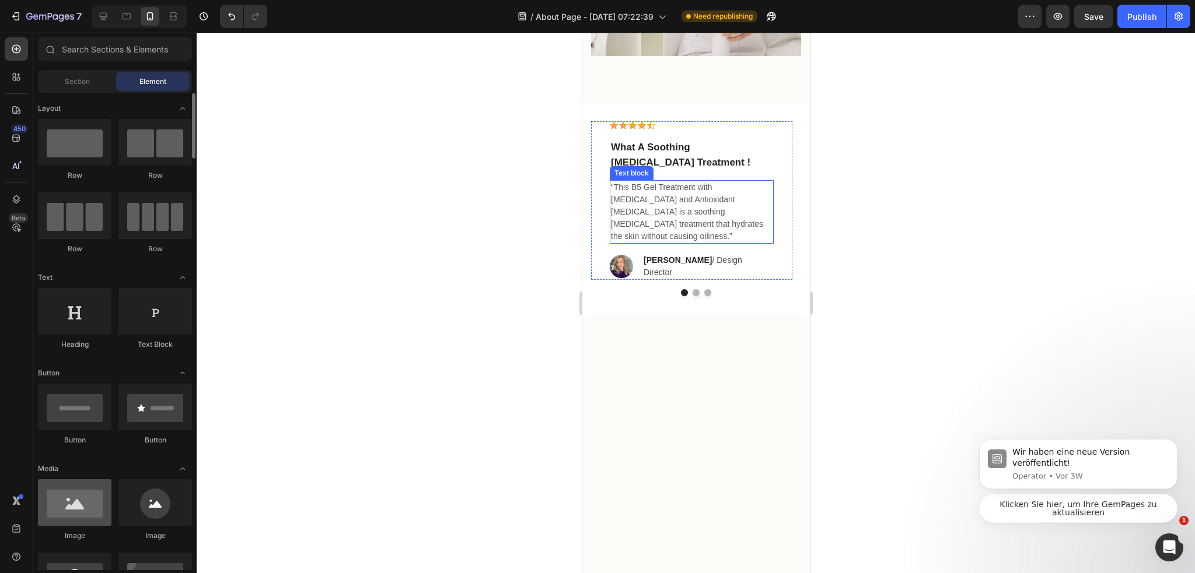
scroll to position [117, 0]
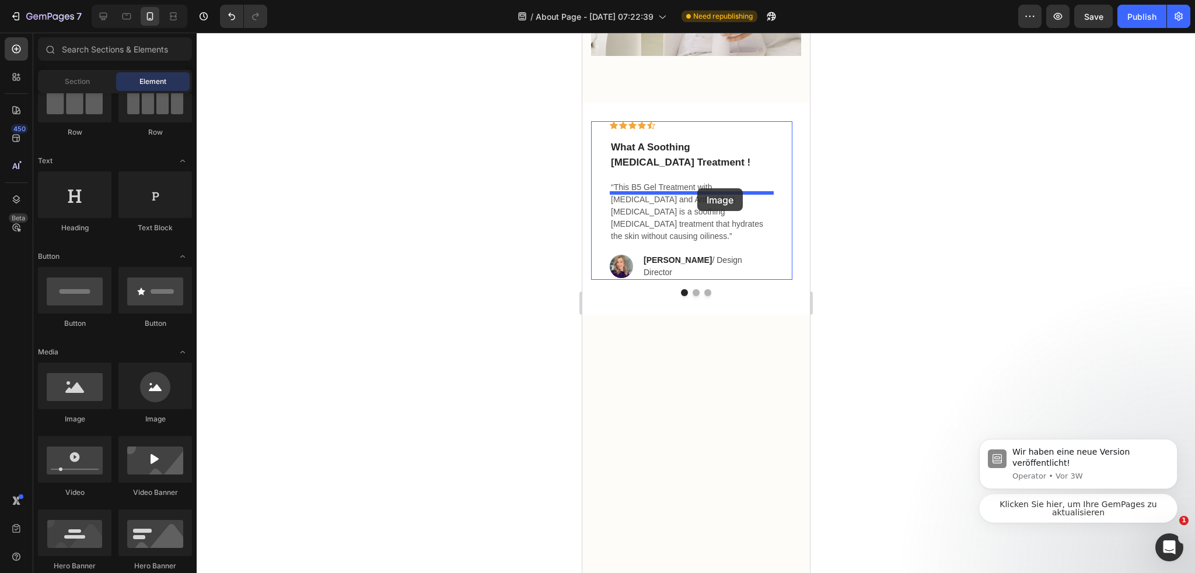
drag, startPoint x: 668, startPoint y: 415, endPoint x: 697, endPoint y: 188, distance: 228.7
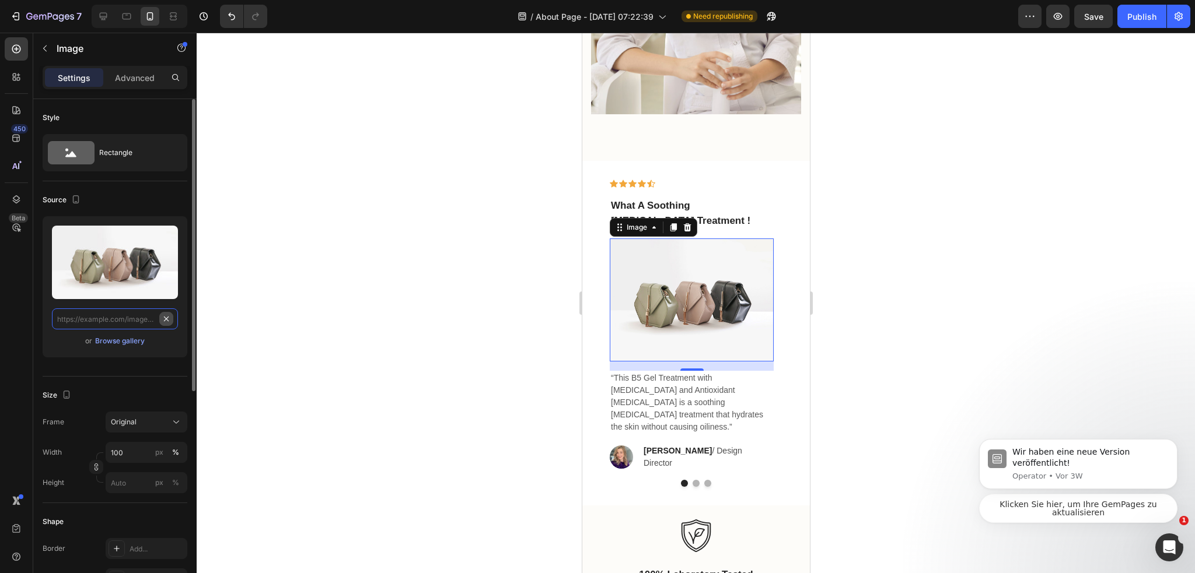
scroll to position [0, 0]
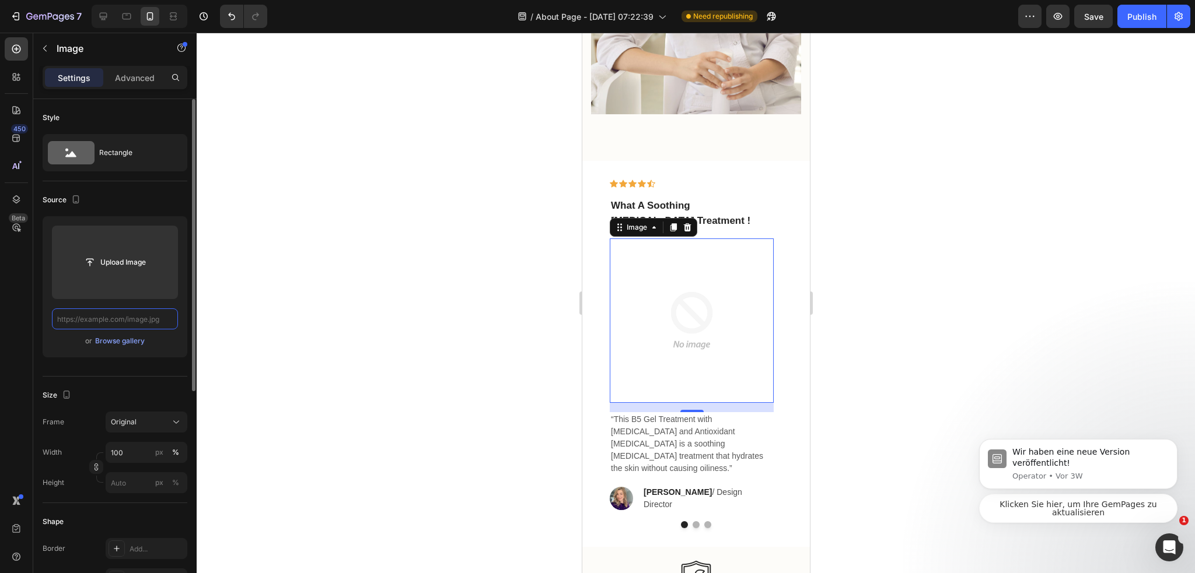
click at [130, 312] on input "text" at bounding box center [115, 319] width 126 height 21
paste input "https://cdn.shopify.com/s/files/1/0974/3948/2195/files/freeimgen_1756187577459.…"
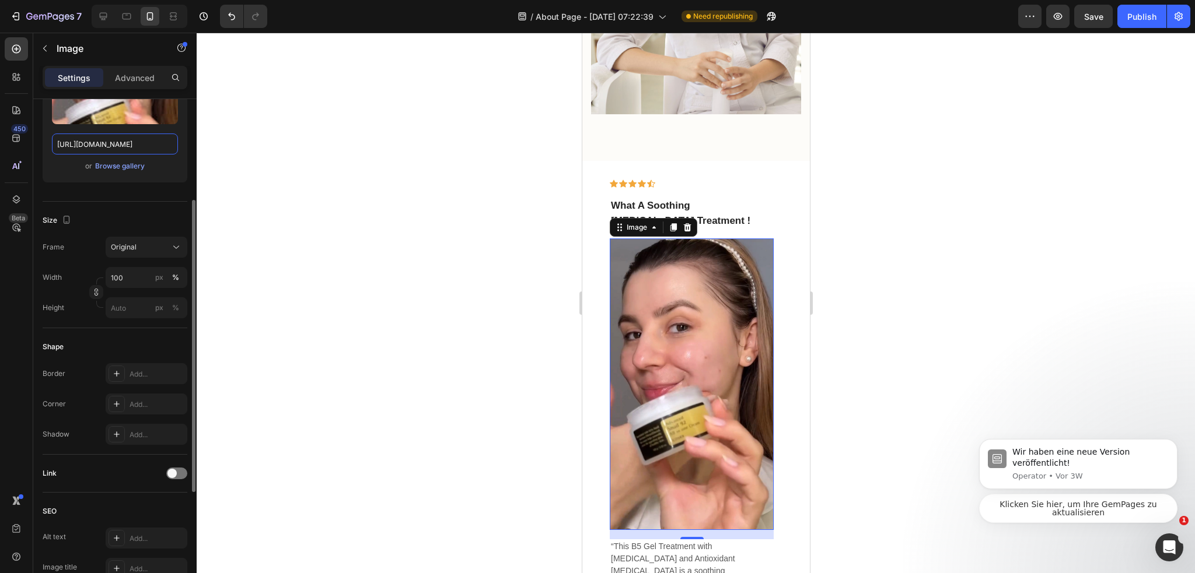
scroll to position [233, 0]
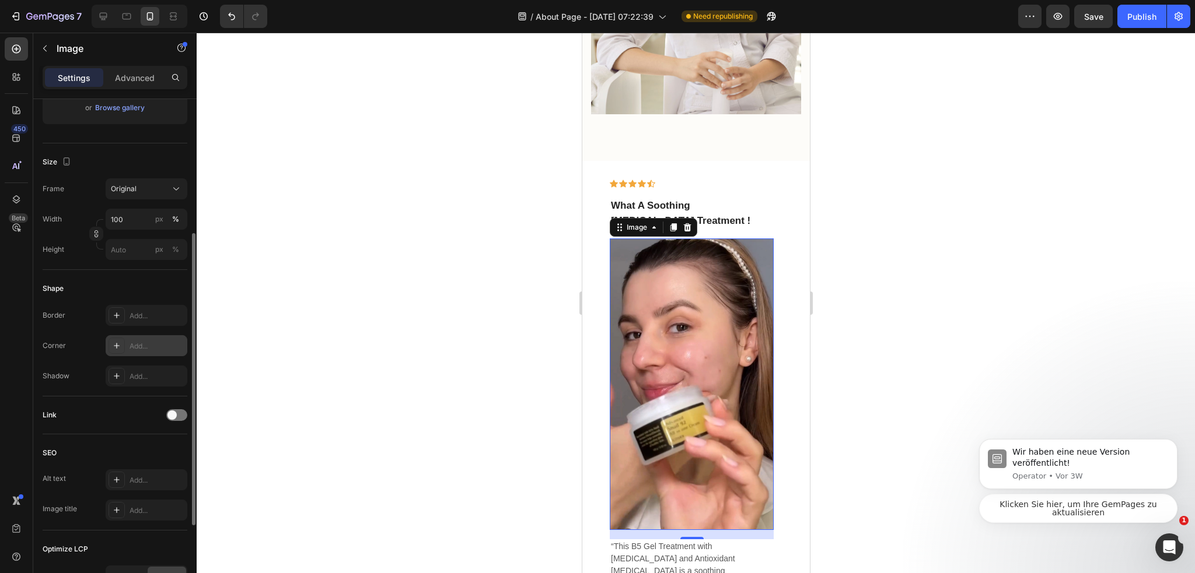
type input "https://cdn.shopify.com/s/files/1/0974/3948/2195/files/freeimgen_1756187577459.…"
click at [145, 342] on div "Add..." at bounding box center [157, 346] width 55 height 11
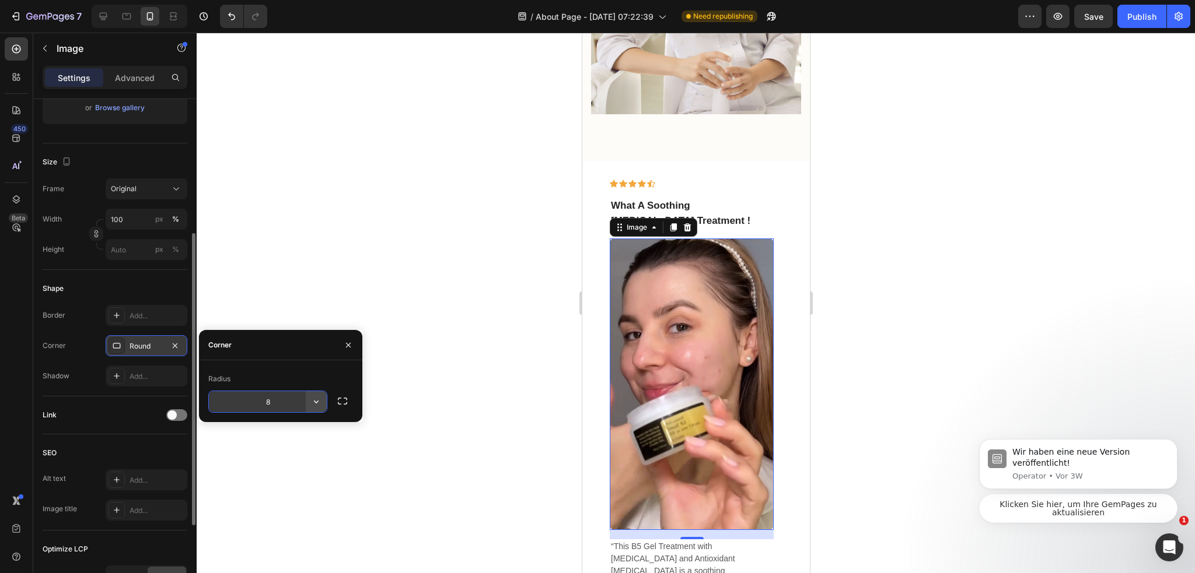
click at [311, 398] on icon "button" at bounding box center [316, 402] width 12 height 12
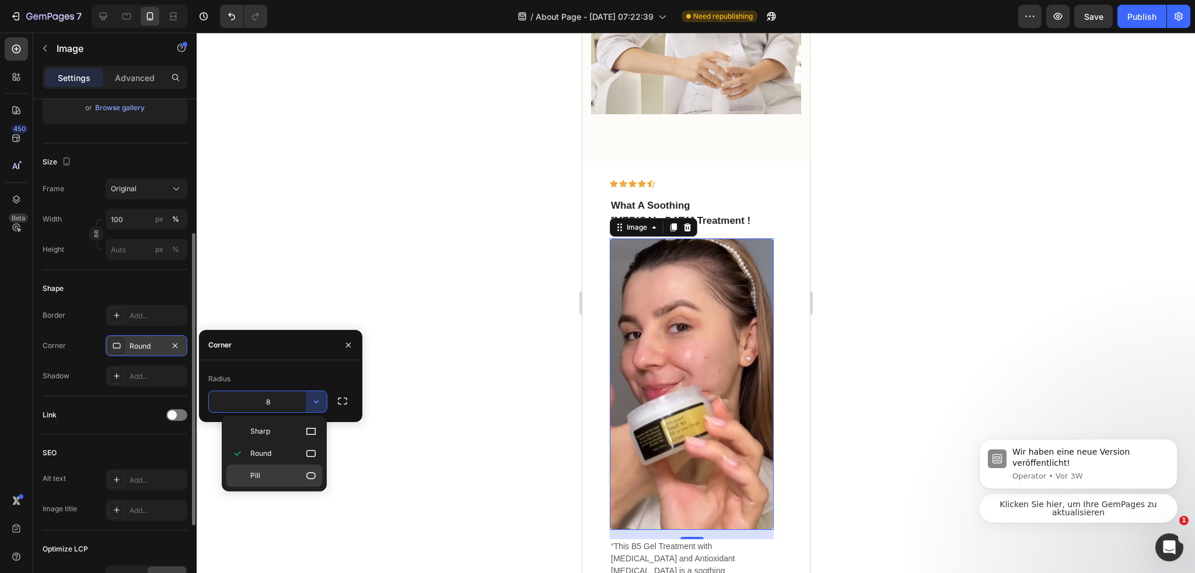
click at [278, 478] on p "Pill" at bounding box center [283, 476] width 67 height 12
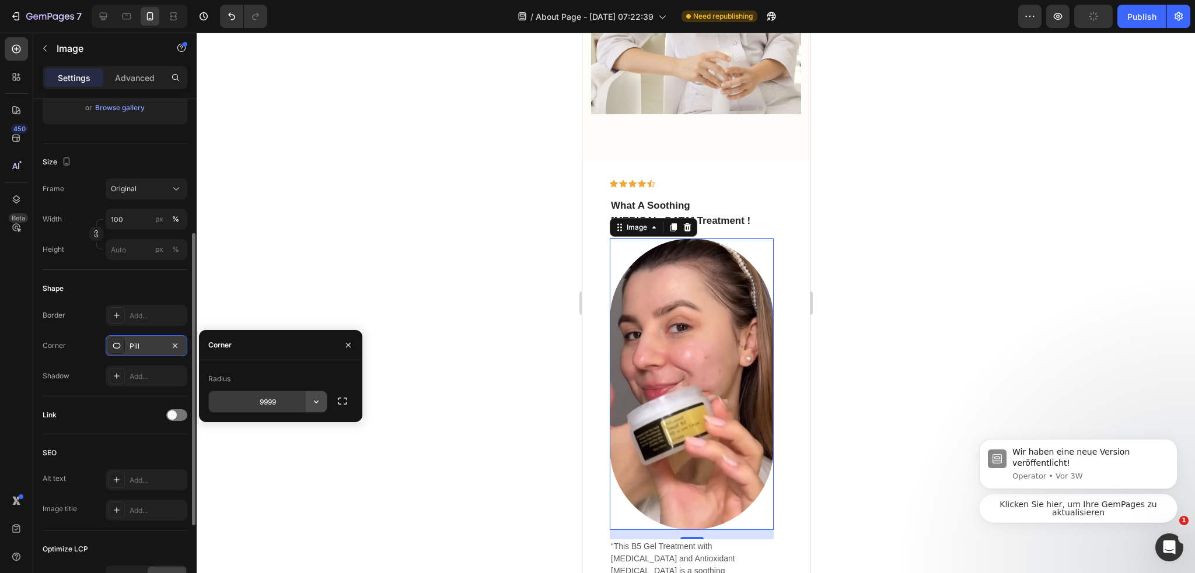
click at [316, 407] on icon "button" at bounding box center [316, 402] width 12 height 12
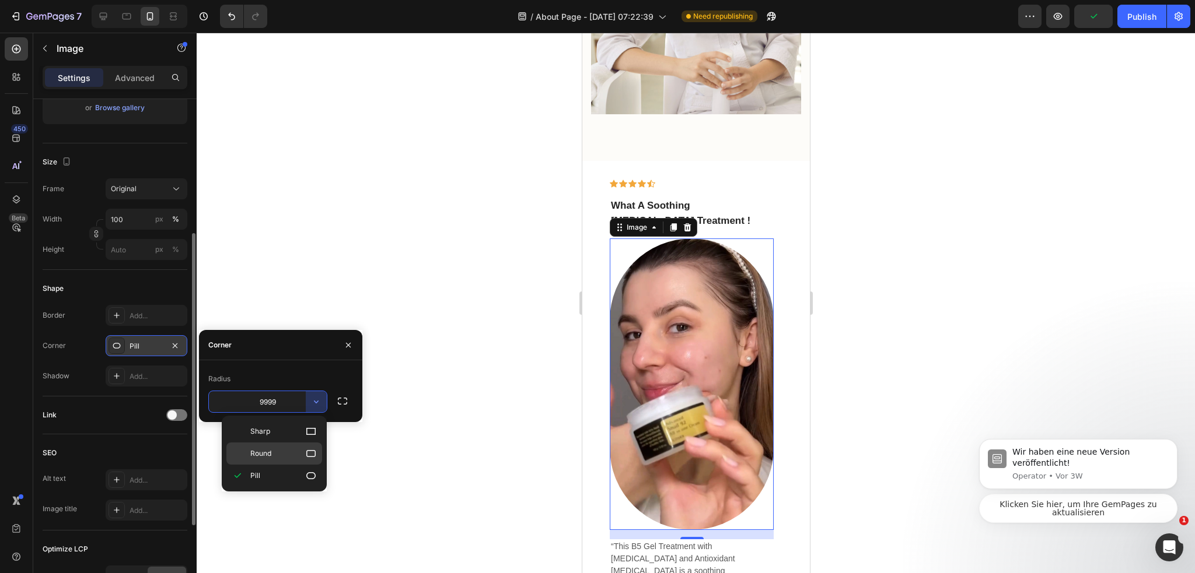
click at [284, 454] on p "Round" at bounding box center [283, 454] width 67 height 12
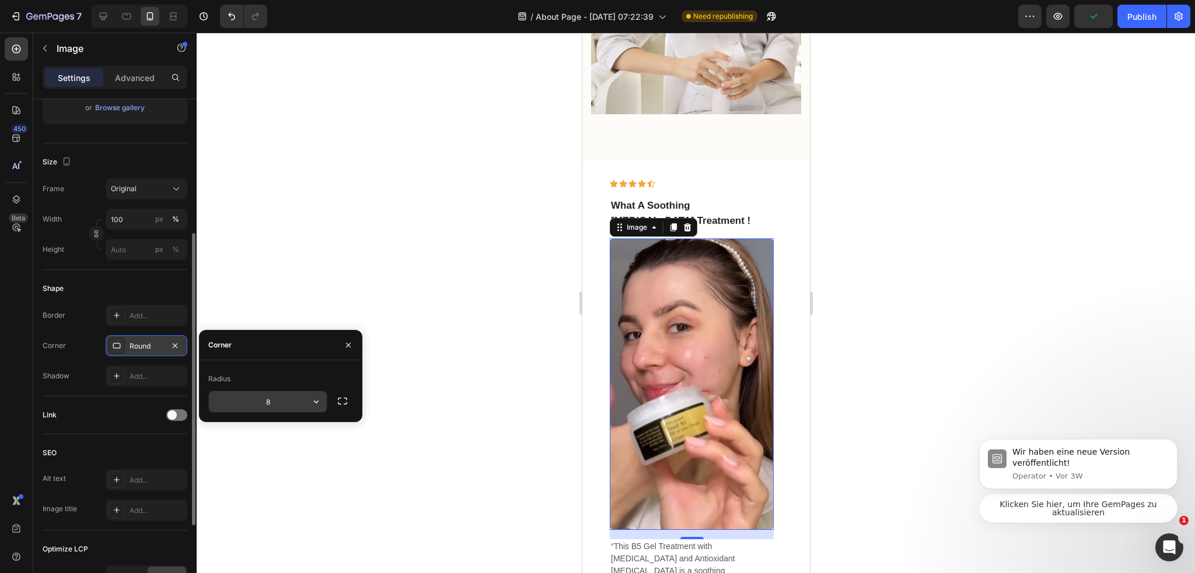
click at [285, 399] on input "8" at bounding box center [268, 401] width 118 height 21
type input "16"
click at [350, 279] on div at bounding box center [696, 303] width 998 height 541
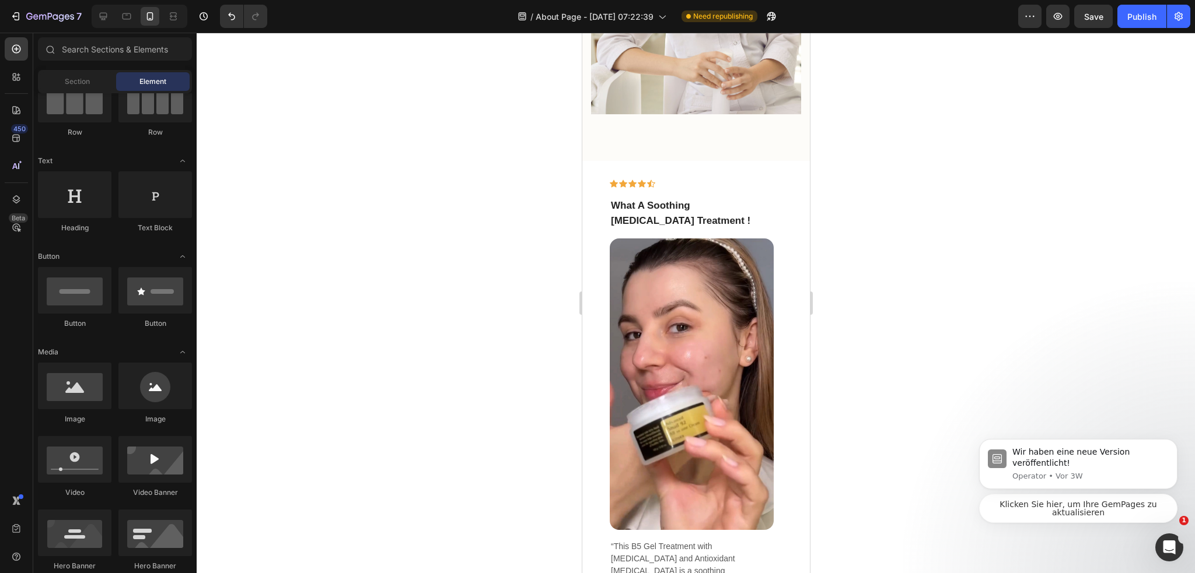
click at [680, 319] on img at bounding box center [691, 385] width 164 height 292
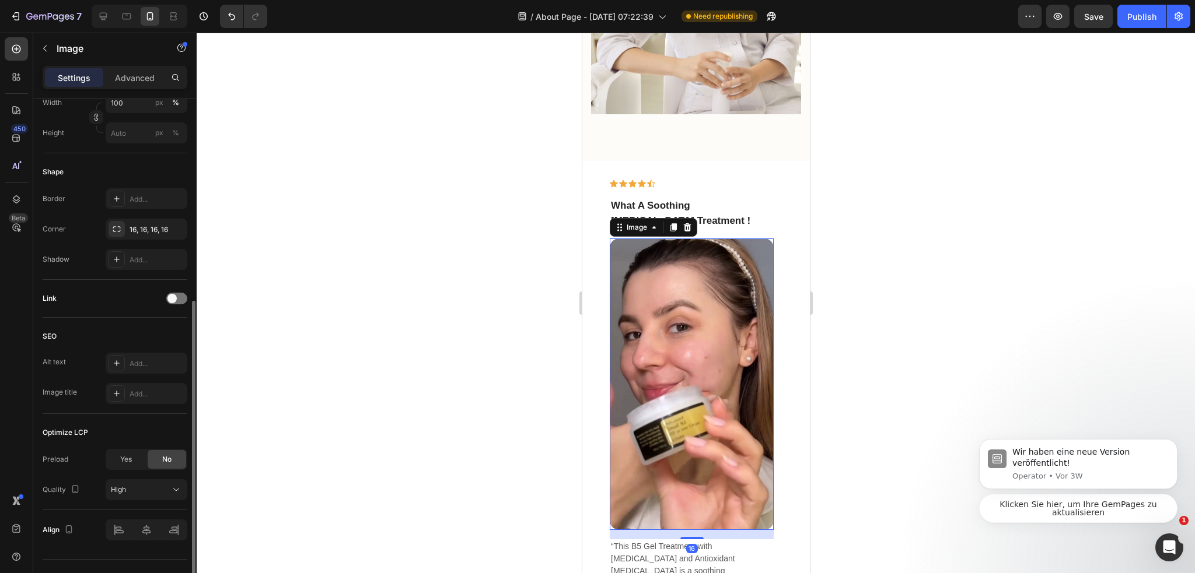
scroll to position [372, 0]
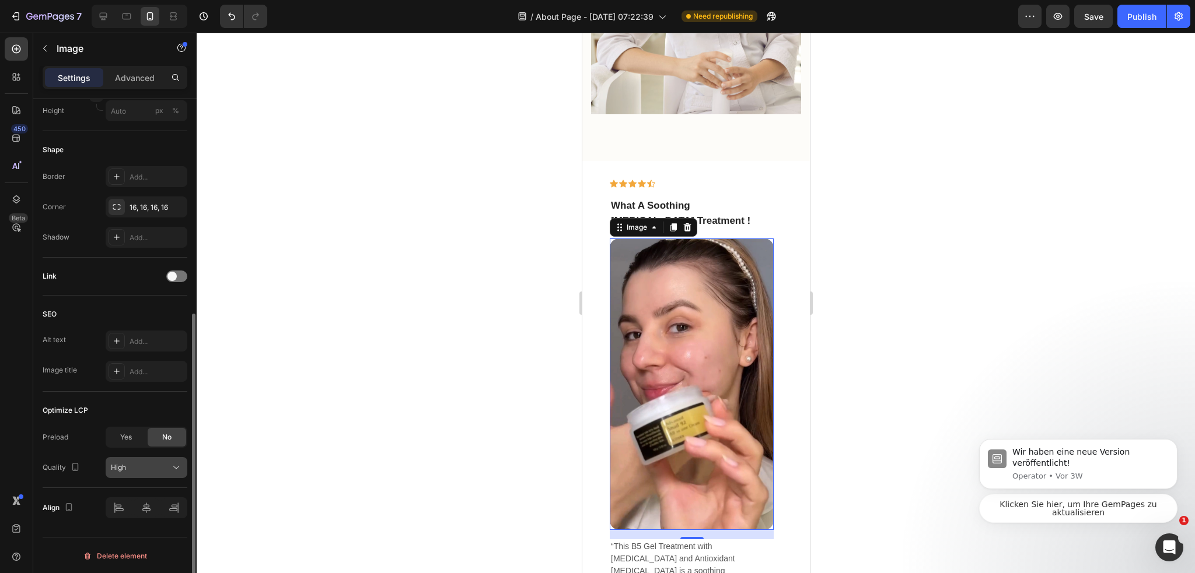
click at [145, 463] on div "High" at bounding box center [141, 468] width 60 height 11
click at [142, 468] on div "High" at bounding box center [141, 468] width 60 height 11
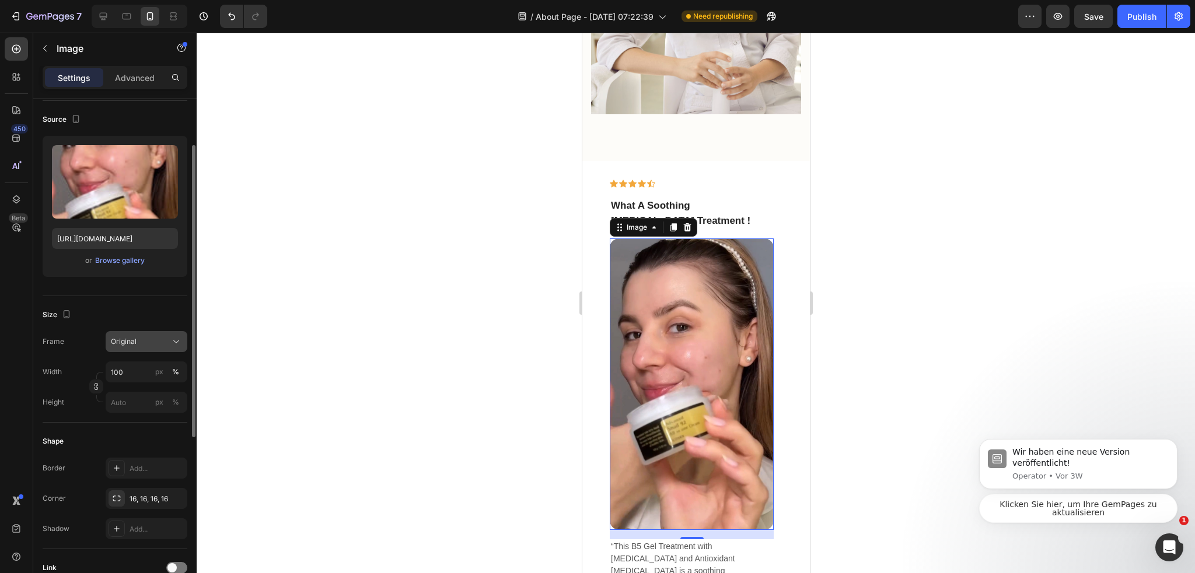
click at [147, 337] on div "Original" at bounding box center [139, 342] width 57 height 11
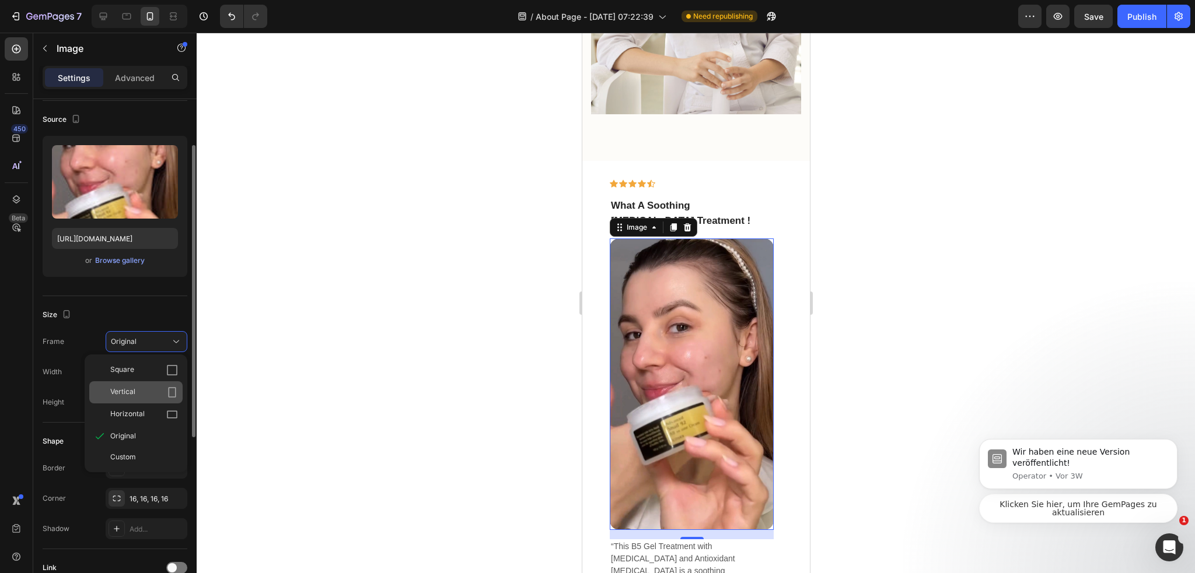
click at [158, 388] on div "Vertical" at bounding box center [144, 393] width 68 height 12
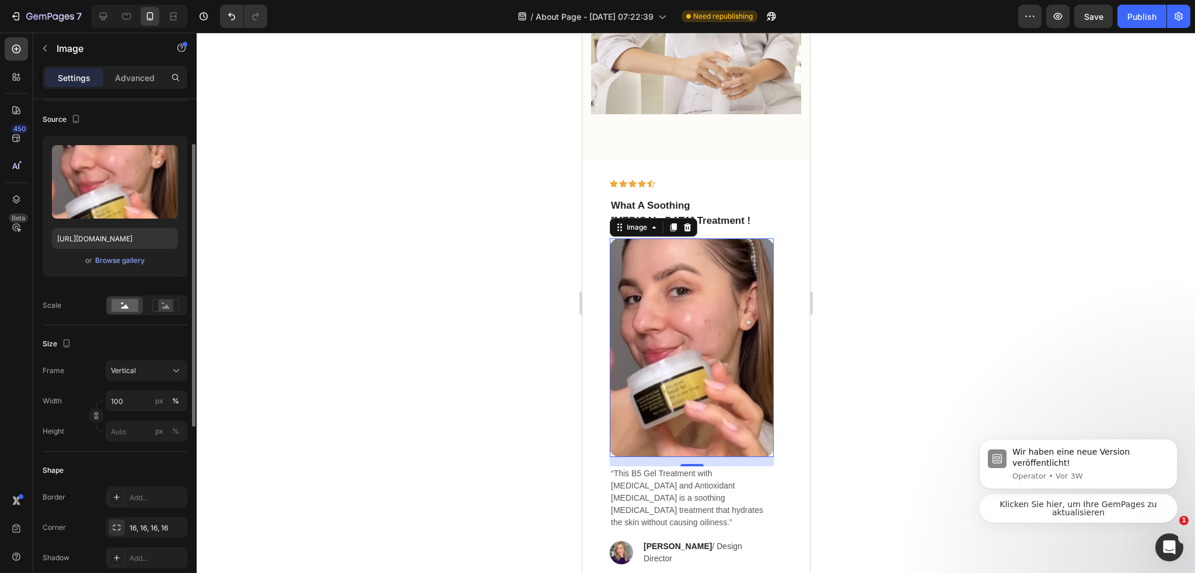
drag, startPoint x: 152, startPoint y: 349, endPoint x: 153, endPoint y: 338, distance: 11.1
click at [152, 347] on div "Size" at bounding box center [115, 344] width 145 height 19
click at [146, 366] on div "Vertical" at bounding box center [139, 371] width 57 height 11
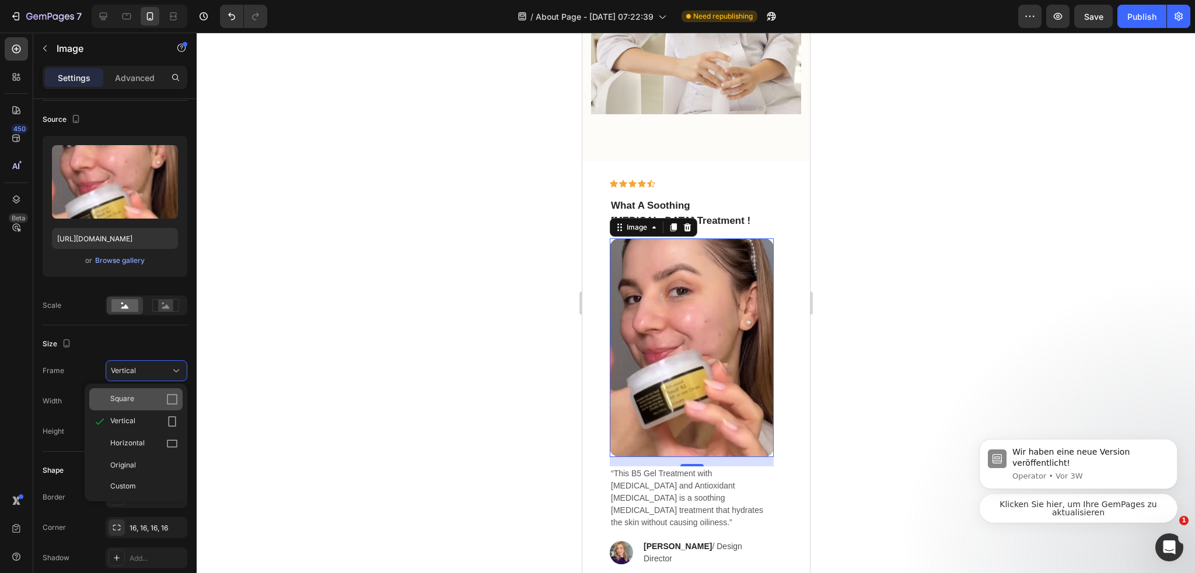
click at [156, 400] on div "Square" at bounding box center [144, 400] width 68 height 12
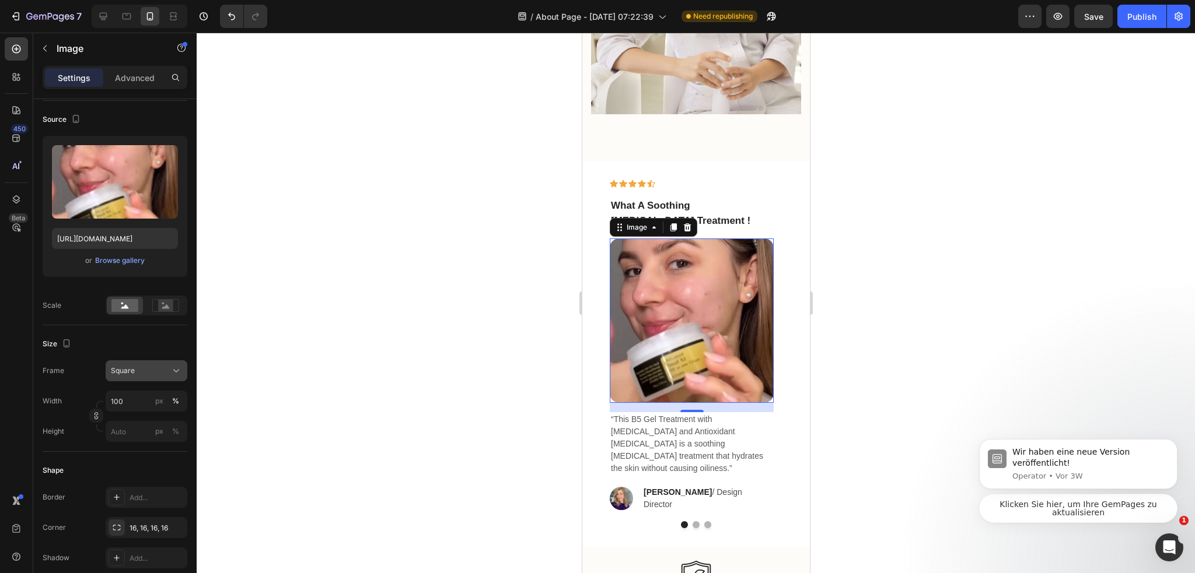
click at [156, 361] on button "Square" at bounding box center [147, 371] width 82 height 21
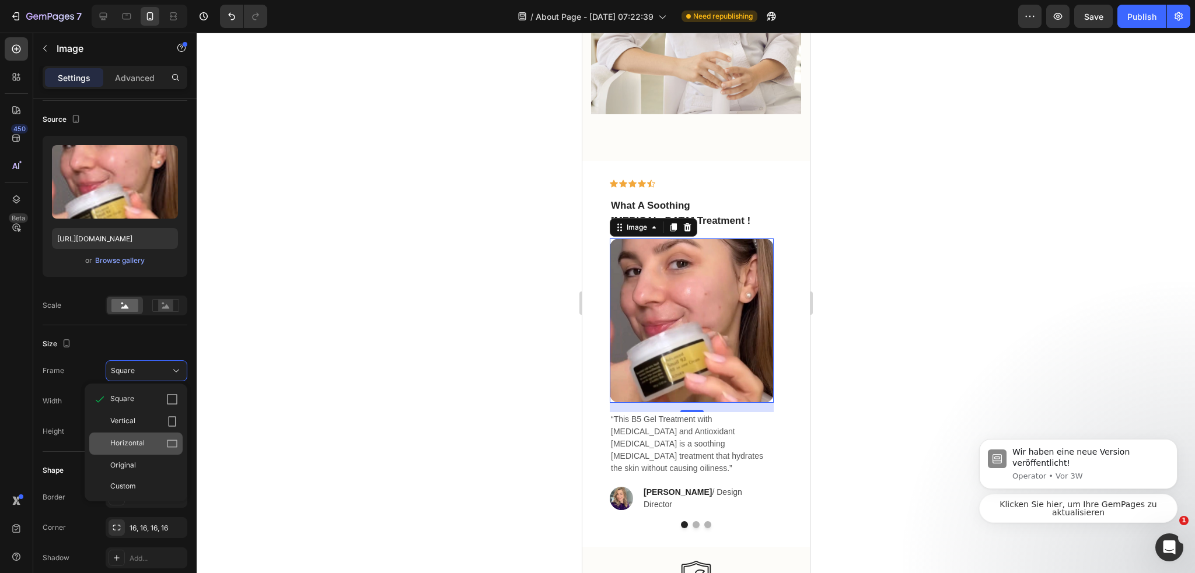
click at [148, 446] on div "Horizontal" at bounding box center [144, 444] width 68 height 12
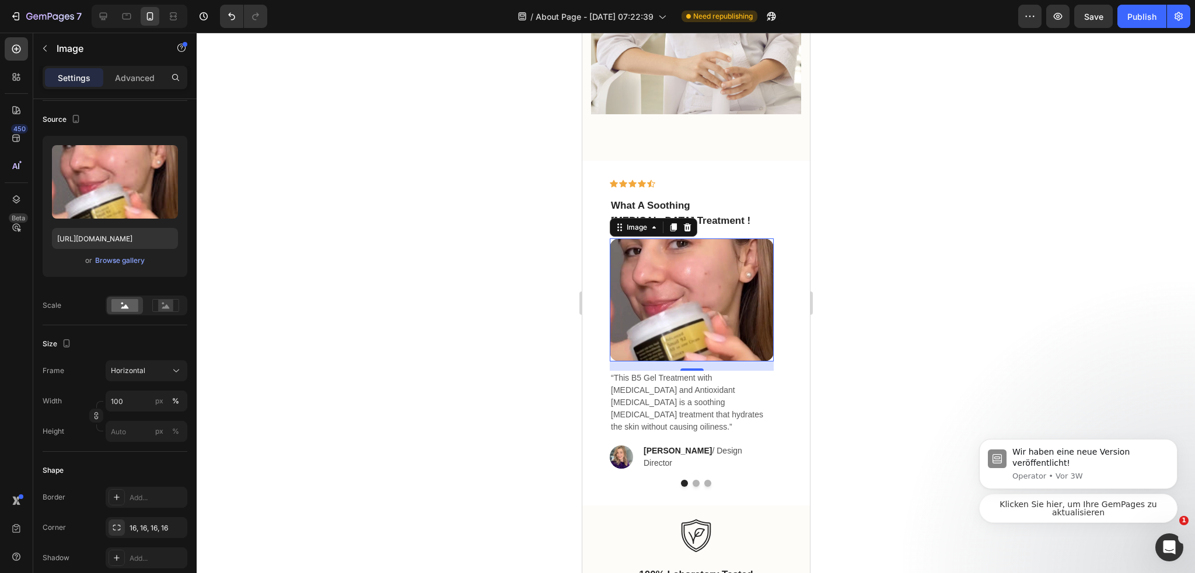
click at [141, 415] on div "Width 100 px % Height px %" at bounding box center [115, 416] width 145 height 51
click at [150, 361] on button "Horizontal" at bounding box center [147, 371] width 82 height 21
click at [142, 460] on div "Original" at bounding box center [144, 465] width 68 height 11
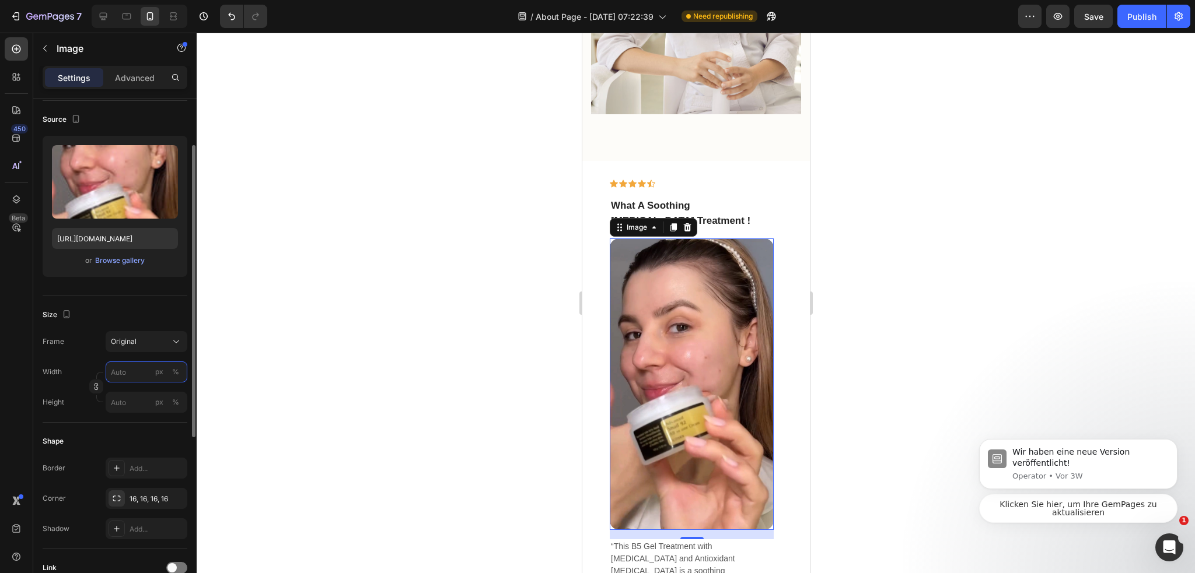
click at [131, 372] on input "px %" at bounding box center [147, 372] width 82 height 21
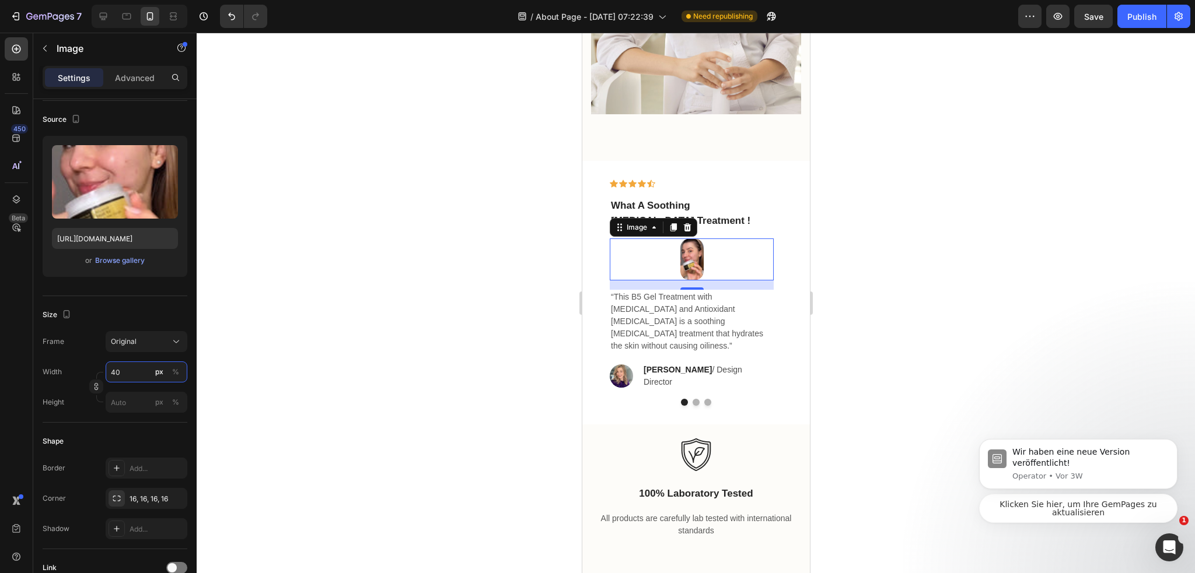
type input "4"
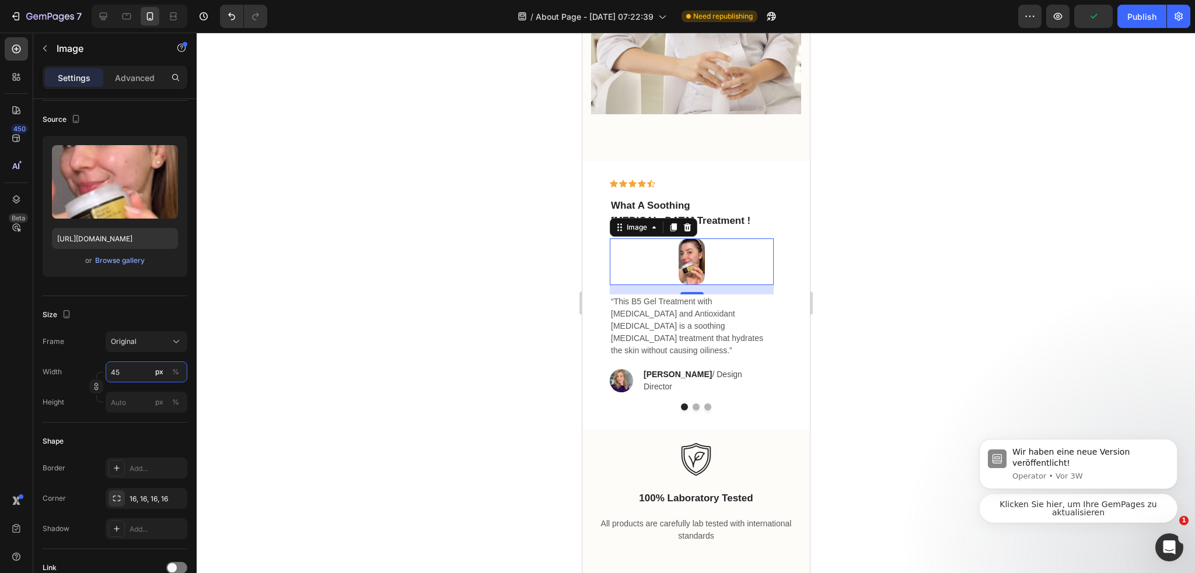
type input "4"
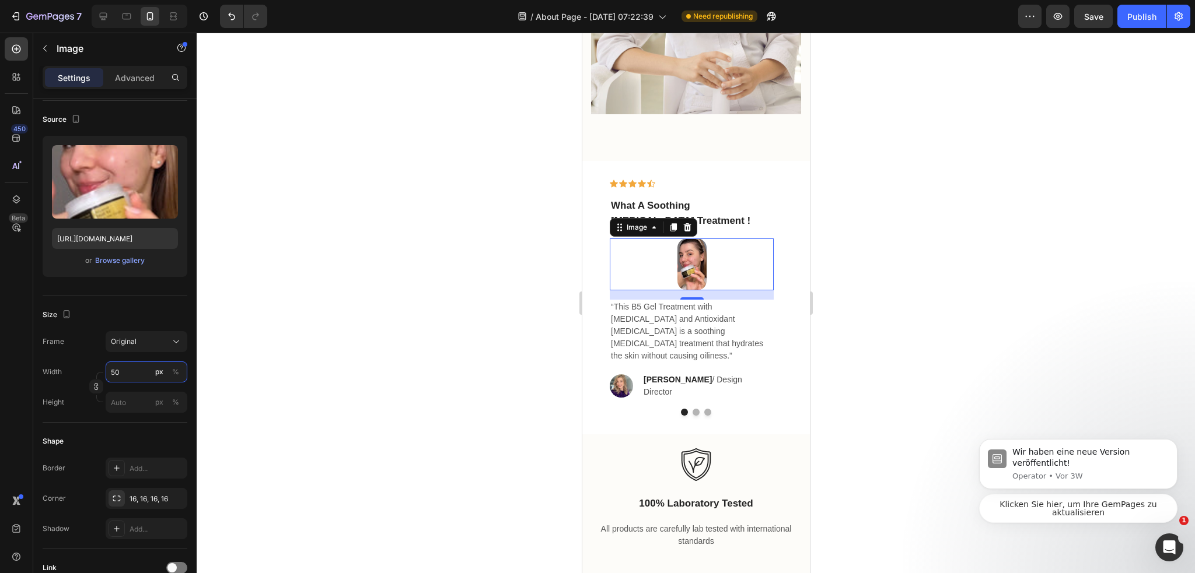
type input "5"
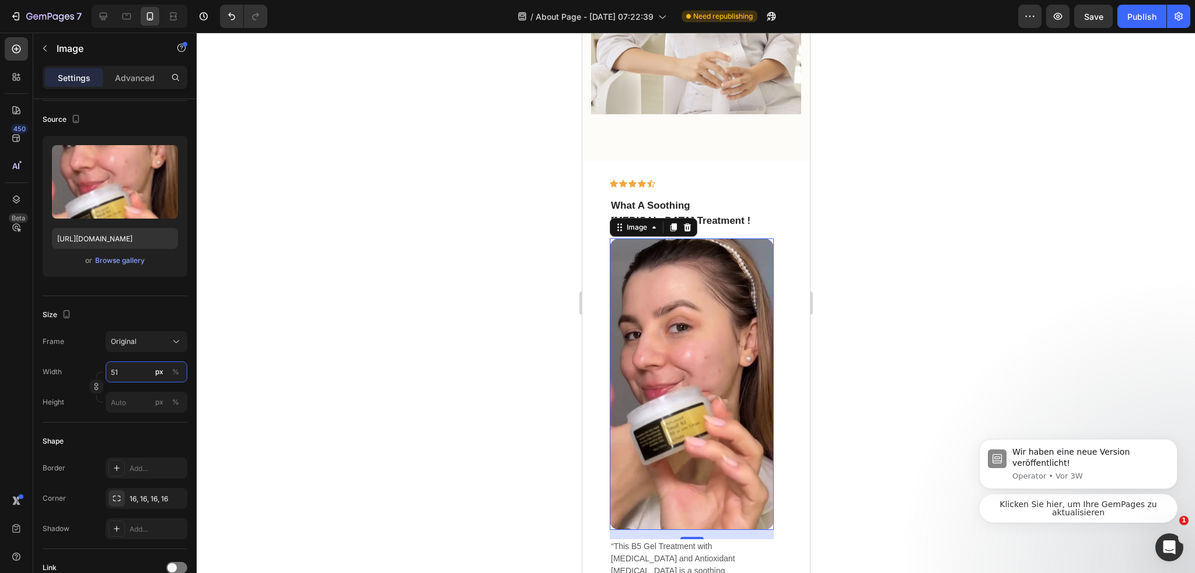
type input "5"
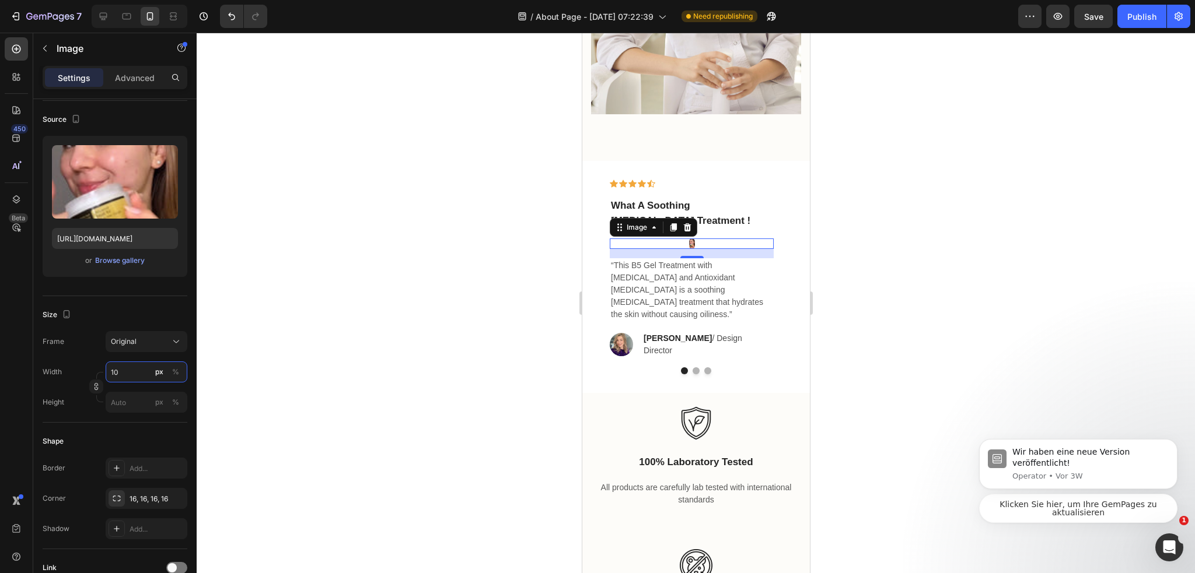
type input "1"
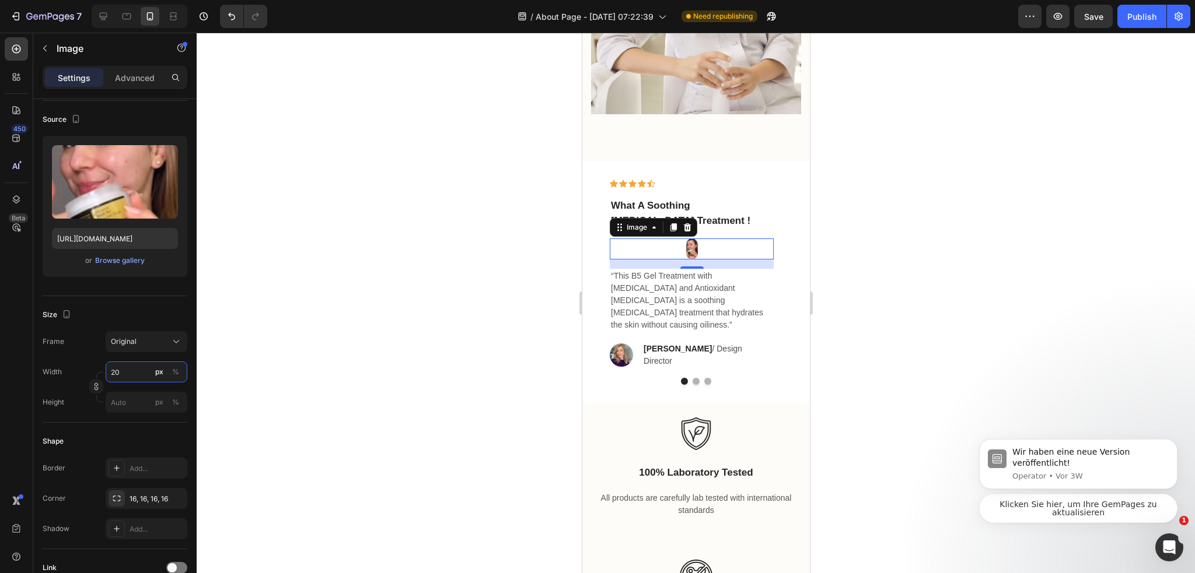
type input "2"
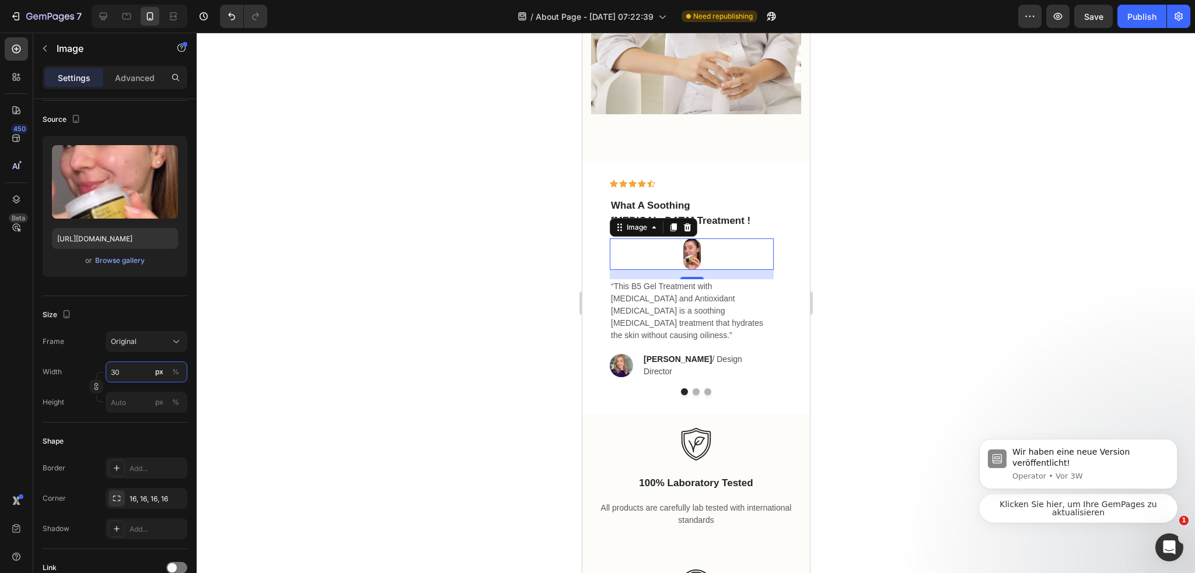
type input "3"
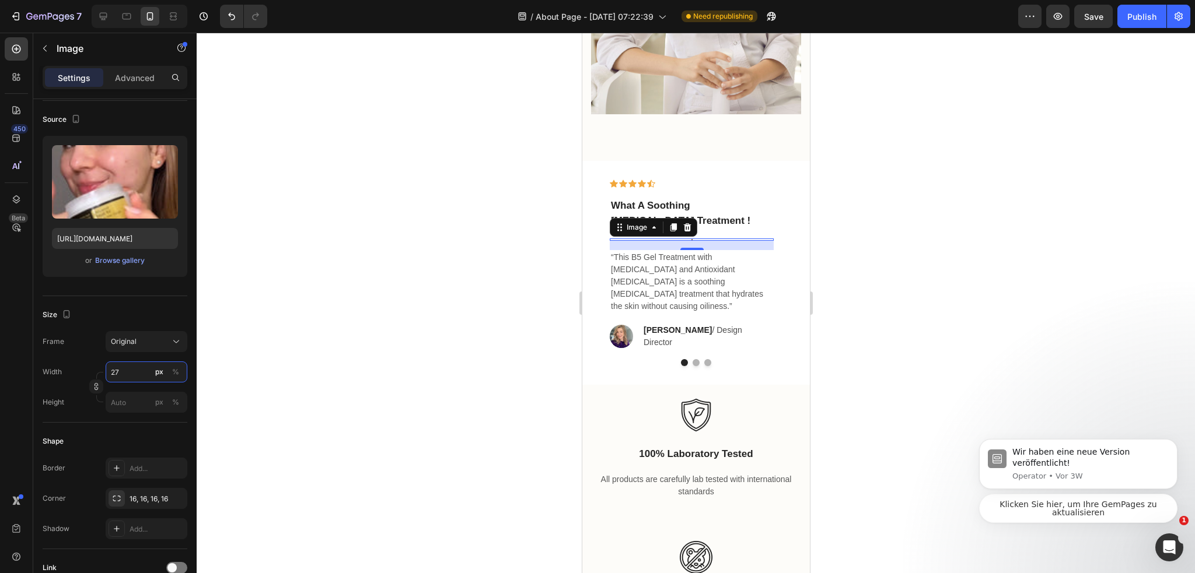
type input "270"
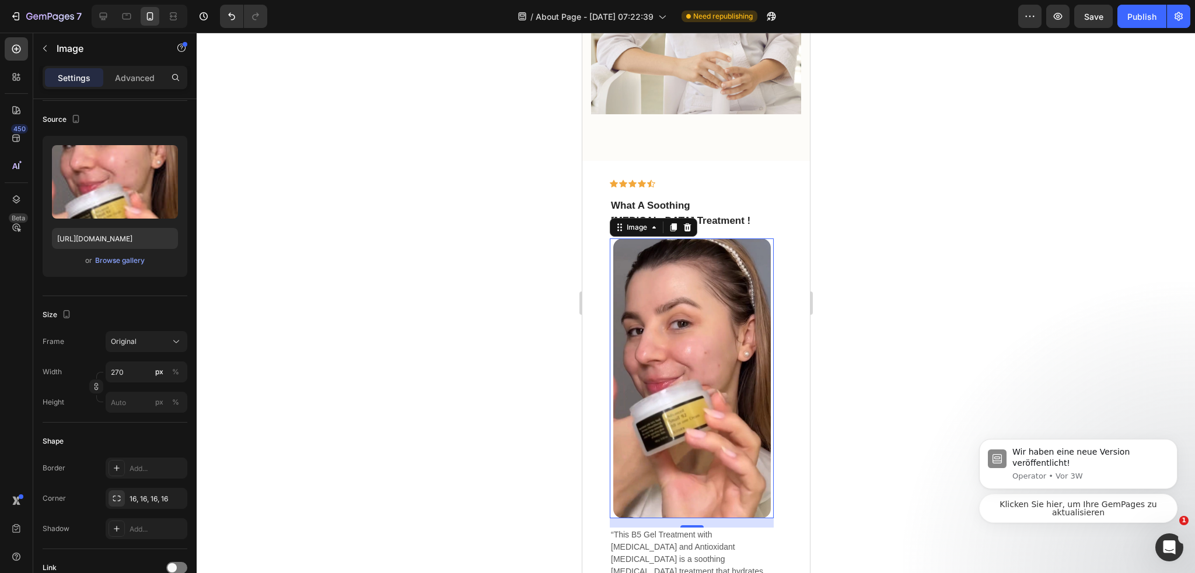
click at [455, 302] on div at bounding box center [696, 303] width 998 height 541
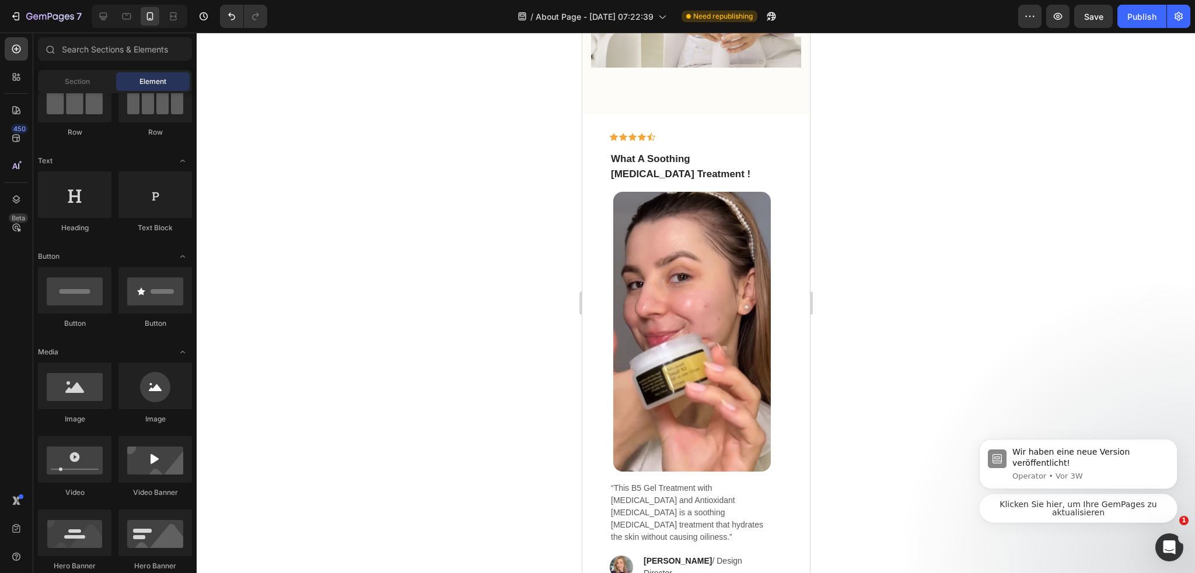
scroll to position [1400, 0]
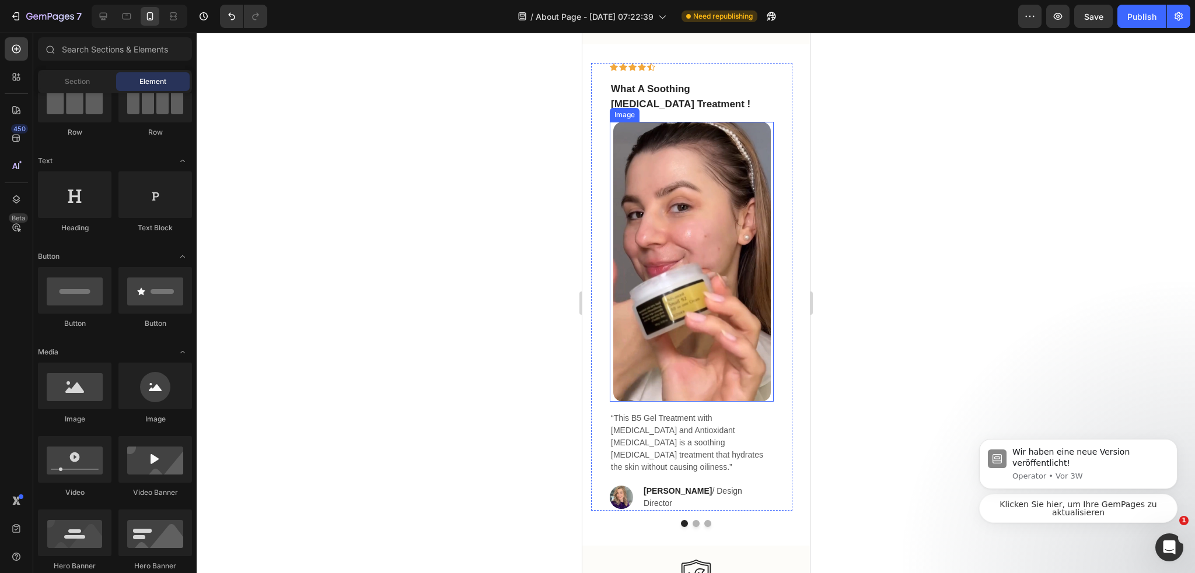
click at [755, 230] on img at bounding box center [692, 262] width 158 height 280
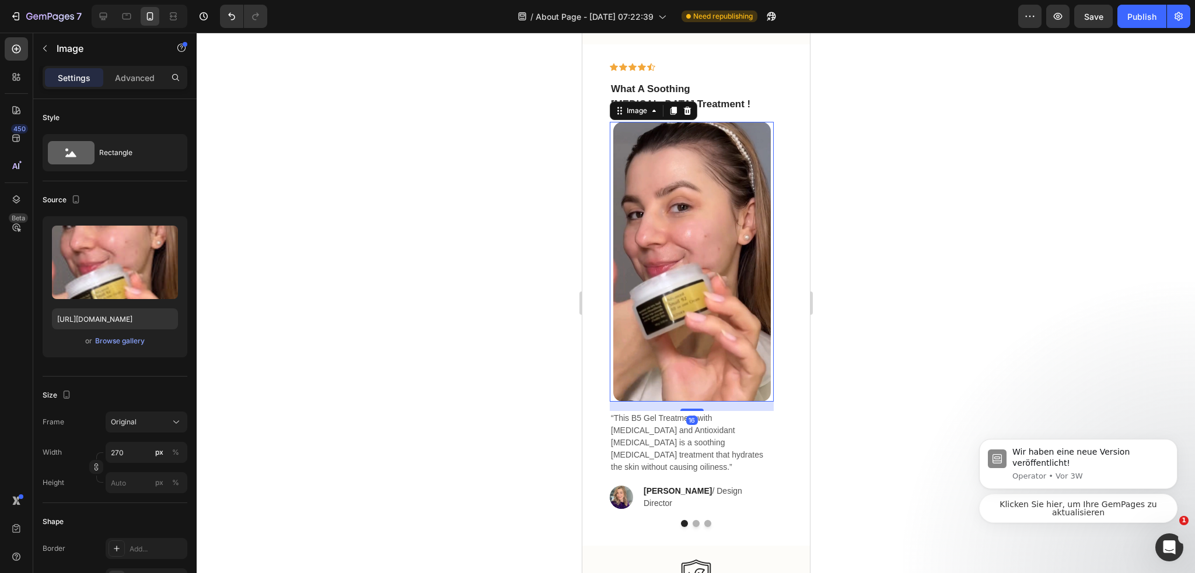
click at [983, 183] on div at bounding box center [696, 303] width 998 height 541
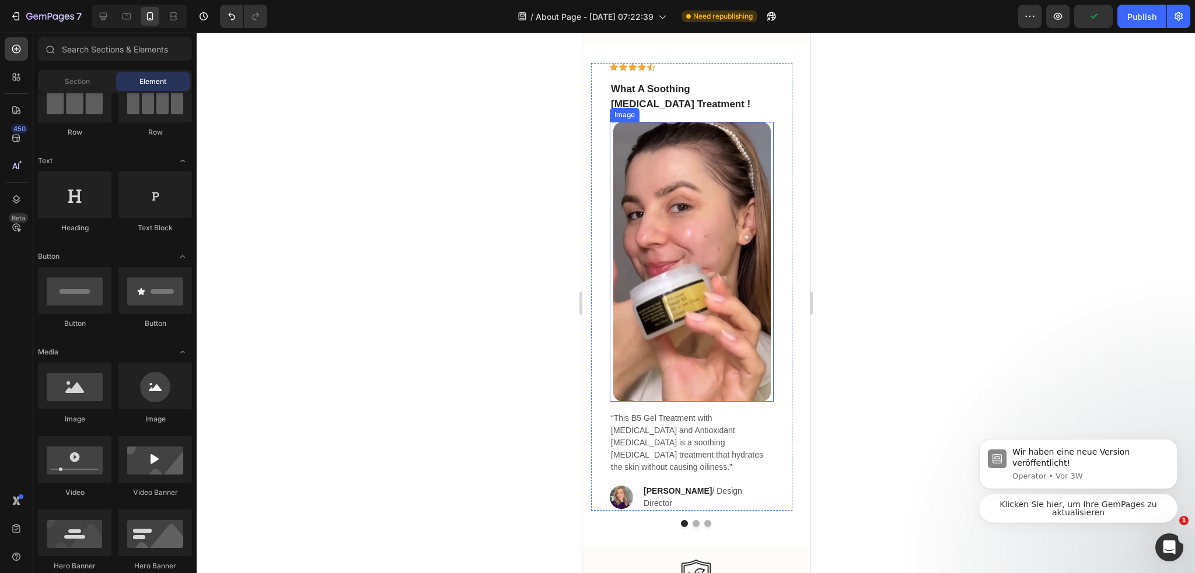
click at [722, 243] on img at bounding box center [692, 262] width 158 height 280
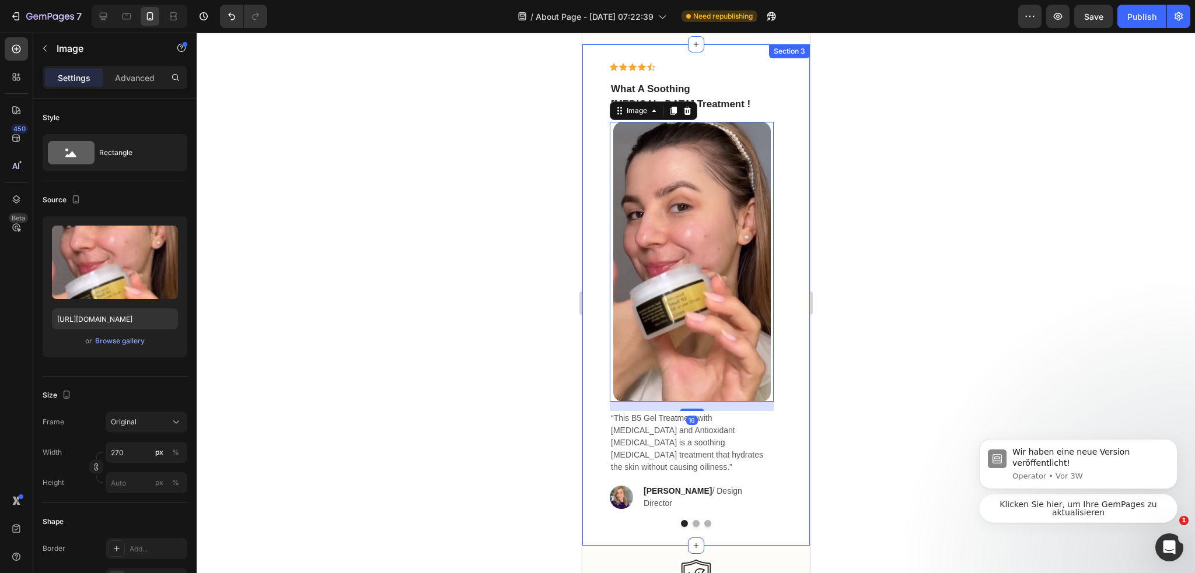
click at [897, 237] on div at bounding box center [696, 303] width 998 height 541
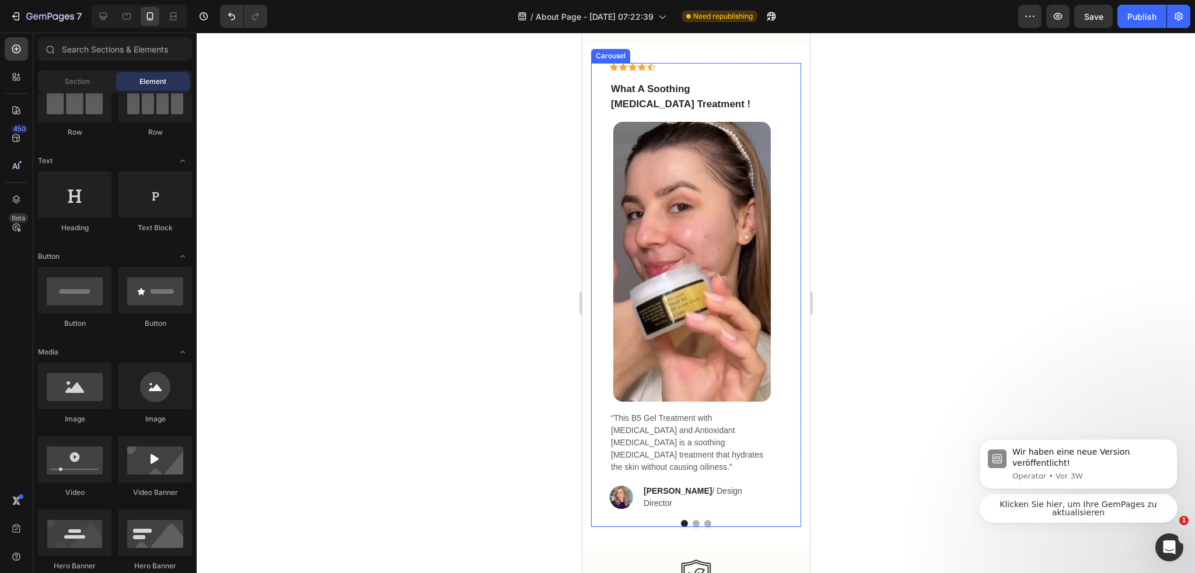
click at [694, 520] on button "Dot" at bounding box center [695, 523] width 7 height 7
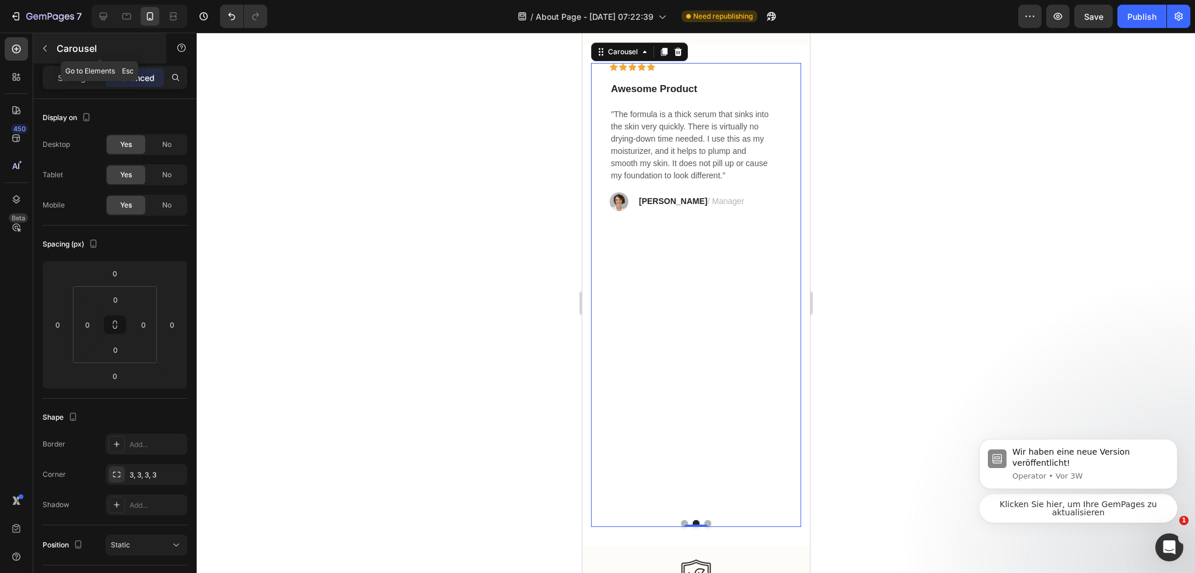
click at [47, 50] on icon "button" at bounding box center [44, 48] width 9 height 9
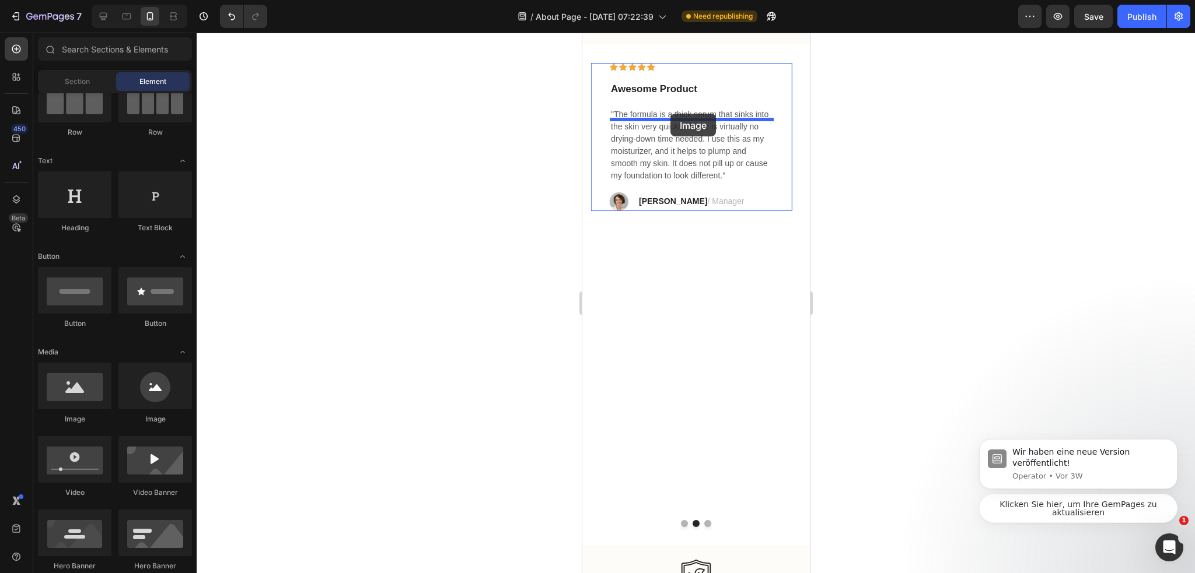
drag, startPoint x: 687, startPoint y: 407, endPoint x: 684, endPoint y: 122, distance: 284.7
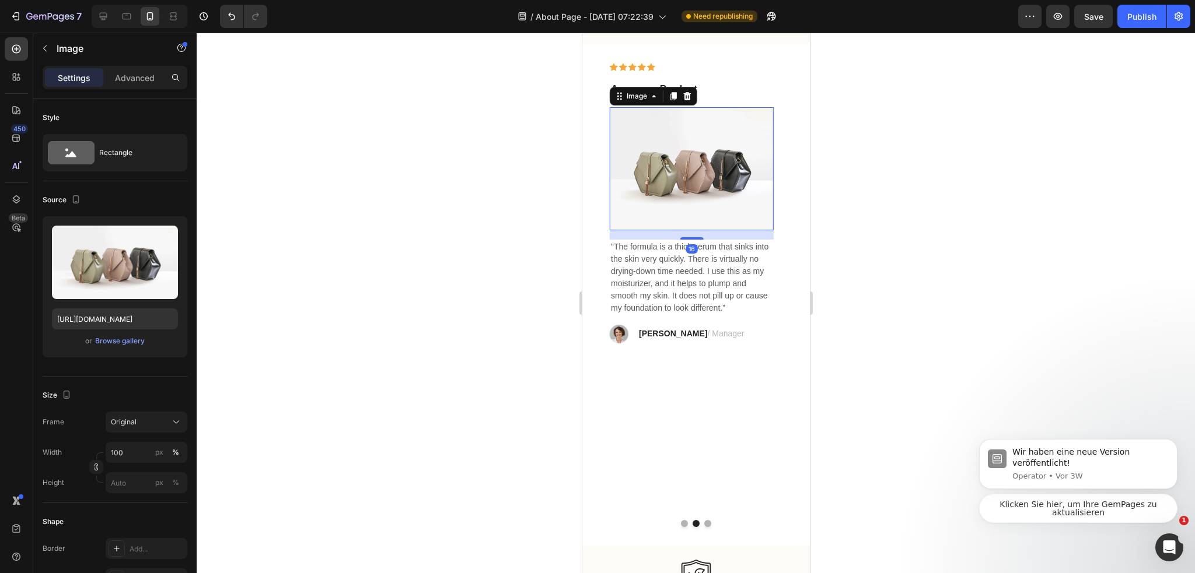
click at [669, 169] on img at bounding box center [691, 168] width 164 height 123
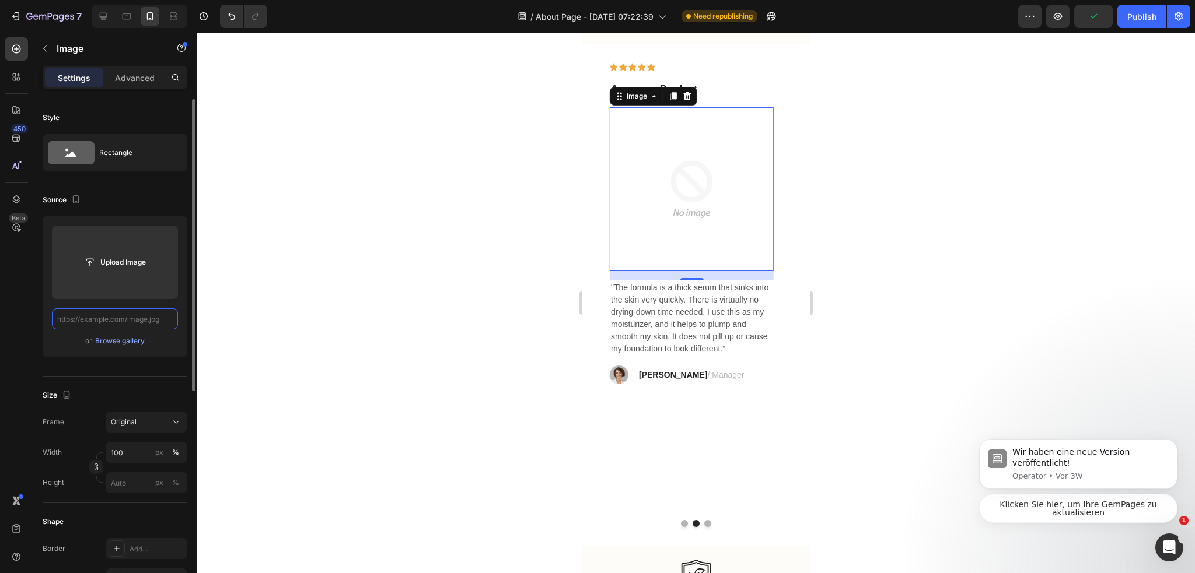
scroll to position [0, 0]
paste input "https://cdn.shopify.com/s/files/1/0974/3948/2195/files/freeimgen_1756187577459.…"
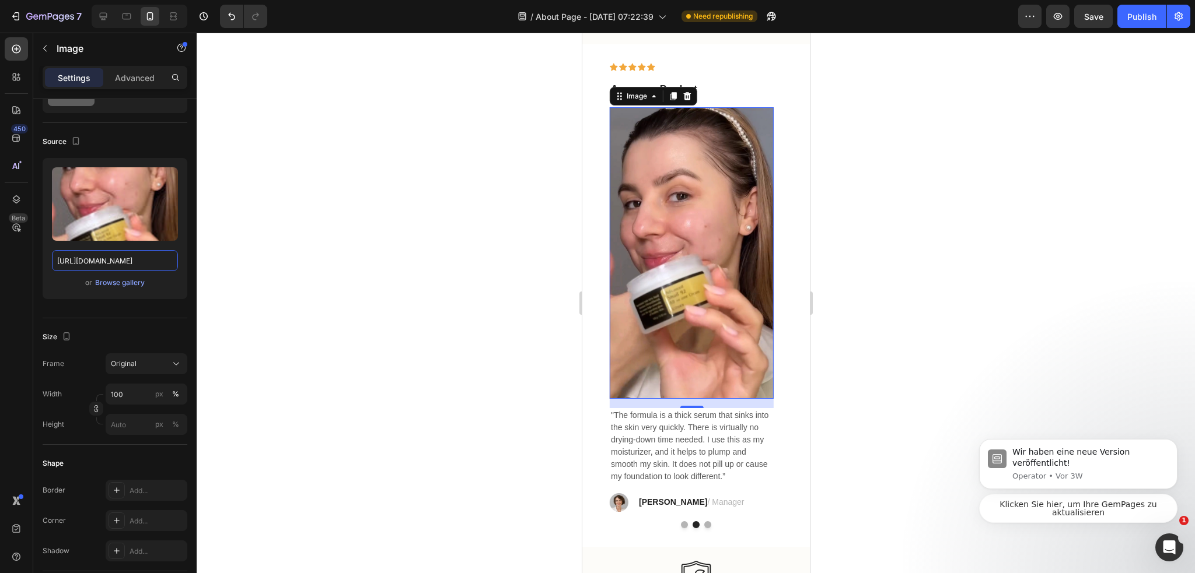
scroll to position [175, 0]
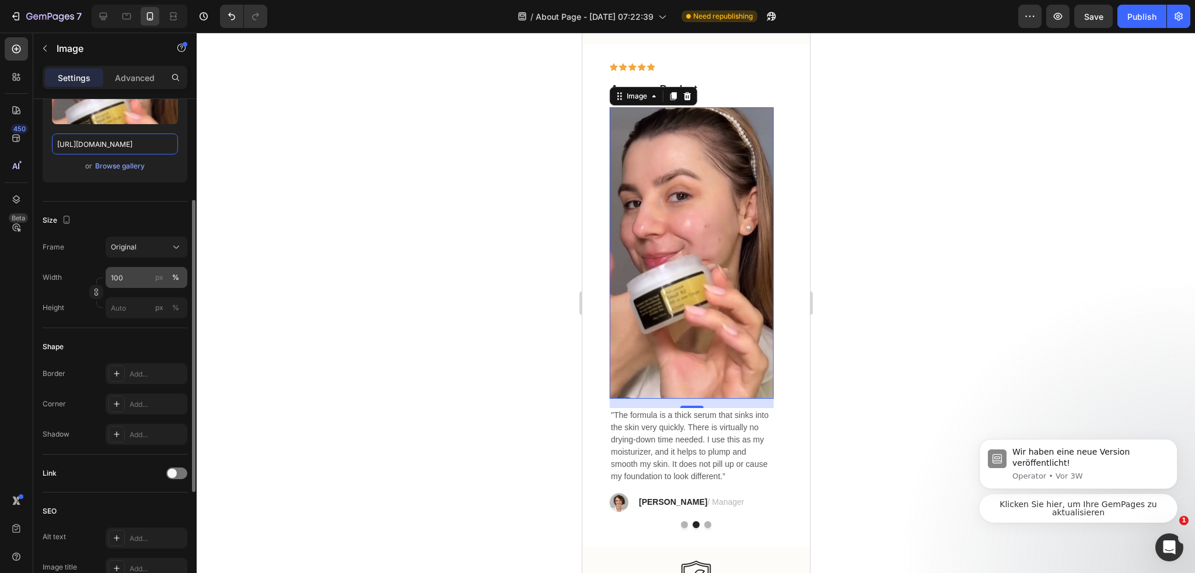
type input "https://cdn.shopify.com/s/files/1/0974/3948/2195/files/freeimgen_1756187577459.…"
click at [138, 275] on input "100" at bounding box center [147, 277] width 82 height 21
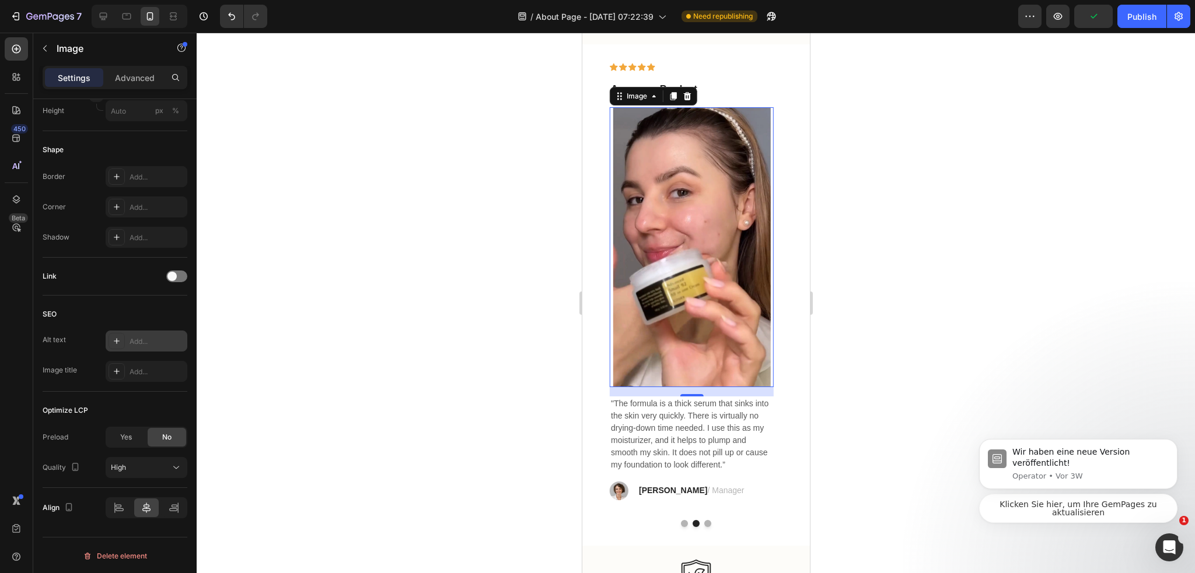
scroll to position [314, 0]
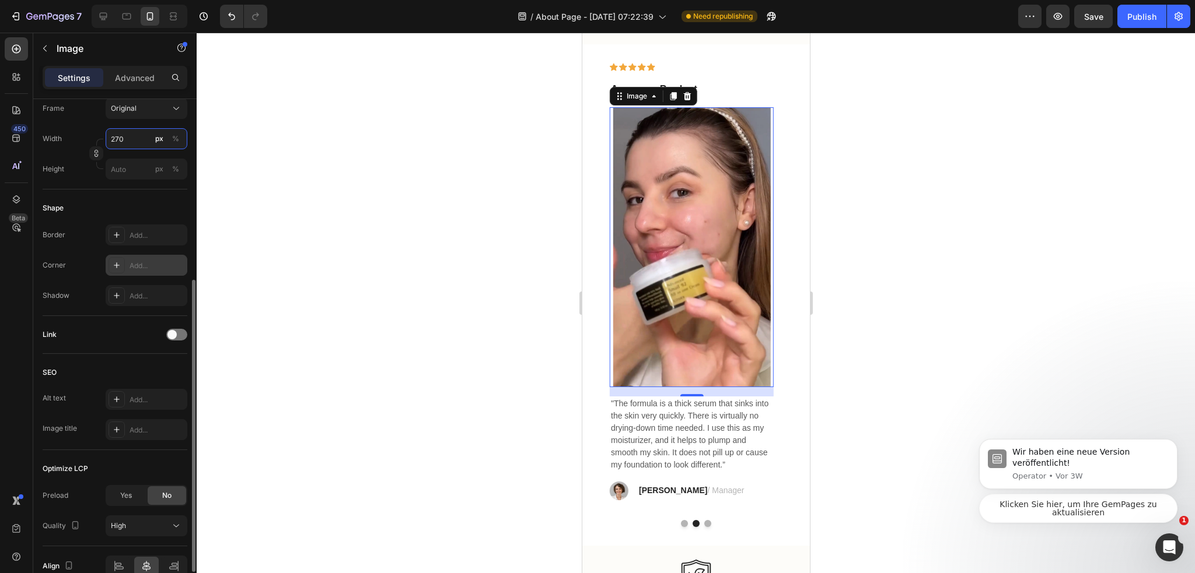
type input "270"
click at [137, 264] on div "Add..." at bounding box center [157, 266] width 55 height 11
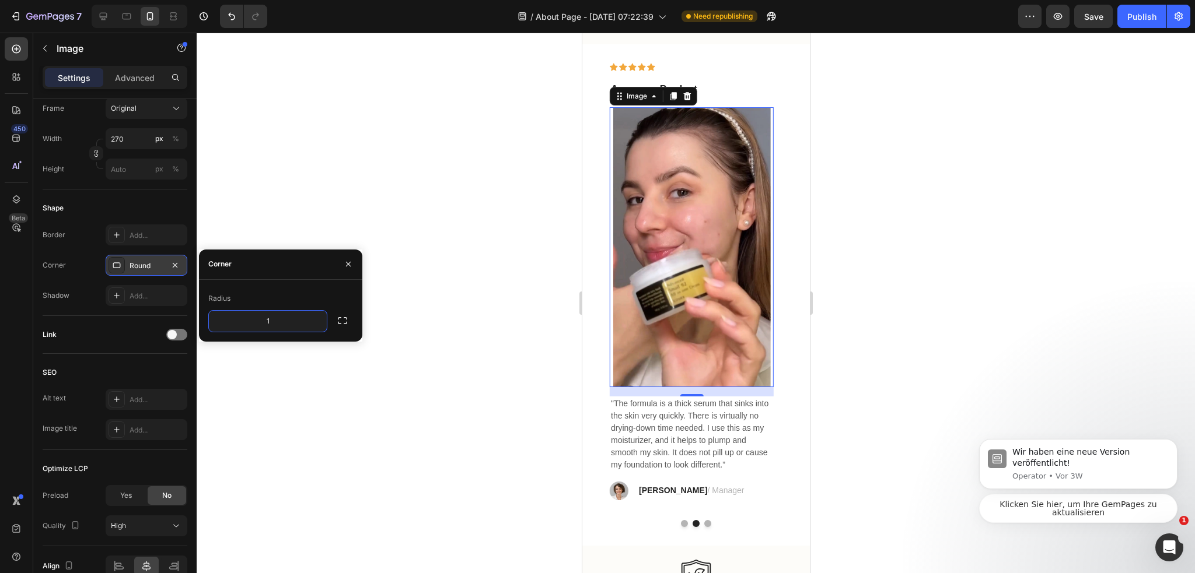
type input "16"
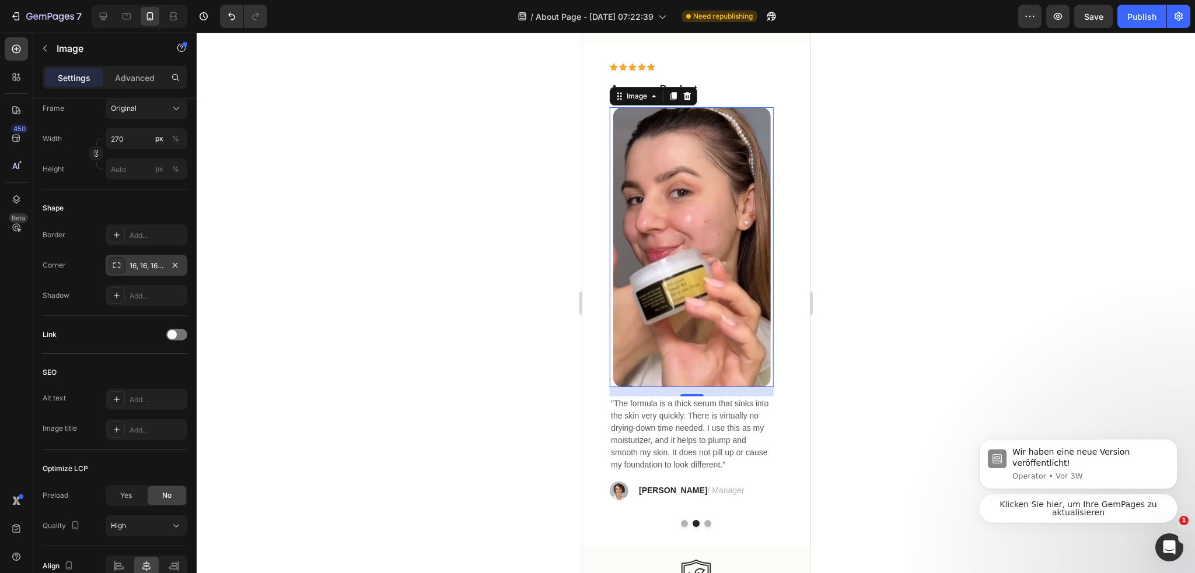
click at [332, 204] on div at bounding box center [696, 303] width 998 height 541
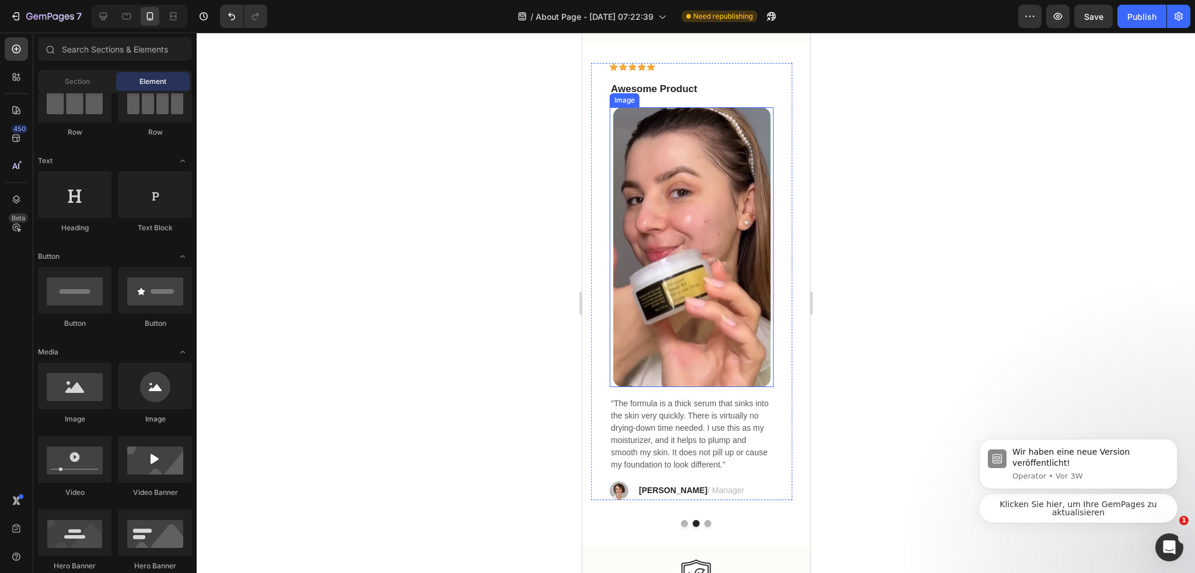
click at [745, 251] on img at bounding box center [692, 247] width 158 height 280
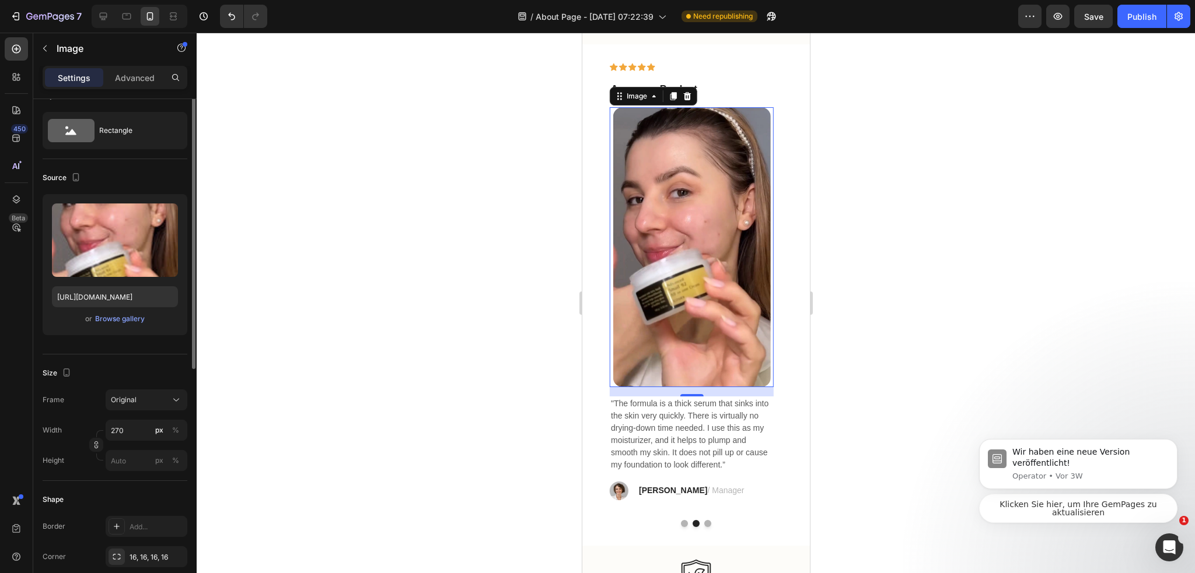
scroll to position [0, 0]
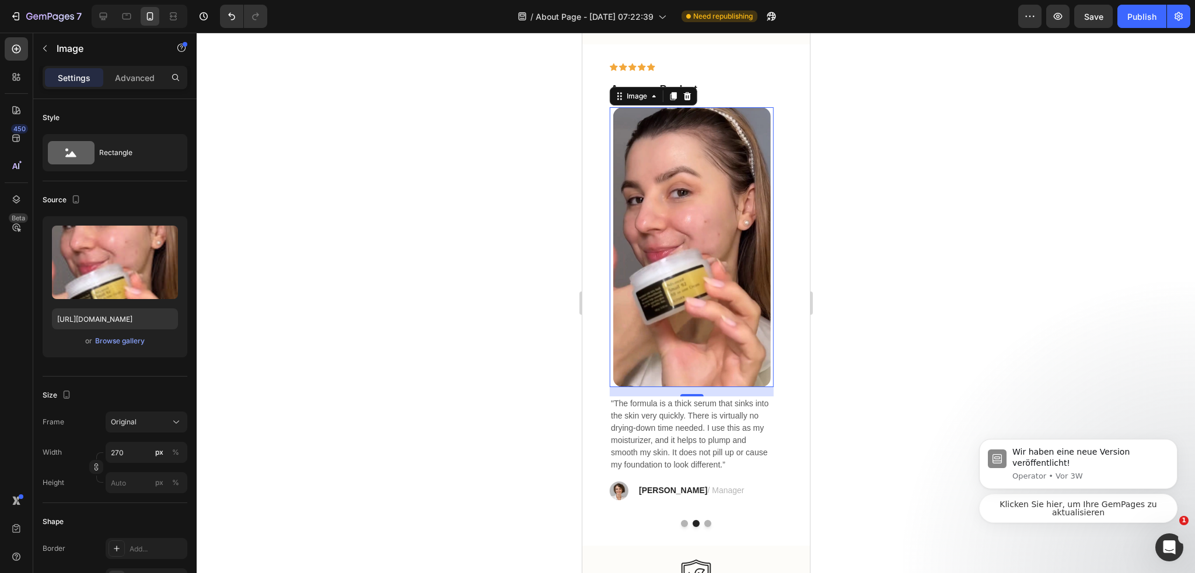
click at [436, 188] on div at bounding box center [696, 303] width 998 height 541
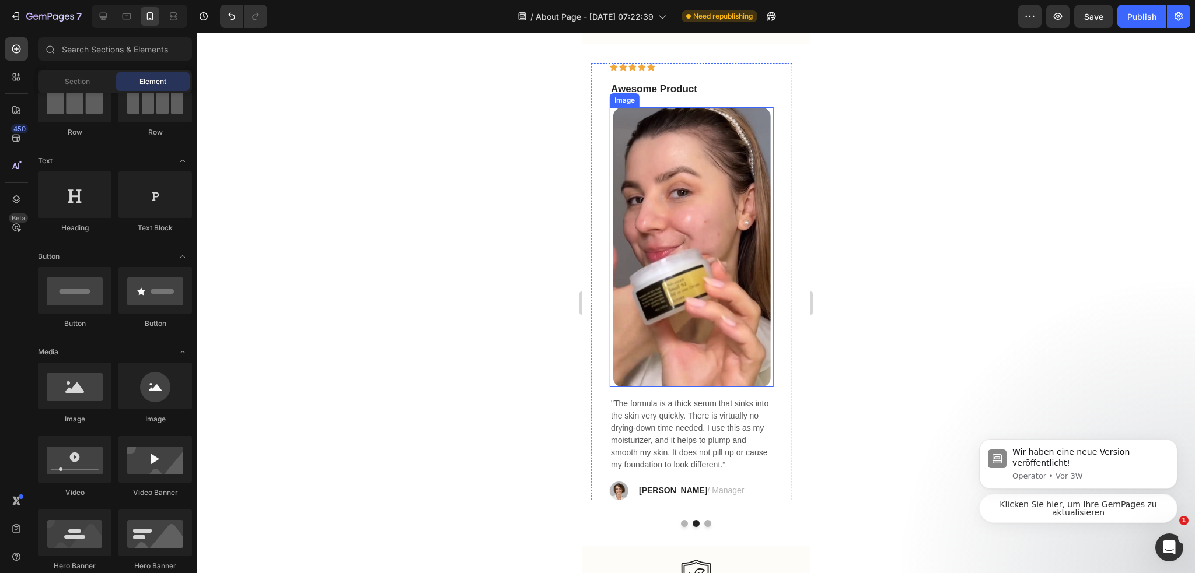
click at [690, 217] on img at bounding box center [692, 247] width 158 height 280
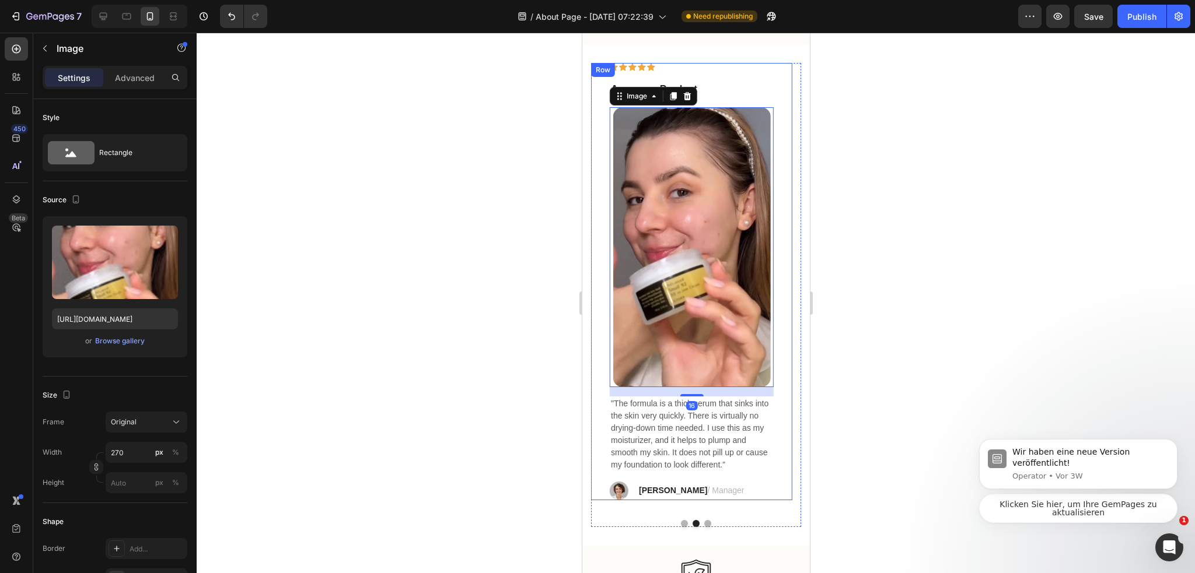
click at [859, 198] on div at bounding box center [696, 303] width 998 height 541
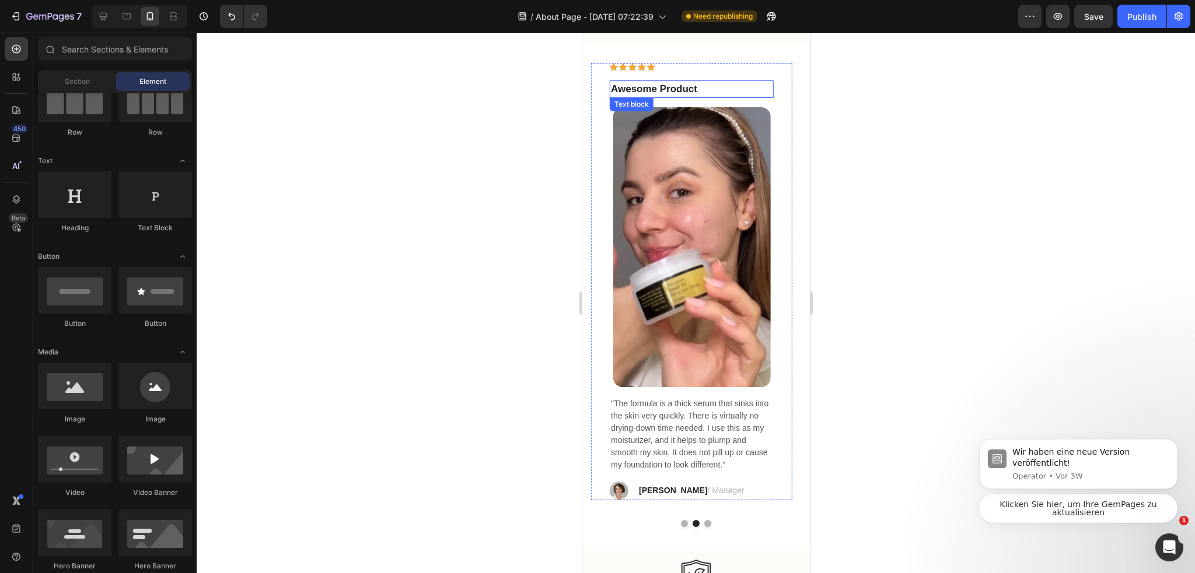
click at [638, 158] on img at bounding box center [692, 247] width 158 height 280
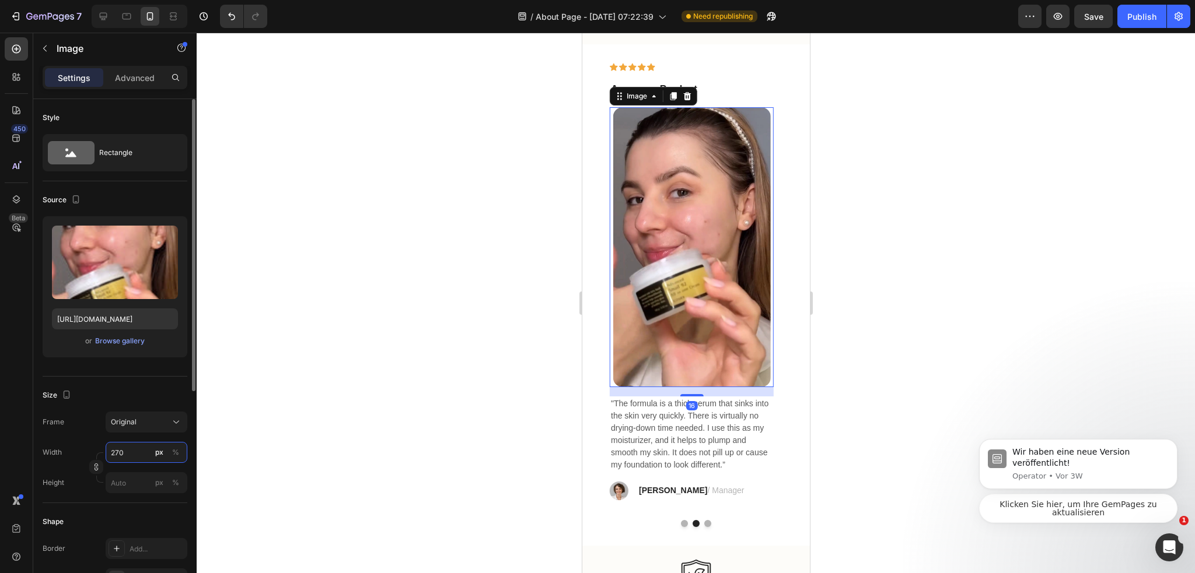
drag, startPoint x: 119, startPoint y: 446, endPoint x: 162, endPoint y: 457, distance: 43.9
click at [120, 447] on input "270" at bounding box center [147, 452] width 82 height 21
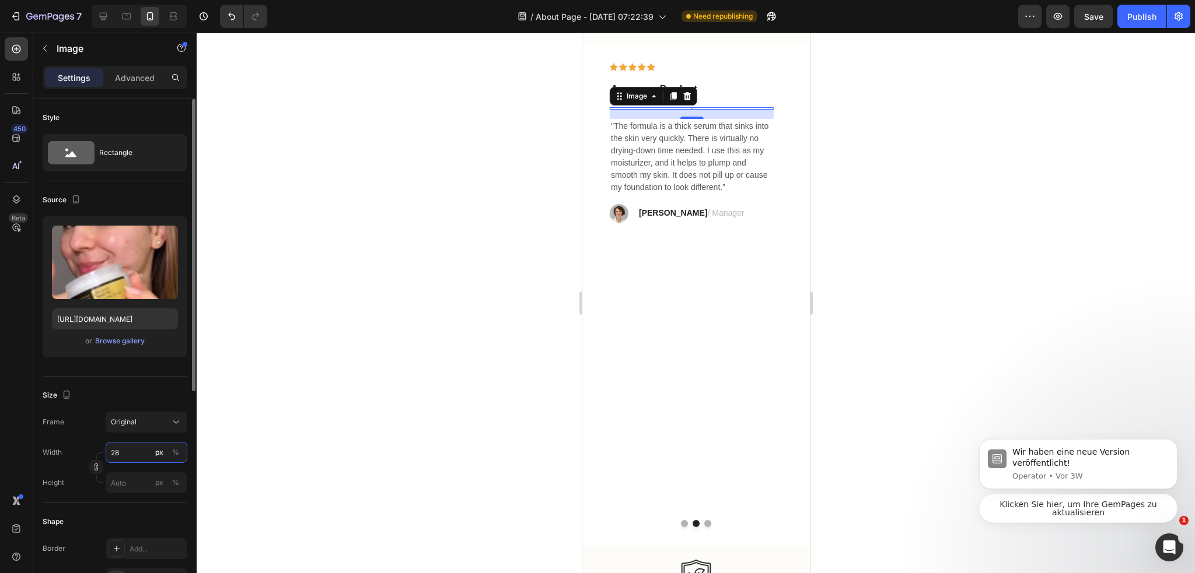
type input "280"
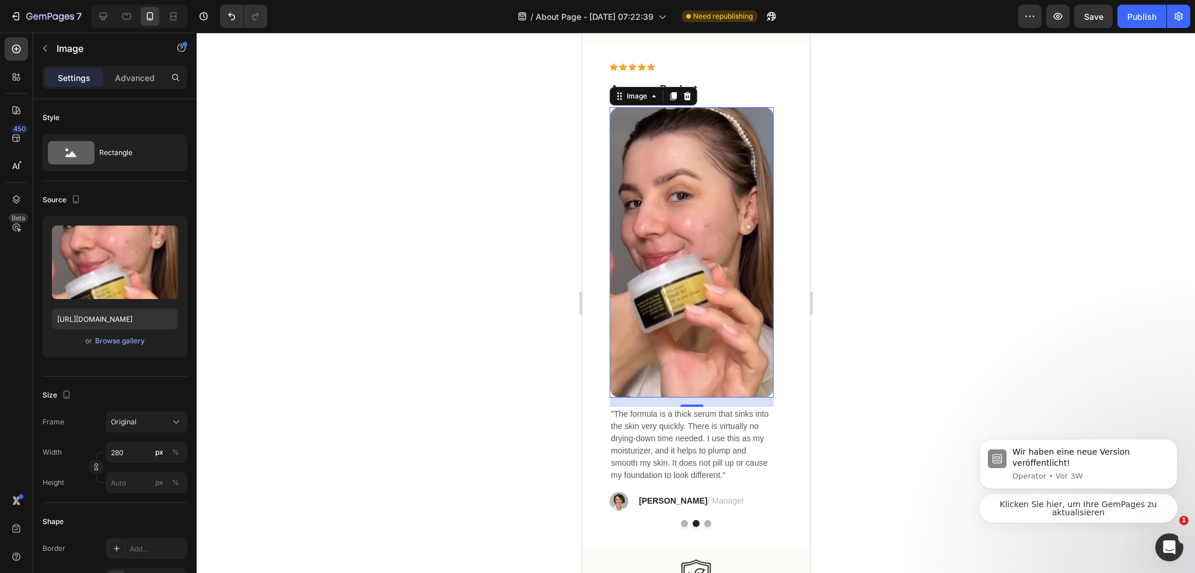
click at [451, 448] on div at bounding box center [696, 303] width 998 height 541
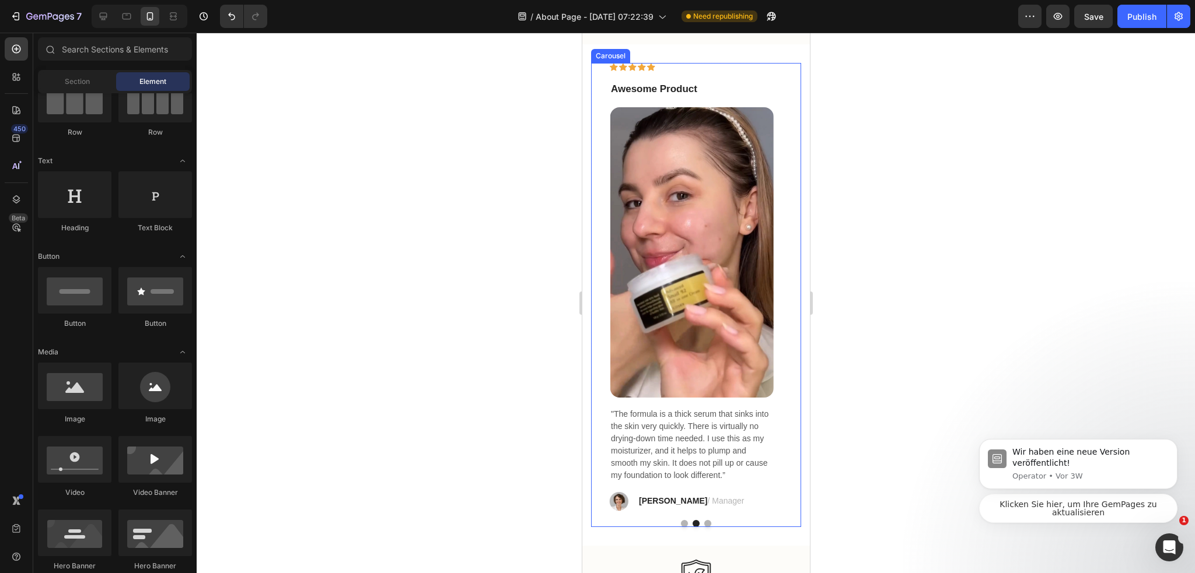
click at [680, 527] on button "Dot" at bounding box center [683, 523] width 7 height 7
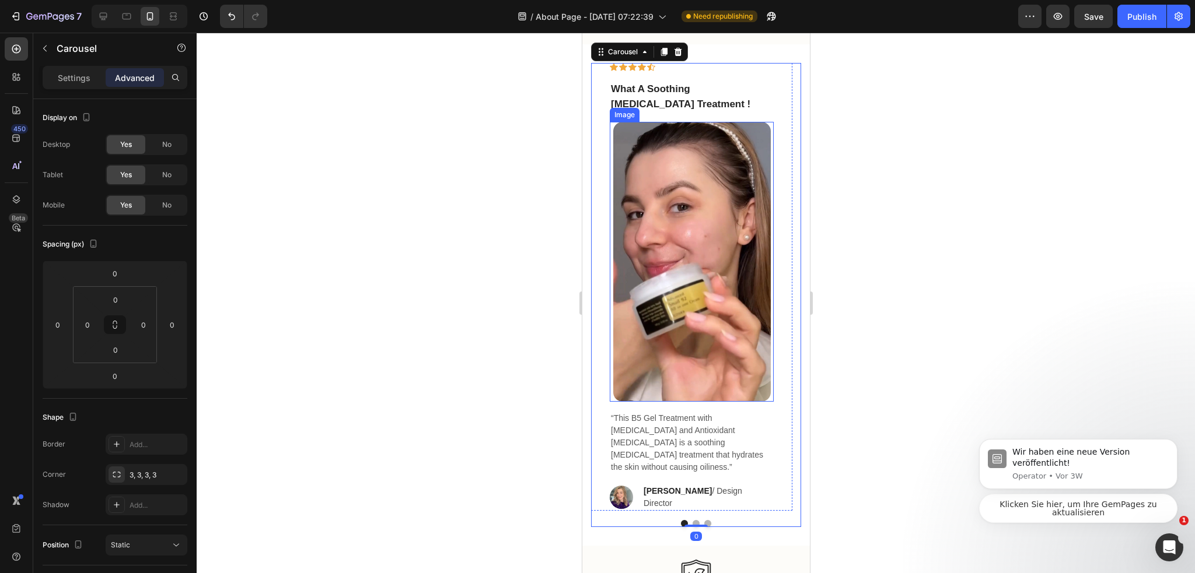
click at [719, 261] on img at bounding box center [692, 262] width 158 height 280
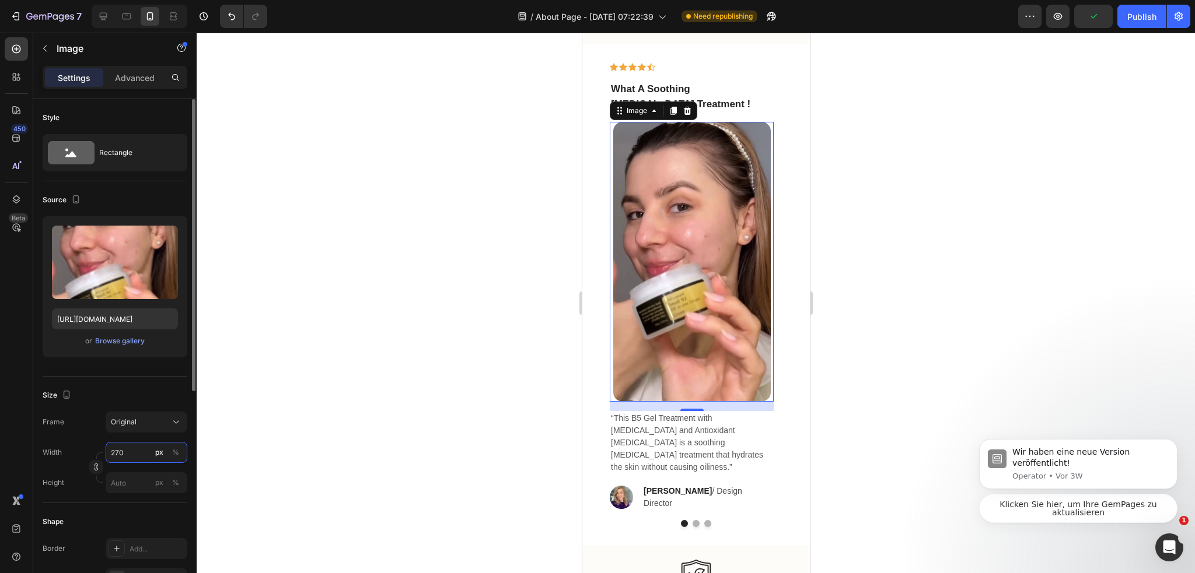
click at [139, 453] on input "270" at bounding box center [147, 452] width 82 height 21
click at [149, 454] on input "270" at bounding box center [147, 452] width 82 height 21
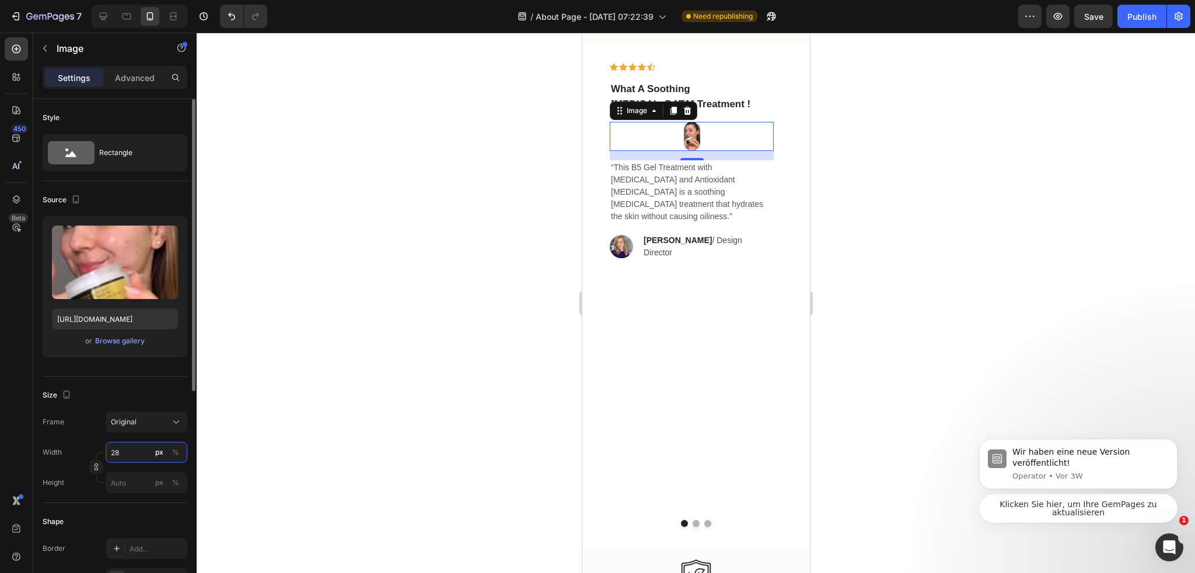
type input "280"
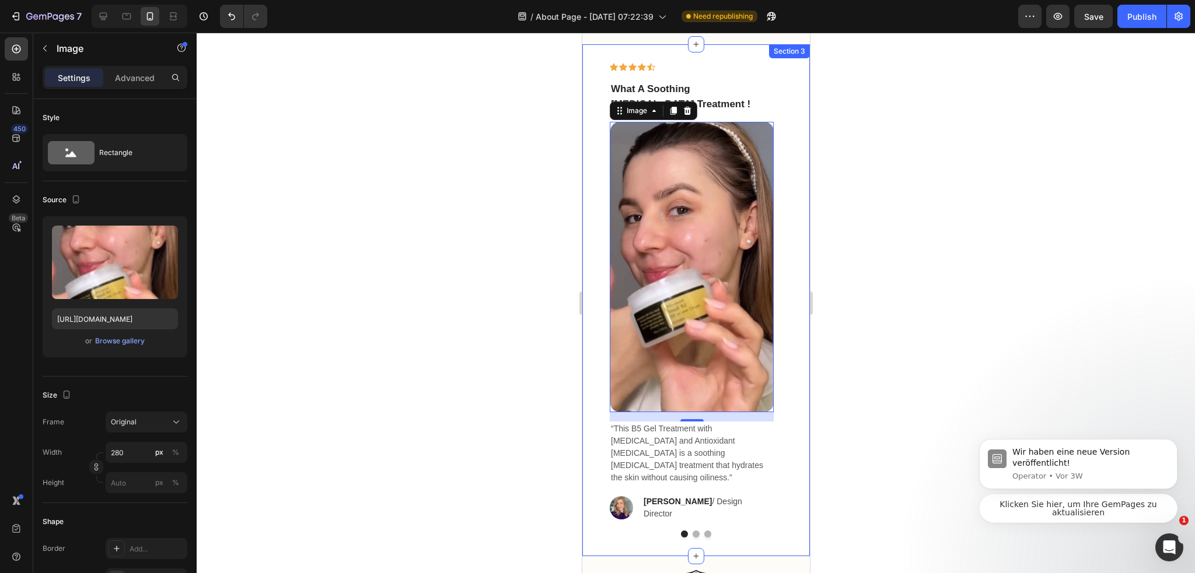
click at [692, 536] on button "Dot" at bounding box center [695, 534] width 7 height 7
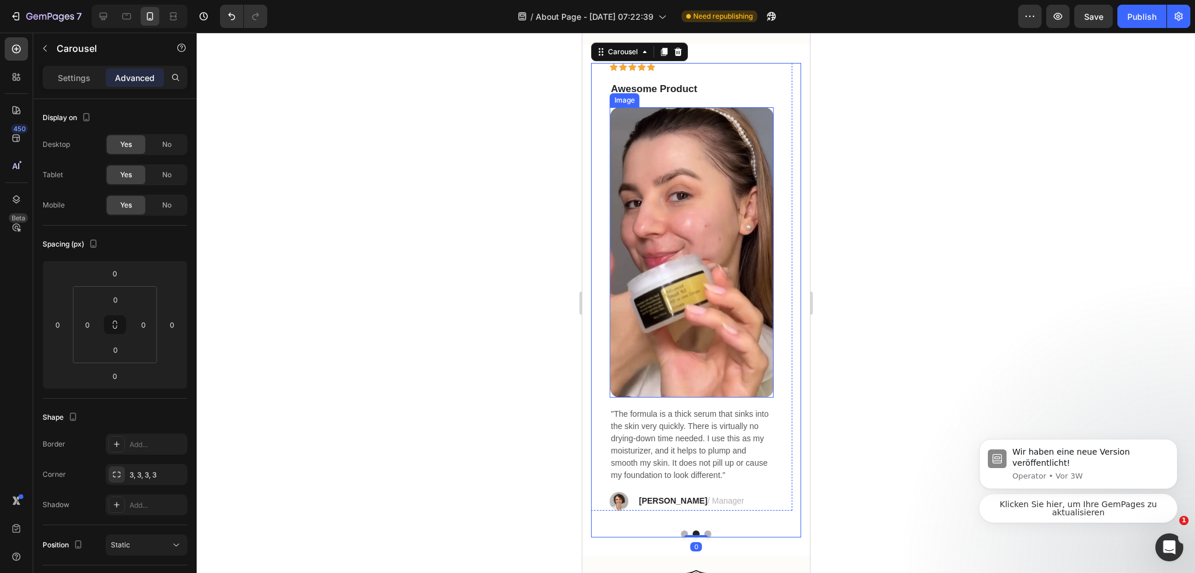
click at [646, 277] on img at bounding box center [691, 252] width 163 height 291
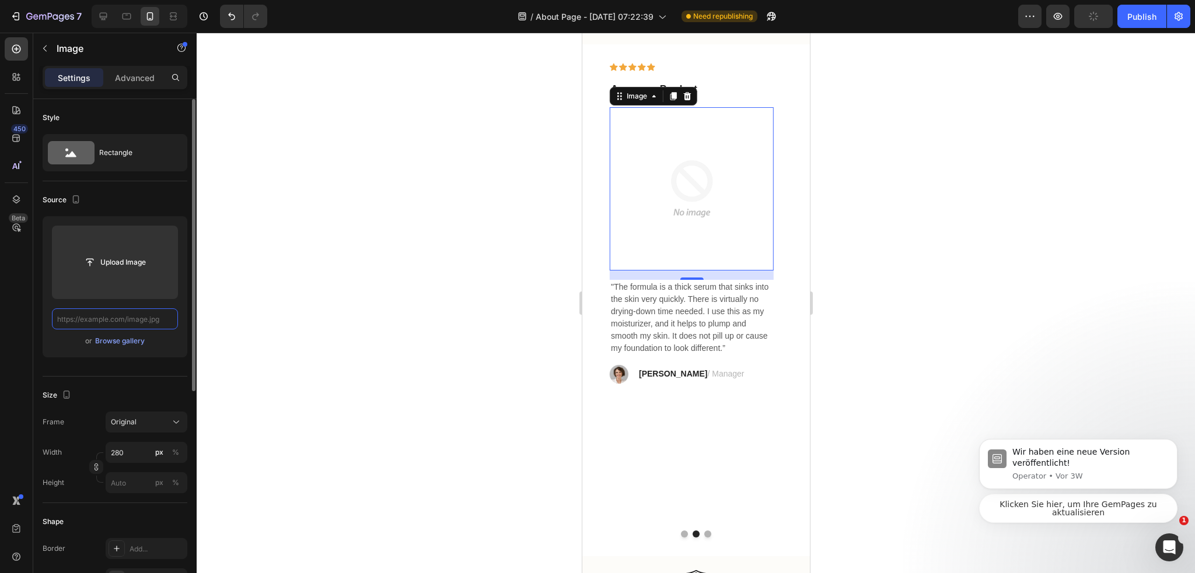
paste input "https://cdn.shopify.com/s/files/1/0974/3948/2195/files/freeimgen_1756187573365.…"
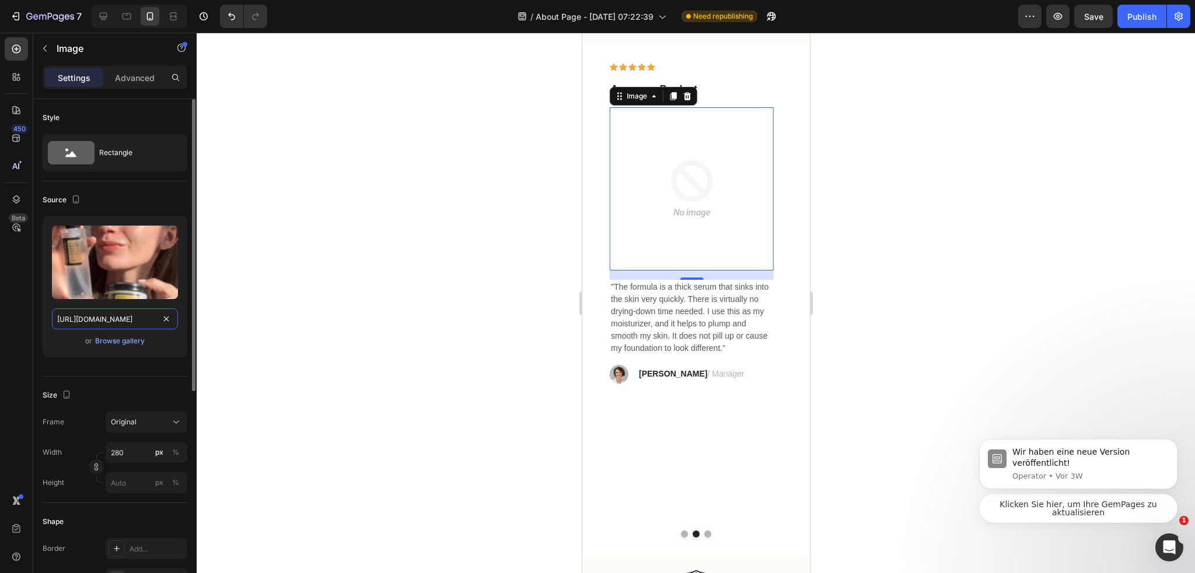
scroll to position [0, 244]
type input "https://cdn.shopify.com/s/files/1/0974/3948/2195/files/freeimgen_1756187573365.…"
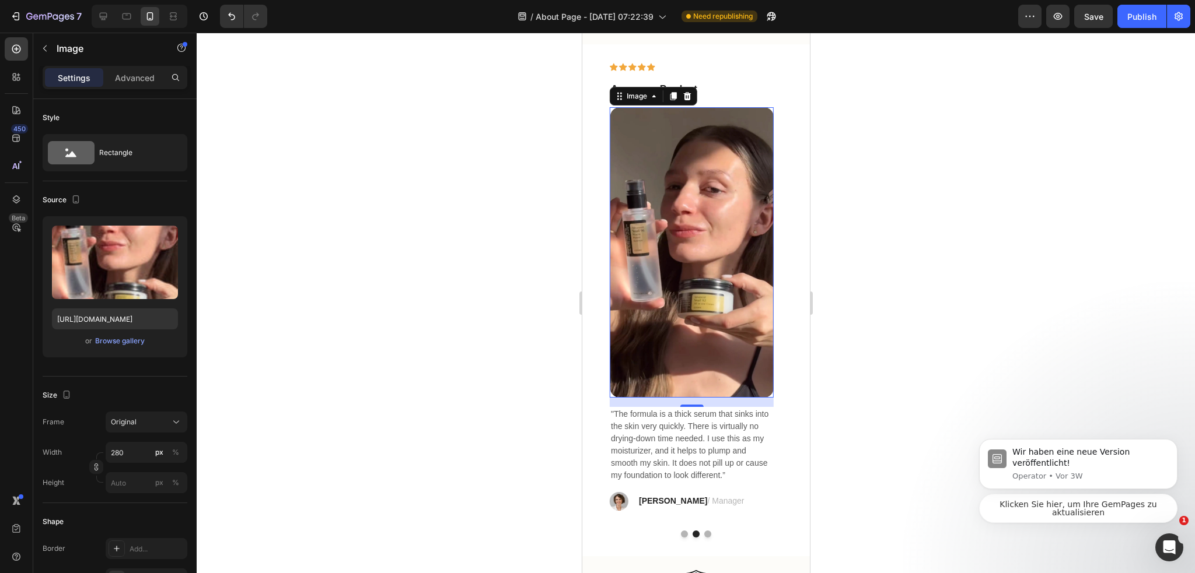
scroll to position [0, 0]
click at [302, 299] on div at bounding box center [696, 303] width 998 height 541
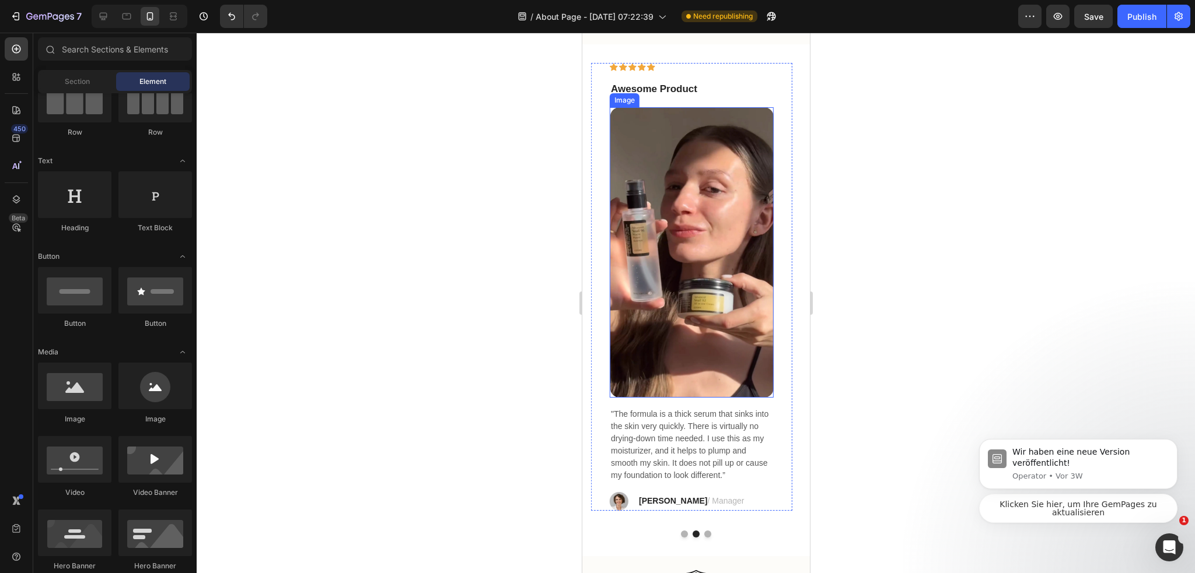
click at [717, 247] on img at bounding box center [691, 252] width 163 height 291
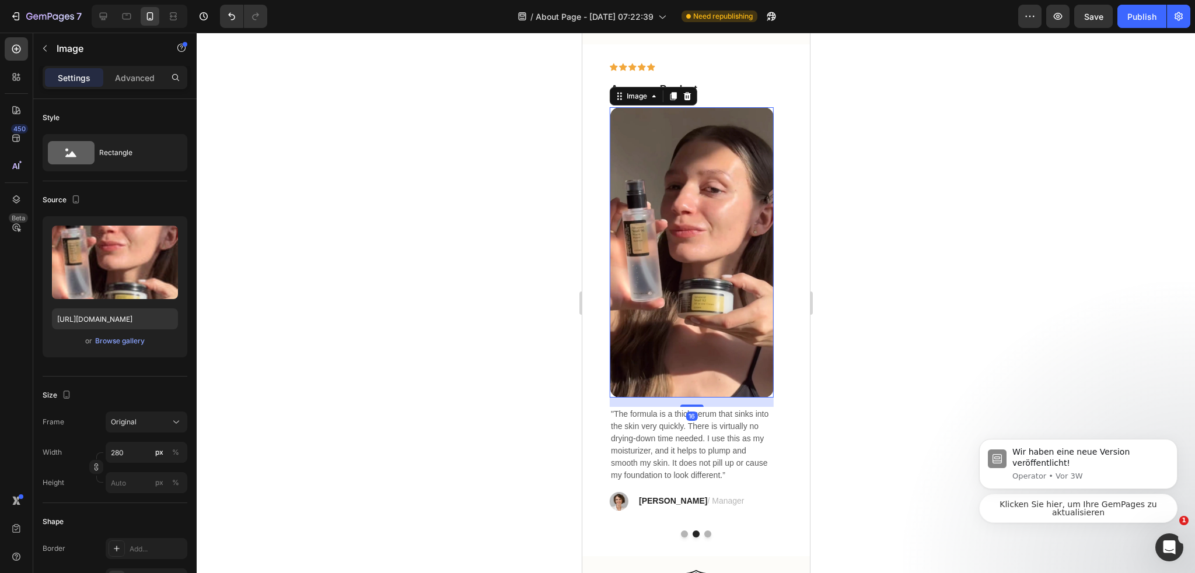
click at [876, 281] on div at bounding box center [696, 303] width 998 height 541
click at [696, 263] on img at bounding box center [691, 252] width 163 height 291
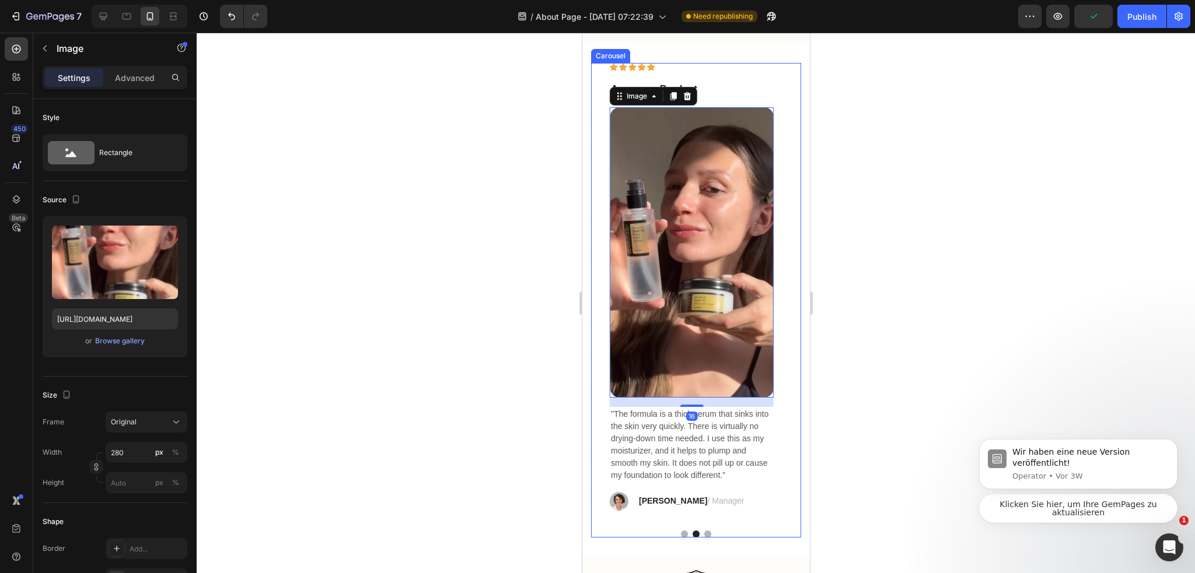
click at [673, 532] on div at bounding box center [695, 534] width 210 height 7
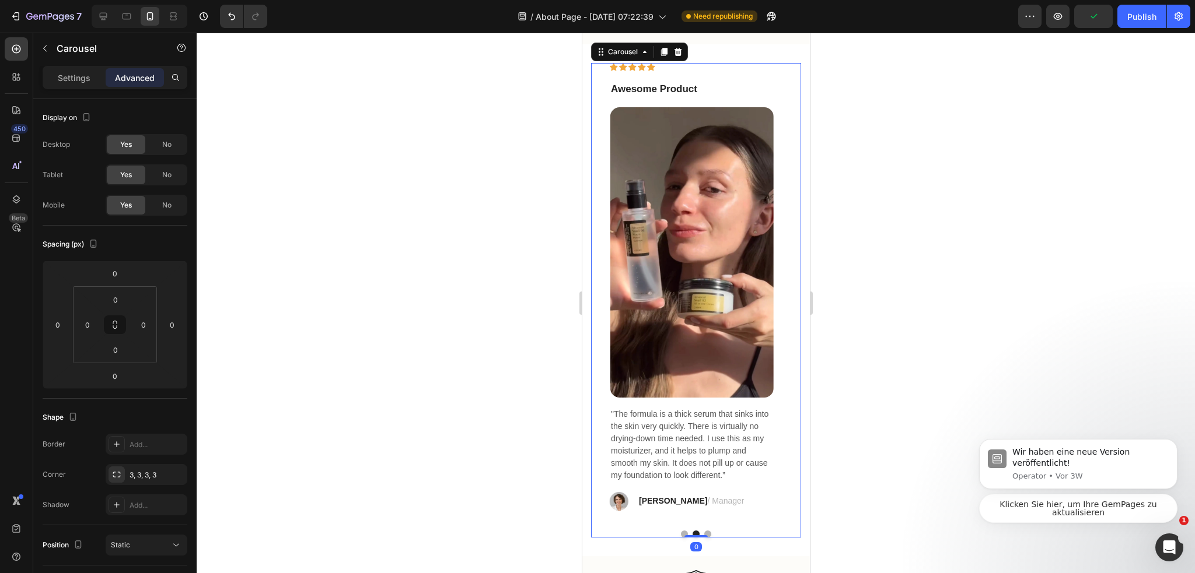
click at [677, 536] on div at bounding box center [695, 534] width 210 height 7
click at [680, 536] on button "Dot" at bounding box center [683, 534] width 7 height 7
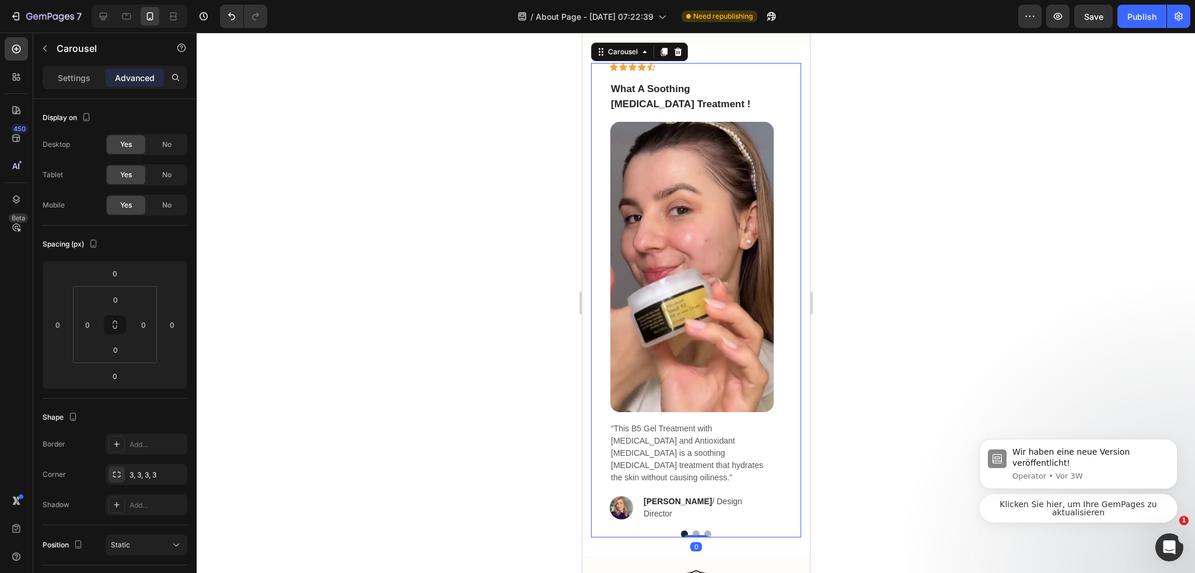
click at [918, 426] on div at bounding box center [696, 303] width 998 height 541
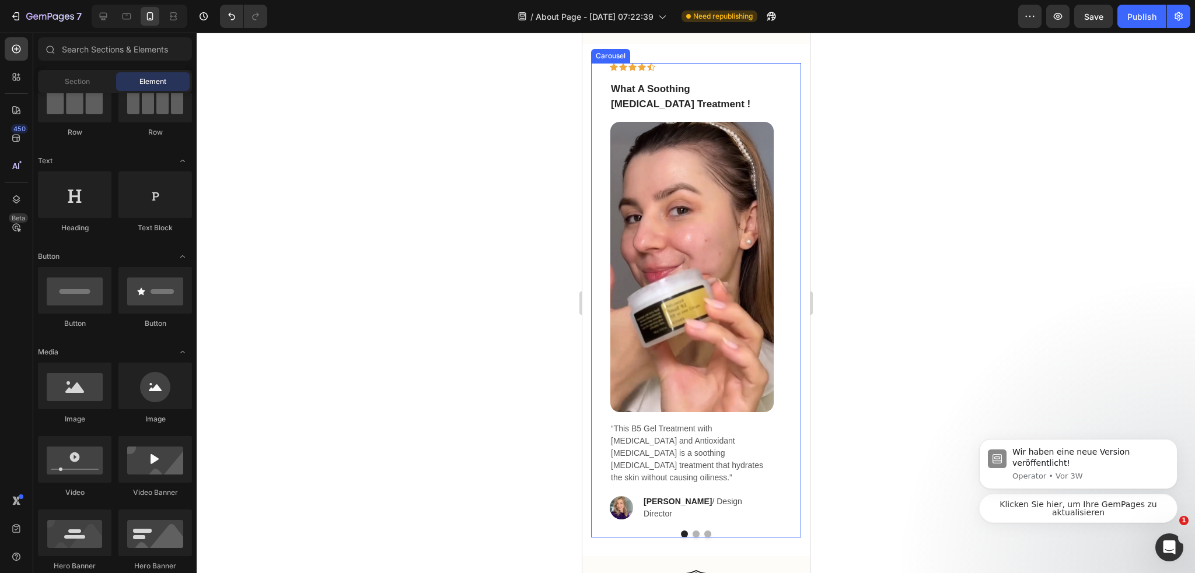
click at [692, 533] on button "Dot" at bounding box center [695, 534] width 7 height 7
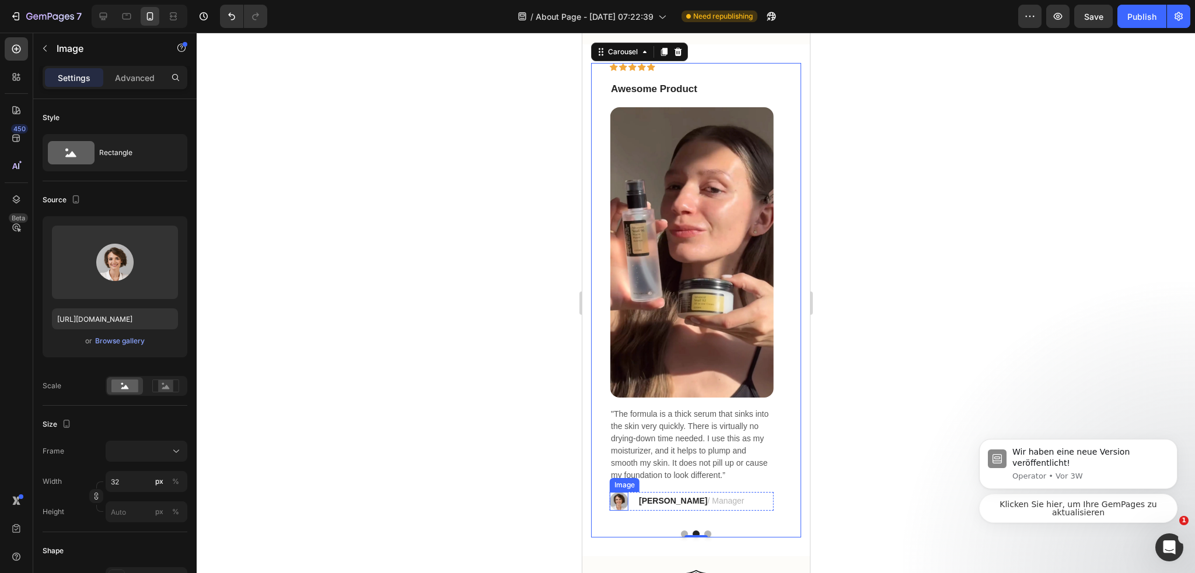
click at [622, 511] on img at bounding box center [618, 501] width 19 height 19
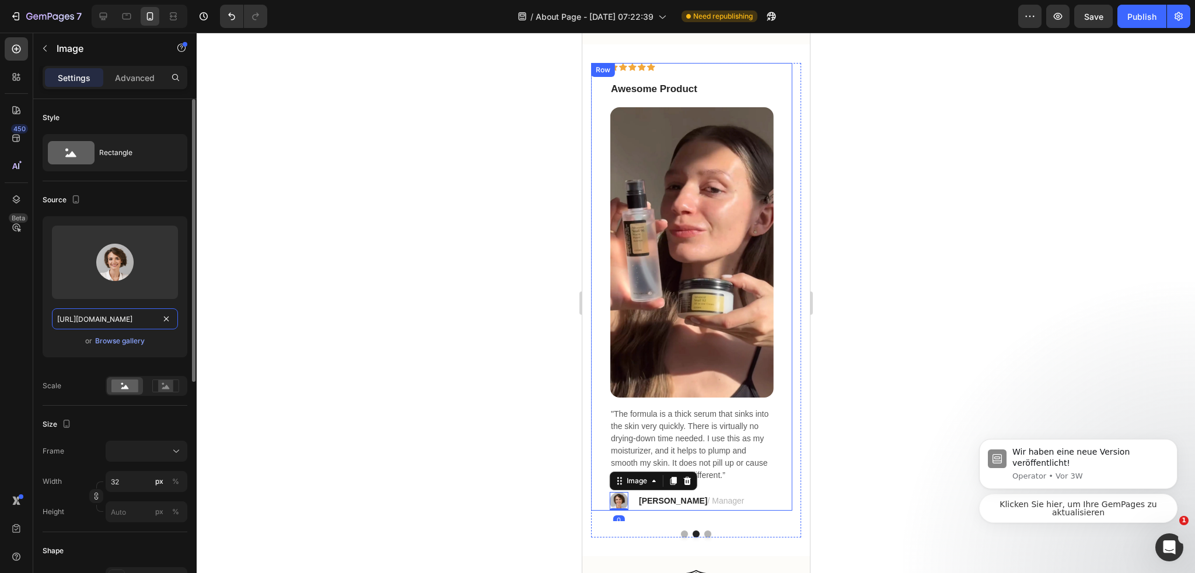
click at [147, 317] on input "https://ucarecdn.com/0f706b77-37c1-4252-836e-f8eae0cb2a95/-/format/auto/" at bounding box center [115, 319] width 126 height 21
paste input "cdn.shopify.com/s/files/1/0974/3948/2195/files/freeimgen_1756187585357.webp?v=1…"
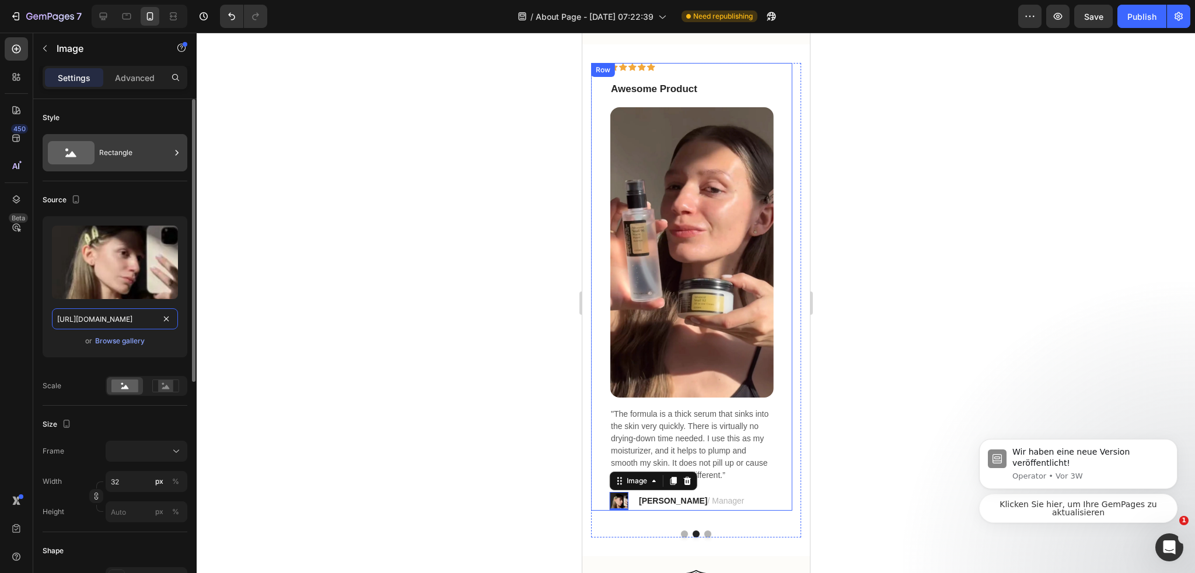
type input "https://cdn.shopify.com/s/files/1/0974/3948/2195/files/freeimgen_1756187585357.…"
click at [136, 149] on div "Rectangle" at bounding box center [134, 152] width 71 height 27
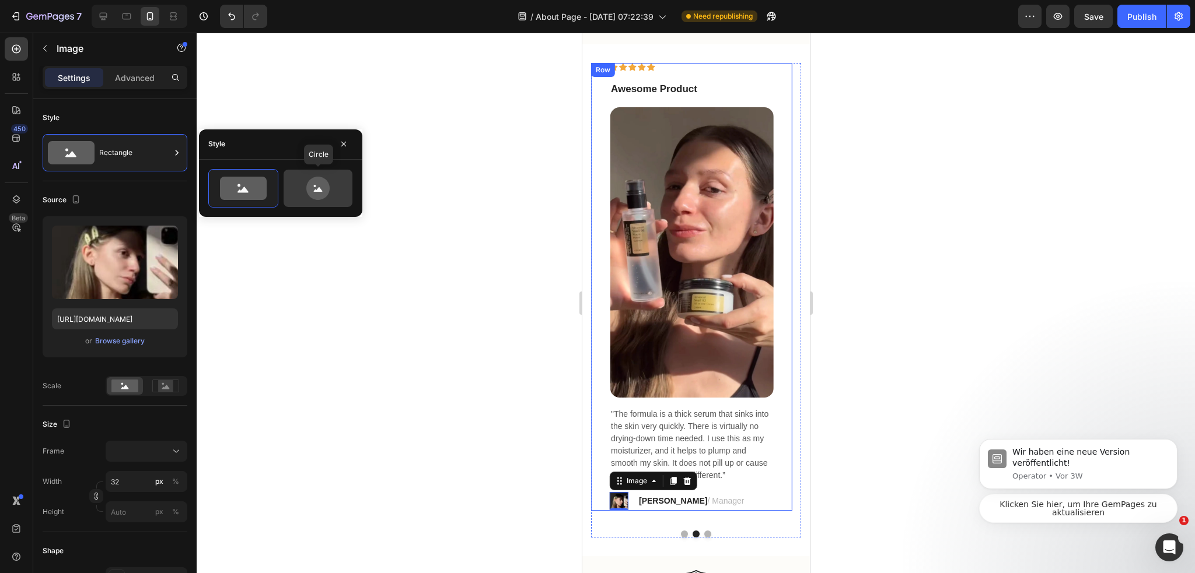
click at [336, 185] on icon at bounding box center [318, 188] width 55 height 23
type input "80"
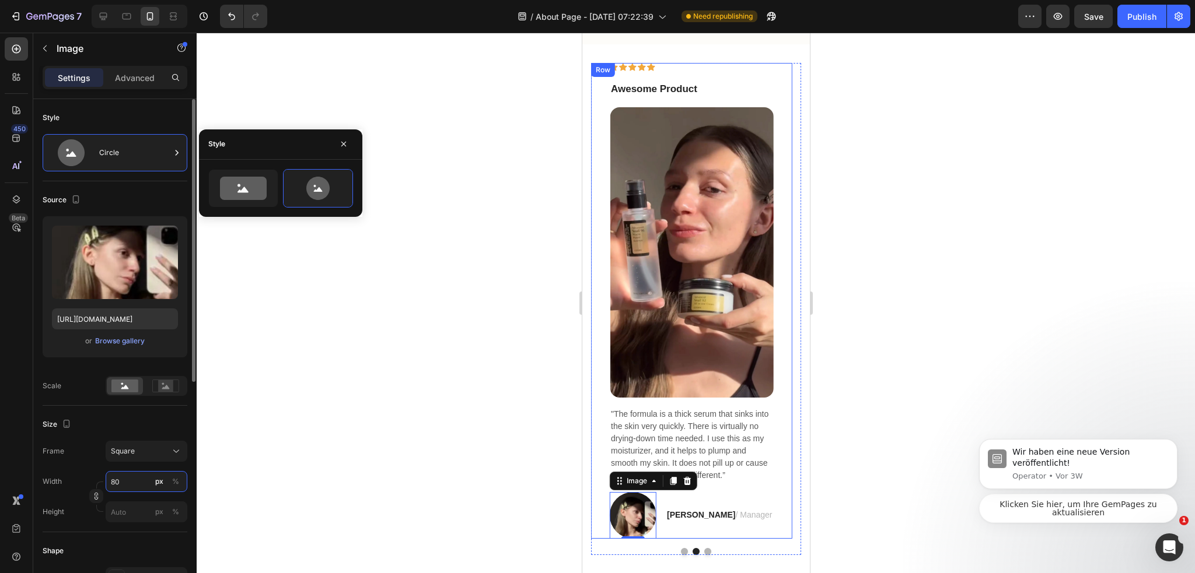
click at [128, 480] on input "80" at bounding box center [147, 481] width 82 height 21
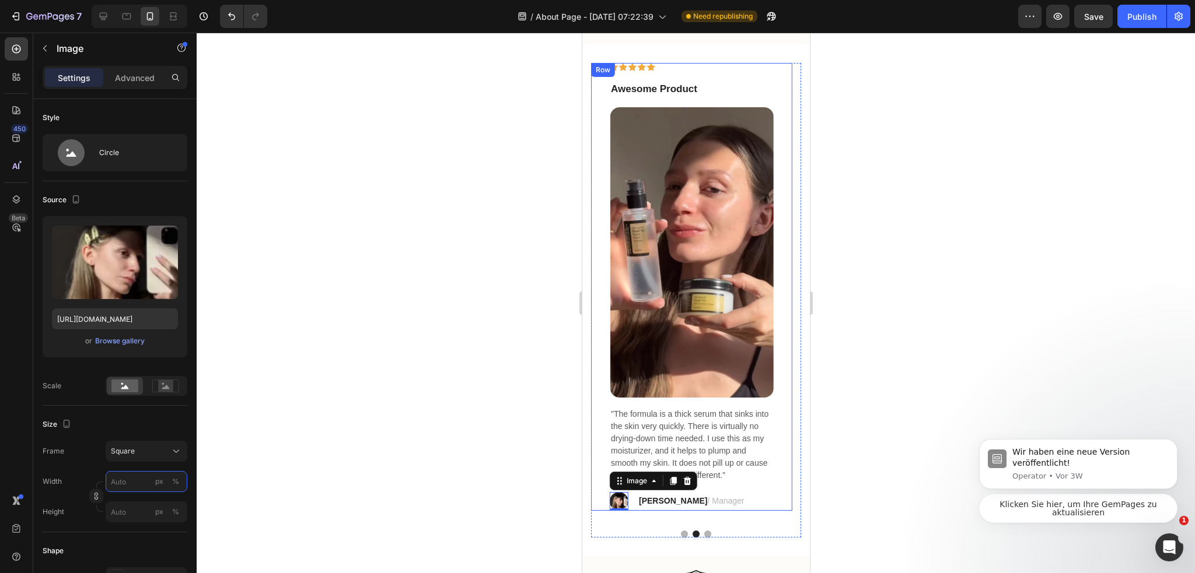
type input "4"
type input "40"
type input "4"
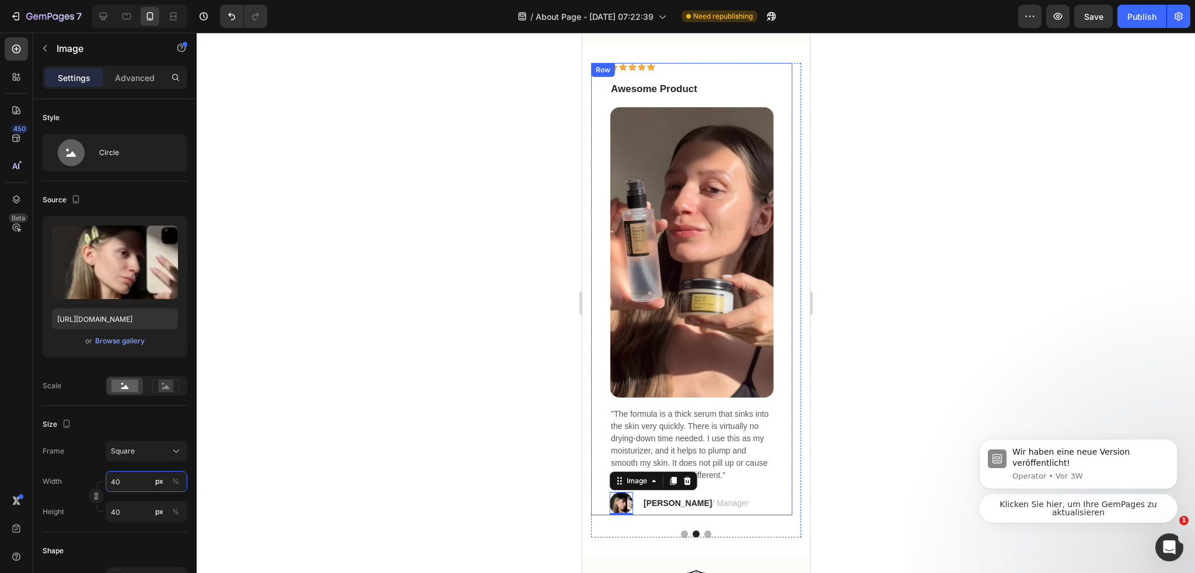
type input "4"
type input "30"
click at [308, 412] on div at bounding box center [696, 303] width 998 height 541
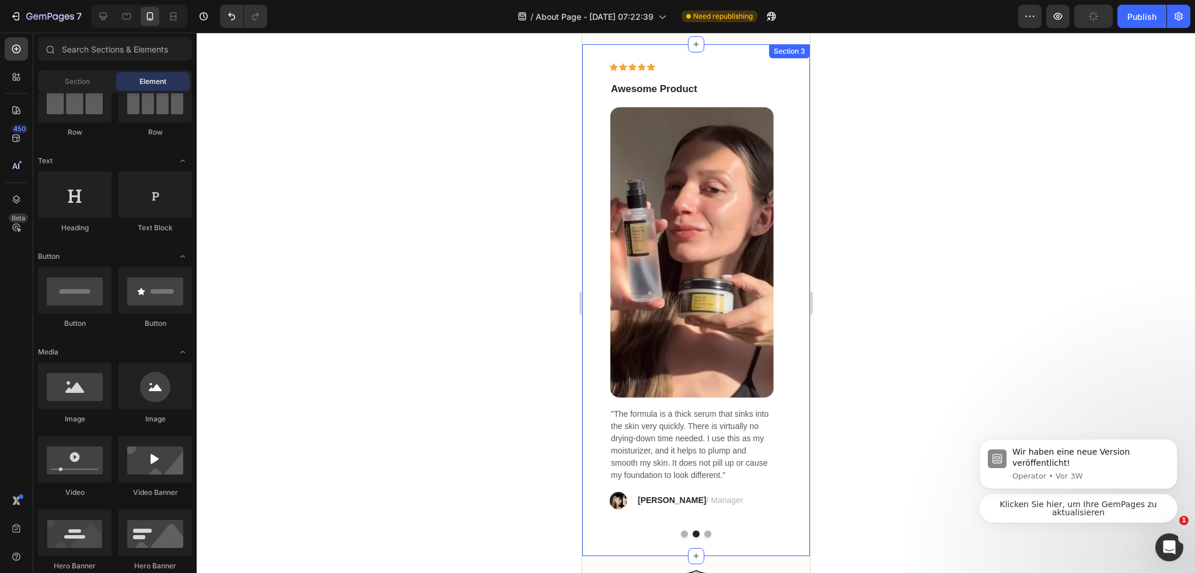
click at [478, 291] on div at bounding box center [696, 303] width 998 height 541
click at [680, 536] on button "Dot" at bounding box center [683, 534] width 7 height 7
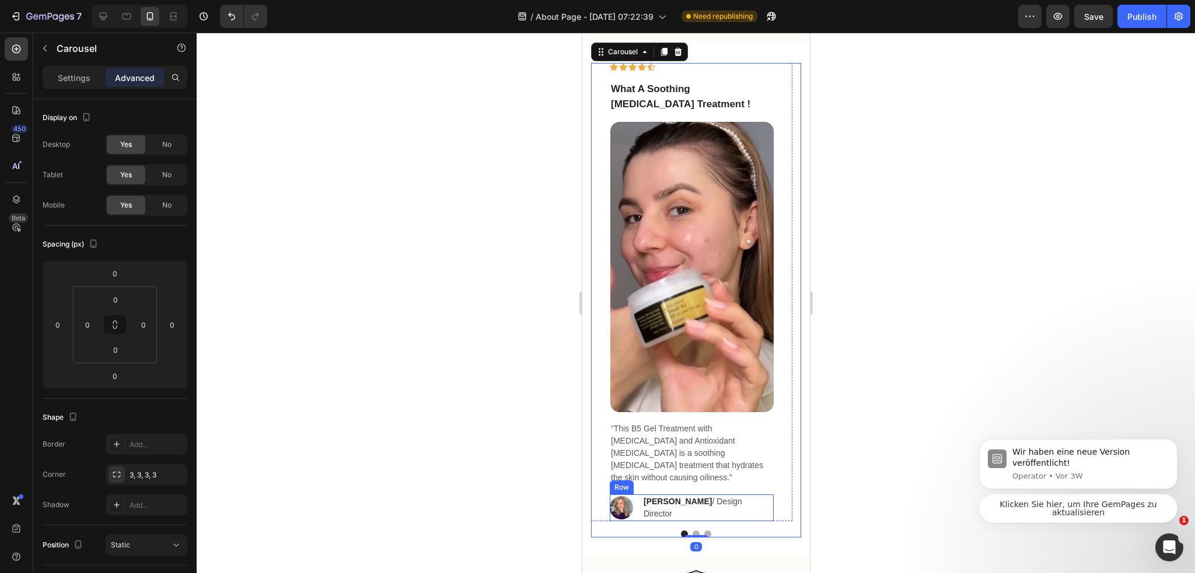
click at [628, 507] on img at bounding box center [620, 507] width 23 height 23
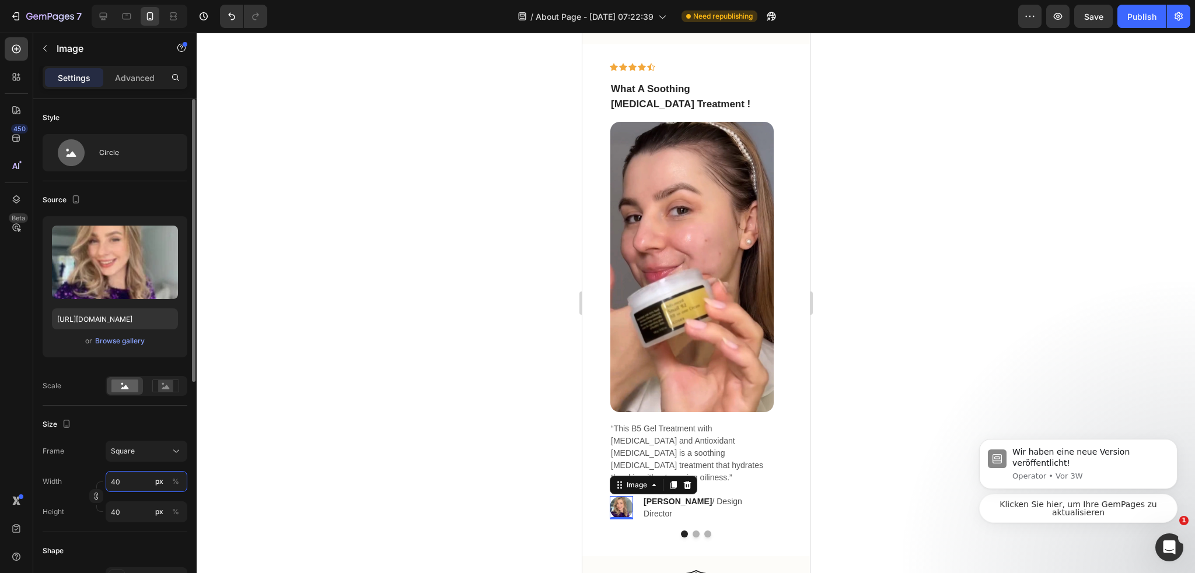
click at [133, 475] on input "40" at bounding box center [147, 481] width 82 height 21
type input "3"
type input "30"
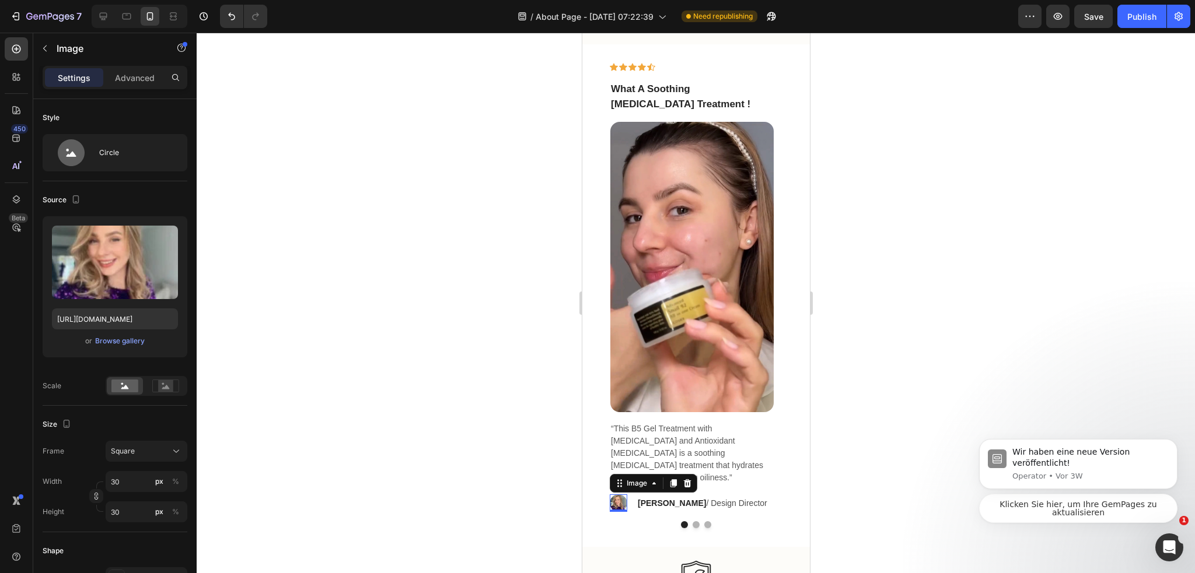
click at [451, 406] on div at bounding box center [696, 303] width 998 height 541
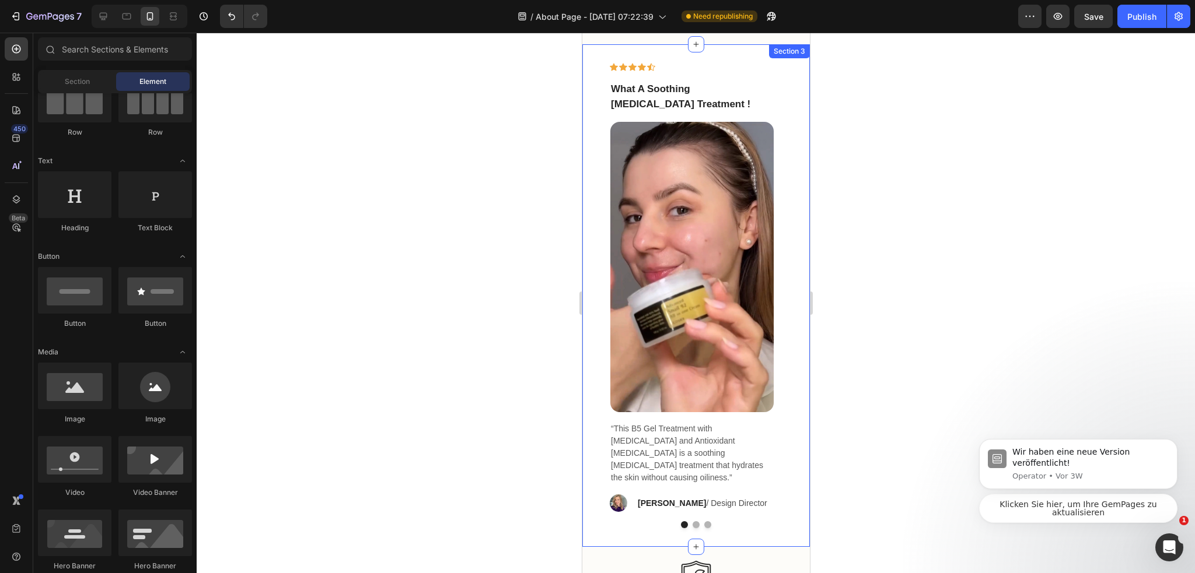
click at [692, 529] on button "Dot" at bounding box center [695, 525] width 7 height 7
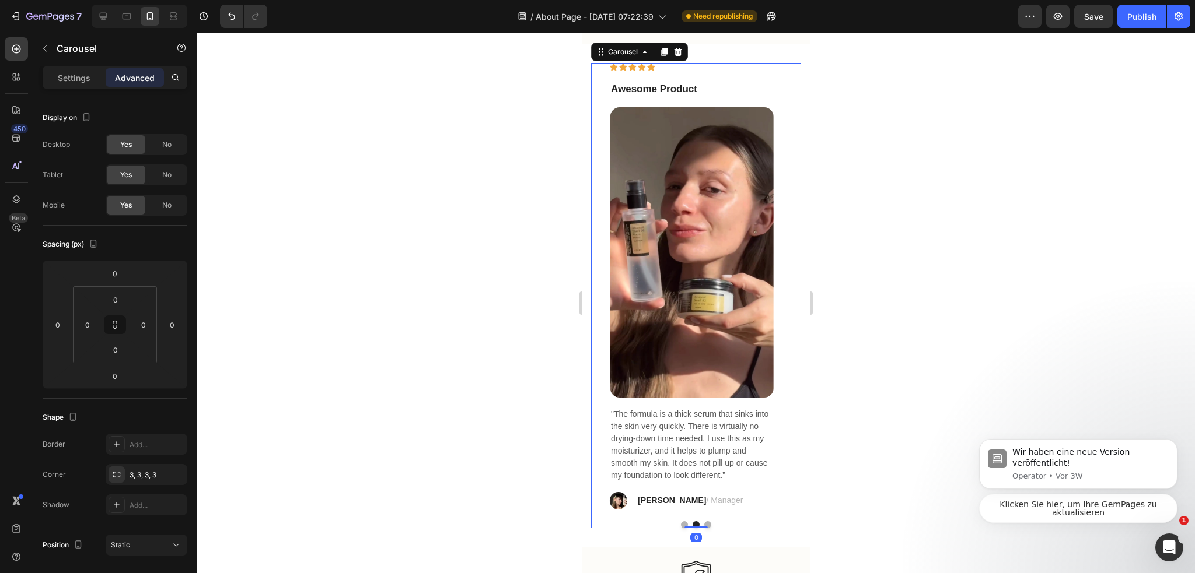
click at [704, 529] on button "Dot" at bounding box center [707, 525] width 7 height 7
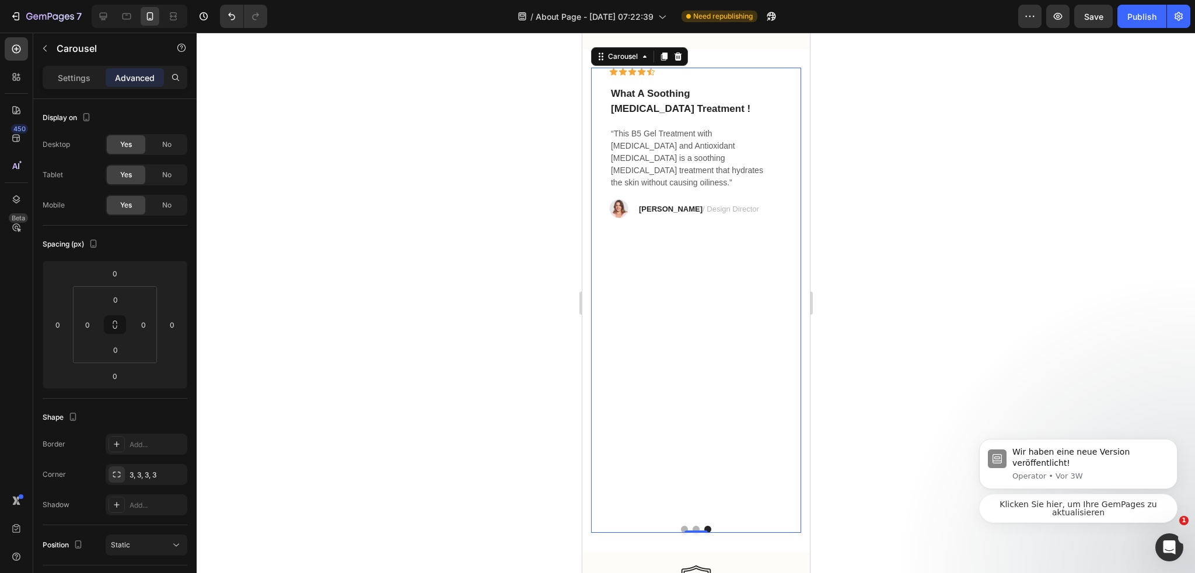
scroll to position [1400, 0]
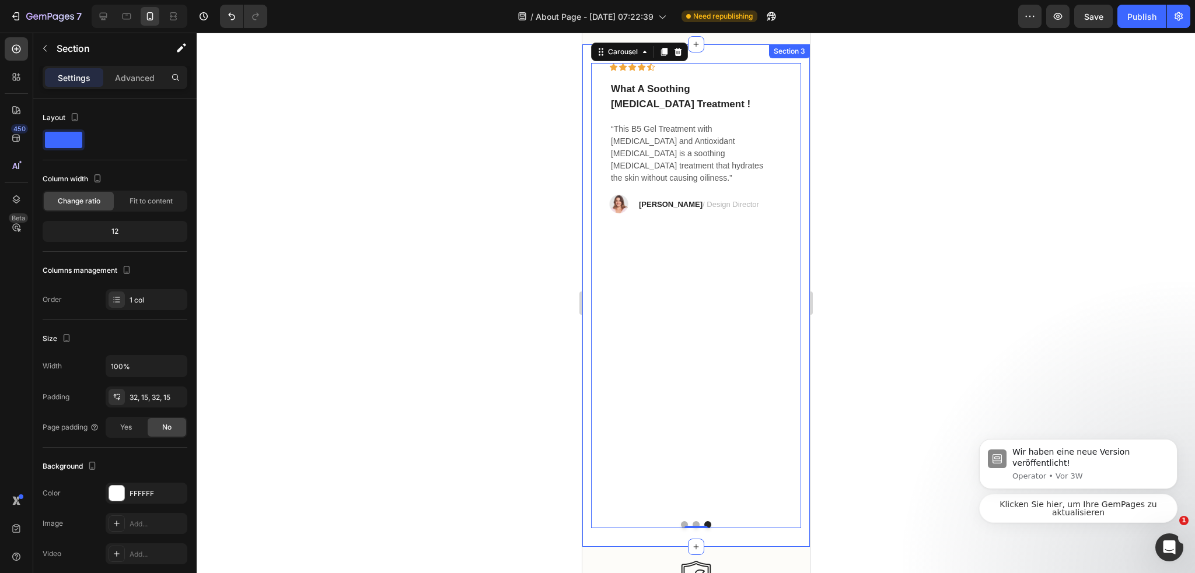
click at [691, 539] on div "Icon Icon Icon Icon Icon Row What A Soothing Skin Care Treatment ! Text block I…" at bounding box center [696, 295] width 228 height 503
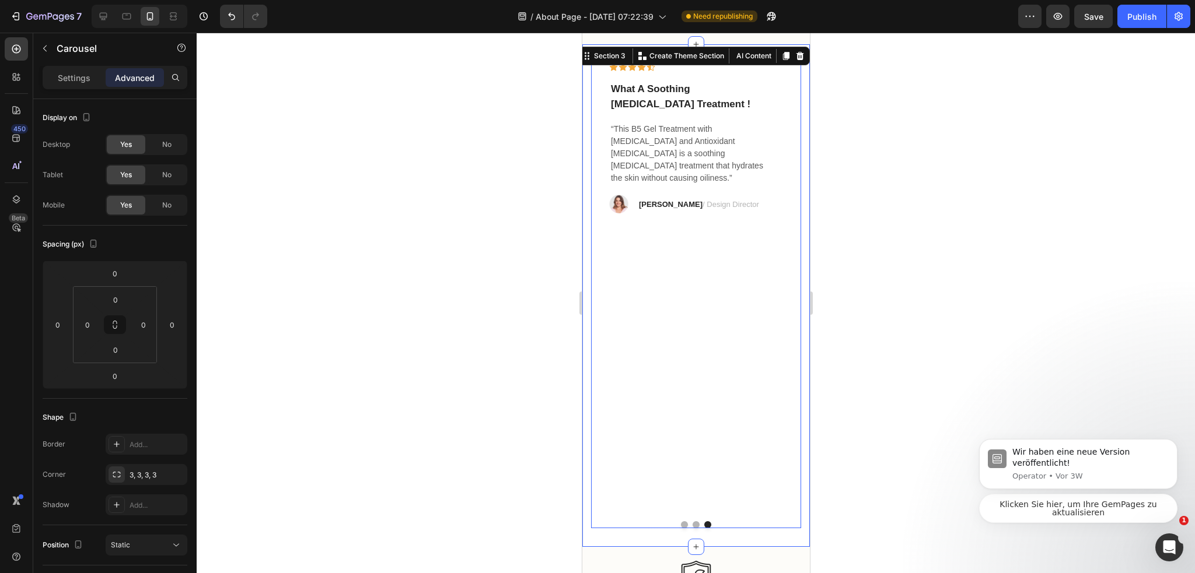
click at [692, 529] on button "Dot" at bounding box center [695, 525] width 7 height 7
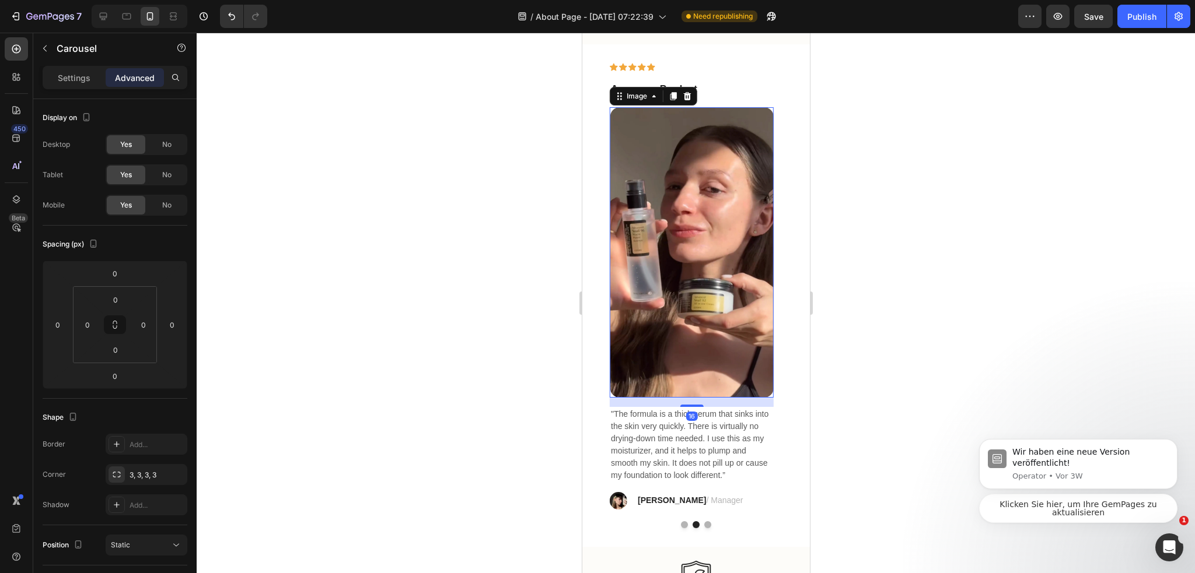
click at [691, 209] on img at bounding box center [691, 252] width 163 height 291
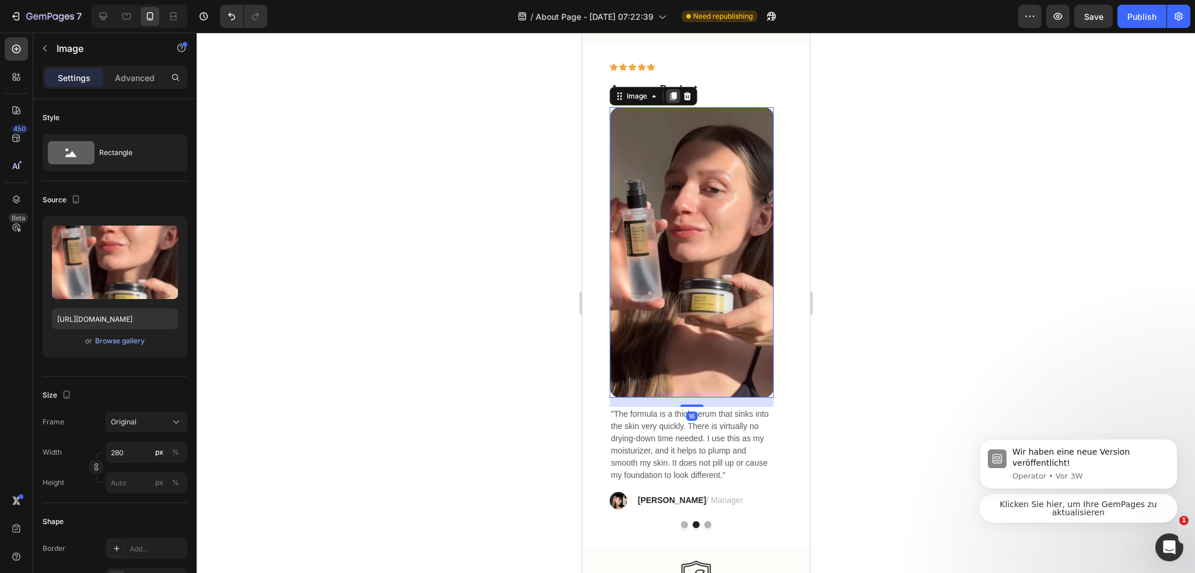
click at [672, 100] on icon at bounding box center [673, 96] width 6 height 8
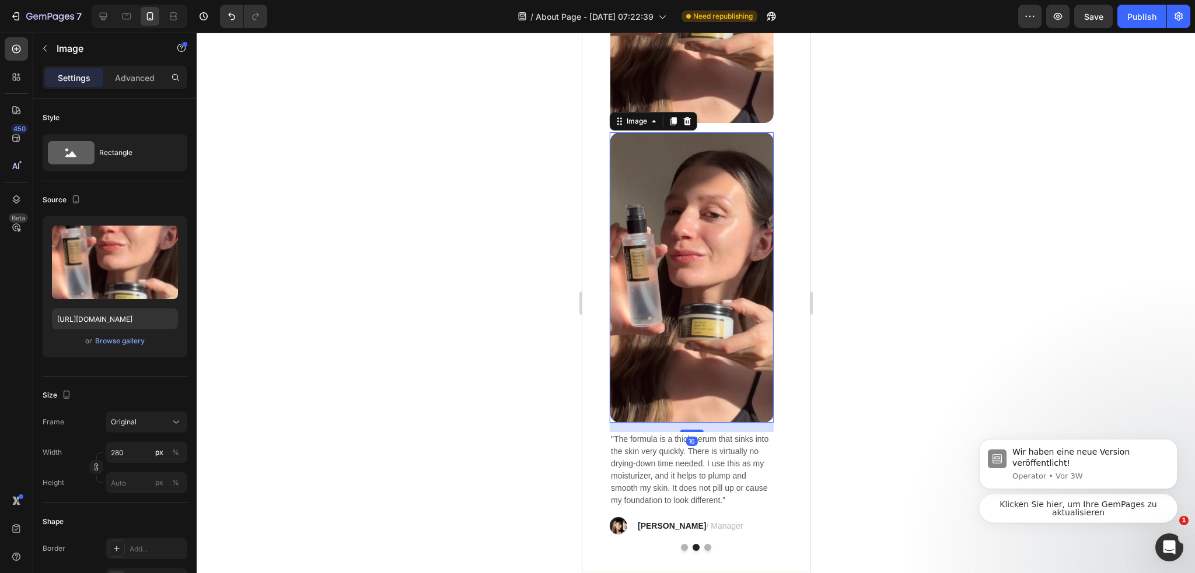
scroll to position [1629, 0]
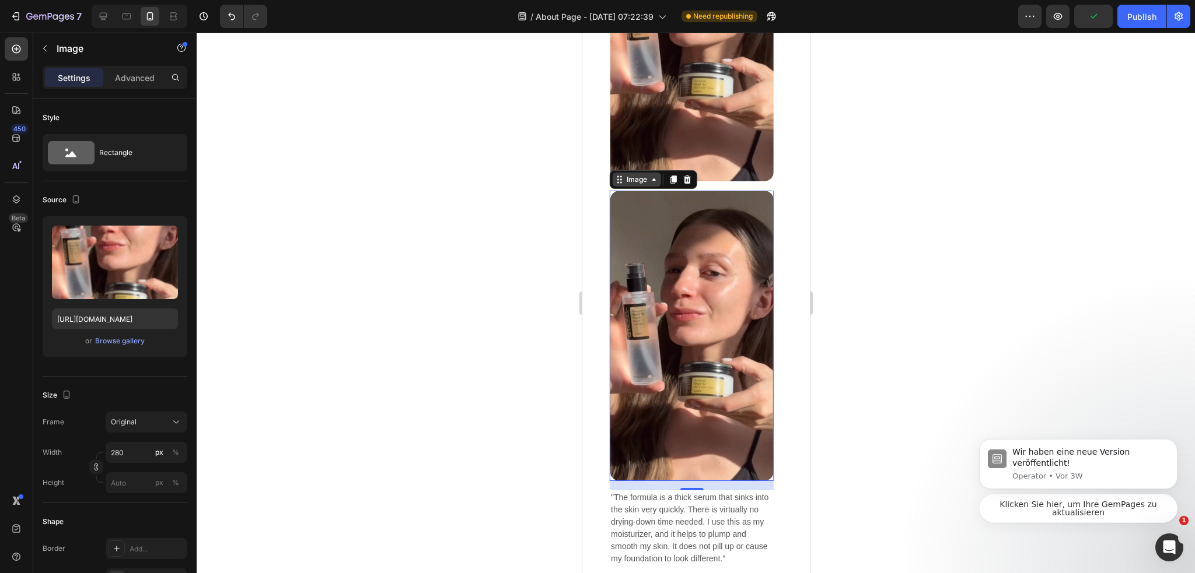
click at [616, 173] on div "Image" at bounding box center [636, 180] width 48 height 14
click at [617, 181] on icon at bounding box center [618, 179] width 9 height 9
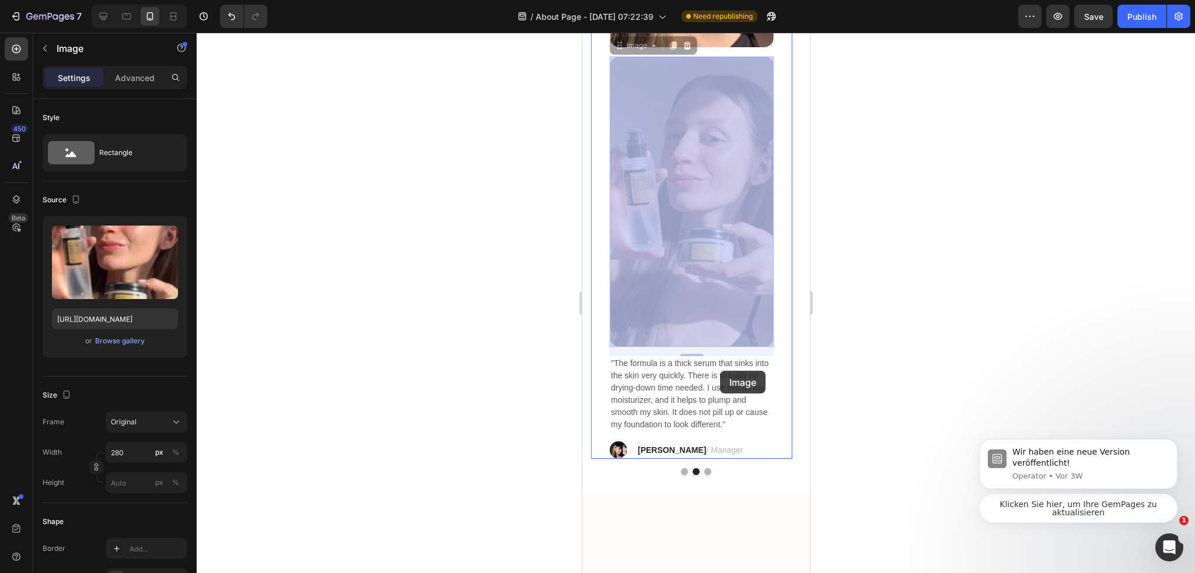
scroll to position [1920, 0]
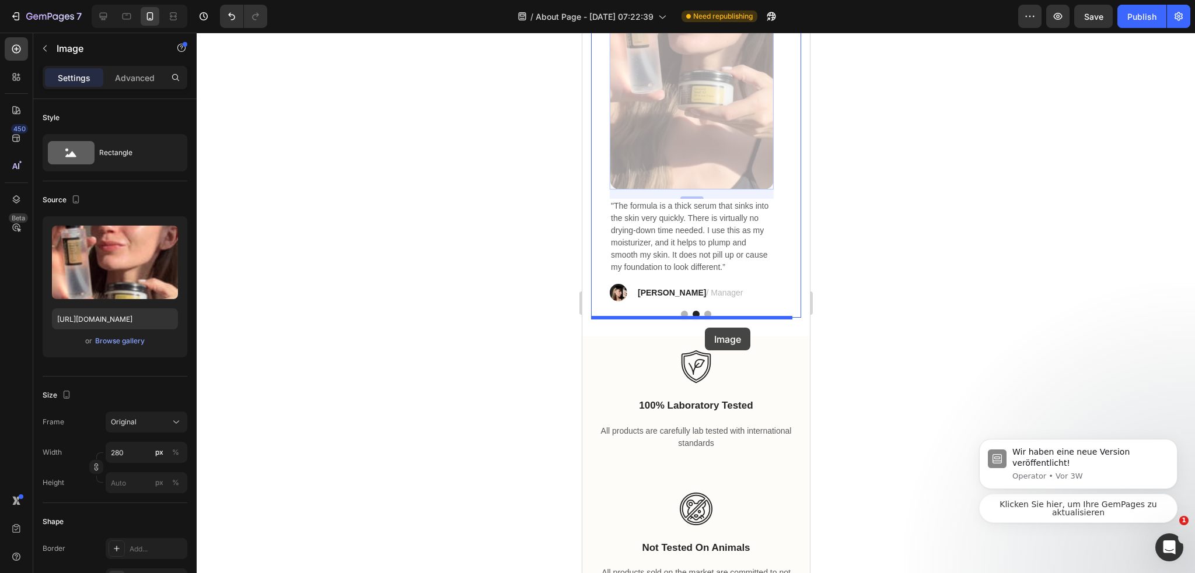
drag, startPoint x: 634, startPoint y: 200, endPoint x: 704, endPoint y: 328, distance: 146.0
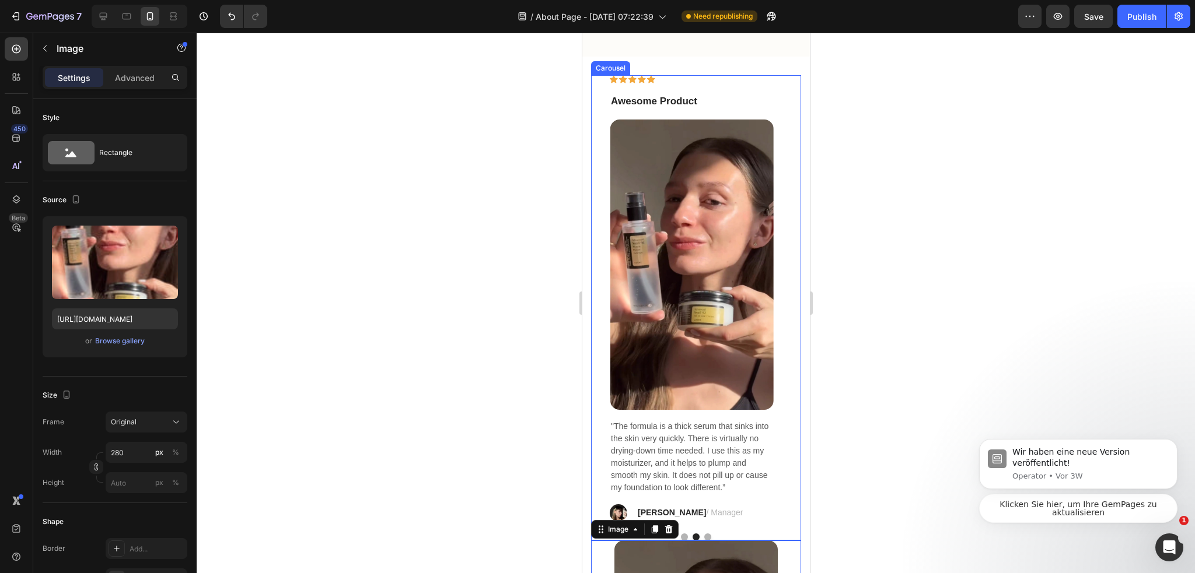
scroll to position [1446, 0]
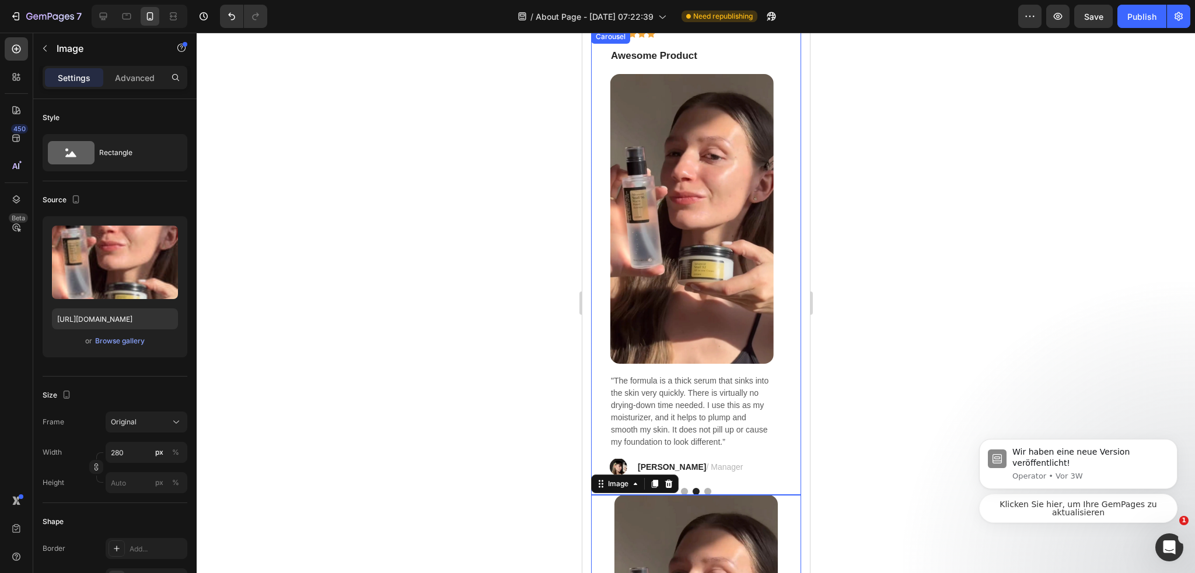
click at [705, 488] on button "Dot" at bounding box center [707, 491] width 7 height 7
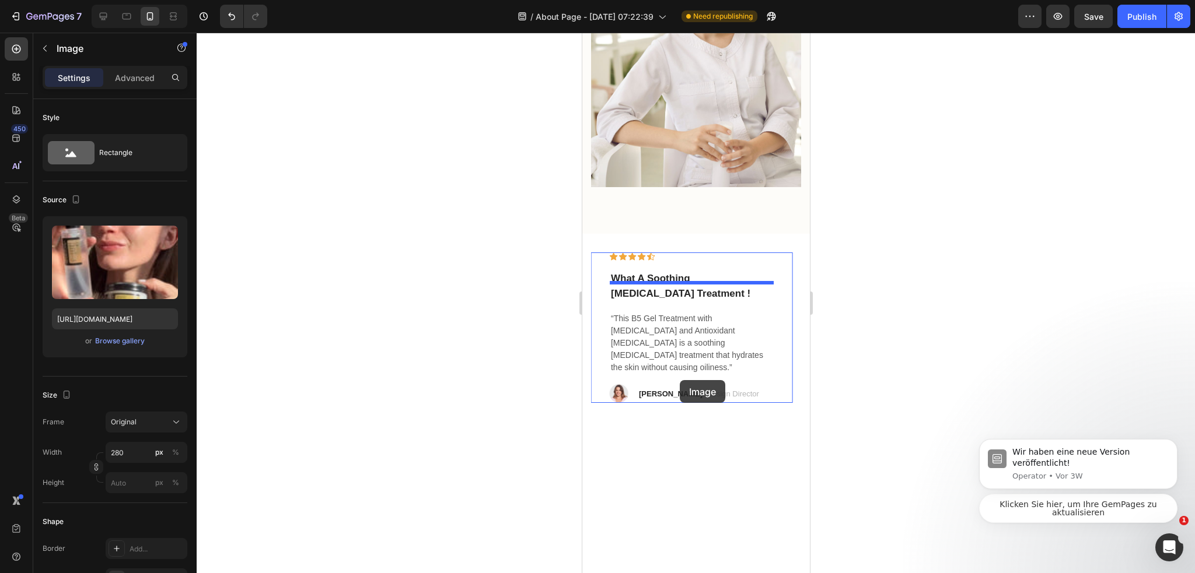
scroll to position [1213, 0]
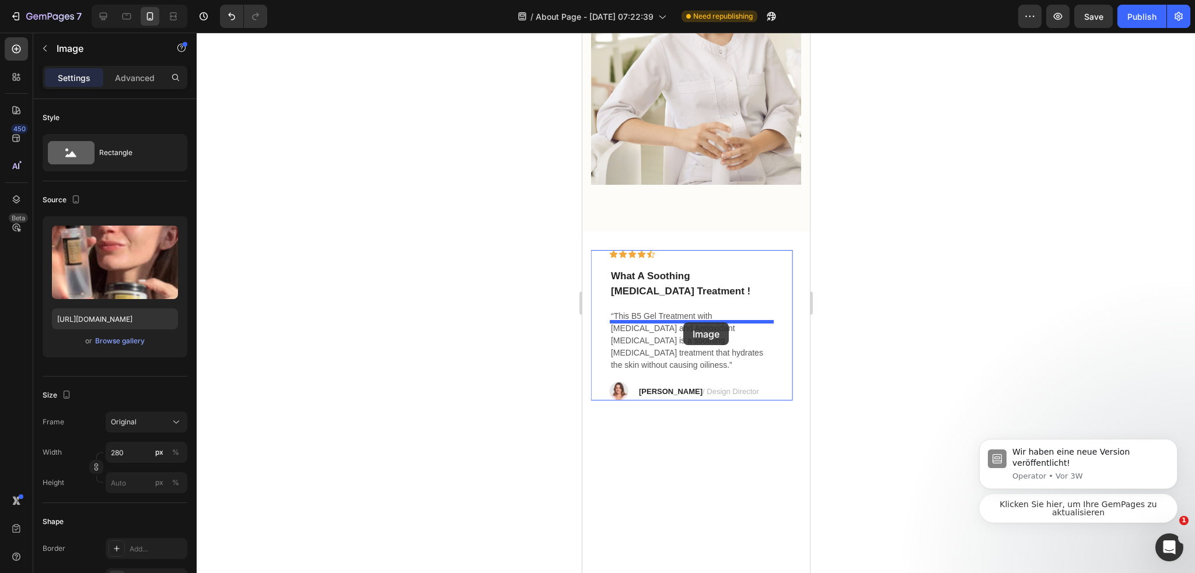
drag, startPoint x: 607, startPoint y: 484, endPoint x: 683, endPoint y: 323, distance: 178.5
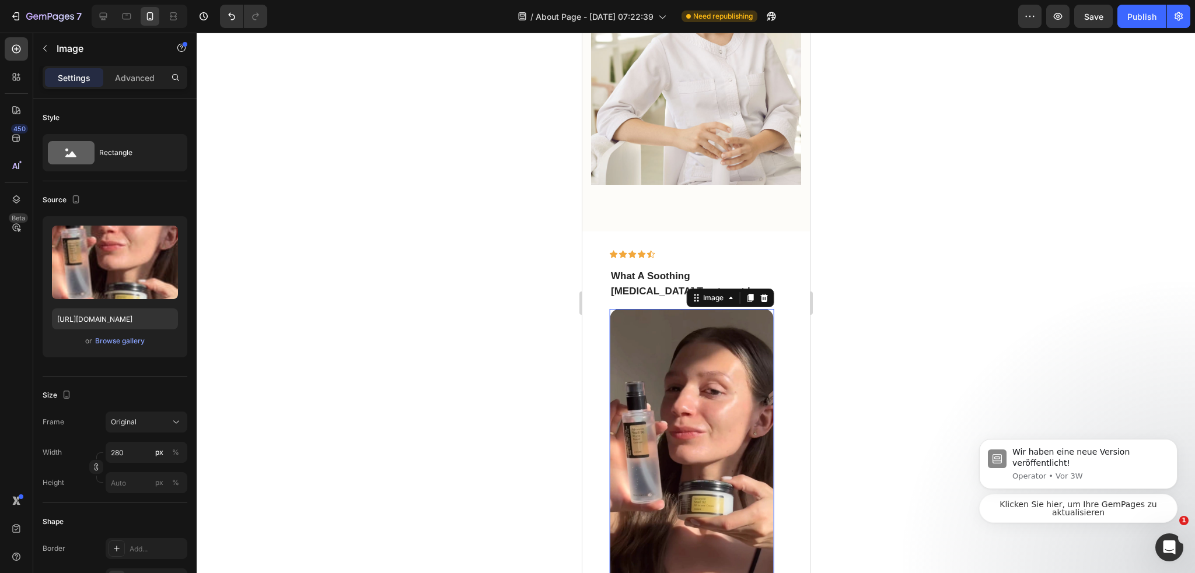
click at [889, 410] on div at bounding box center [696, 303] width 998 height 541
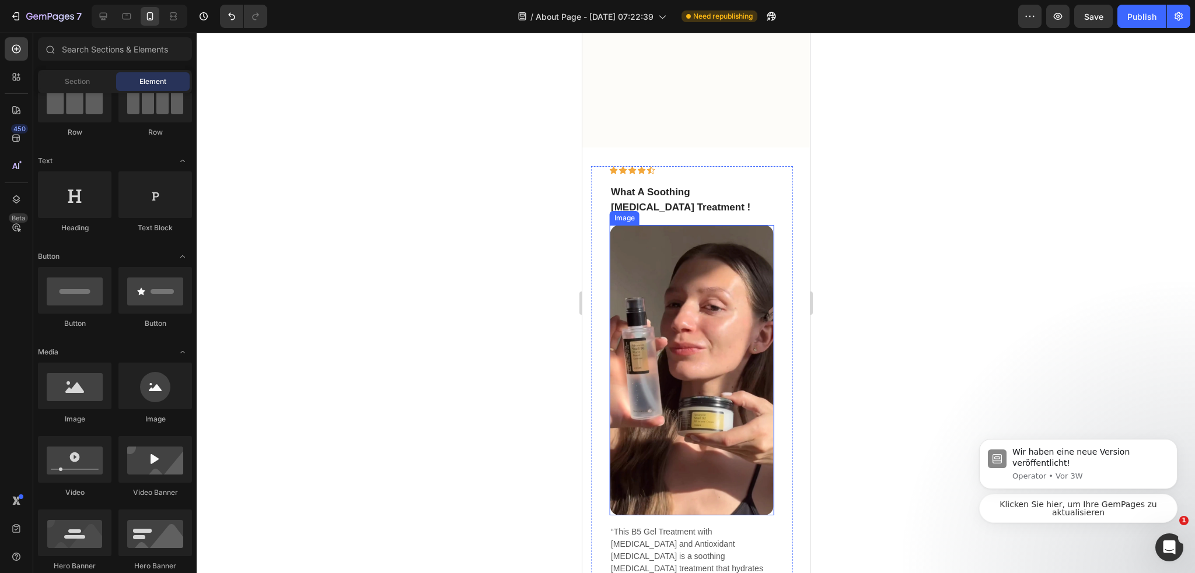
scroll to position [1446, 0]
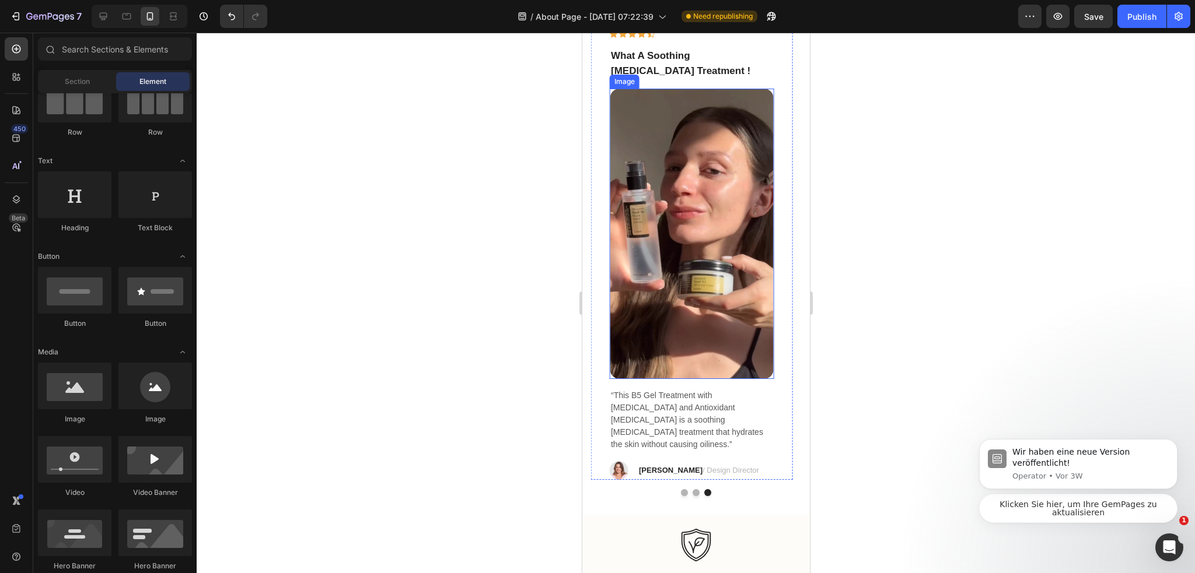
click at [687, 258] on img at bounding box center [691, 234] width 163 height 291
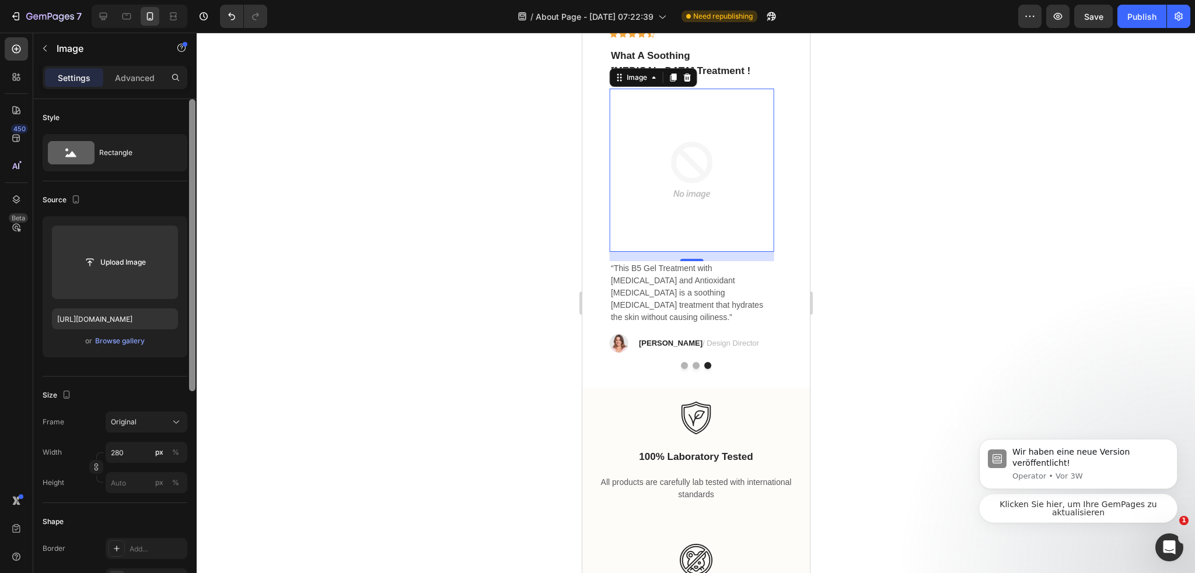
scroll to position [0, 245]
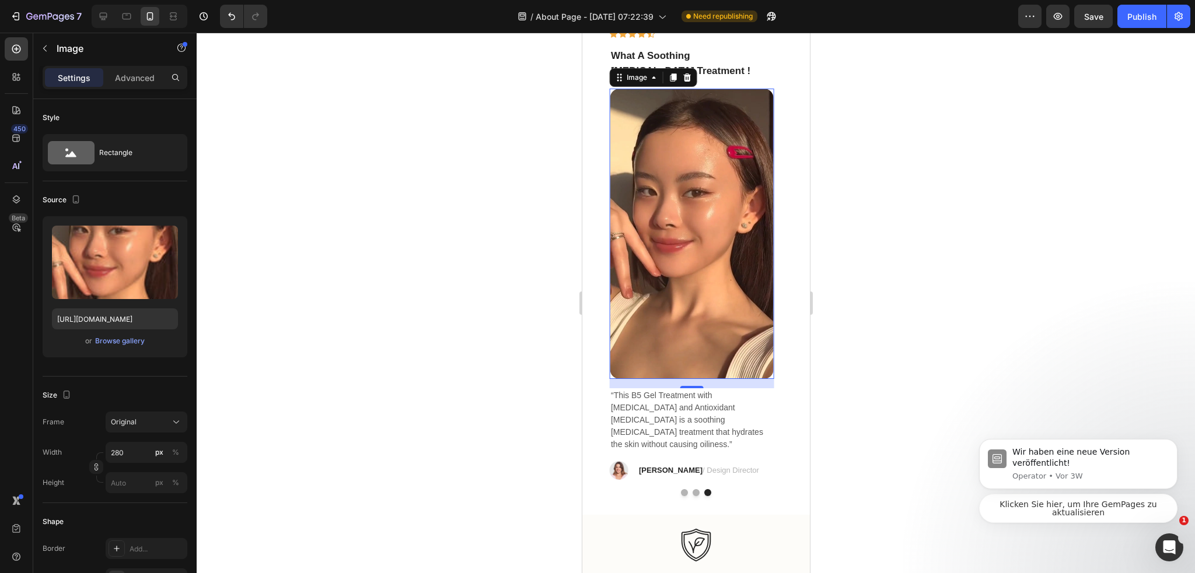
type input "[URL][DOMAIN_NAME]"
click at [522, 257] on div at bounding box center [696, 303] width 998 height 541
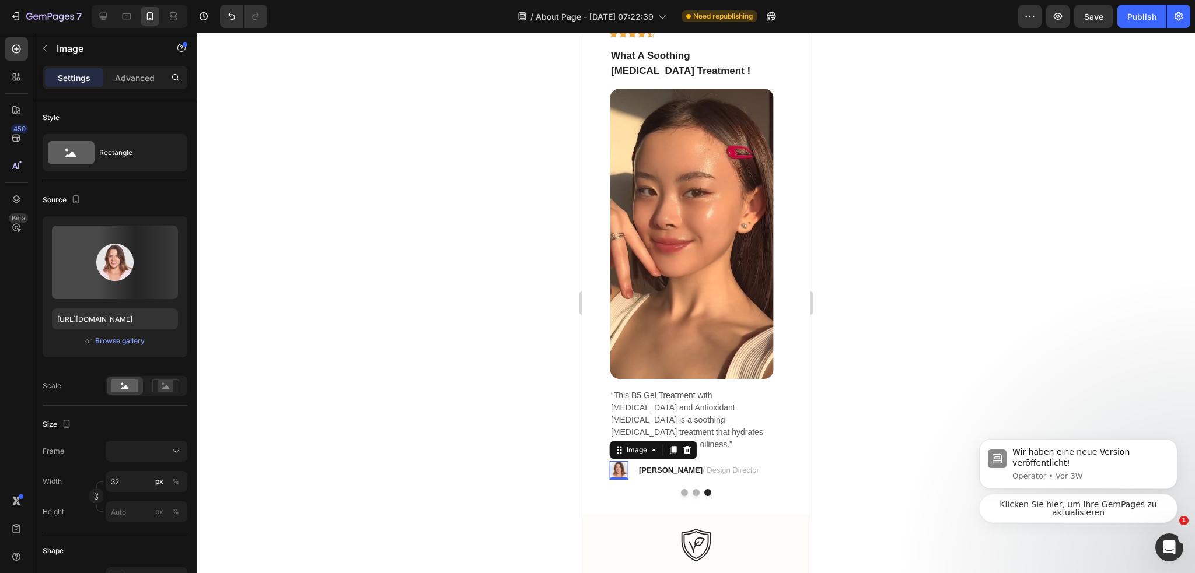
drag, startPoint x: 617, startPoint y: 462, endPoint x: 1021, endPoint y: 453, distance: 405.0
click at [617, 462] on img at bounding box center [618, 470] width 19 height 19
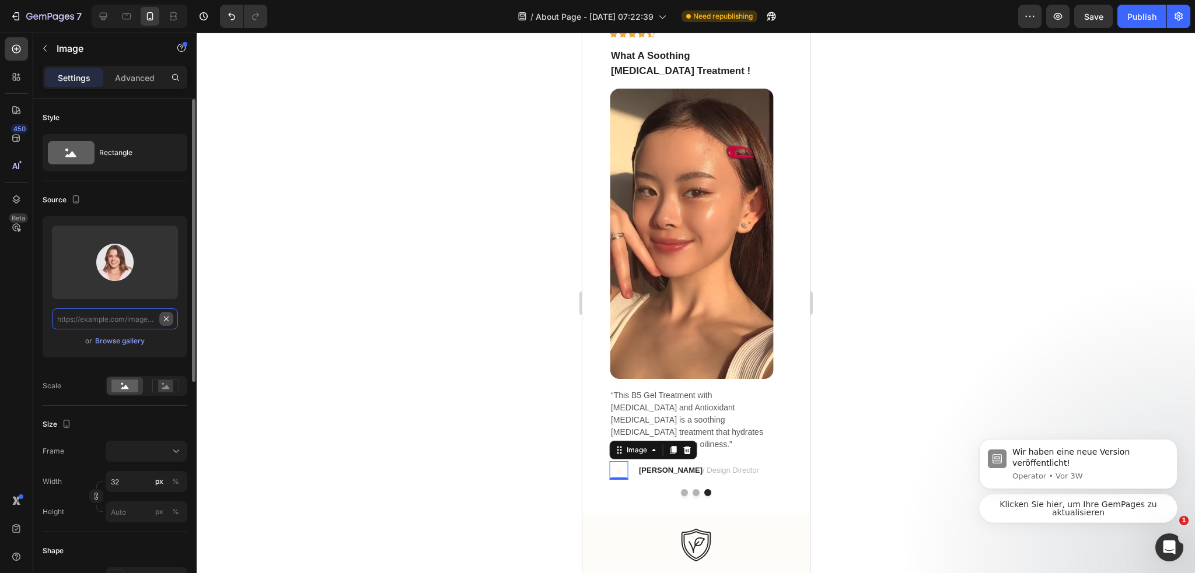
paste input "[URL][DOMAIN_NAME]"
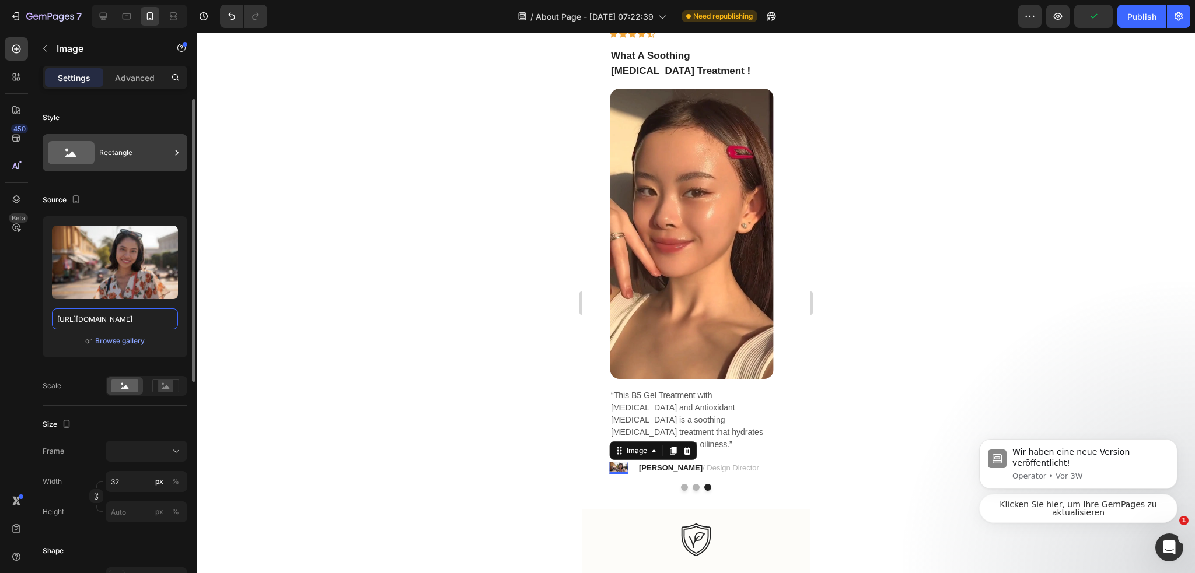
type input "[URL][DOMAIN_NAME]"
click at [134, 149] on div "Rectangle" at bounding box center [134, 152] width 71 height 27
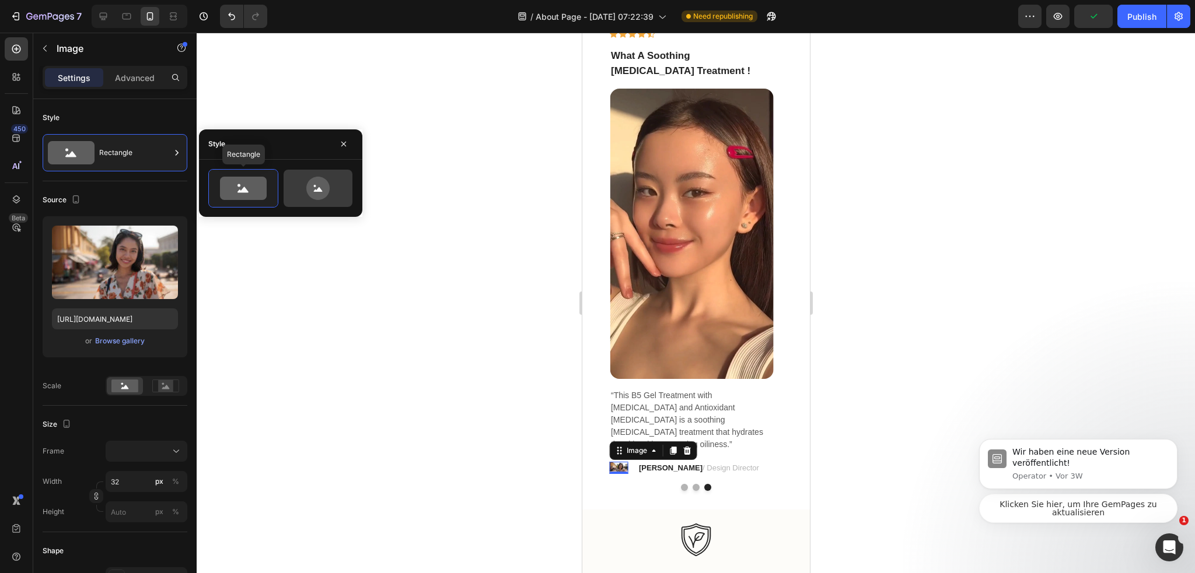
click at [285, 184] on div at bounding box center [318, 188] width 69 height 37
type input "80"
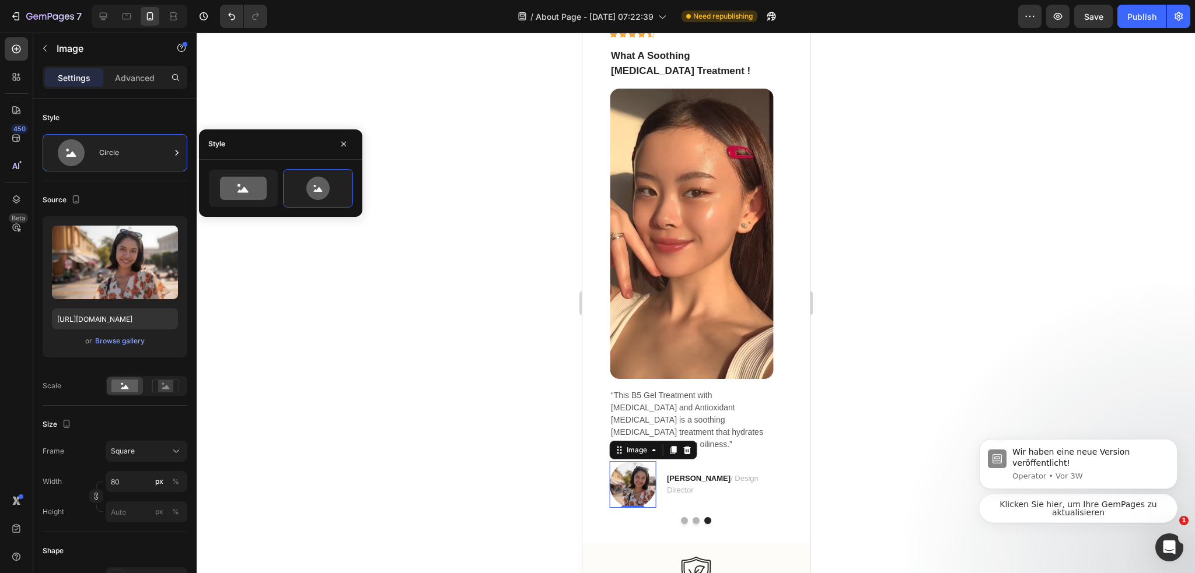
click at [315, 310] on div at bounding box center [696, 303] width 998 height 541
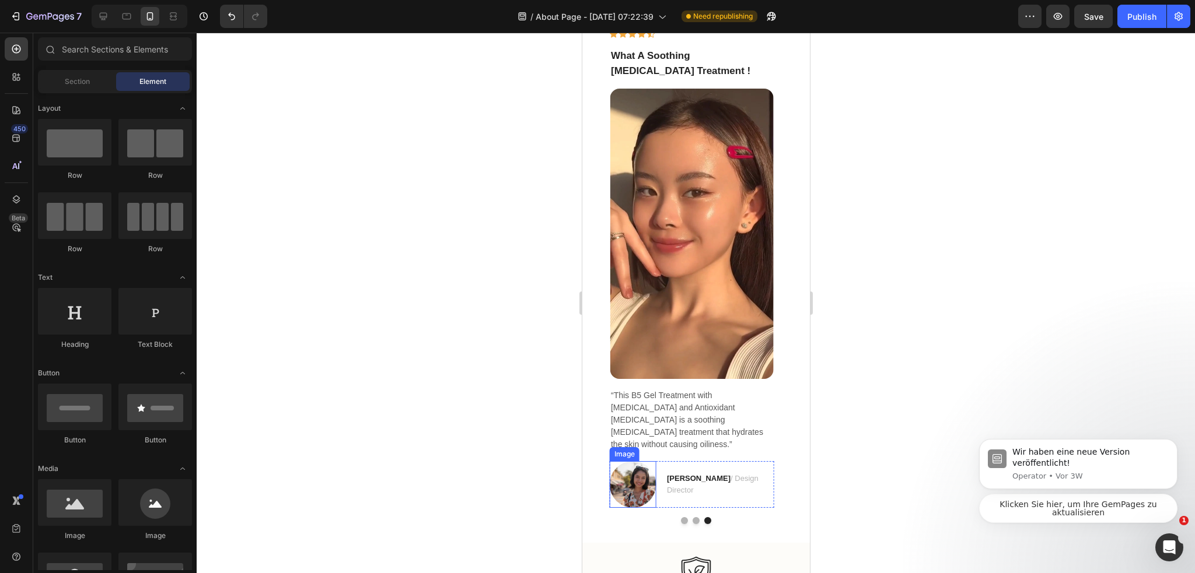
click at [632, 482] on img at bounding box center [632, 484] width 47 height 47
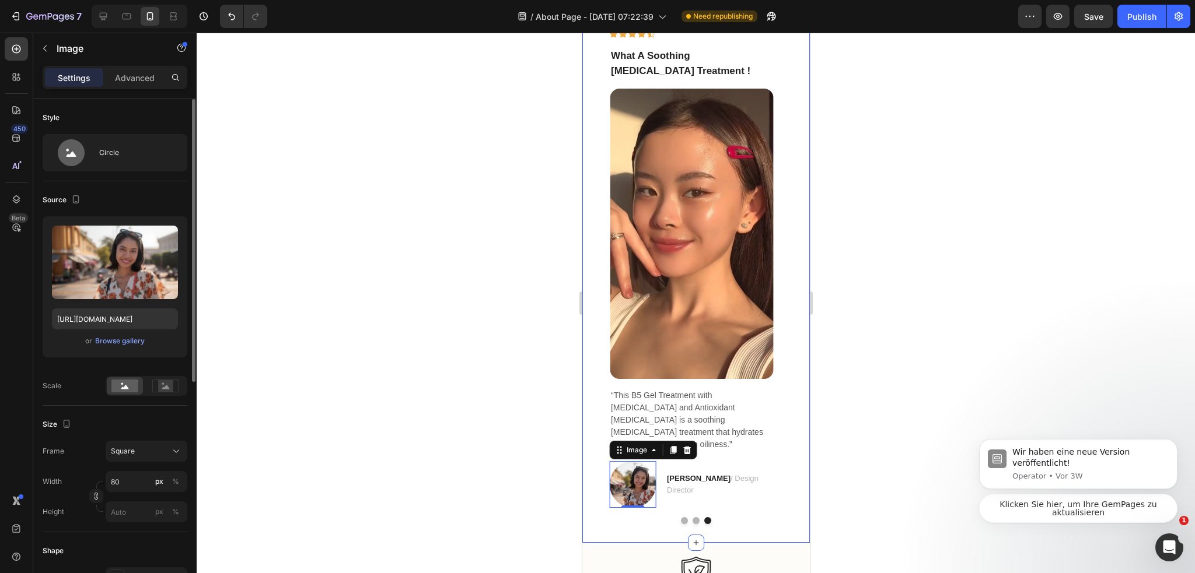
scroll to position [117, 0]
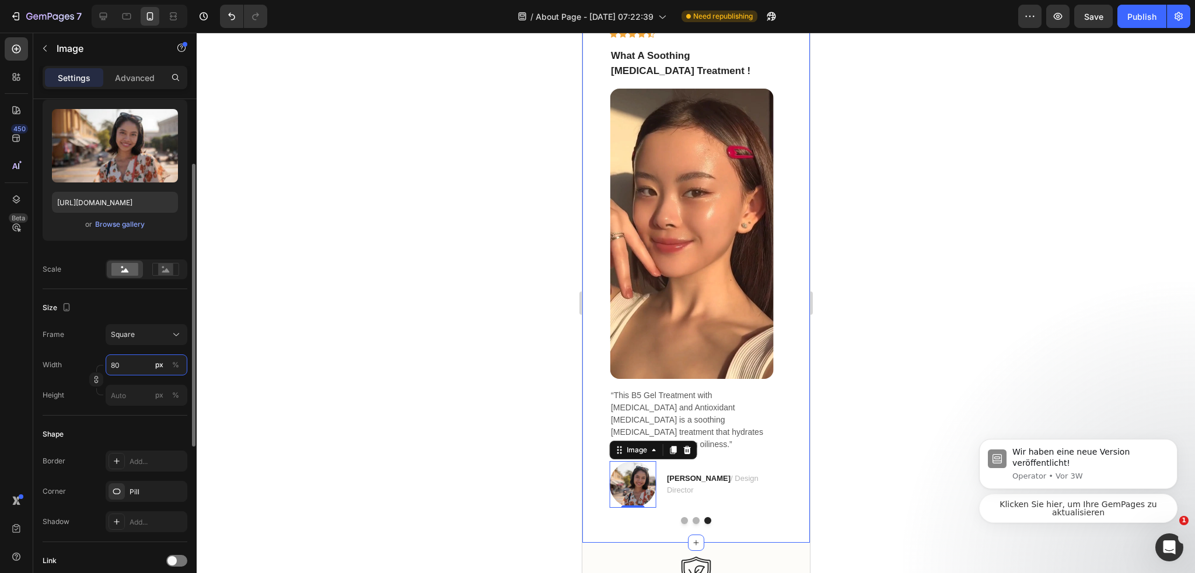
click at [123, 373] on input "80" at bounding box center [147, 365] width 82 height 21
type input "4"
type input "40"
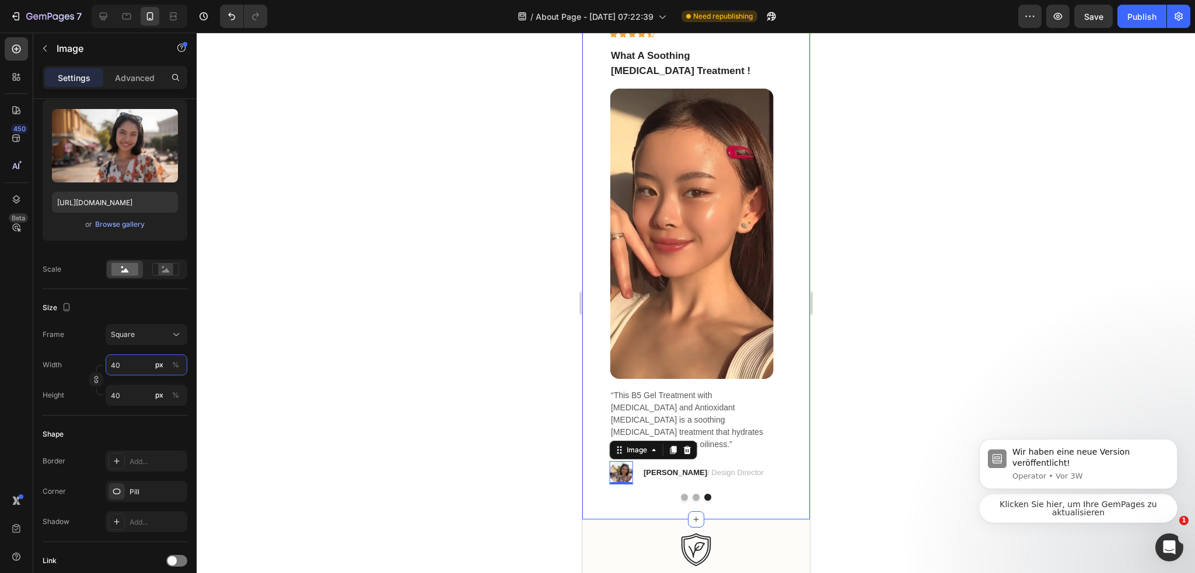
type input "40"
click at [386, 331] on div at bounding box center [696, 303] width 998 height 541
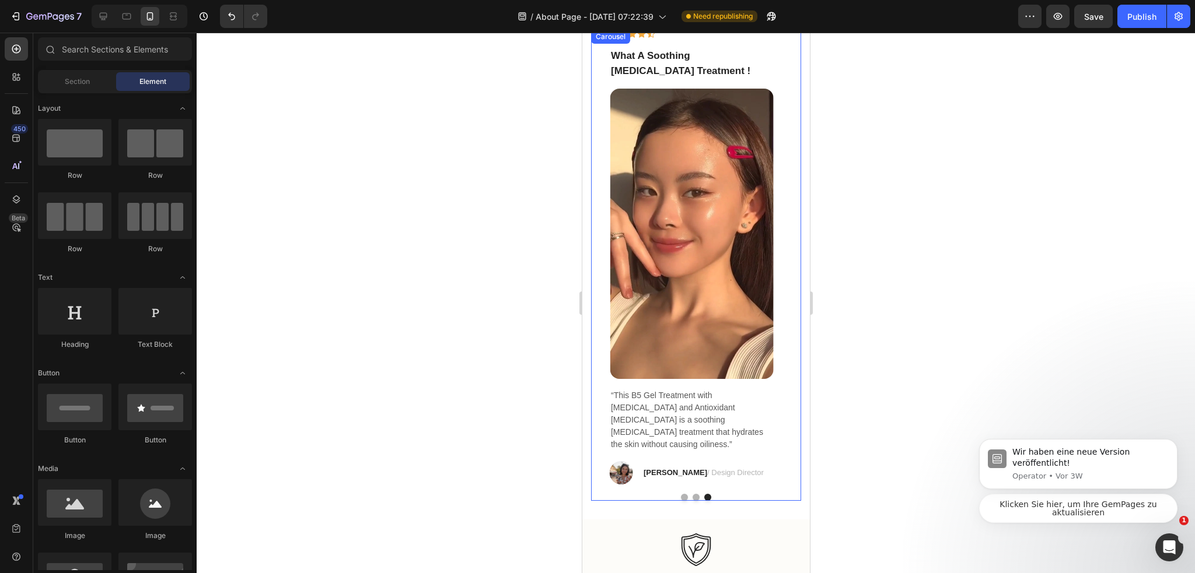
click at [614, 461] on img at bounding box center [620, 472] width 23 height 23
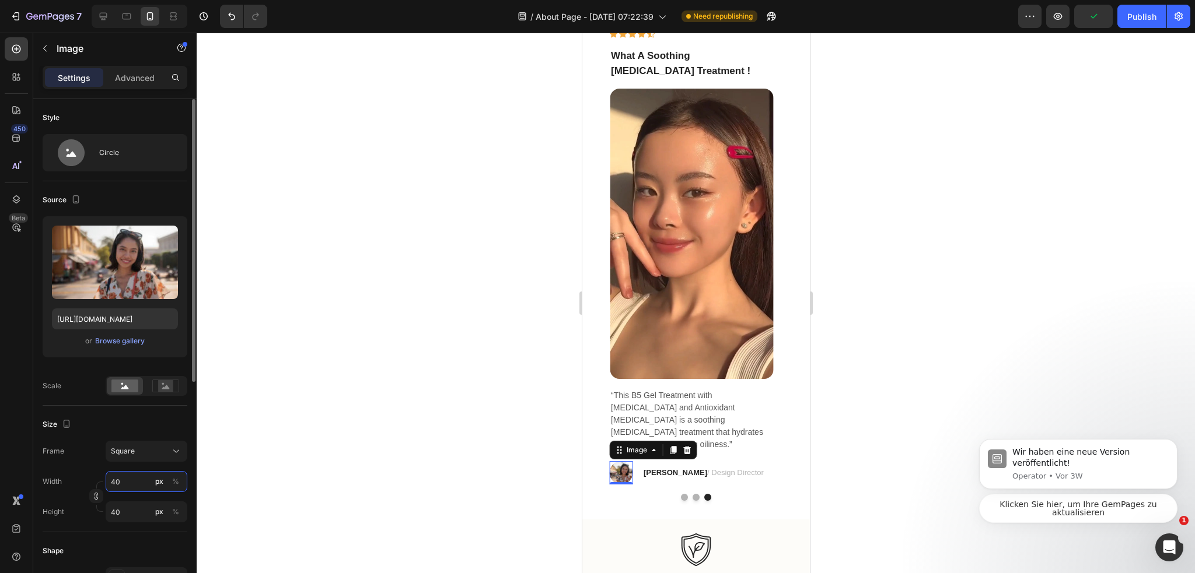
click at [121, 482] on input "40" at bounding box center [147, 481] width 82 height 21
type input "3"
type input "30"
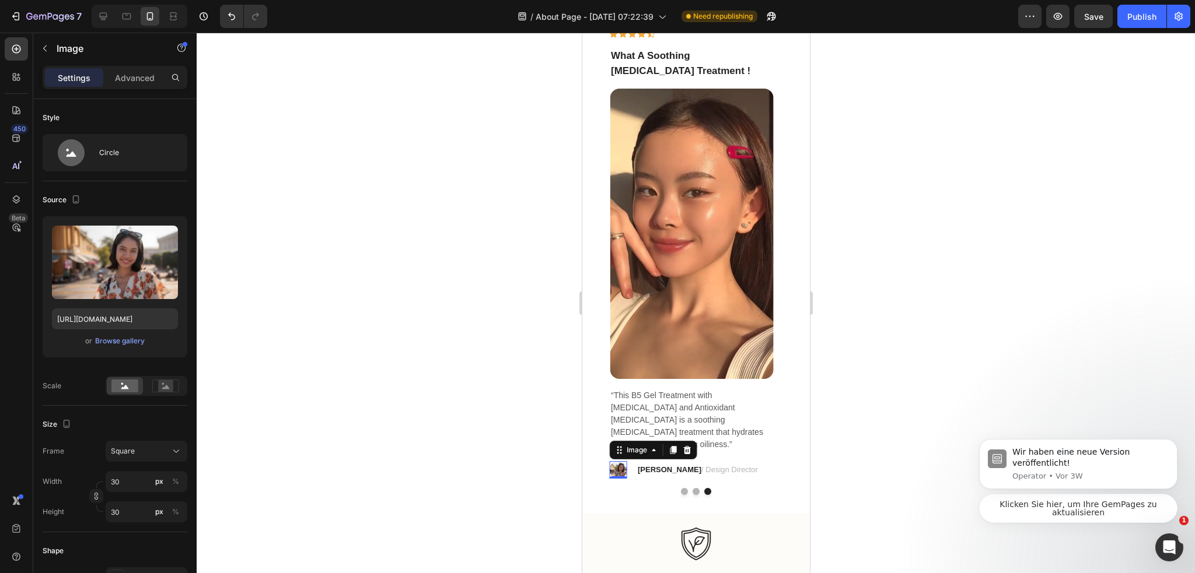
click at [431, 289] on div at bounding box center [696, 303] width 998 height 541
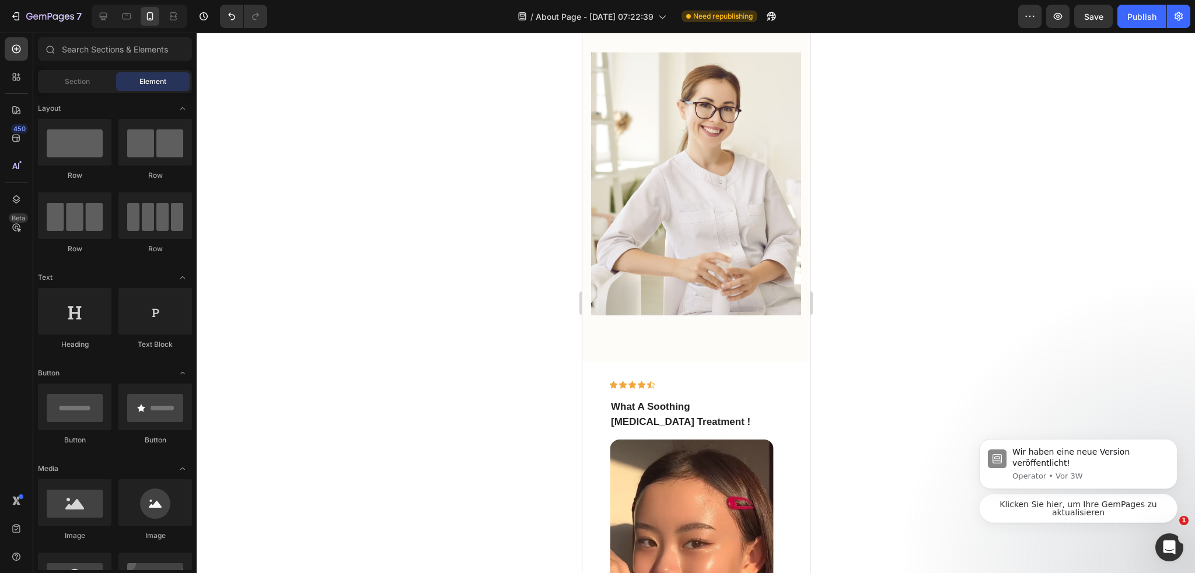
scroll to position [979, 0]
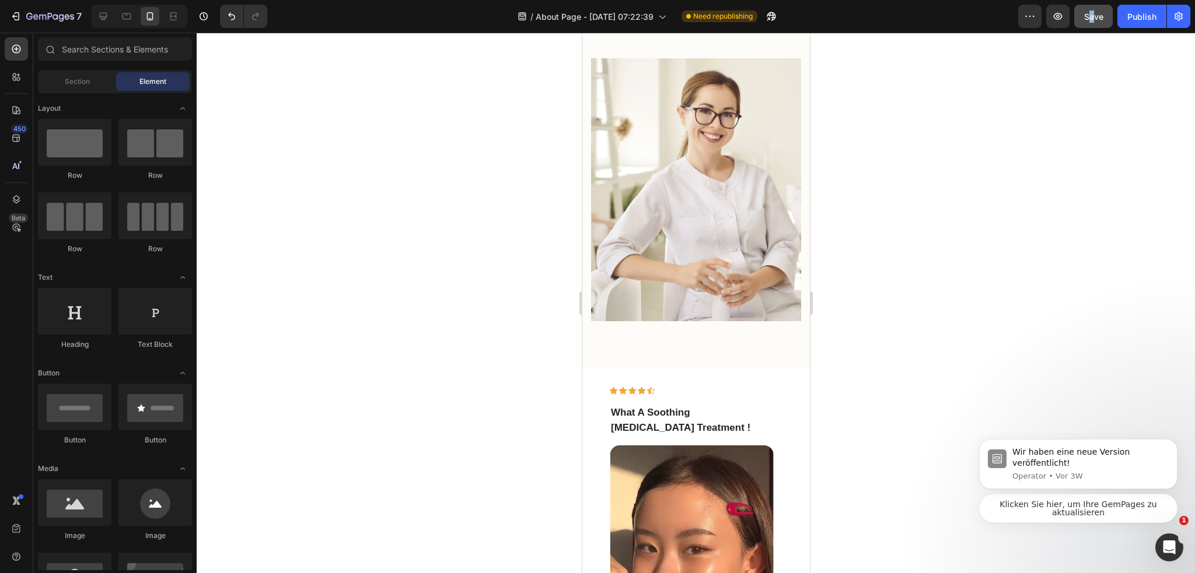
click at [1090, 25] on div "7 / About Page - [DATE] 07:22:39 Need republishing Preview Save Publish" at bounding box center [597, 16] width 1195 height 33
click at [1094, 26] on button "Save" at bounding box center [1093, 16] width 39 height 23
click at [921, 265] on div at bounding box center [696, 303] width 998 height 541
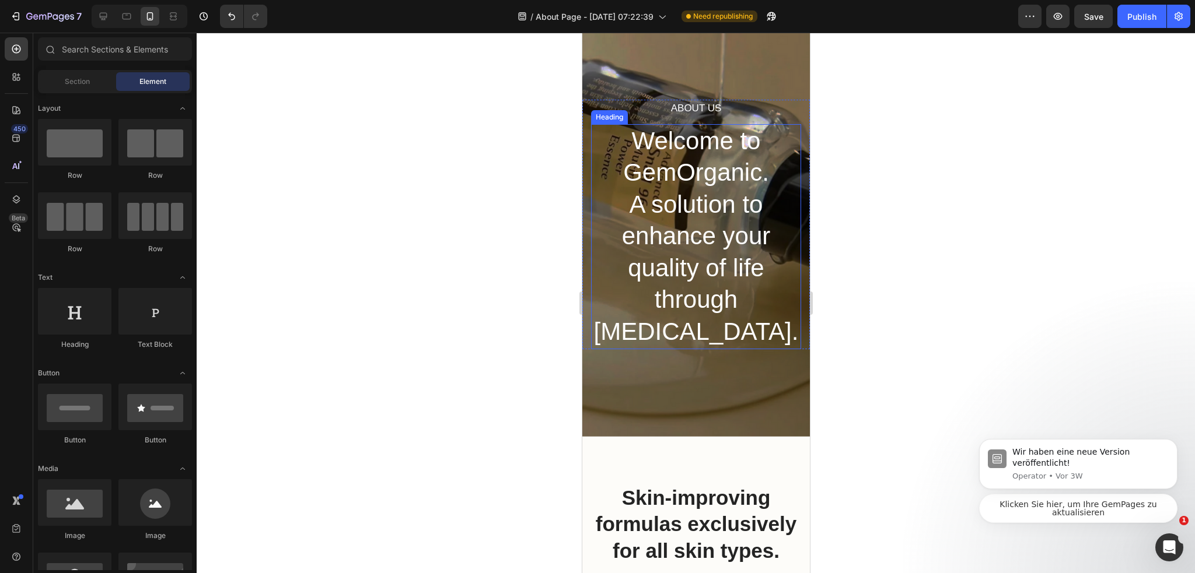
scroll to position [0, 0]
